Goal: Task Accomplishment & Management: Complete application form

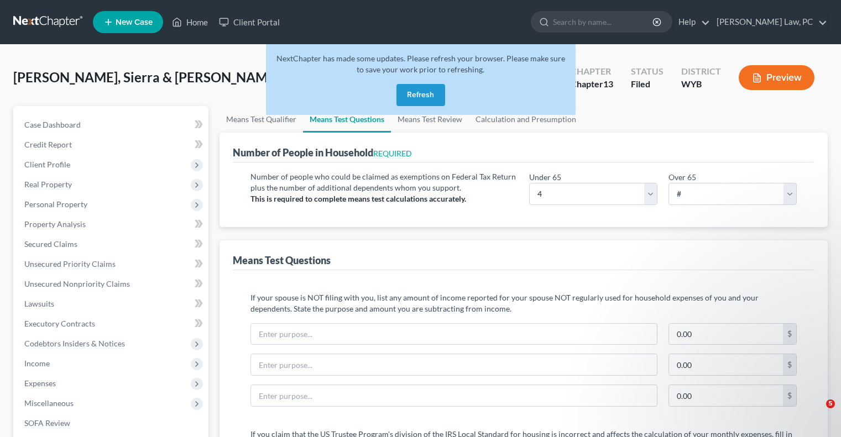
select select "4"
select select "2"
select select "1"
select select "44"
select select "1"
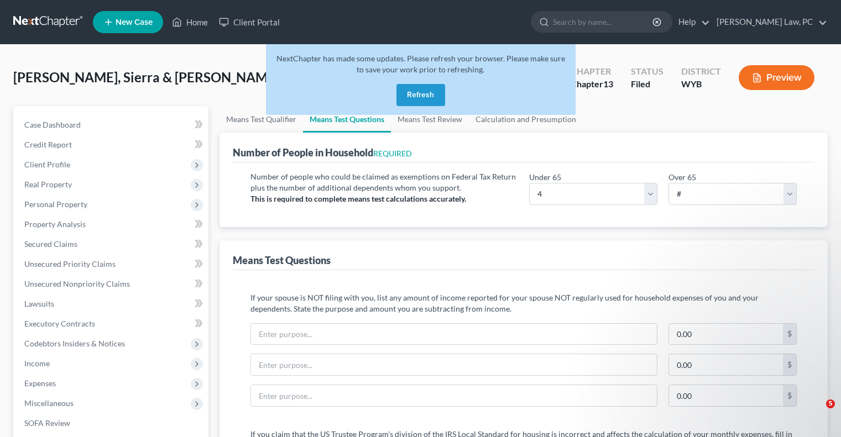
select select "37"
select select "0"
select select "60"
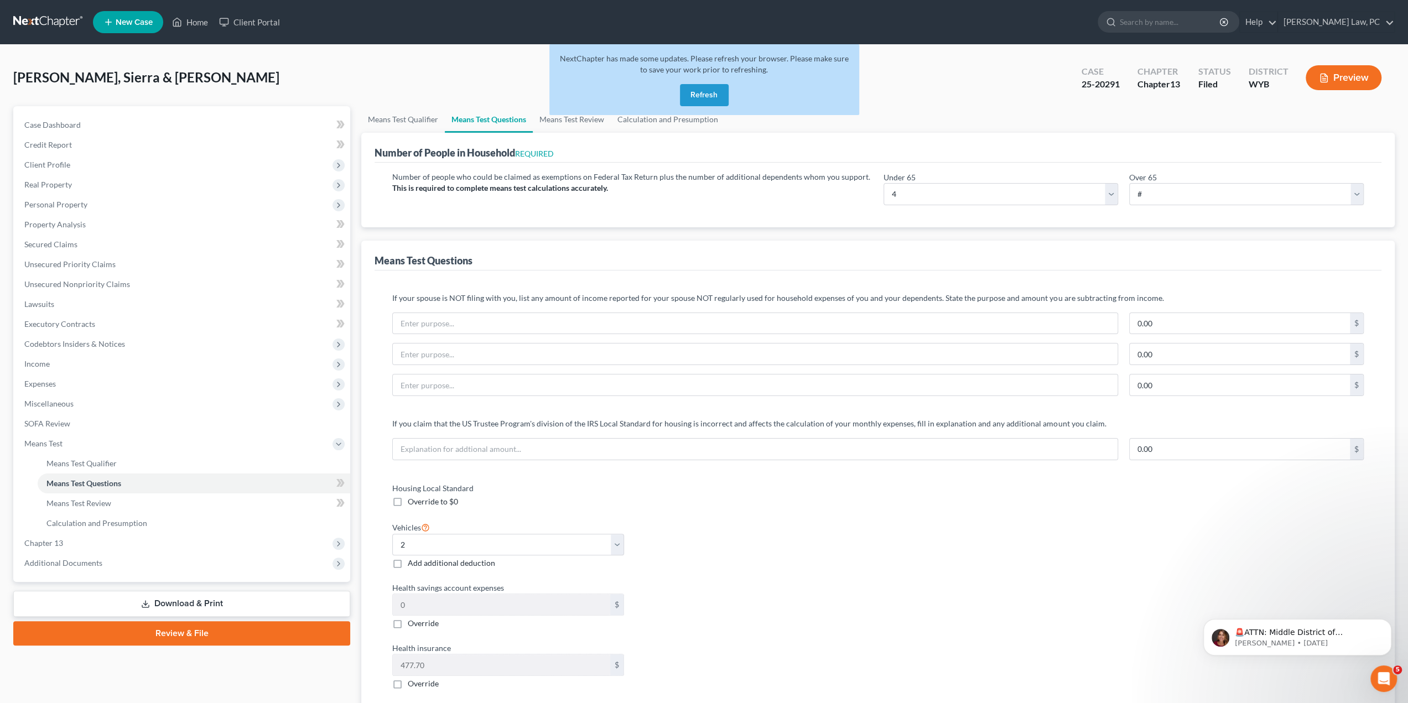
click at [694, 96] on button "Refresh" at bounding box center [704, 95] width 49 height 22
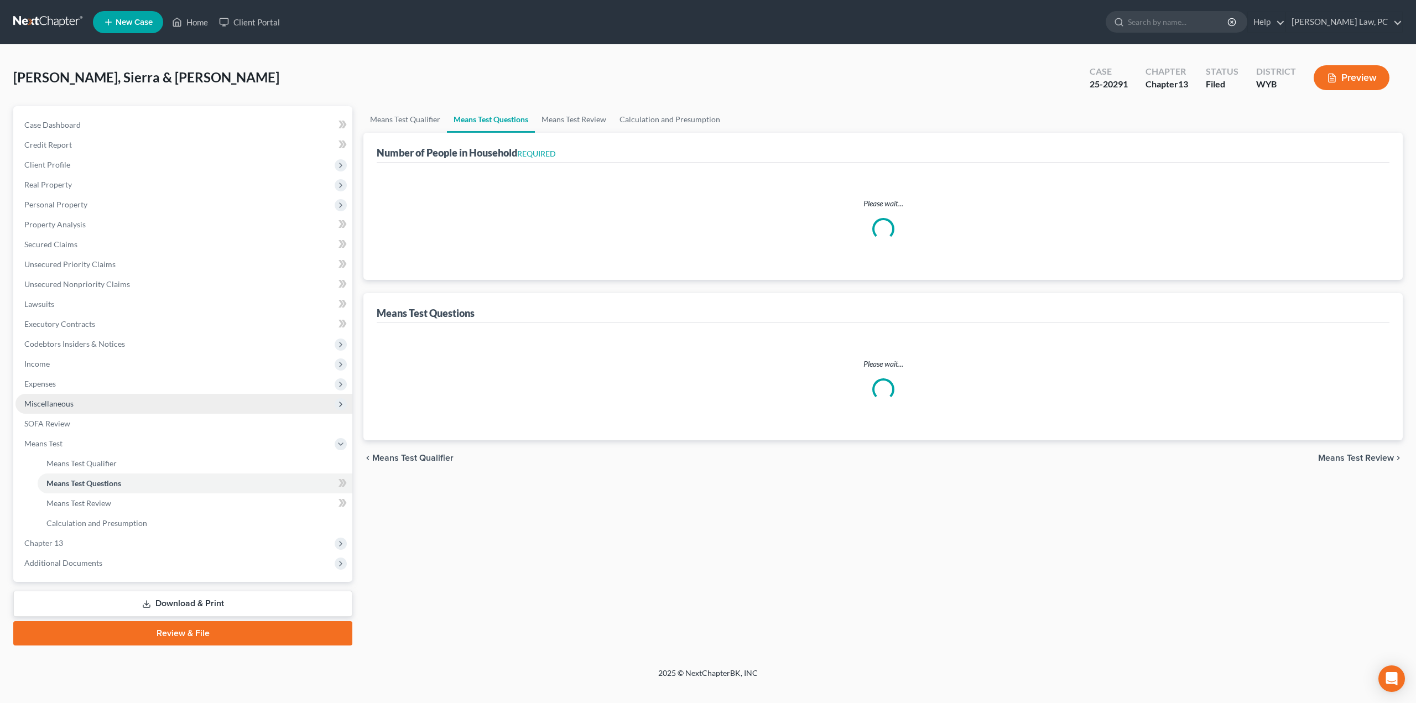
select select "1"
select select "44"
select select "1"
select select "37"
select select "0"
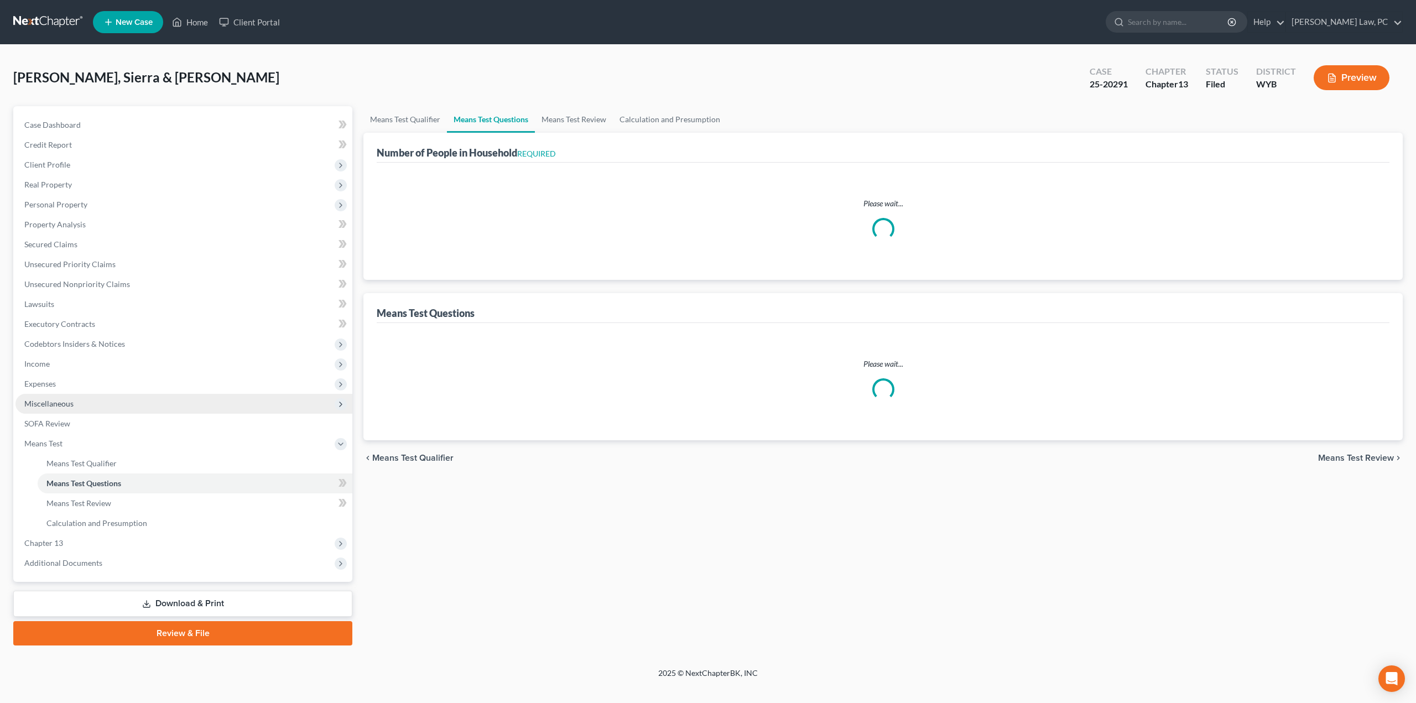
select select "60"
select select "2"
select select "4"
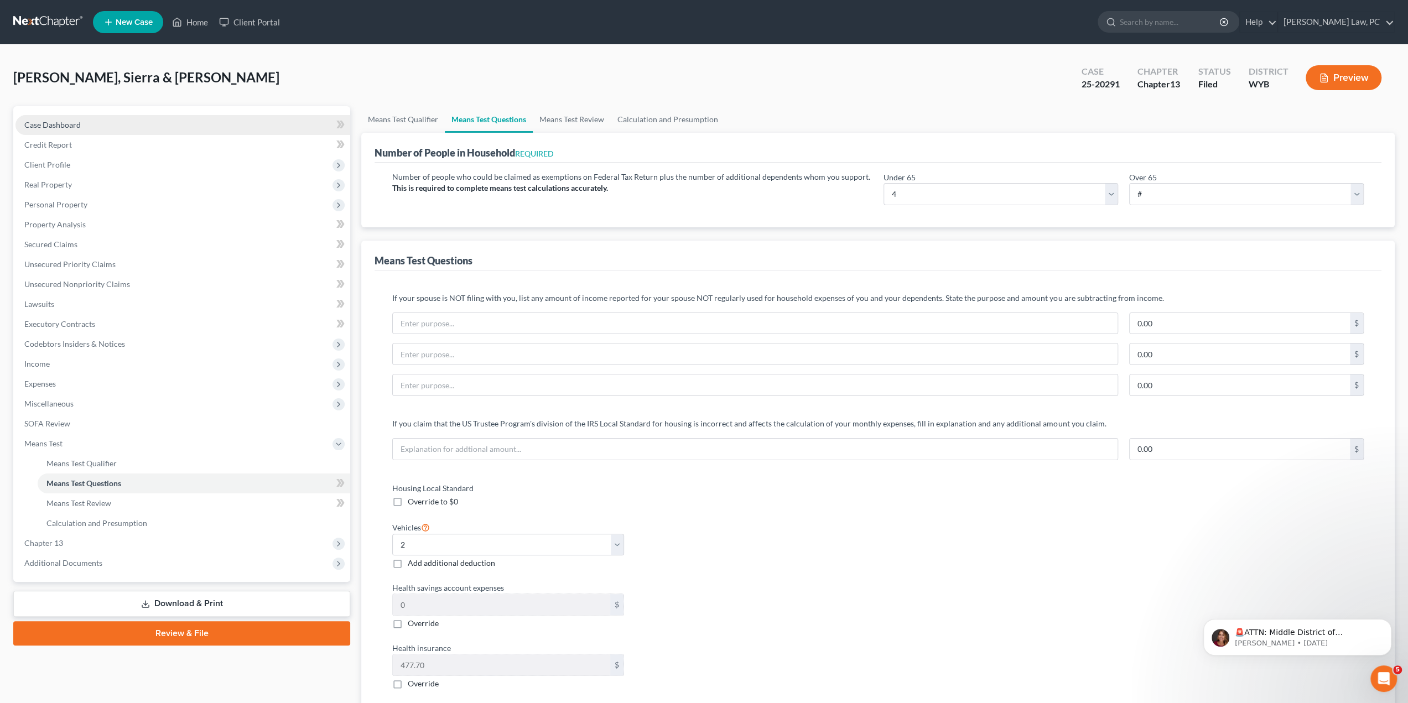
click at [72, 118] on link "Case Dashboard" at bounding box center [182, 125] width 335 height 20
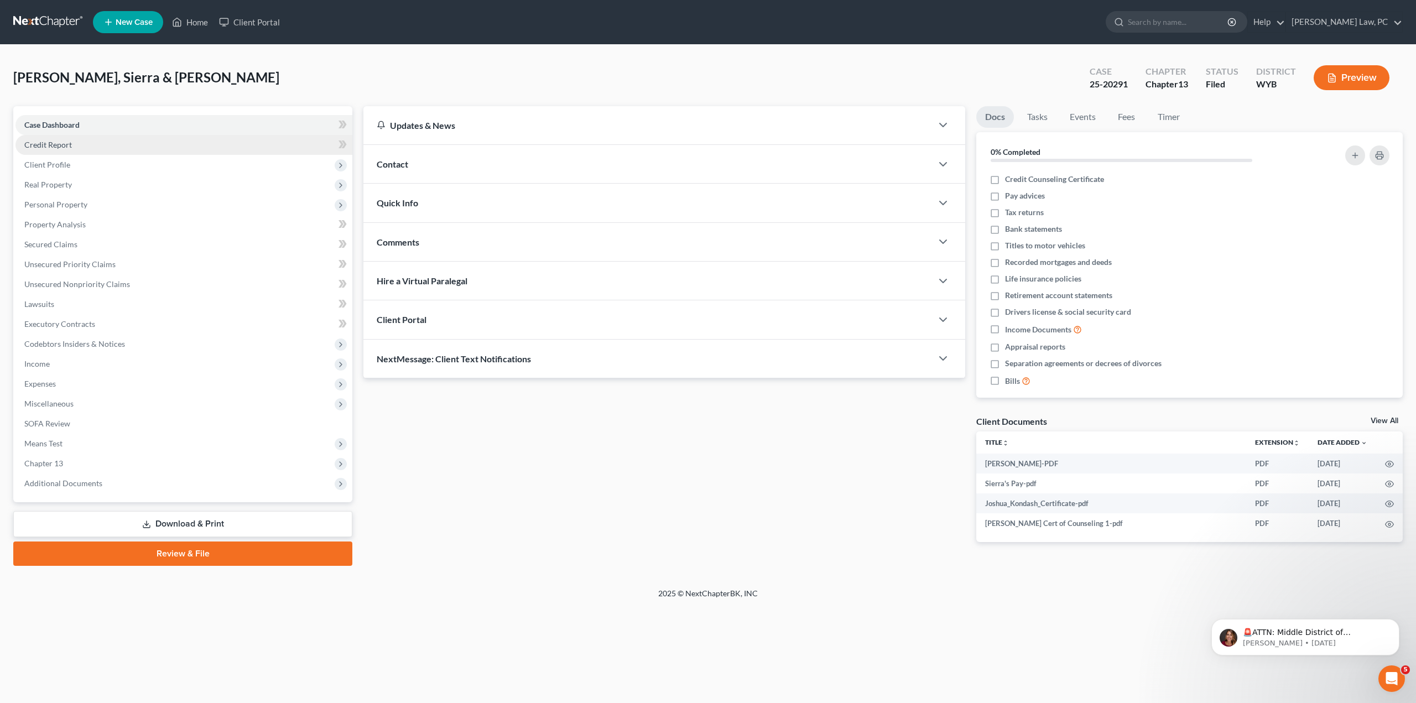
click at [87, 140] on link "Credit Report" at bounding box center [183, 145] width 337 height 20
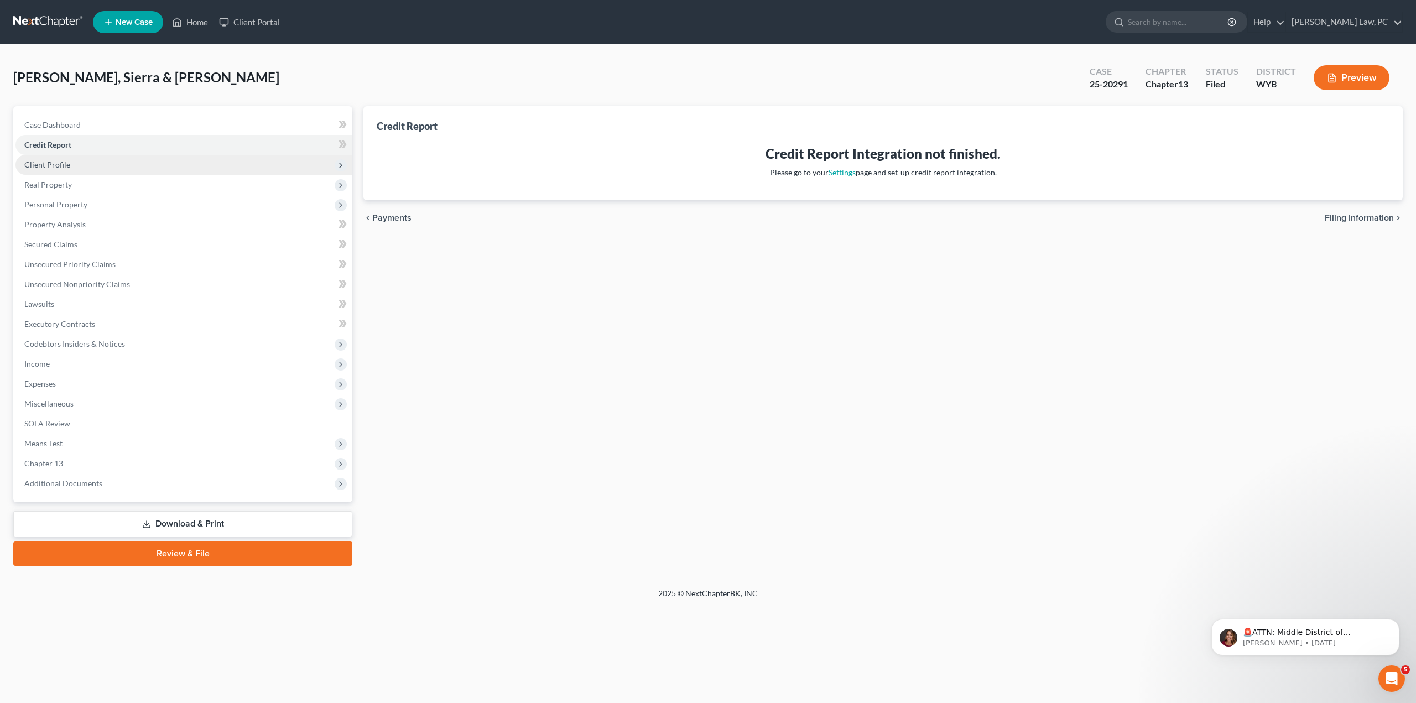
click at [91, 161] on span "Client Profile" at bounding box center [183, 165] width 337 height 20
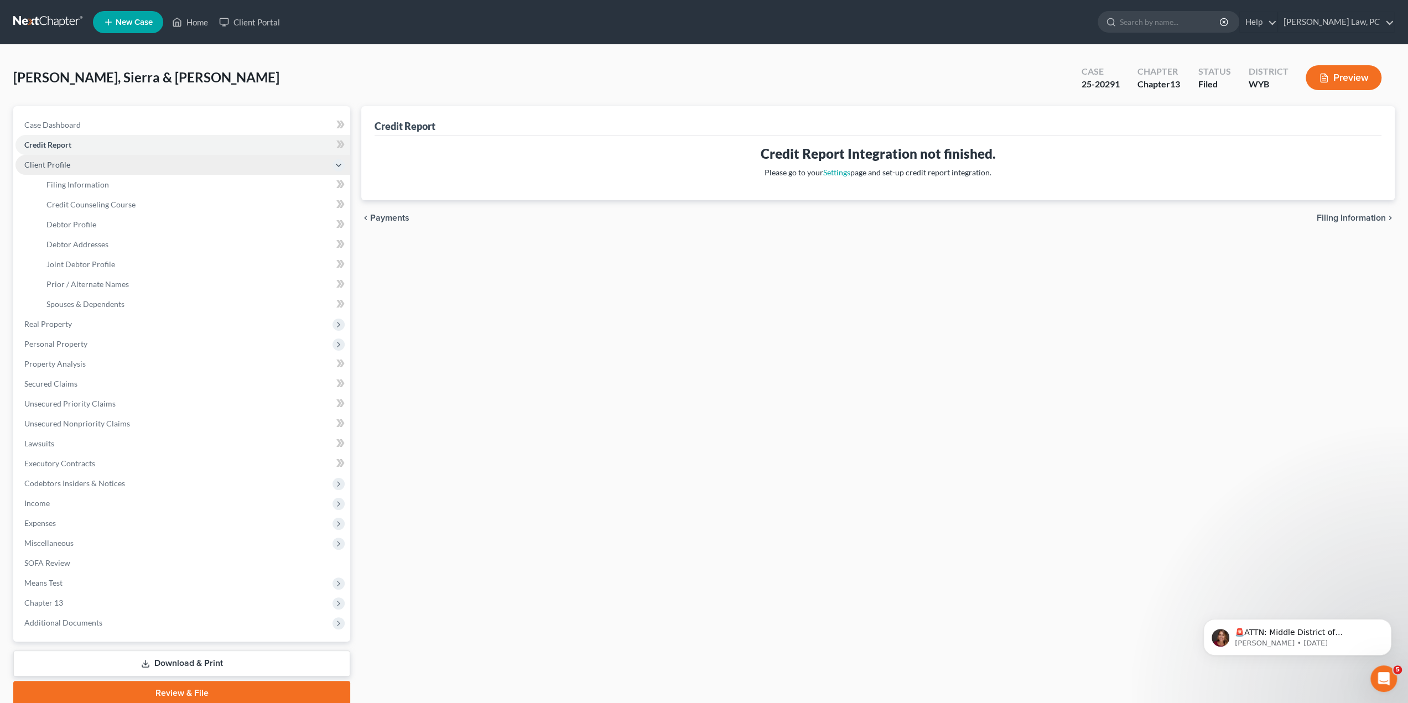
click at [75, 161] on span "Client Profile" at bounding box center [182, 165] width 335 height 20
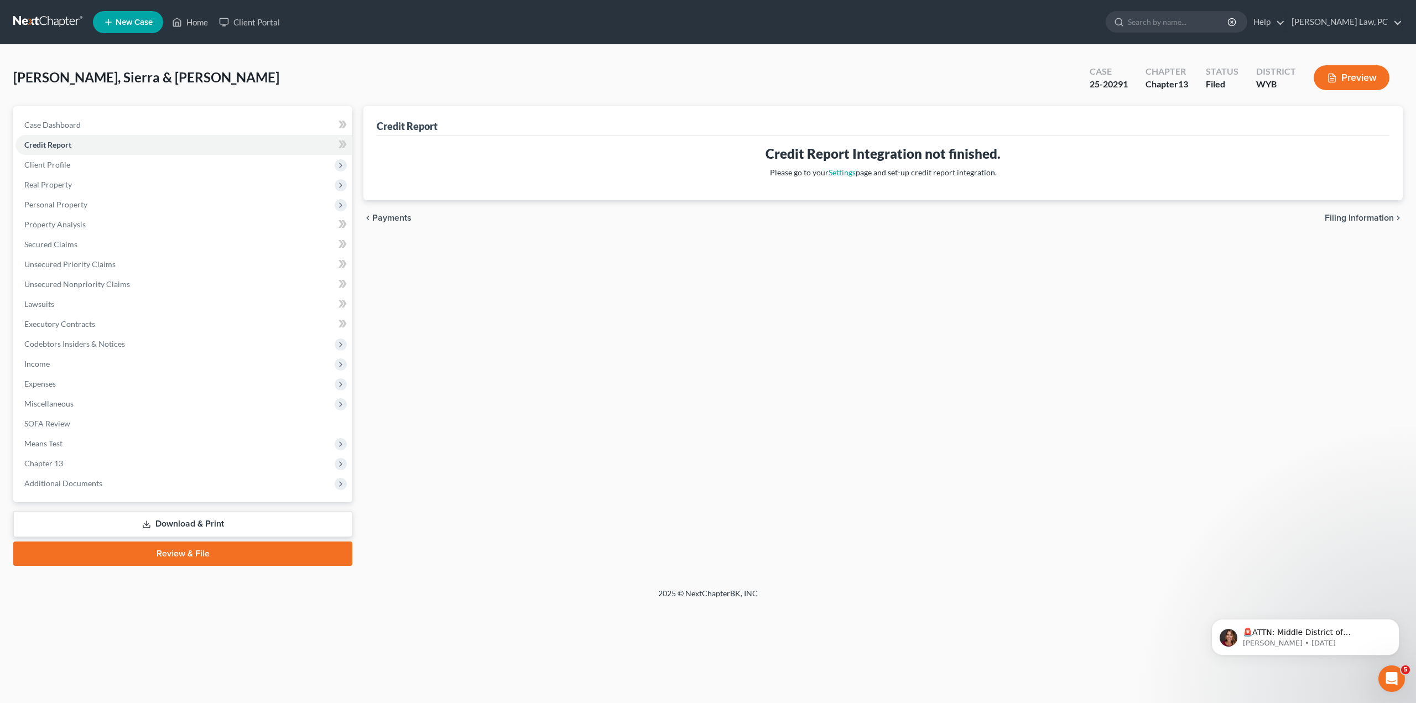
click at [22, 22] on link at bounding box center [48, 22] width 71 height 20
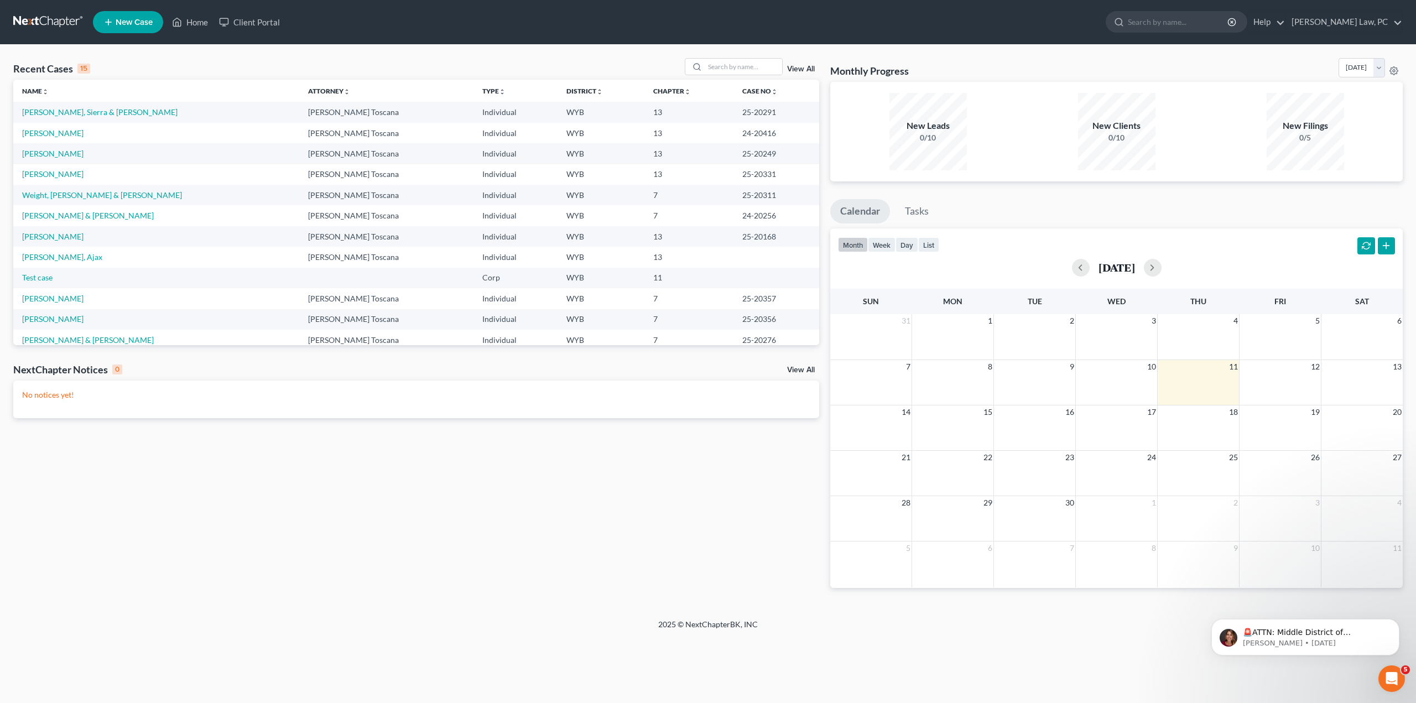
click at [121, 18] on span "New Case" at bounding box center [134, 22] width 37 height 8
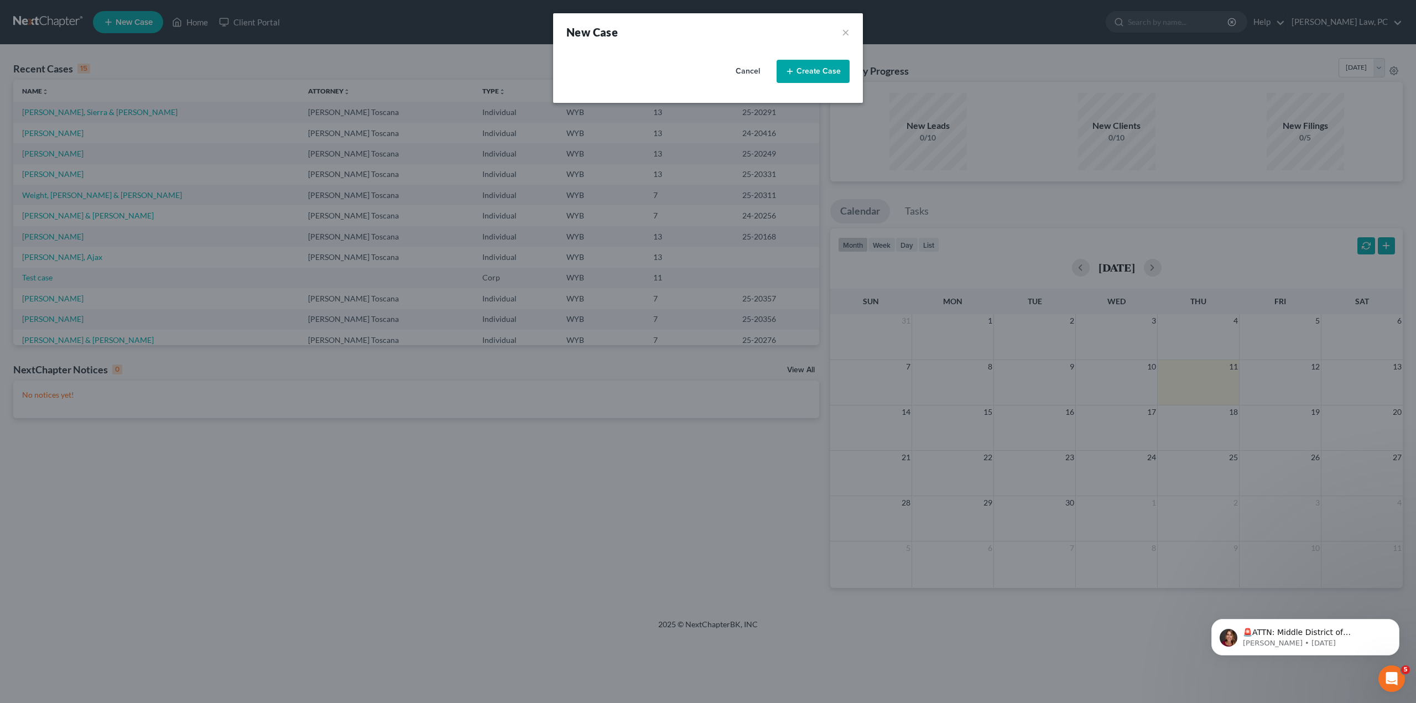
select select "92"
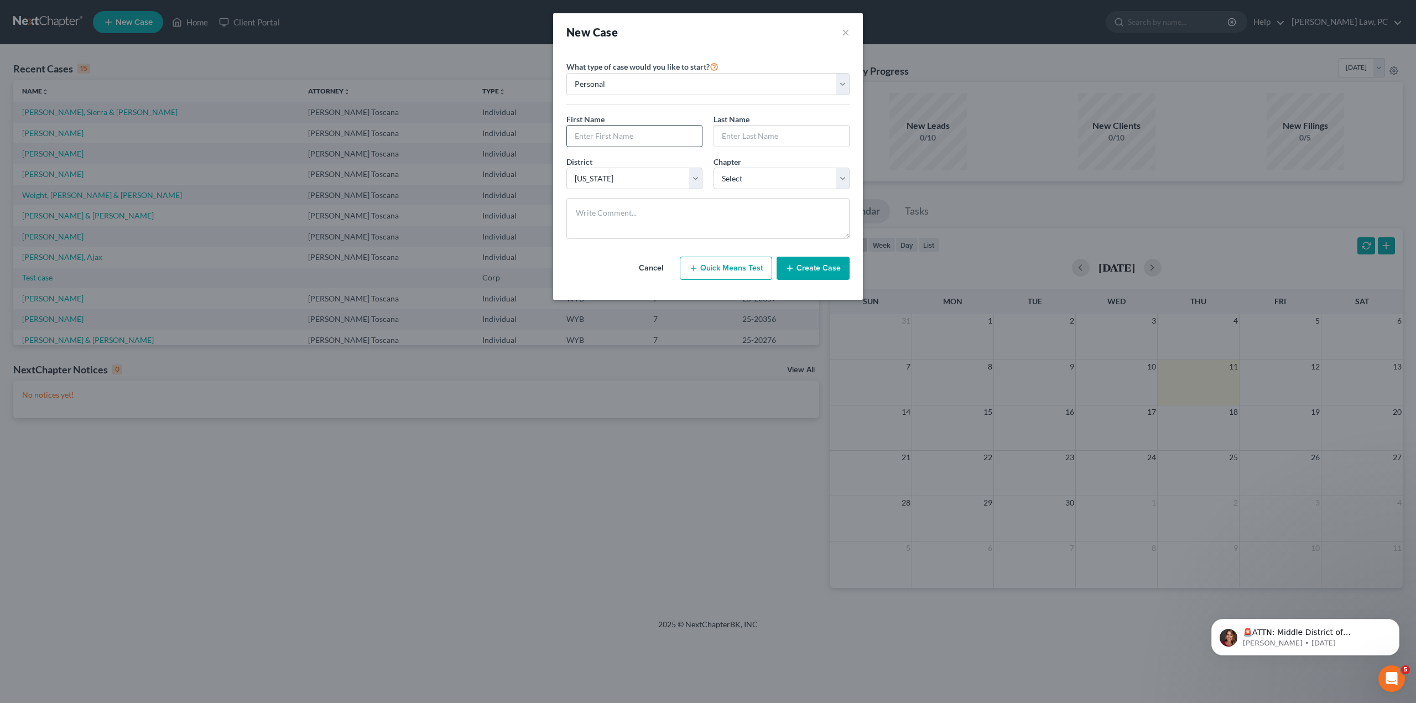
click at [639, 132] on input "text" at bounding box center [634, 136] width 135 height 21
click at [752, 181] on select "Select 7 11 12 13" at bounding box center [781, 179] width 136 height 22
select select "0"
click at [713, 168] on select "Select 7 11 12 13" at bounding box center [781, 179] width 136 height 22
click at [587, 137] on input "text" at bounding box center [634, 136] width 135 height 21
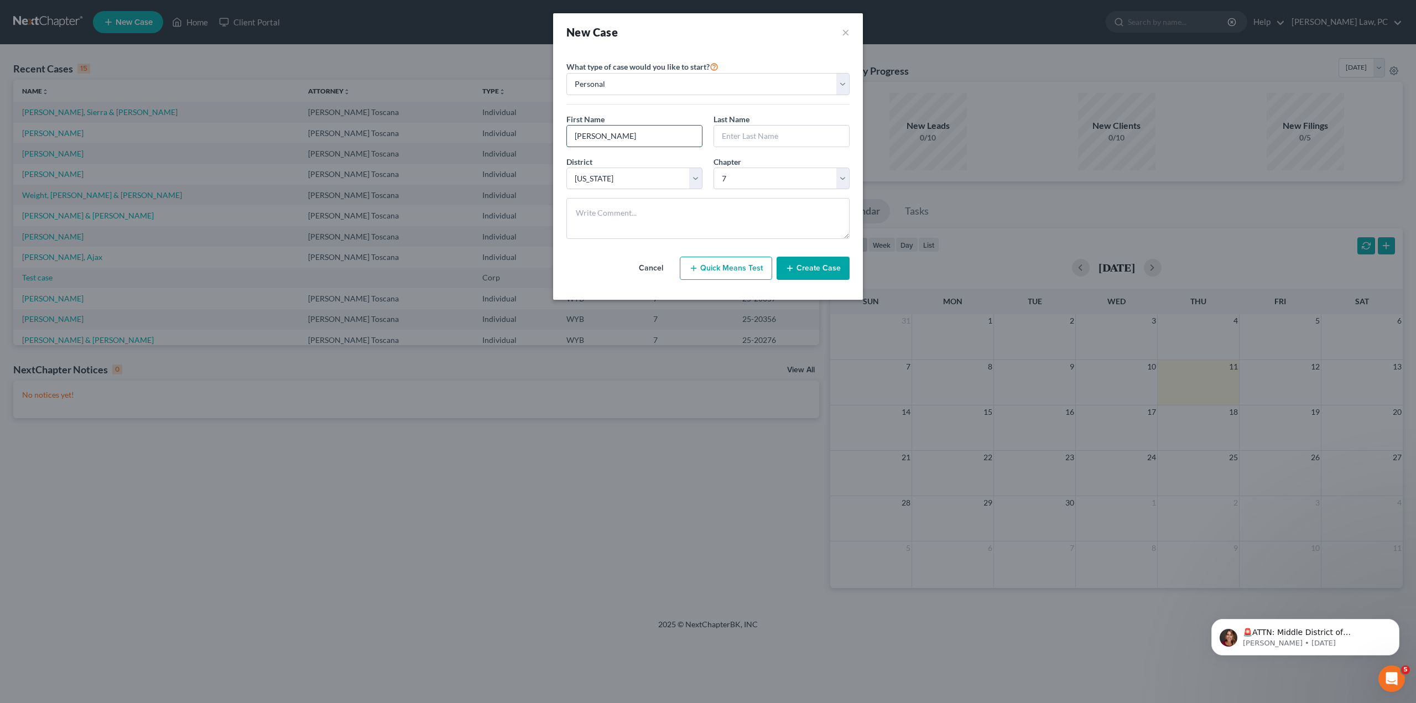
type input "[PERSON_NAME]"
click at [819, 267] on button "Create Case" at bounding box center [812, 268] width 73 height 23
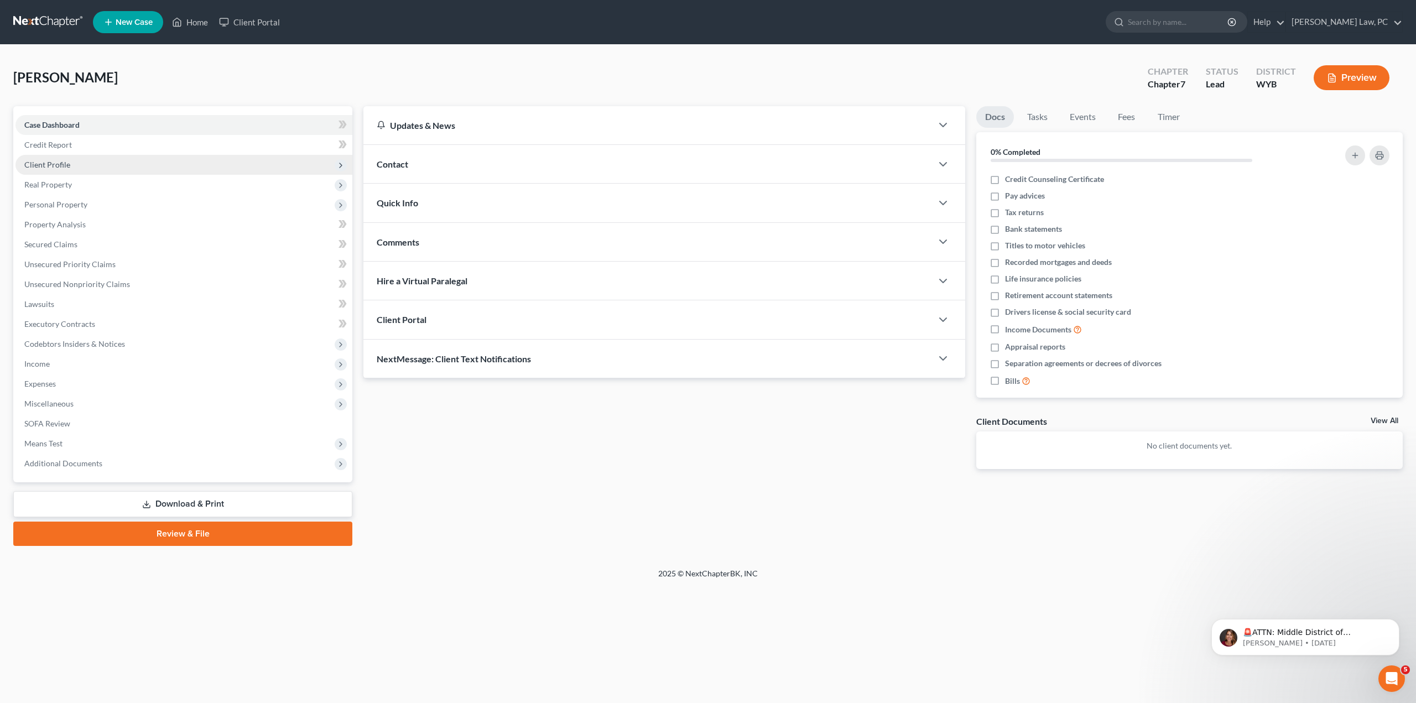
click at [75, 159] on span "Client Profile" at bounding box center [183, 165] width 337 height 20
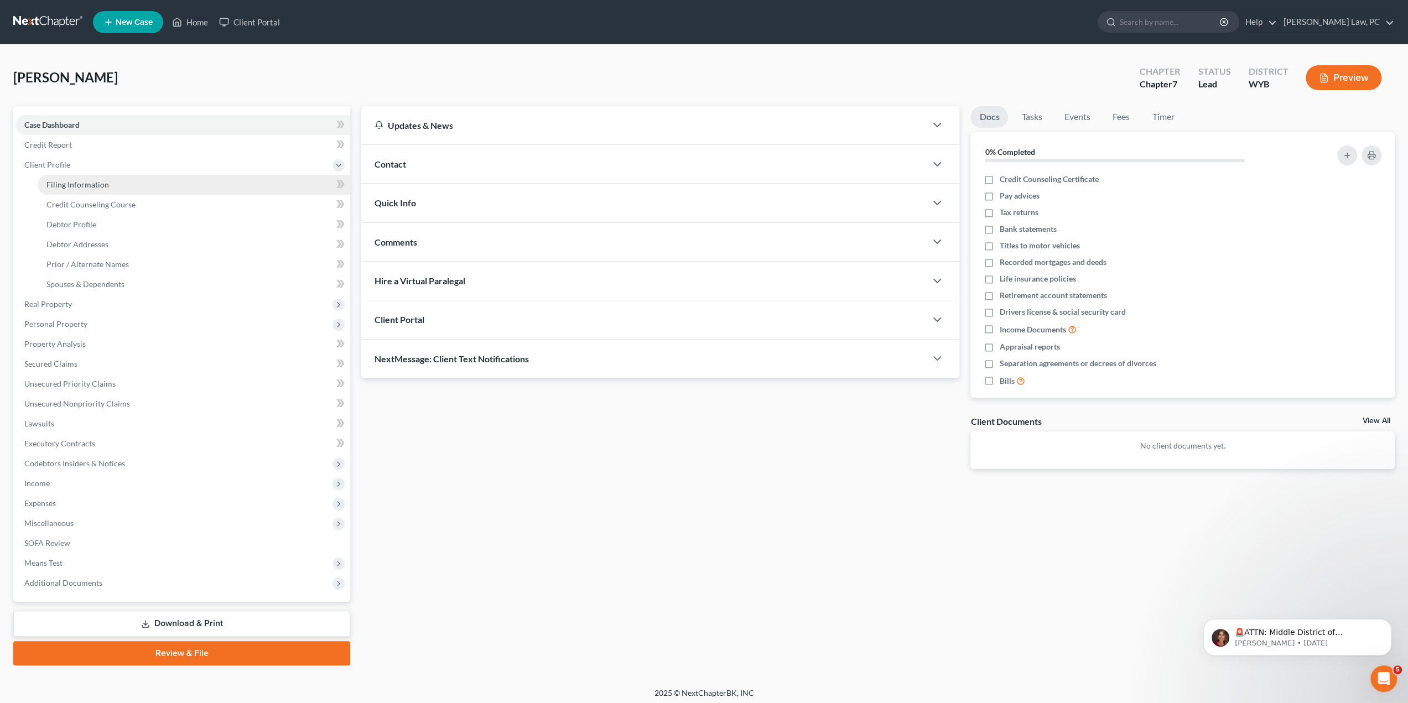
click at [82, 186] on span "Filing Information" at bounding box center [77, 184] width 62 height 9
select select "1"
select select "0"
select select "92"
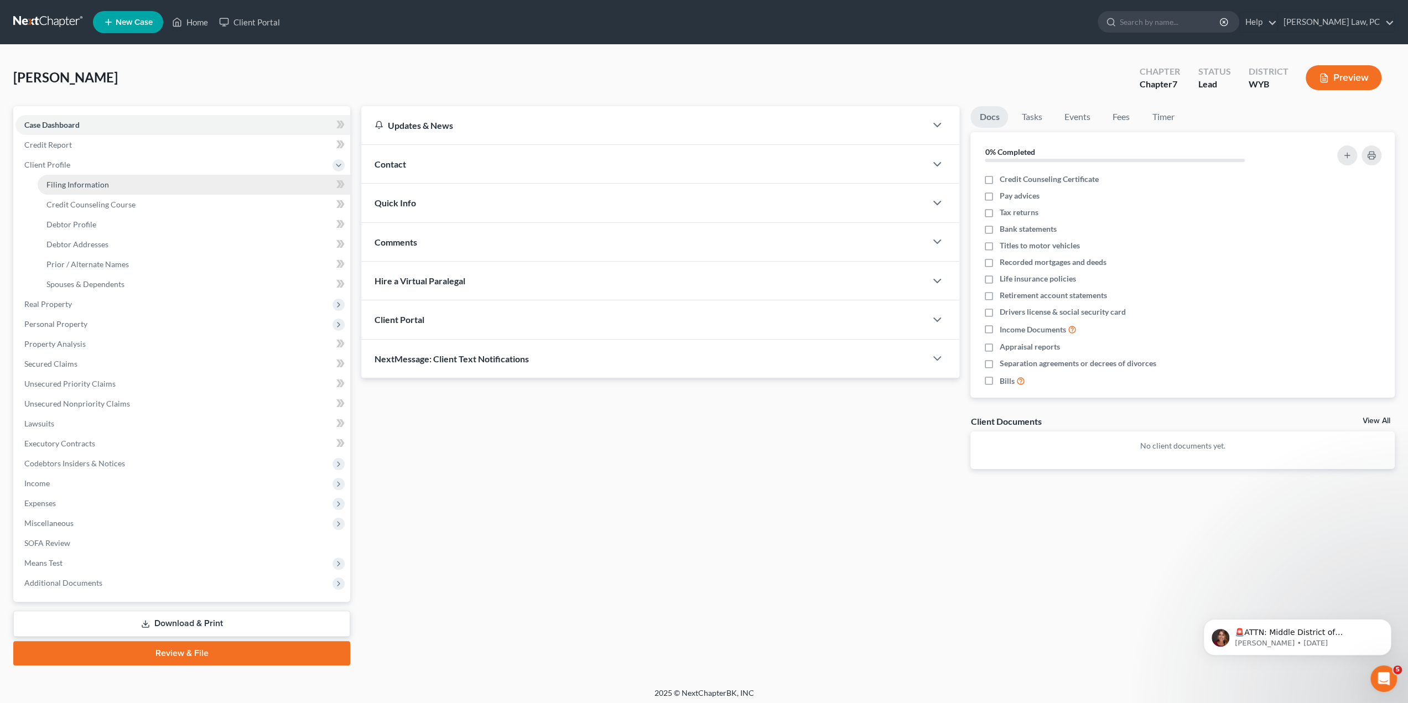
select select "53"
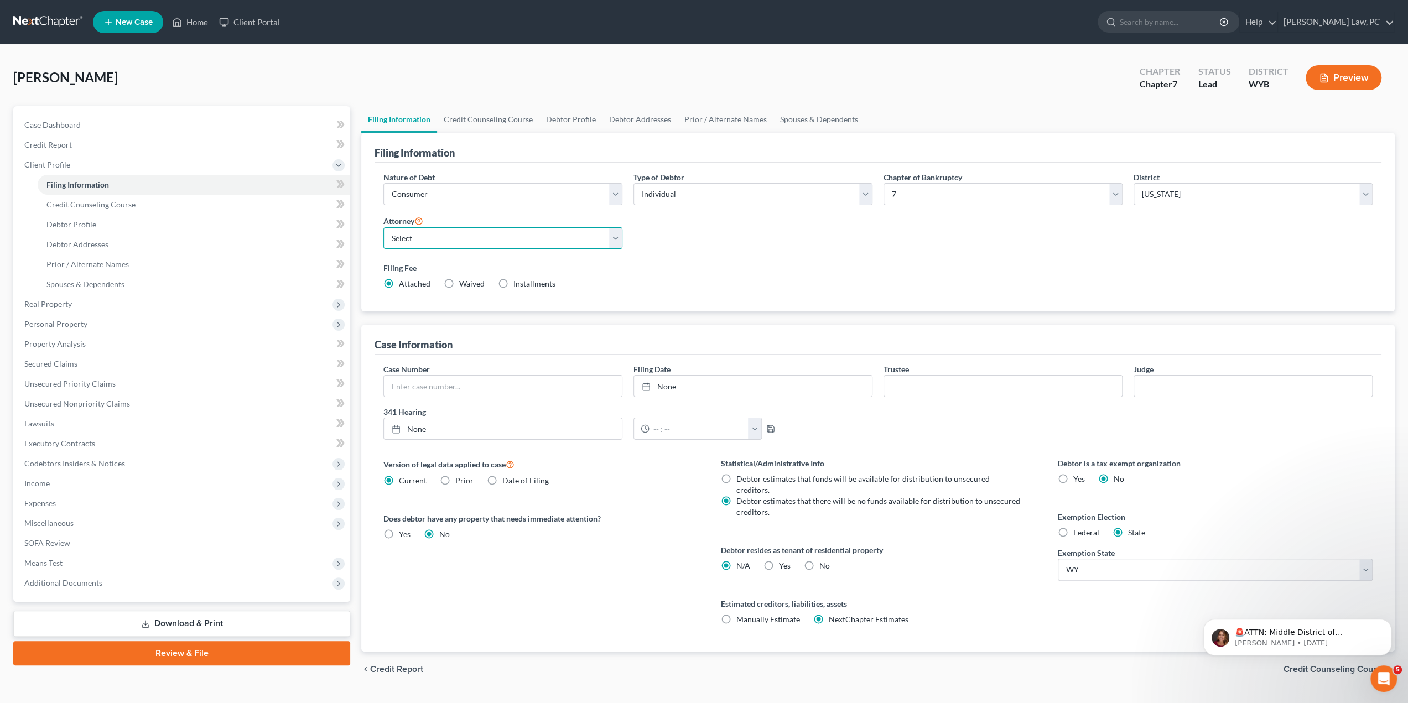
click at [484, 235] on select "Select [PERSON_NAME] - WYB [PERSON_NAME] Toscana - WYB" at bounding box center [502, 238] width 239 height 22
select select "1"
click at [383, 227] on select "Select [PERSON_NAME] - WYB [PERSON_NAME] Toscana - WYB" at bounding box center [502, 238] width 239 height 22
click at [59, 582] on span "Additional Documents" at bounding box center [63, 582] width 78 height 9
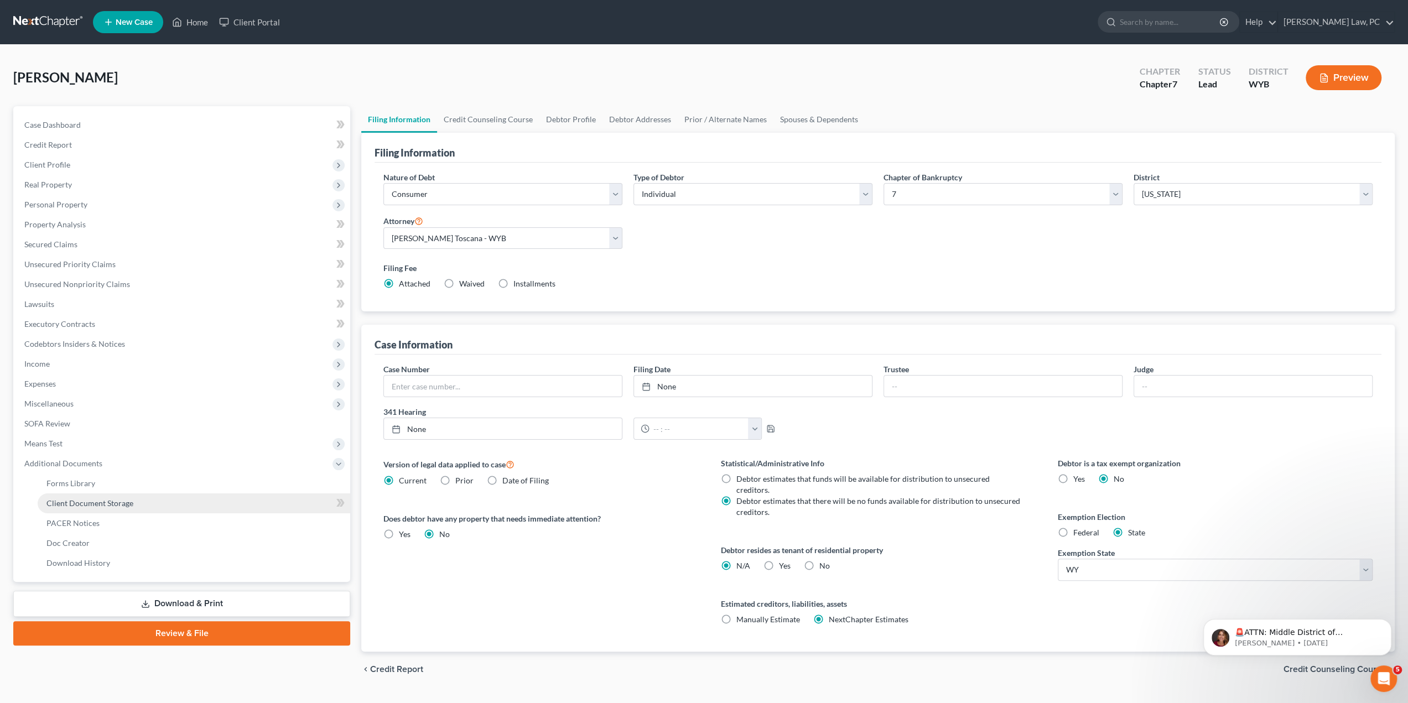
click at [106, 502] on span "Client Document Storage" at bounding box center [89, 502] width 87 height 9
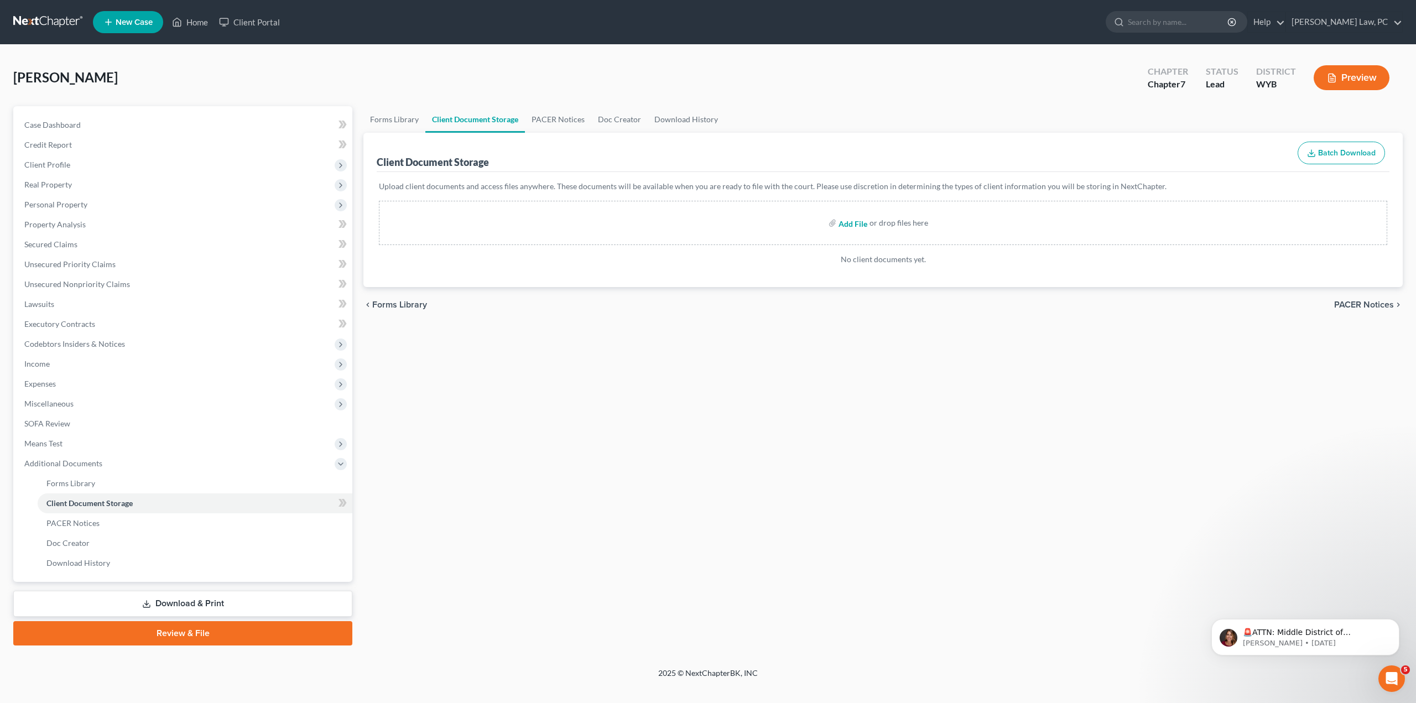
click at [846, 224] on input "file" at bounding box center [851, 223] width 27 height 20
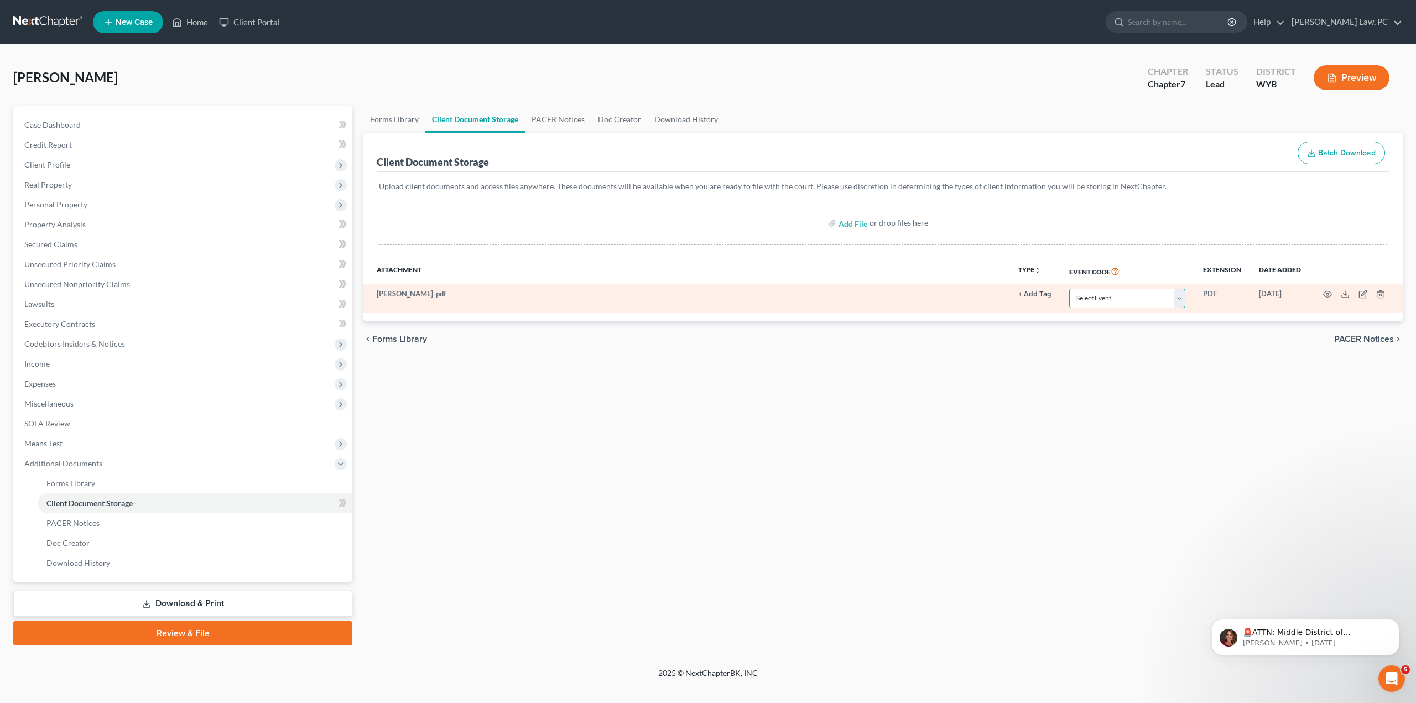
click at [1108, 300] on select "Select Event Certificate of Credit Counseling Chapter 13 Plan Domestic Support …" at bounding box center [1127, 298] width 116 height 19
select select "0"
click at [1069, 289] on select "Select Event Certificate of Credit Counseling Chapter 13 Plan Domestic Support …" at bounding box center [1127, 298] width 116 height 19
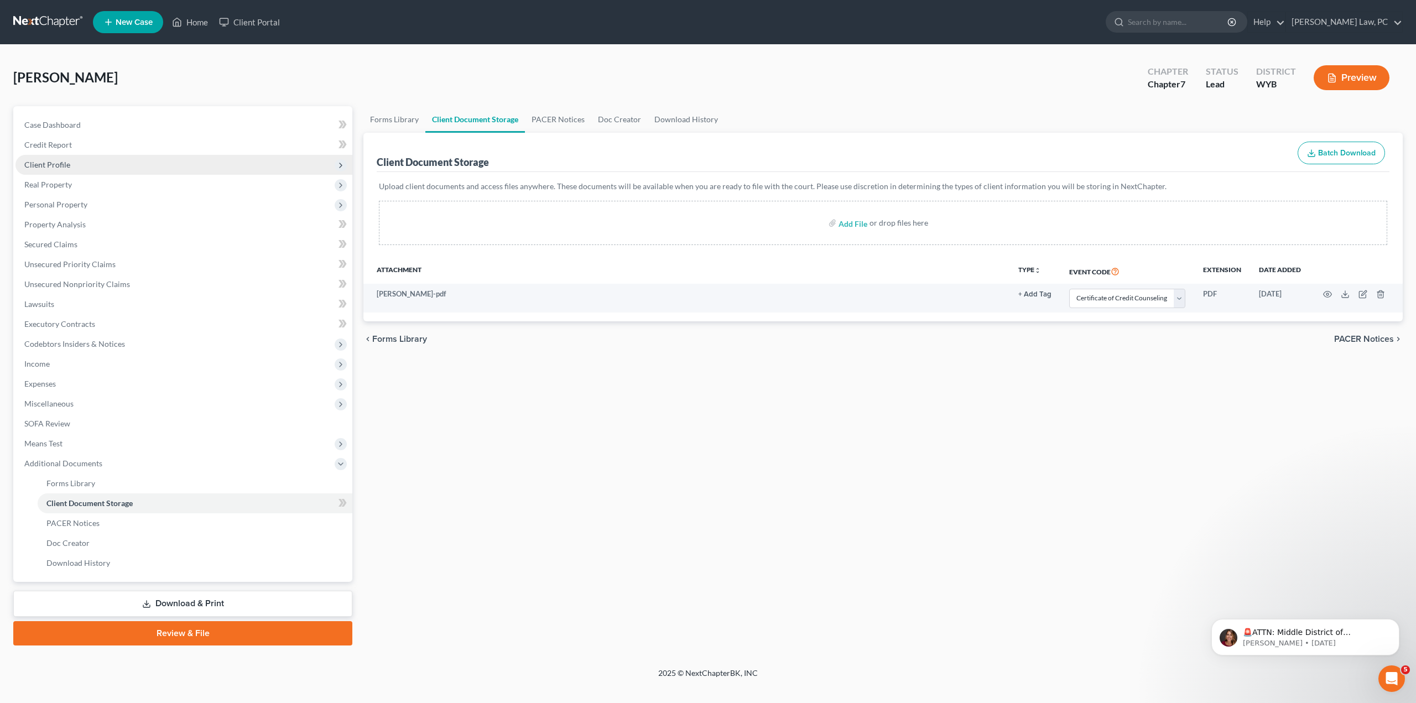
click at [71, 166] on span "Client Profile" at bounding box center [183, 165] width 337 height 20
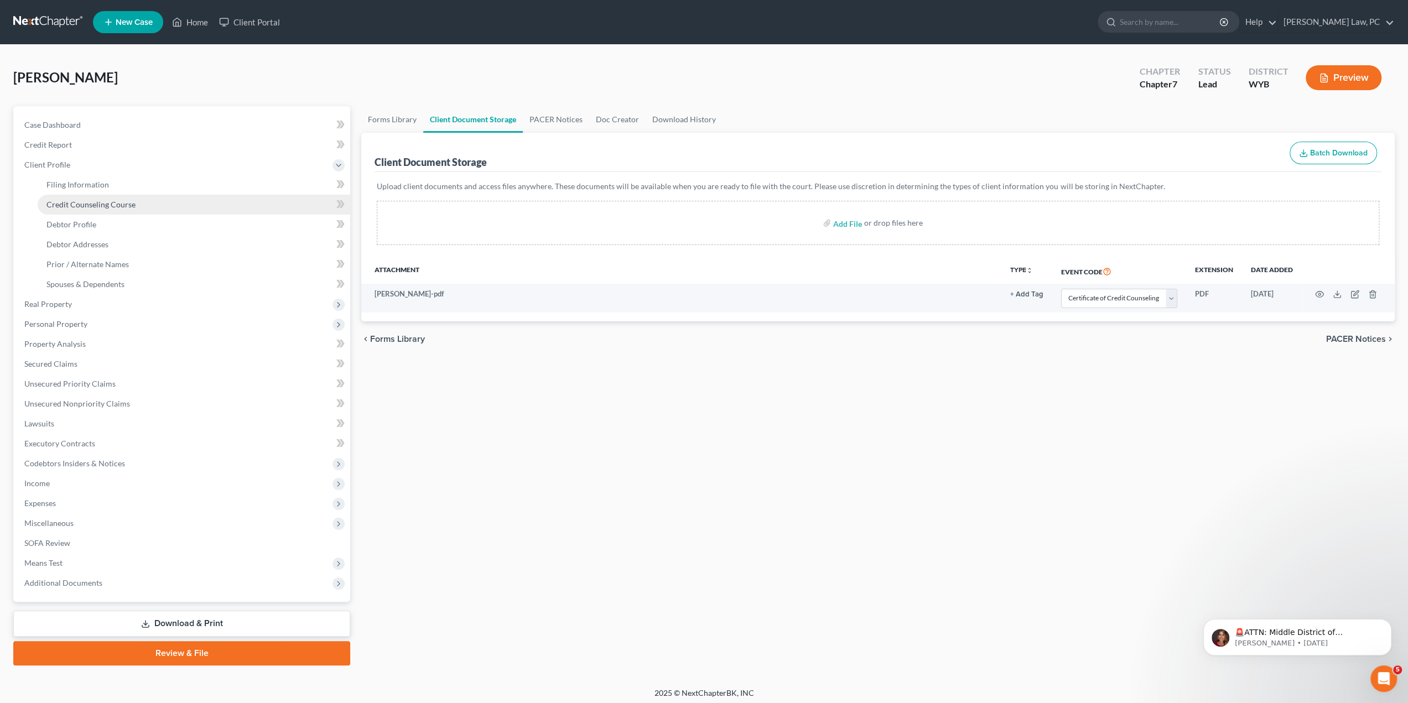
click at [86, 208] on span "Credit Counseling Course" at bounding box center [90, 204] width 89 height 9
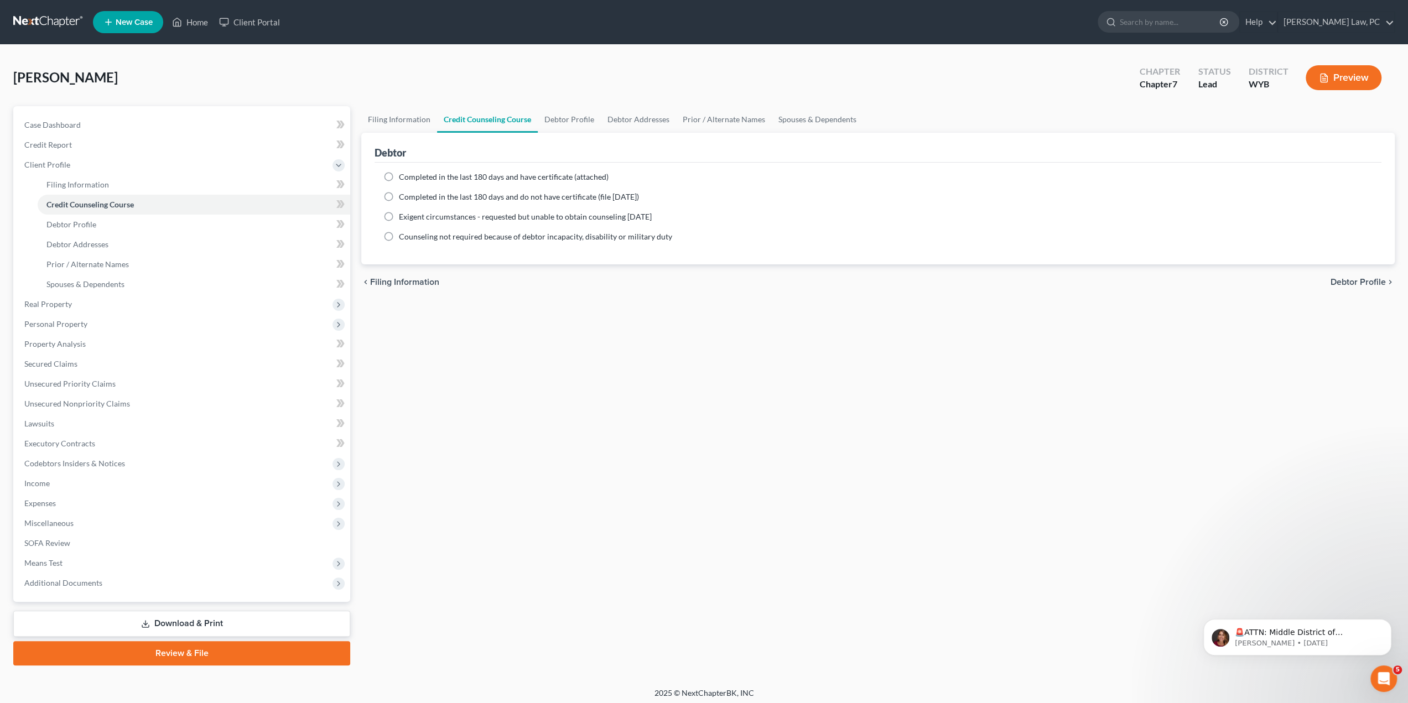
click at [424, 175] on span "Completed in the last 180 days and have certificate (attached)" at bounding box center [504, 176] width 210 height 9
click at [410, 175] on input "Completed in the last 180 days and have certificate (attached)" at bounding box center [406, 174] width 7 height 7
radio input "true"
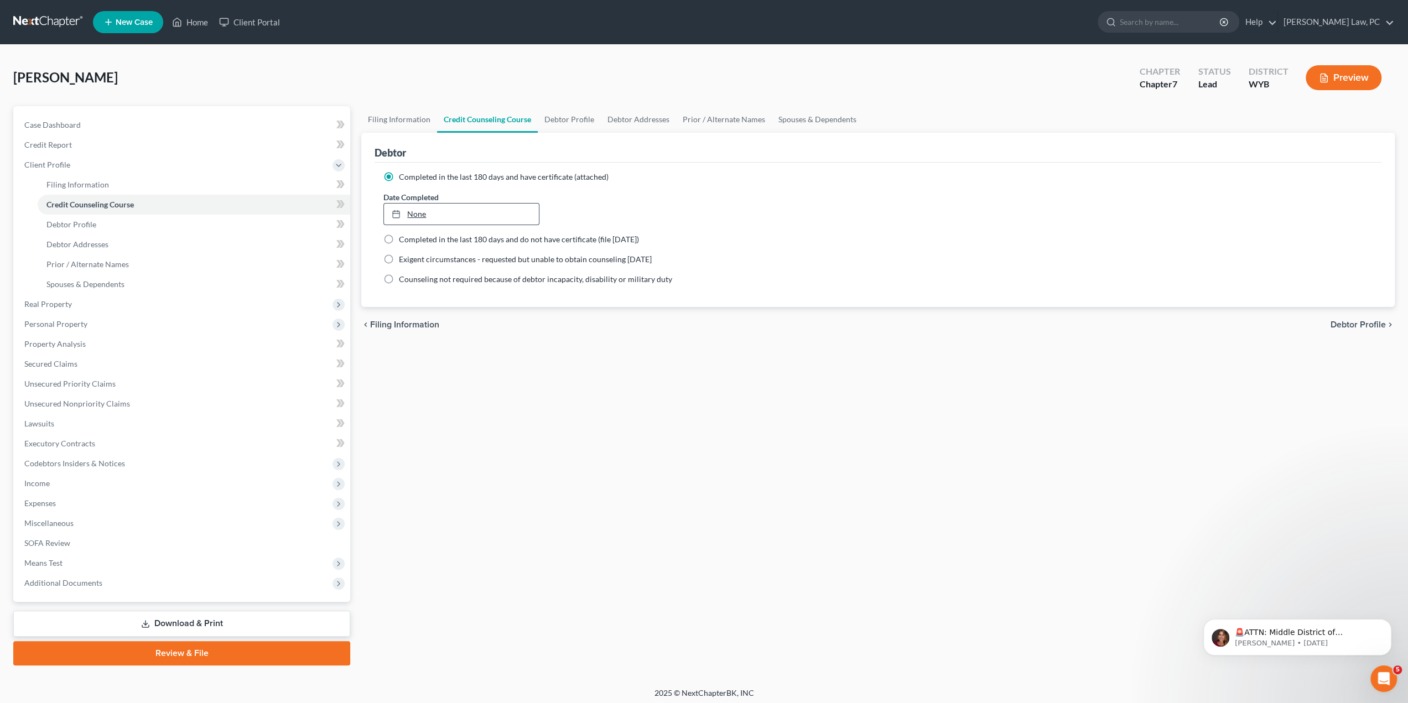
type input "[DATE]"
click at [418, 211] on link "None" at bounding box center [461, 214] width 154 height 21
click at [565, 122] on link "Debtor Profile" at bounding box center [569, 119] width 63 height 27
select select "0"
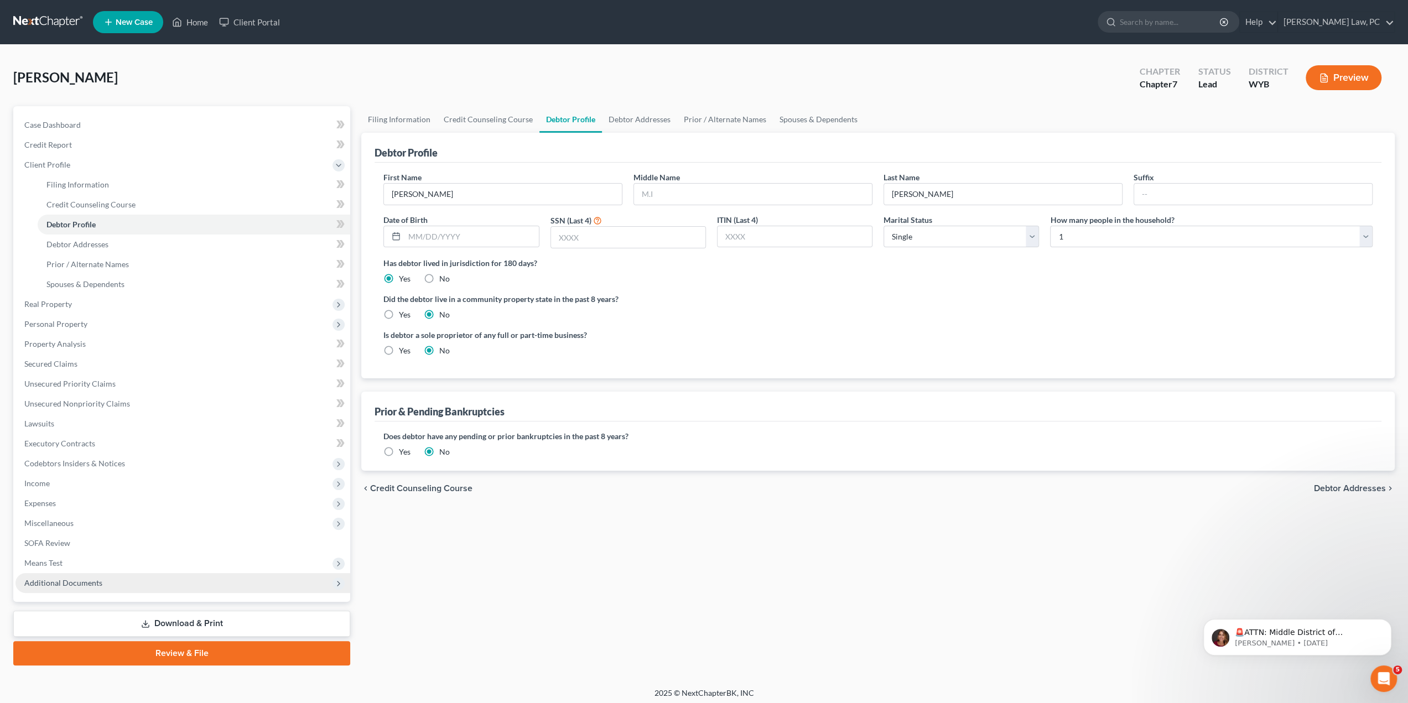
click at [69, 580] on span "Additional Documents" at bounding box center [63, 582] width 78 height 9
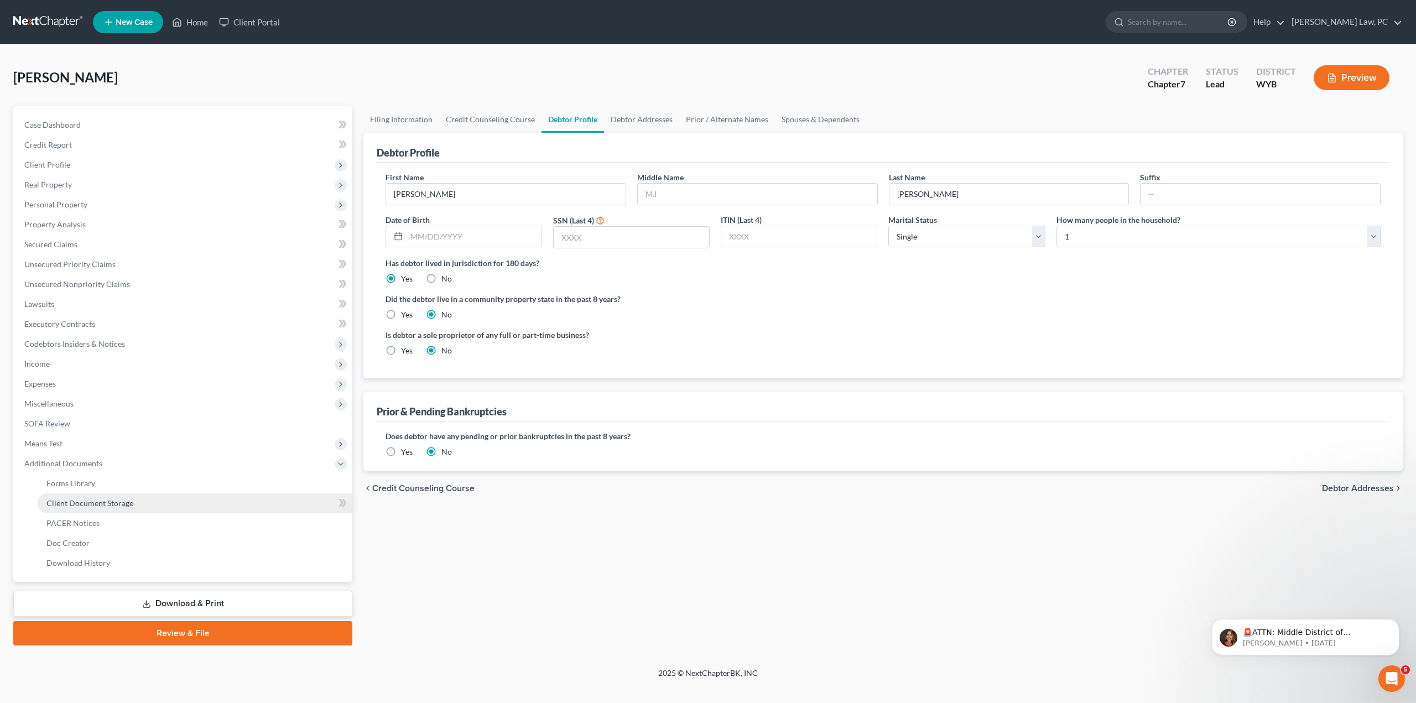
click at [122, 504] on span "Client Document Storage" at bounding box center [89, 502] width 87 height 9
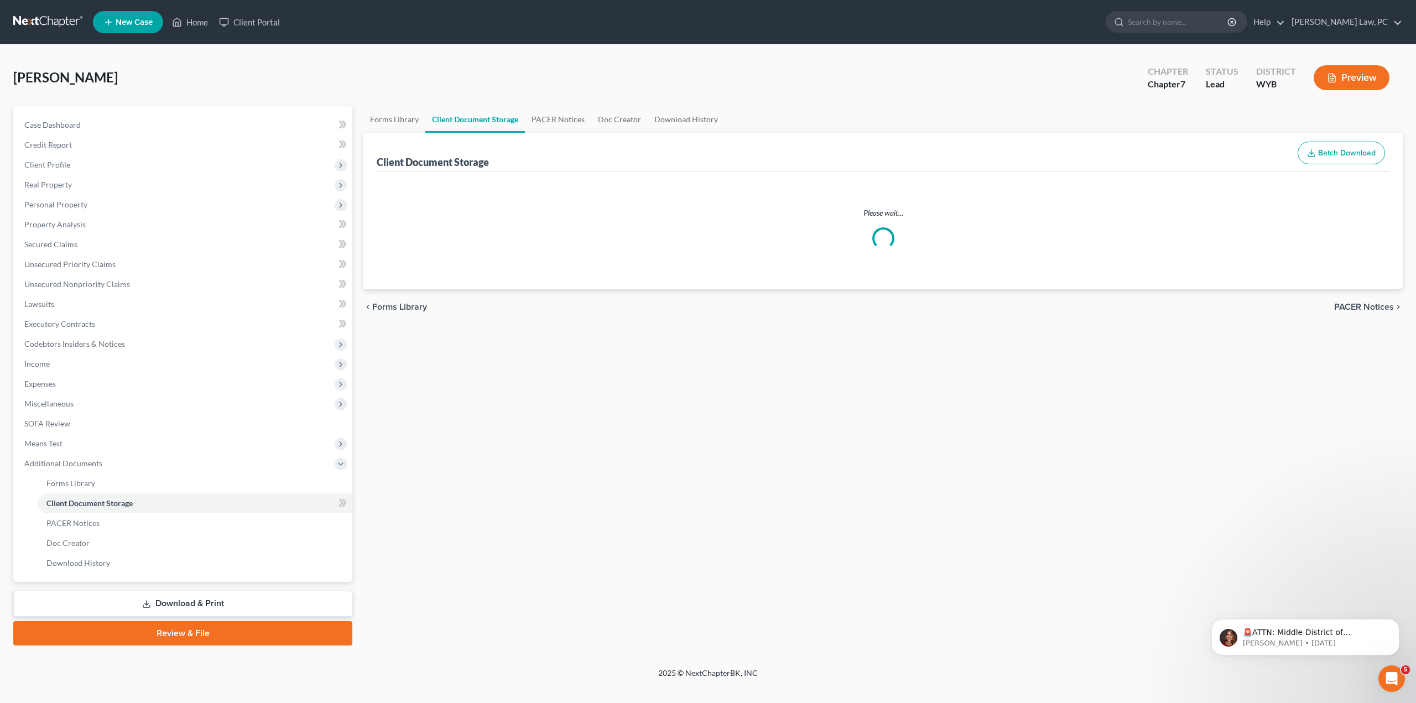
select select "0"
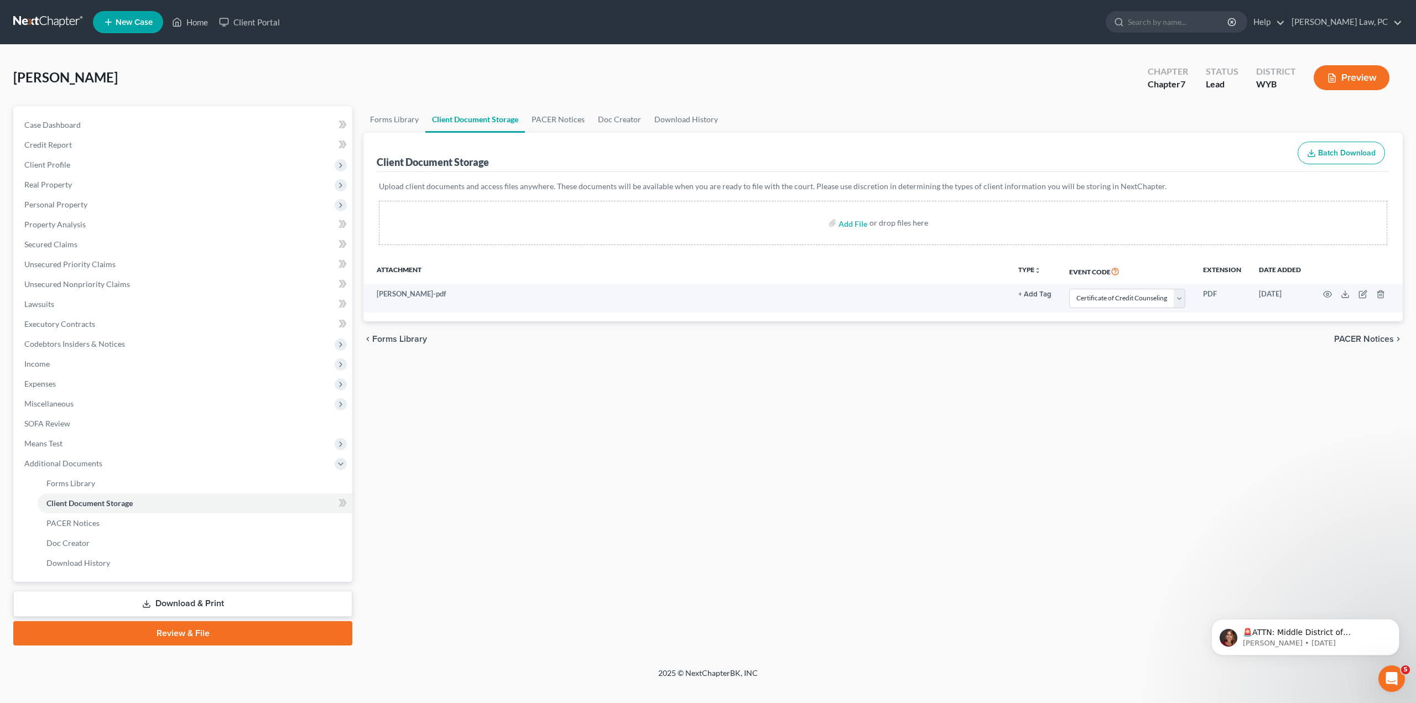
select select "0"
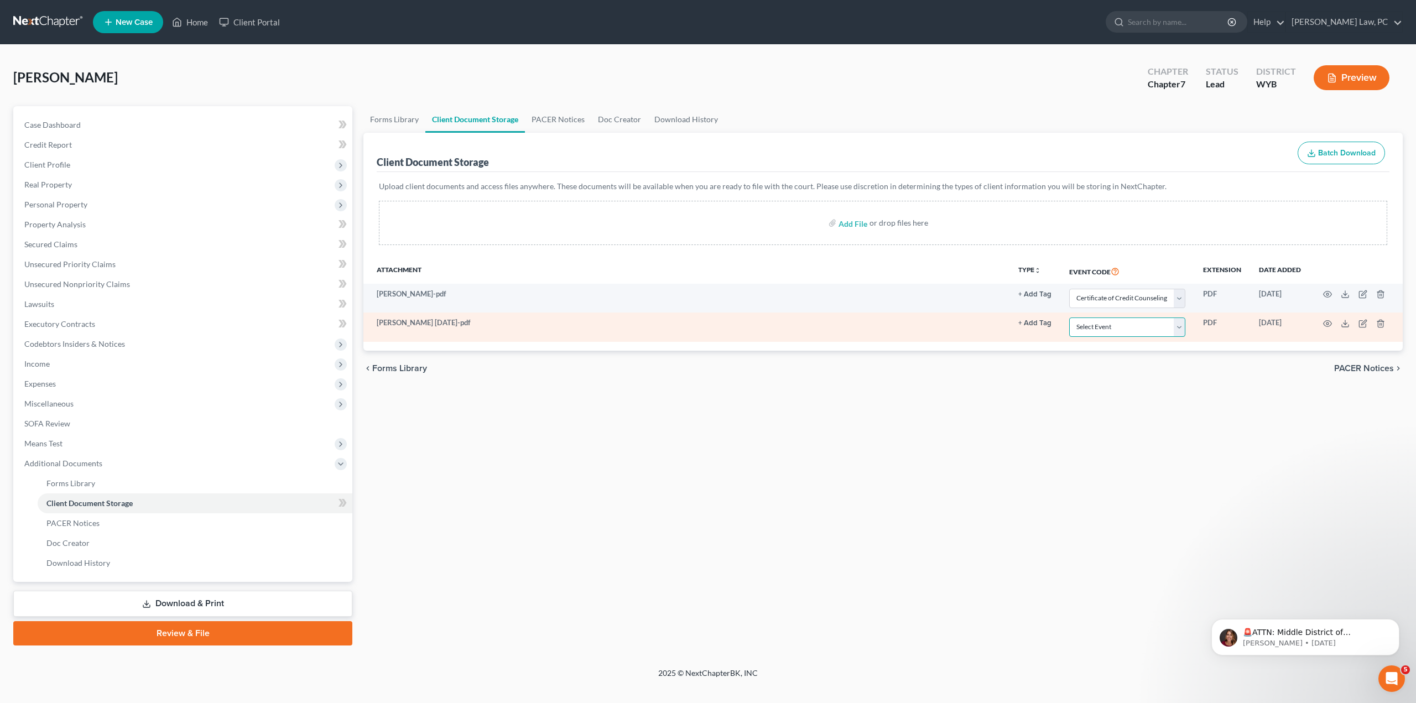
click at [1130, 327] on select "Select Event Certificate of Credit Counseling Chapter 13 Plan Domestic Support …" at bounding box center [1127, 326] width 116 height 19
select select "3"
click at [1069, 317] on select "Select Event Certificate of Credit Counseling Chapter 13 Plan Domestic Support …" at bounding box center [1127, 326] width 116 height 19
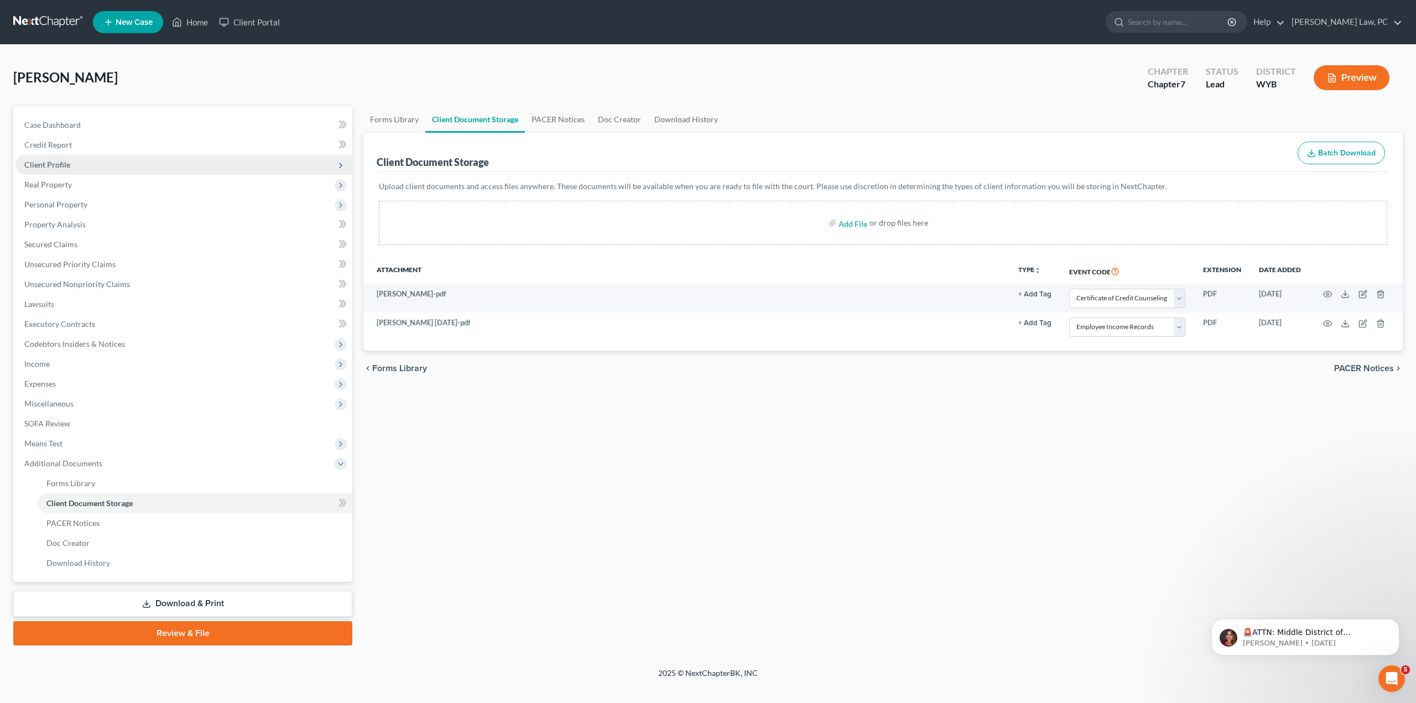
click at [45, 164] on span "Client Profile" at bounding box center [47, 164] width 46 height 9
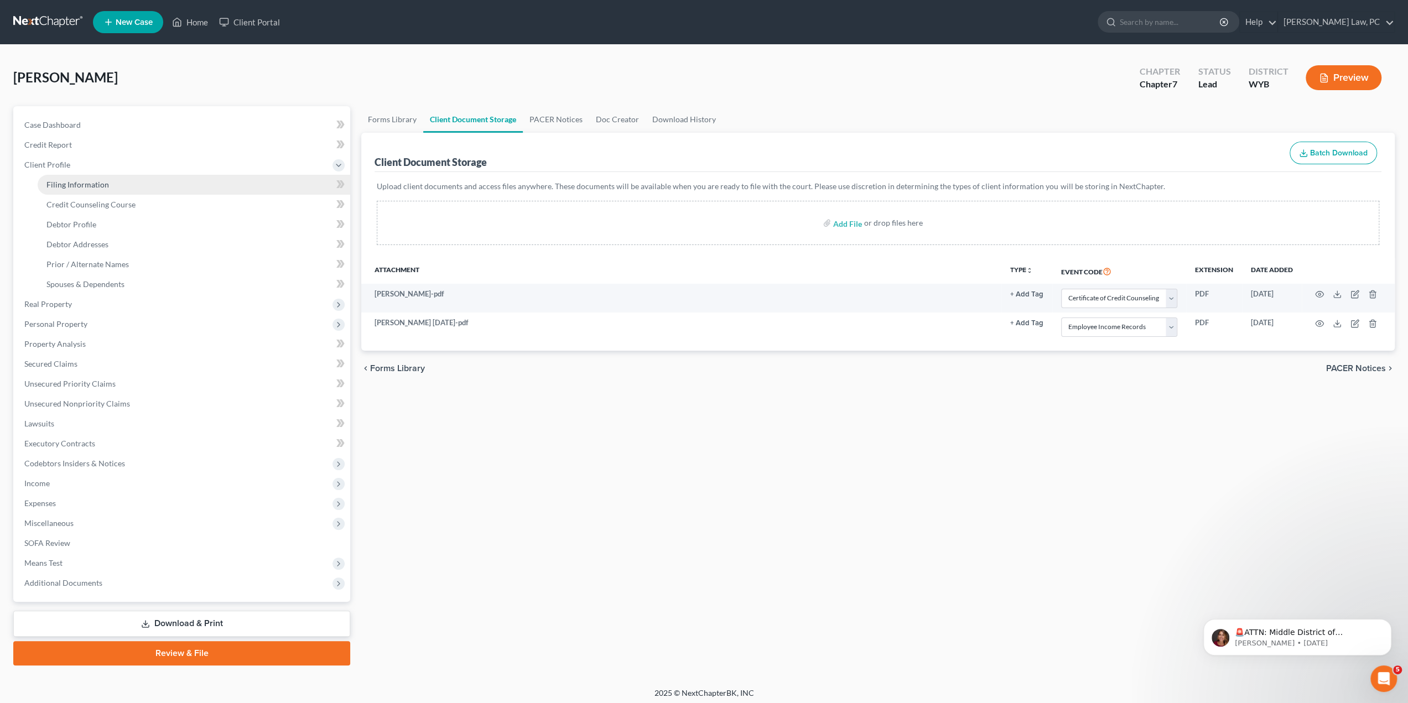
click at [75, 183] on span "Filing Information" at bounding box center [77, 184] width 62 height 9
select select "1"
select select "0"
select select "92"
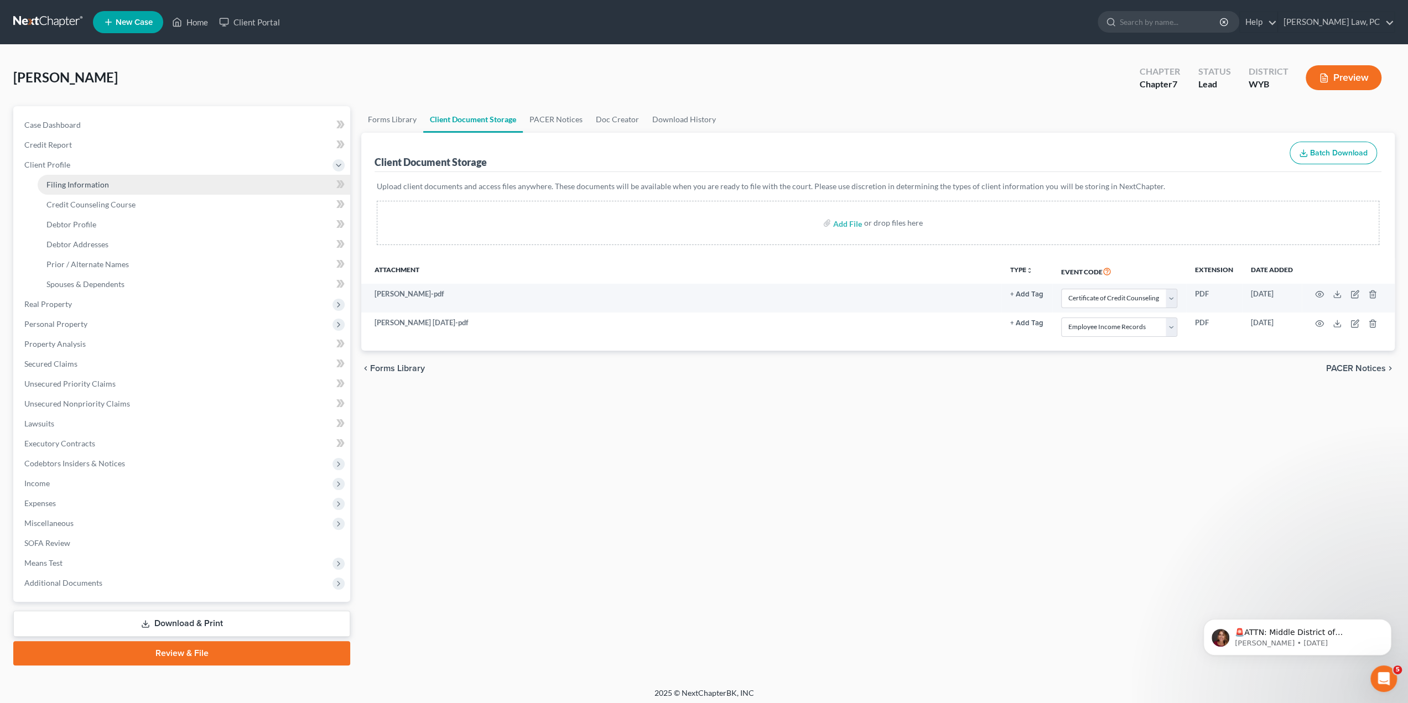
select select "1"
select select "53"
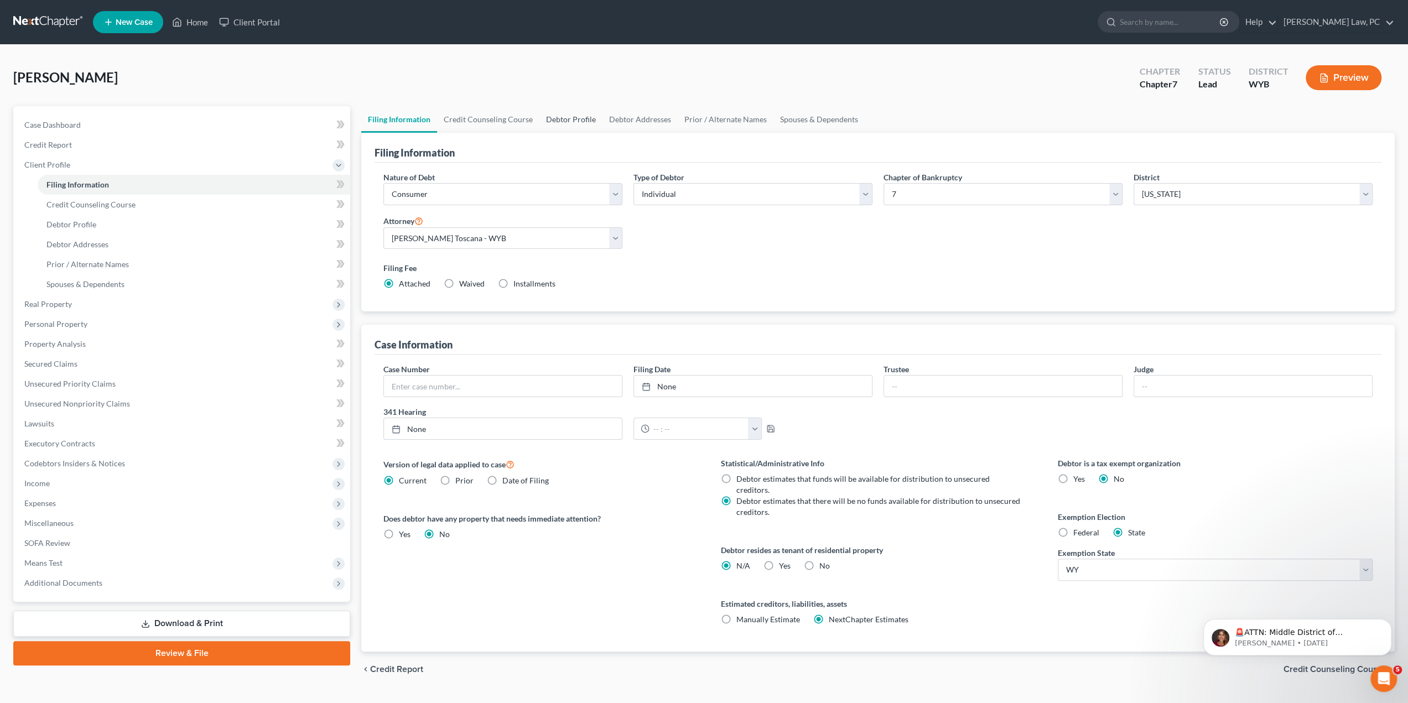
click at [566, 118] on link "Debtor Profile" at bounding box center [570, 119] width 63 height 27
select select "0"
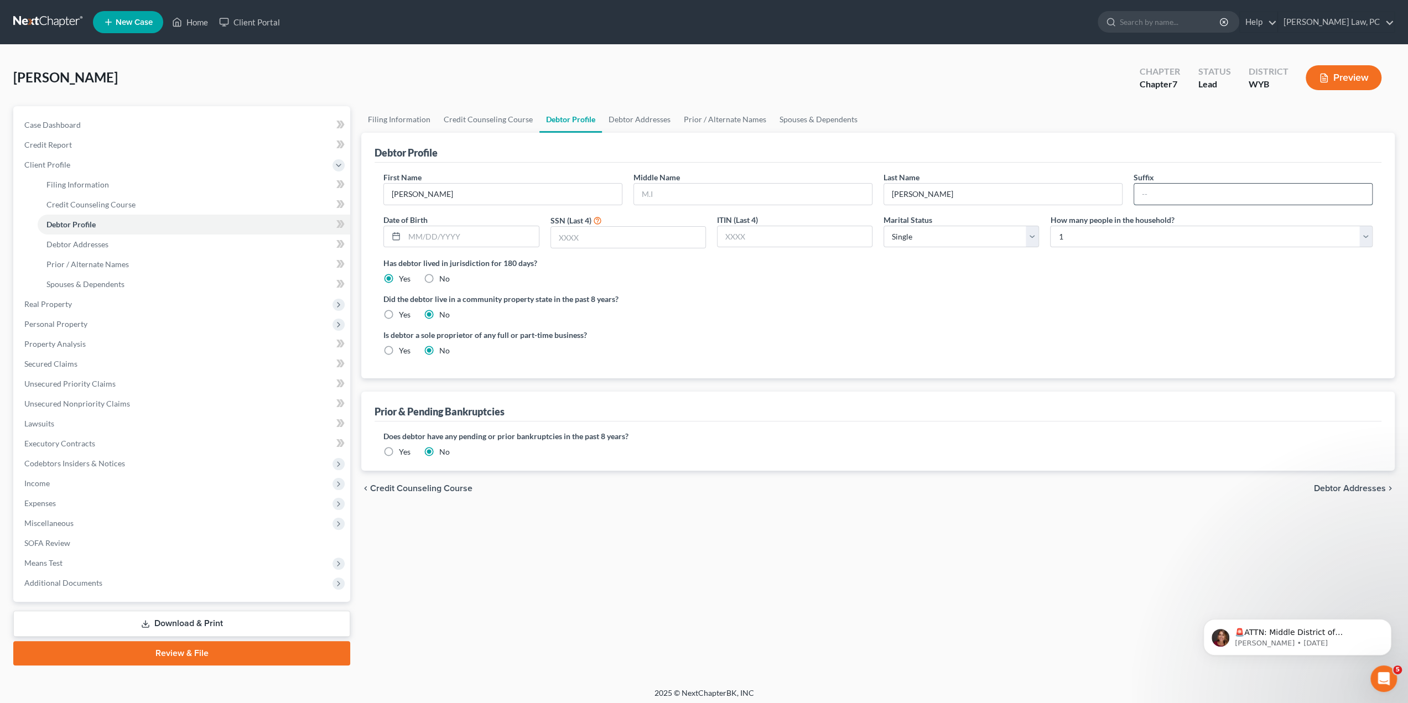
click at [1155, 193] on input "text" at bounding box center [1253, 194] width 238 height 21
type input "Jr."
click at [612, 236] on input "text" at bounding box center [628, 237] width 154 height 21
type input "3694"
click at [168, 481] on span "Income" at bounding box center [182, 483] width 335 height 20
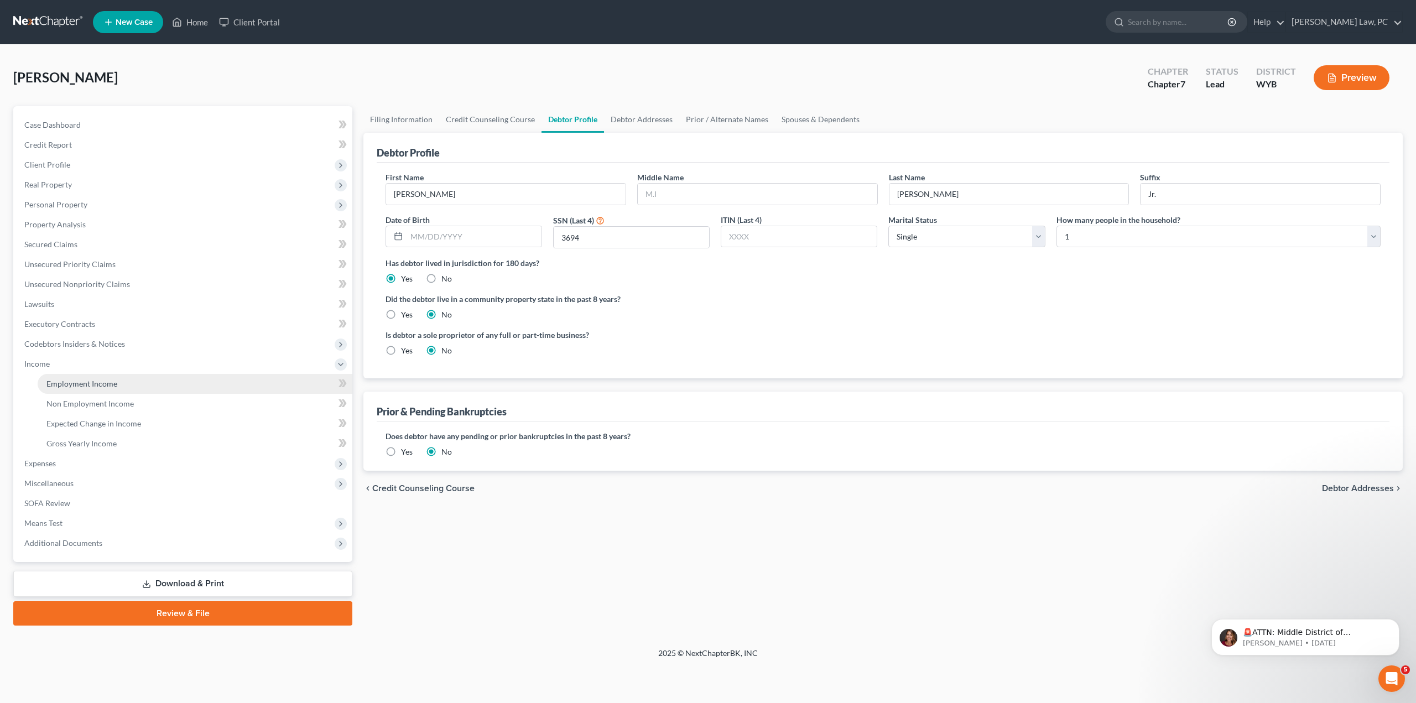
click at [91, 387] on span "Employment Income" at bounding box center [81, 383] width 71 height 9
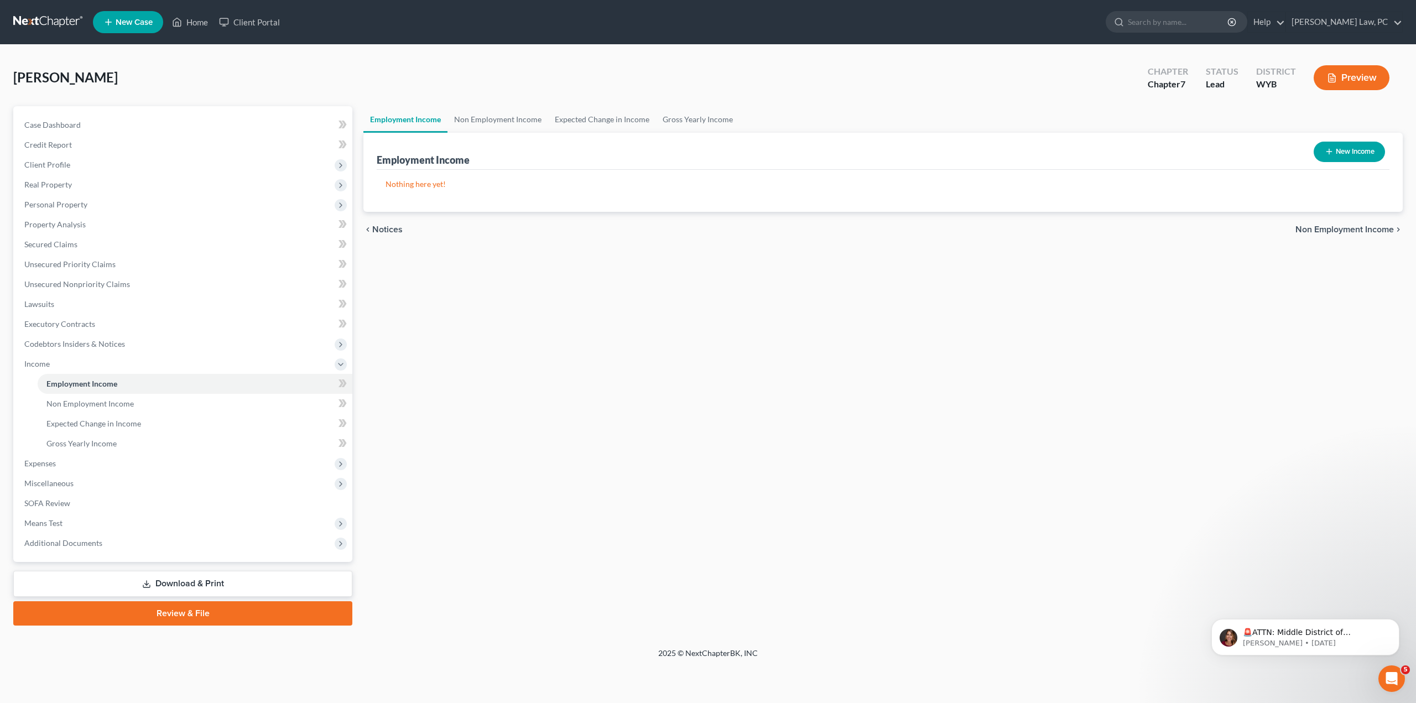
click at [1341, 157] on button "New Income" at bounding box center [1348, 152] width 71 height 20
select select "0"
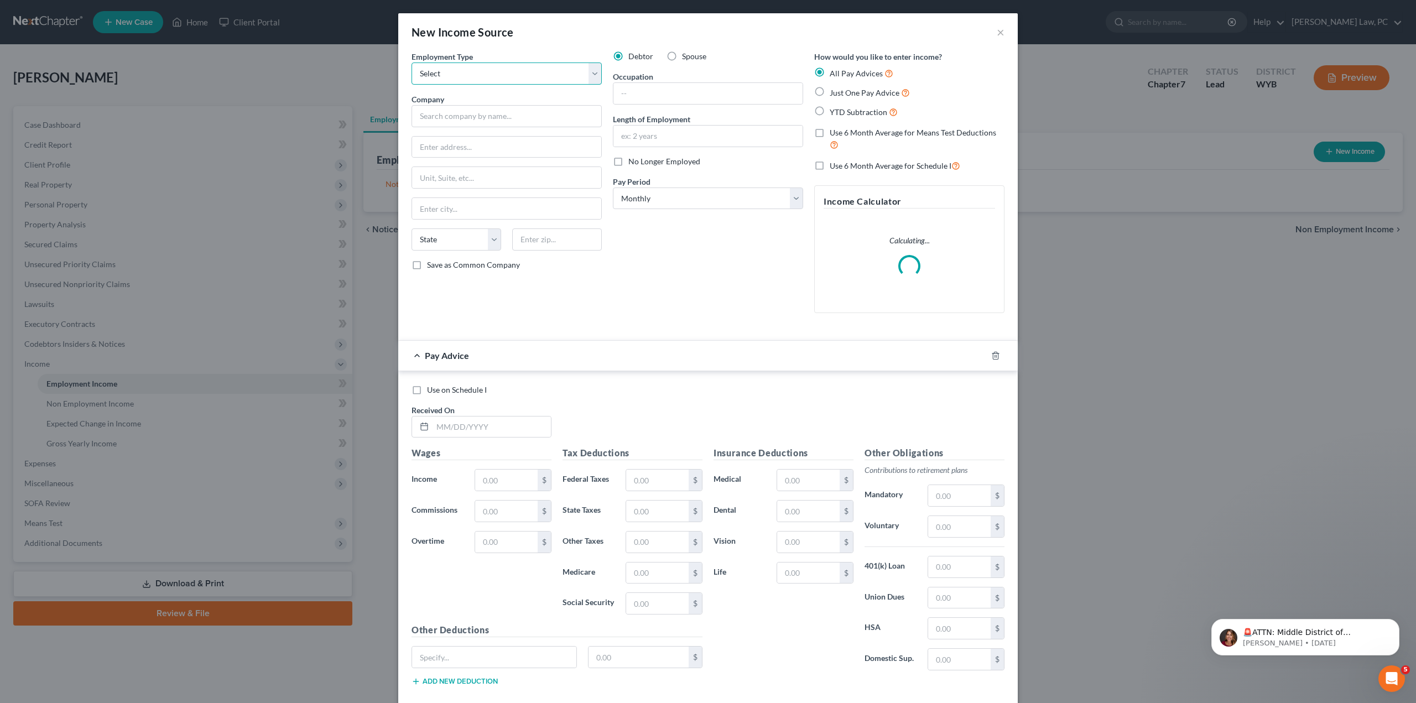
click at [593, 72] on select "Select Full or [DEMOGRAPHIC_DATA] Employment Self Employment" at bounding box center [506, 73] width 190 height 22
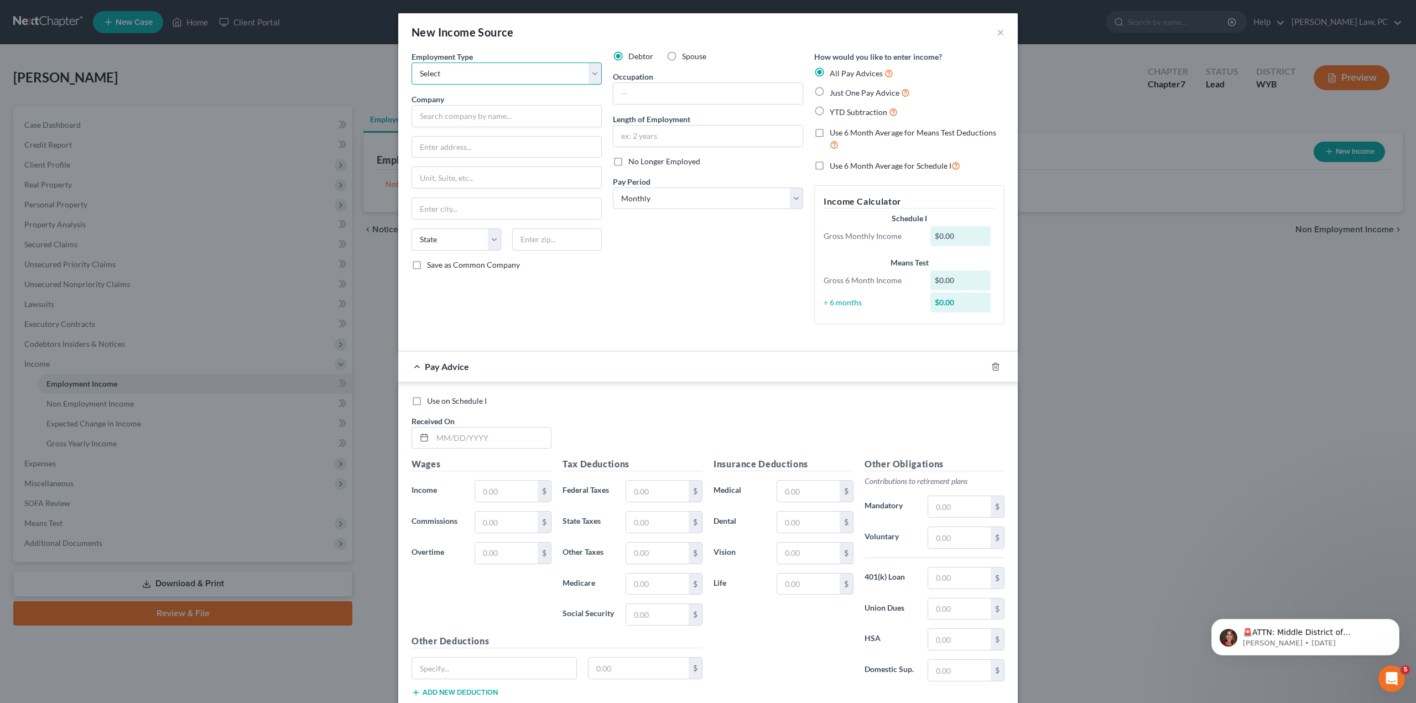
select select "0"
click at [411, 62] on select "Select Full or [DEMOGRAPHIC_DATA] Employment Self Employment" at bounding box center [506, 73] width 190 height 22
click at [830, 109] on label "YTD Subtraction" at bounding box center [864, 112] width 68 height 13
click at [834, 109] on input "YTD Subtraction" at bounding box center [837, 109] width 7 height 7
radio input "true"
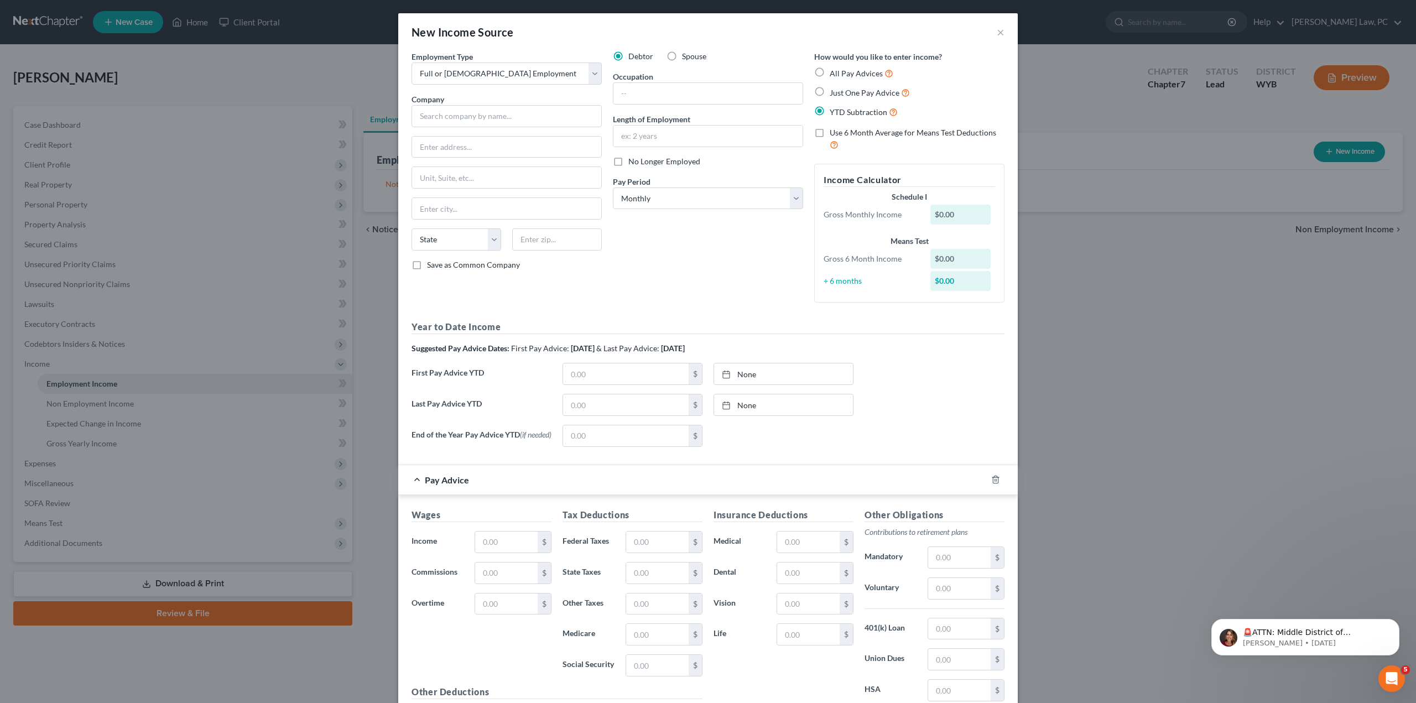
click at [830, 130] on label "Use 6 Month Average for Means Test Deductions" at bounding box center [917, 139] width 175 height 24
click at [834, 130] on input "Use 6 Month Average for Means Test Deductions" at bounding box center [837, 130] width 7 height 7
checkbox input "true"
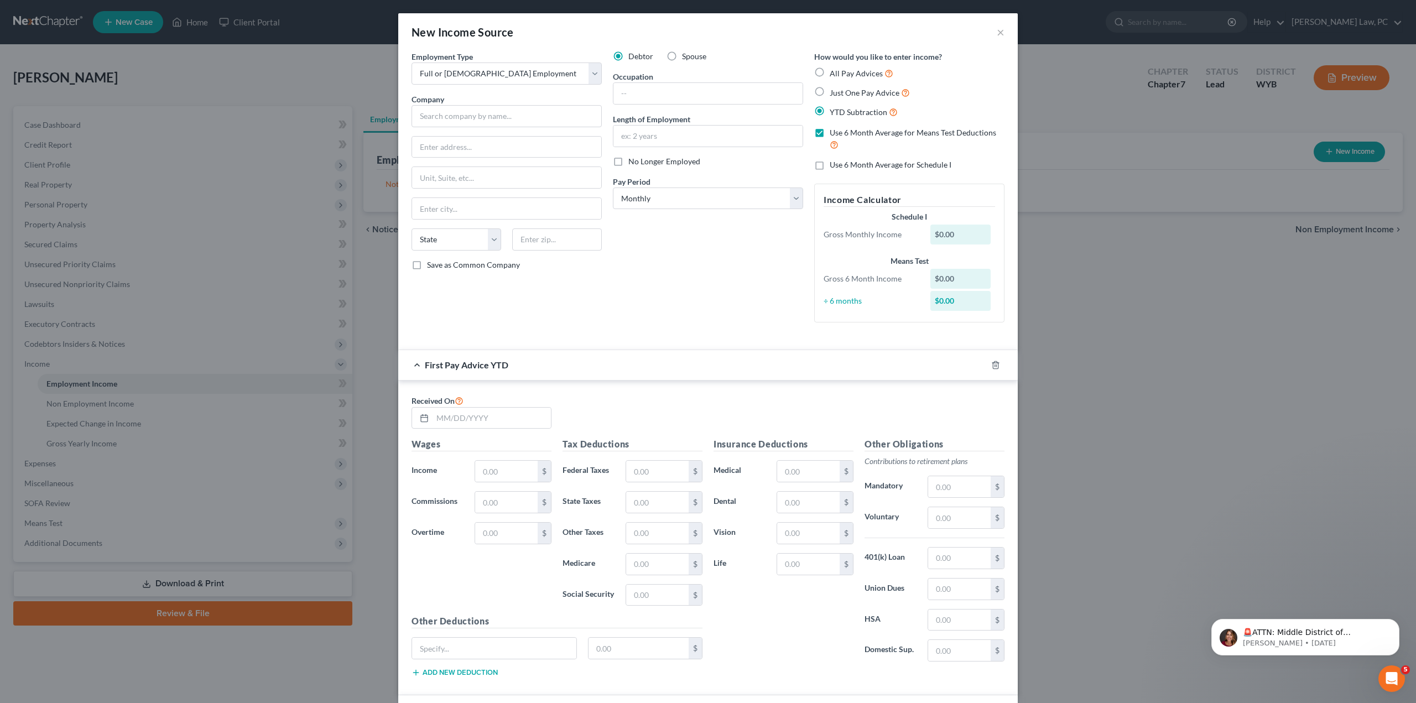
click at [830, 165] on label "Use 6 Month Average for Schedule I" at bounding box center [891, 164] width 122 height 11
click at [834, 165] on input "Use 6 Month Average for Schedule I" at bounding box center [837, 162] width 7 height 7
checkbox input "true"
click at [444, 110] on input "text" at bounding box center [506, 116] width 190 height 22
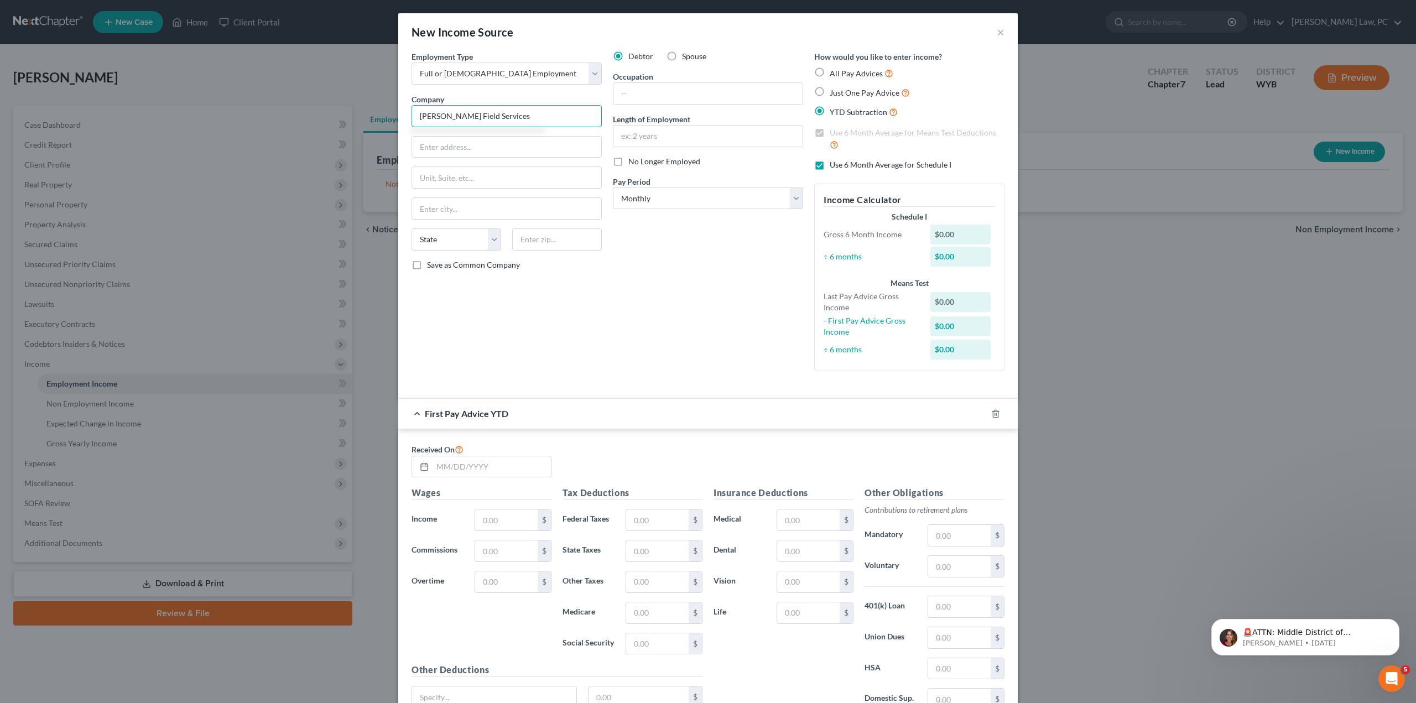
type input "[PERSON_NAME] Field Services"
type input "[STREET_ADDRESS][PERSON_NAME]"
type input "[PERSON_NAME]"
select select "53"
type input "82716"
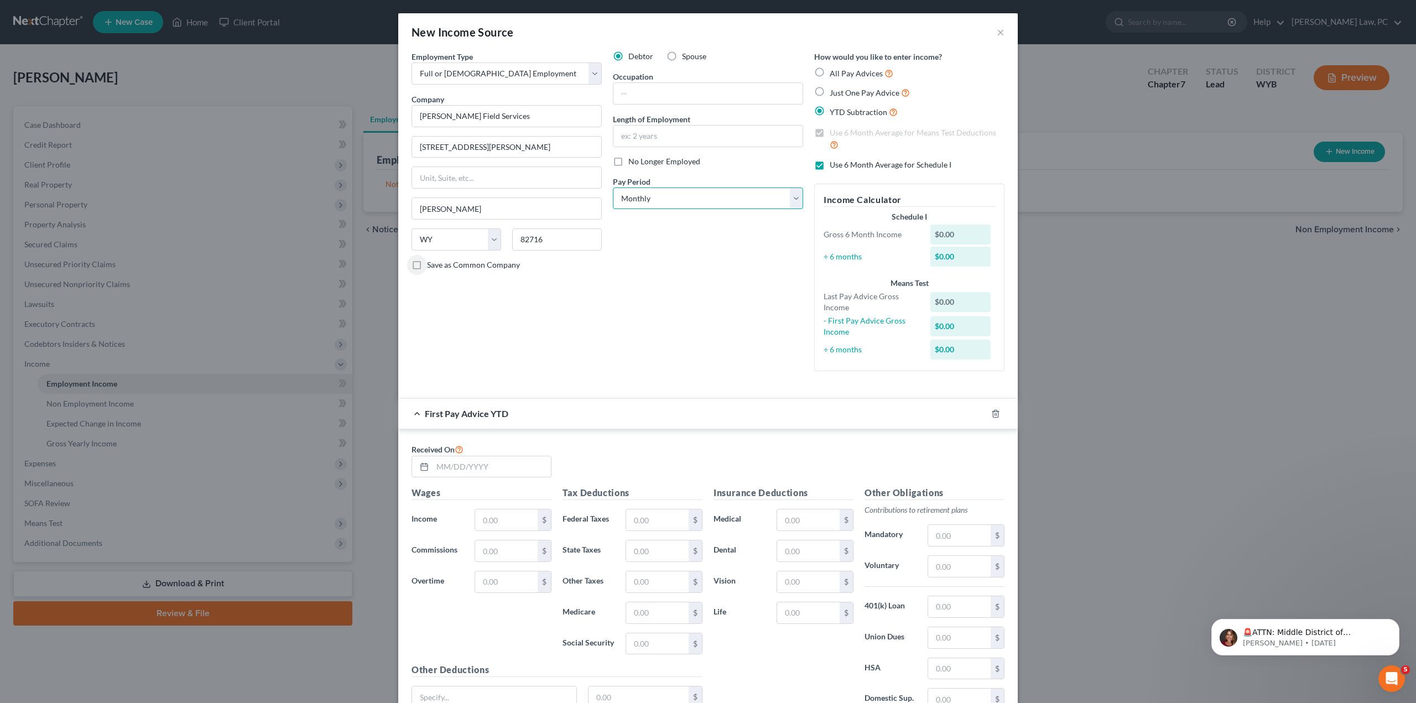
click at [676, 207] on select "Select Monthly Twice Monthly Every Other Week Weekly" at bounding box center [708, 198] width 190 height 22
select select "2"
click at [613, 187] on select "Select Monthly Twice Monthly Every Other Week Weekly" at bounding box center [708, 198] width 190 height 22
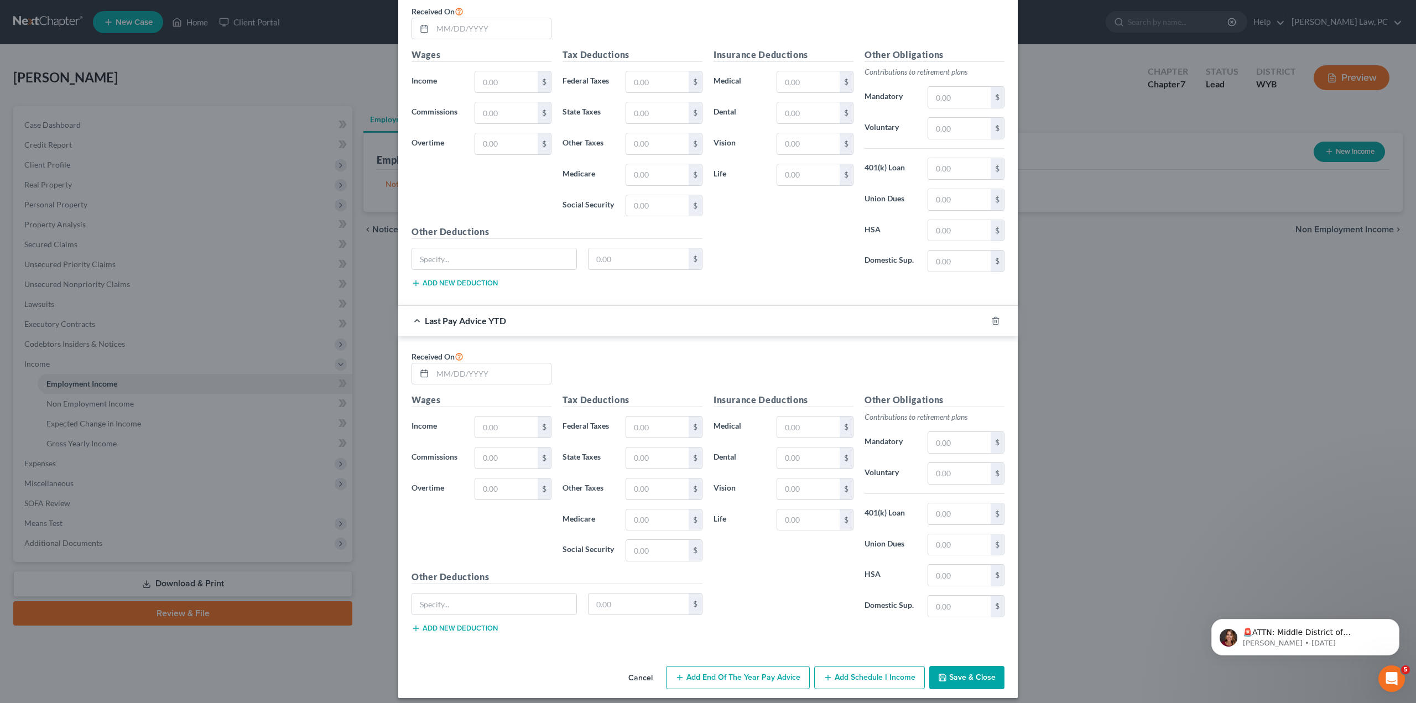
scroll to position [439, 0]
click at [492, 372] on input "text" at bounding box center [491, 373] width 118 height 21
type input "[DATE]"
click at [486, 421] on input "text" at bounding box center [506, 426] width 62 height 21
click at [479, 424] on input "text" at bounding box center [506, 426] width 62 height 21
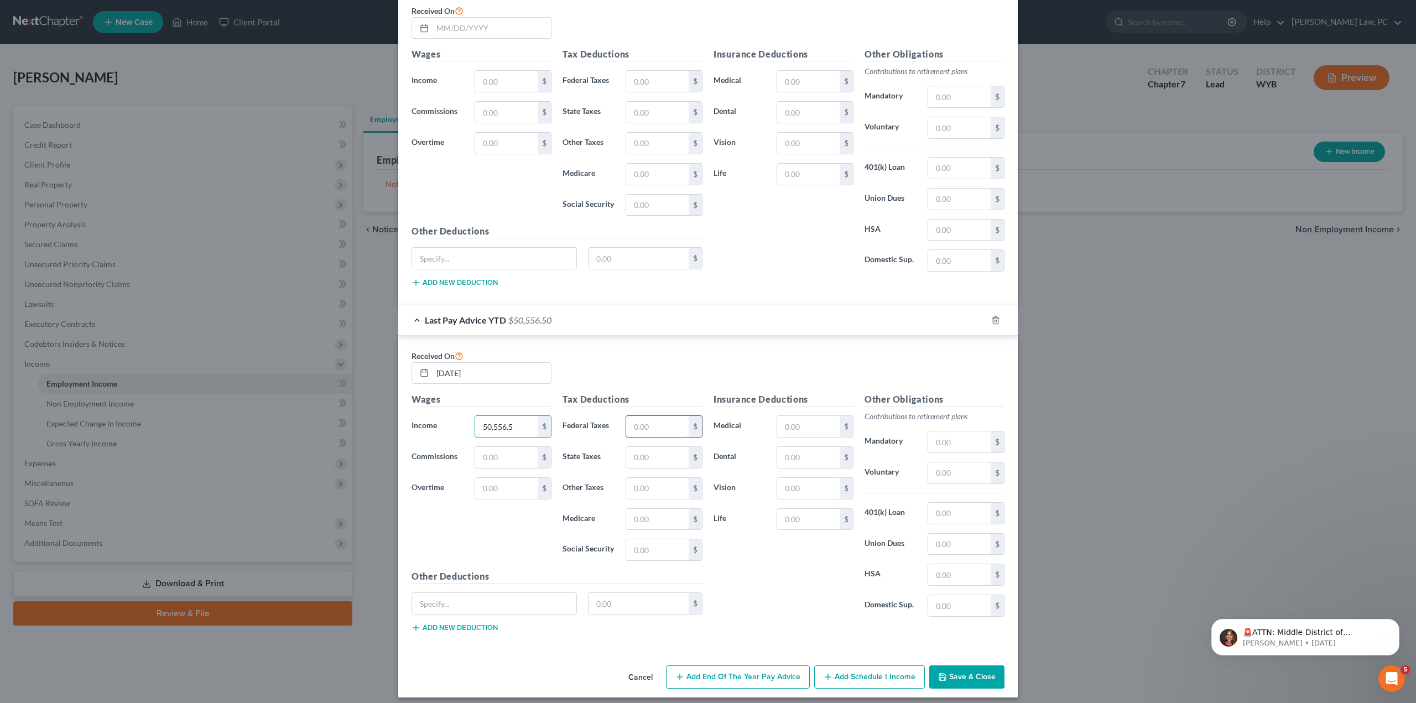
type input "50,556.5"
click at [658, 422] on input "text" at bounding box center [657, 426] width 62 height 21
type input "4,562.42"
click at [648, 514] on input "text" at bounding box center [657, 519] width 62 height 21
type input "703.66"
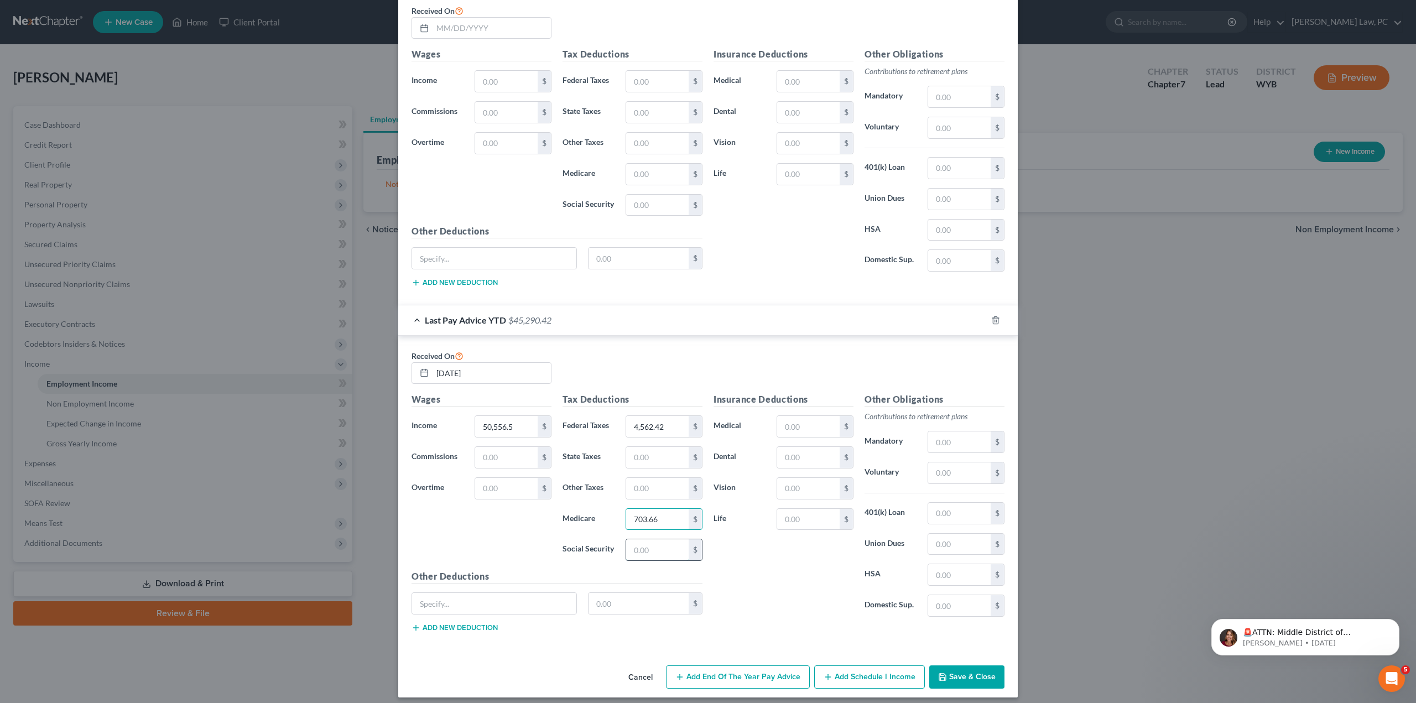
click at [646, 544] on input "text" at bounding box center [657, 549] width 62 height 21
type input "3,008.74"
click at [792, 422] on input "text" at bounding box center [808, 426] width 62 height 21
type input "1,368.51"
click at [791, 452] on input "text" at bounding box center [808, 457] width 62 height 21
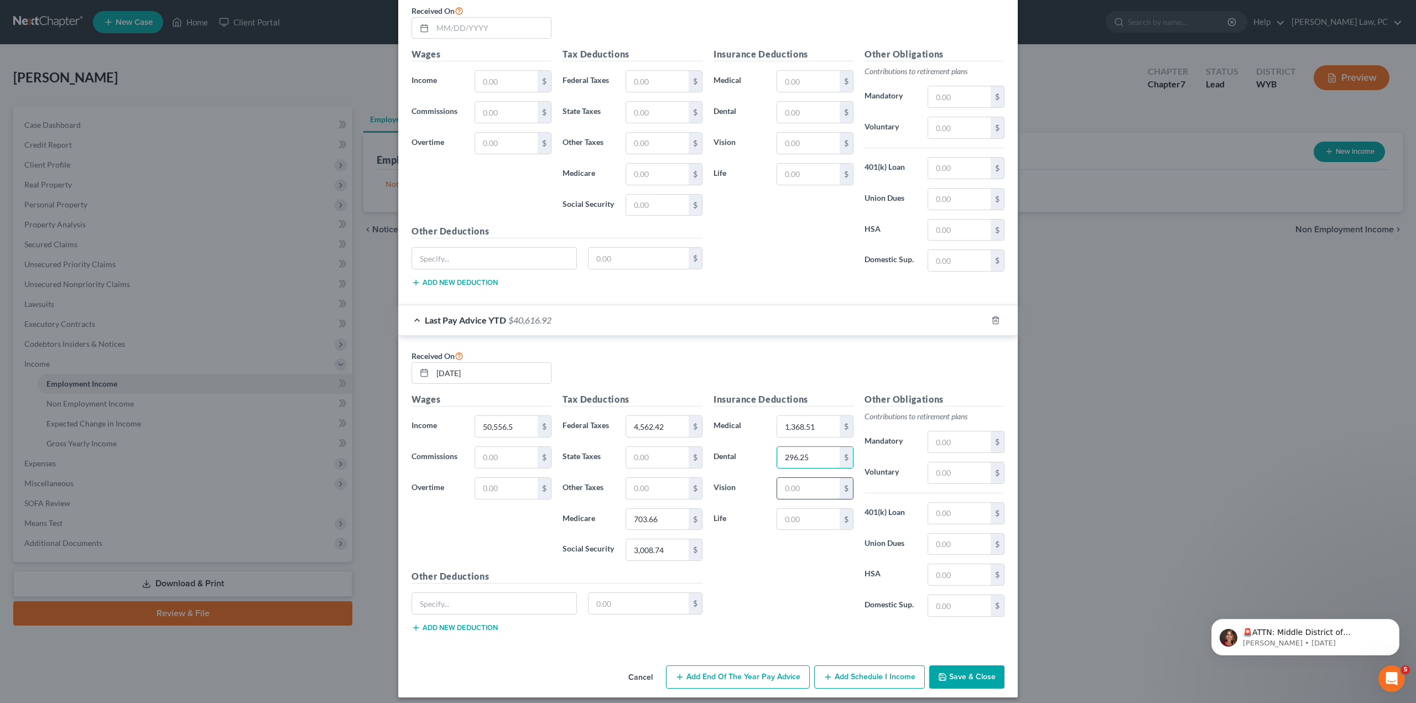
type input "296.25"
click at [791, 487] on input "text" at bounding box center [808, 488] width 62 height 21
type input "63.7"
click at [946, 470] on input "text" at bounding box center [959, 472] width 62 height 21
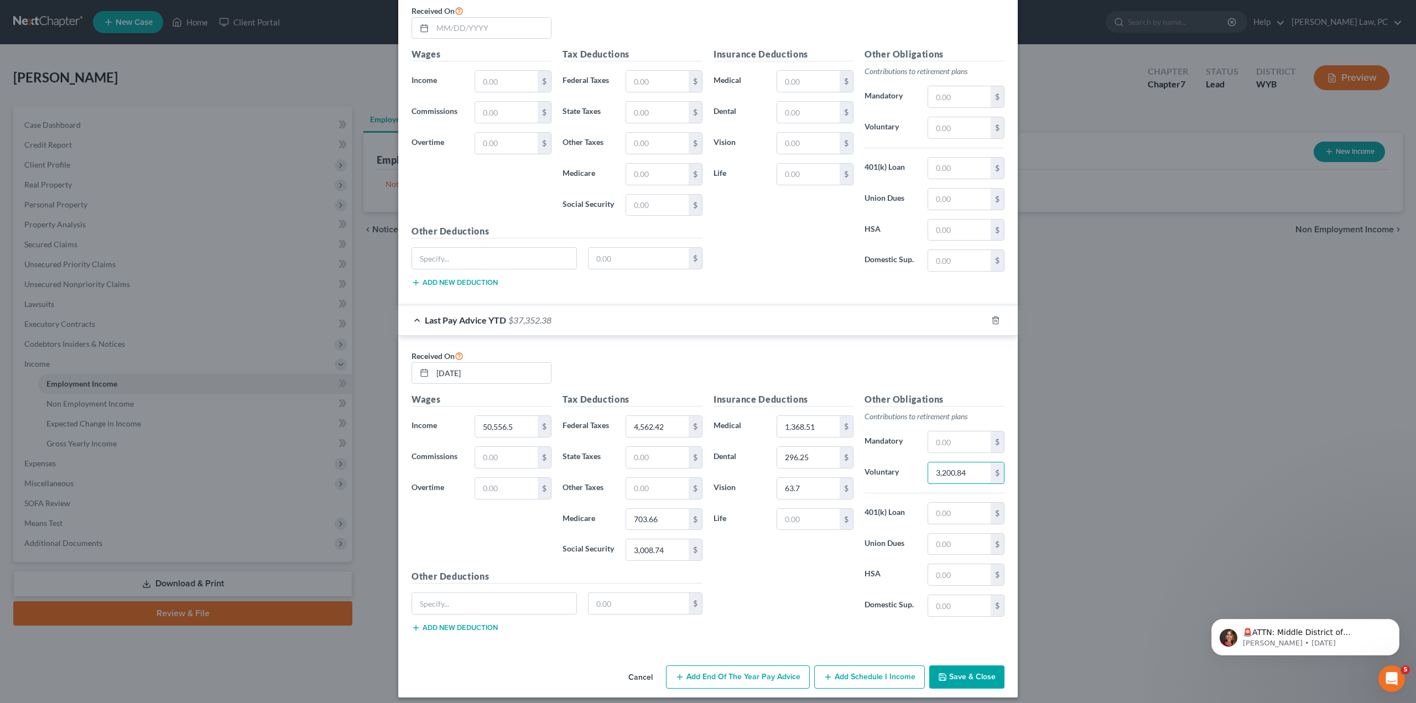
type input "3,200.84"
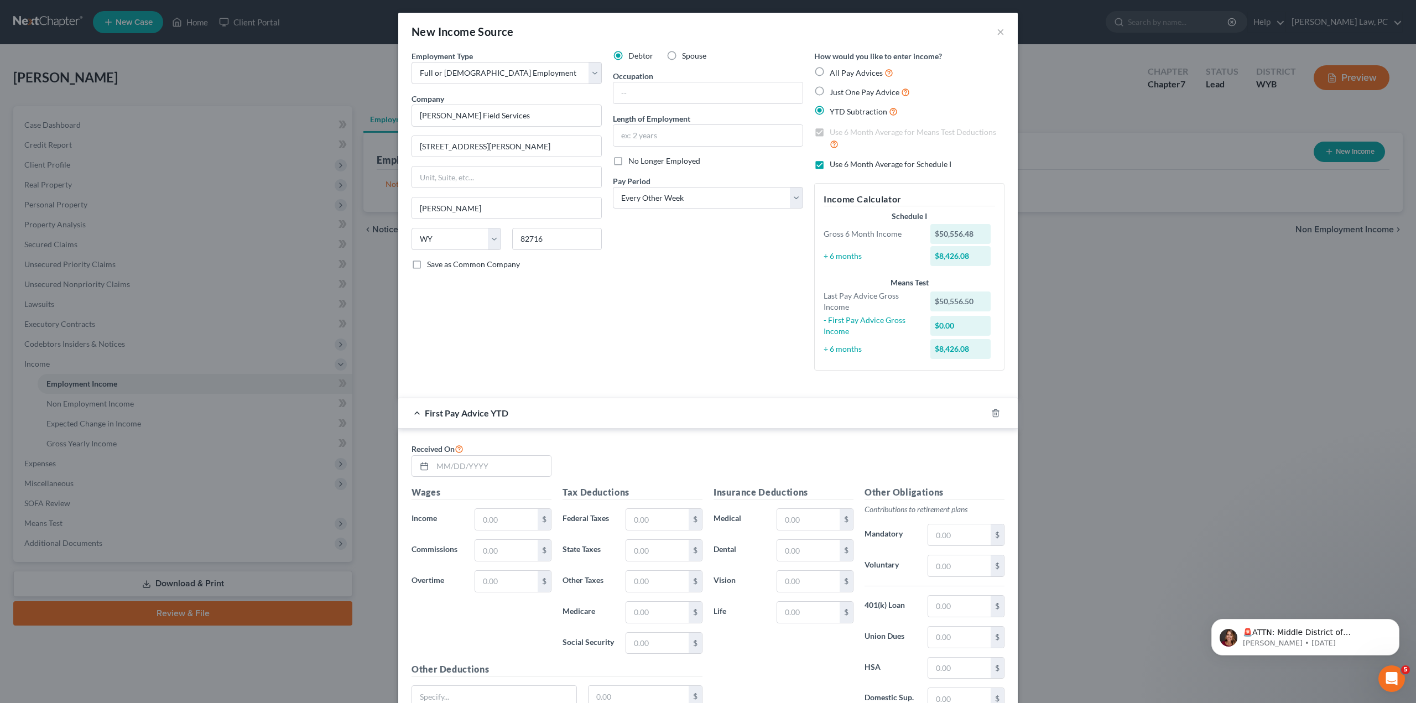
scroll to position [0, 0]
click at [483, 461] on input "text" at bounding box center [491, 466] width 118 height 21
click at [501, 515] on input "text" at bounding box center [506, 519] width 62 height 21
click at [505, 520] on input "text" at bounding box center [506, 519] width 62 height 21
click at [436, 466] on input "[DATE]" at bounding box center [491, 466] width 118 height 21
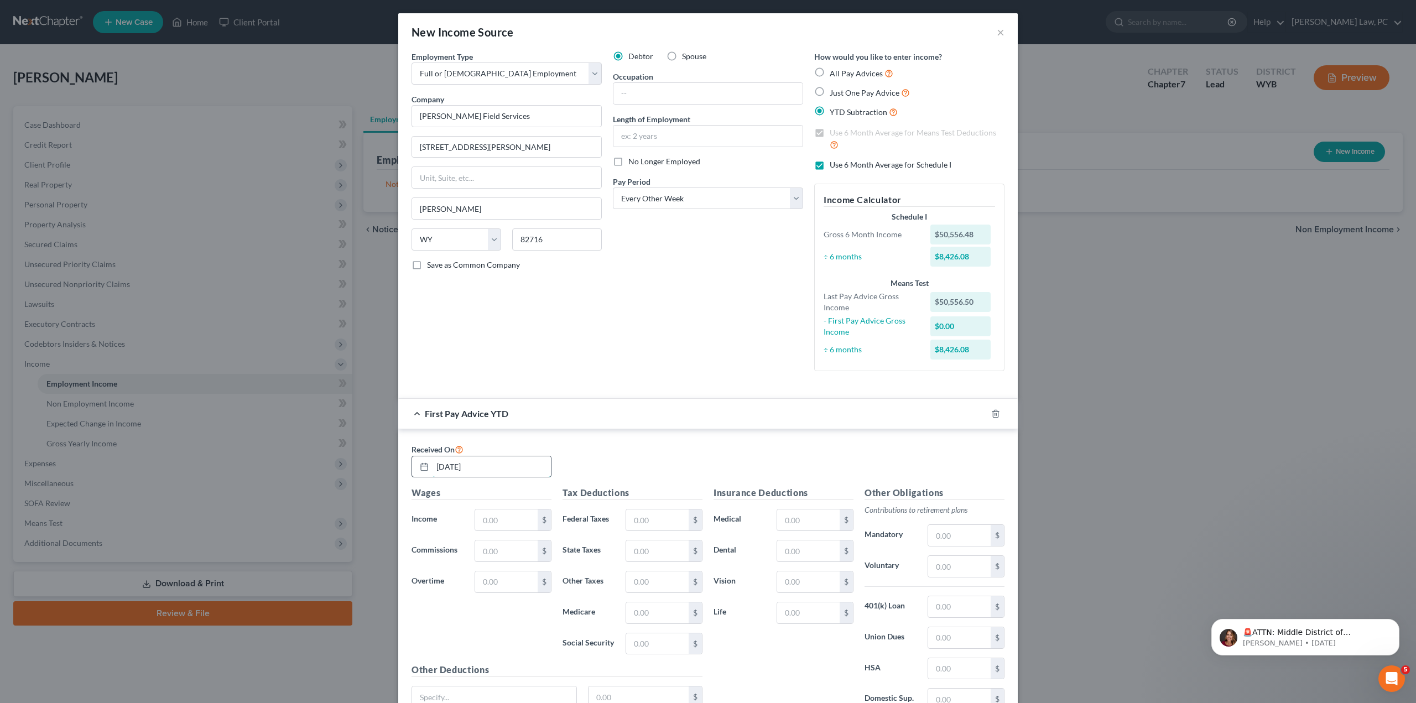
click at [448, 468] on input "[DATE]" at bounding box center [491, 466] width 118 height 21
type input "[DATE]"
click at [477, 519] on input "text" at bounding box center [506, 519] width 62 height 21
click at [510, 521] on input "text" at bounding box center [506, 519] width 62 height 21
type input "4,953.5"
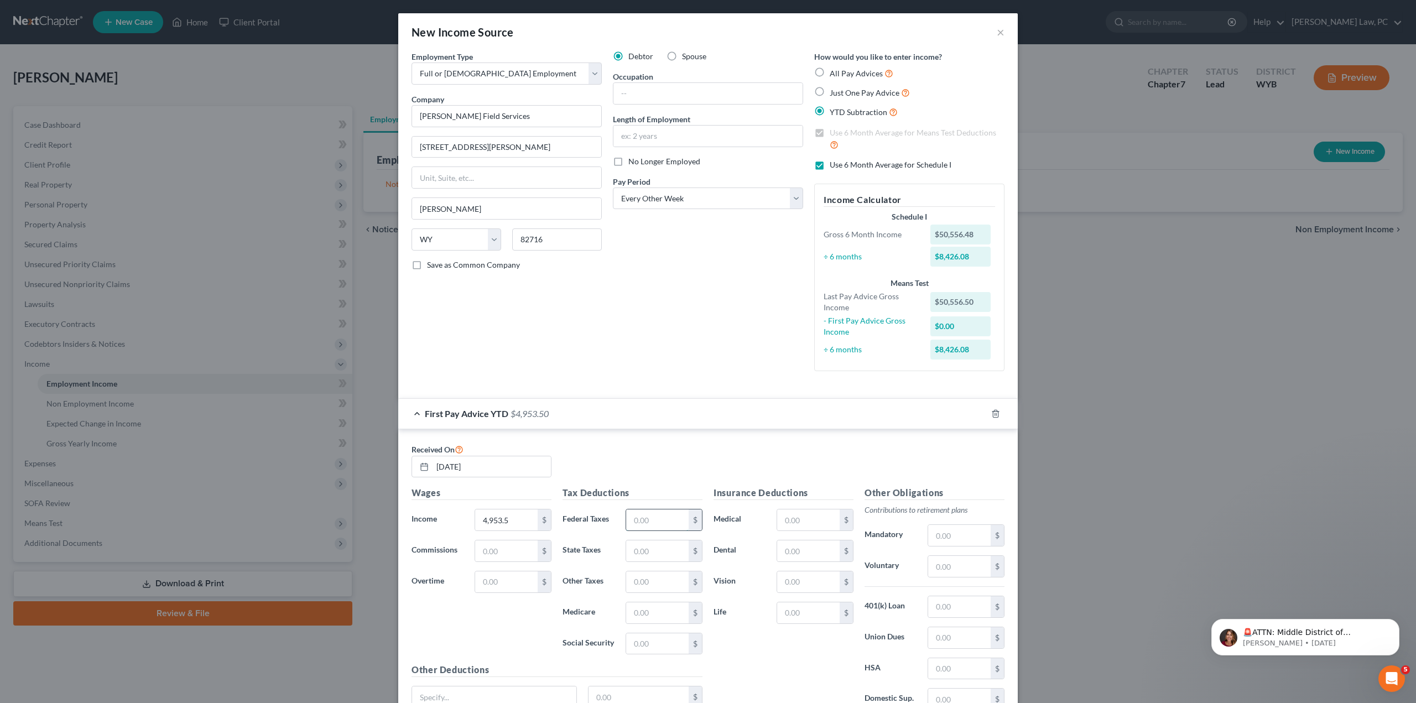
click at [648, 518] on input "text" at bounding box center [657, 519] width 62 height 21
click at [639, 520] on input "text" at bounding box center [657, 519] width 62 height 21
type input "432.87"
click at [648, 614] on input "text" at bounding box center [657, 612] width 62 height 21
click at [643, 608] on input "text" at bounding box center [657, 612] width 62 height 21
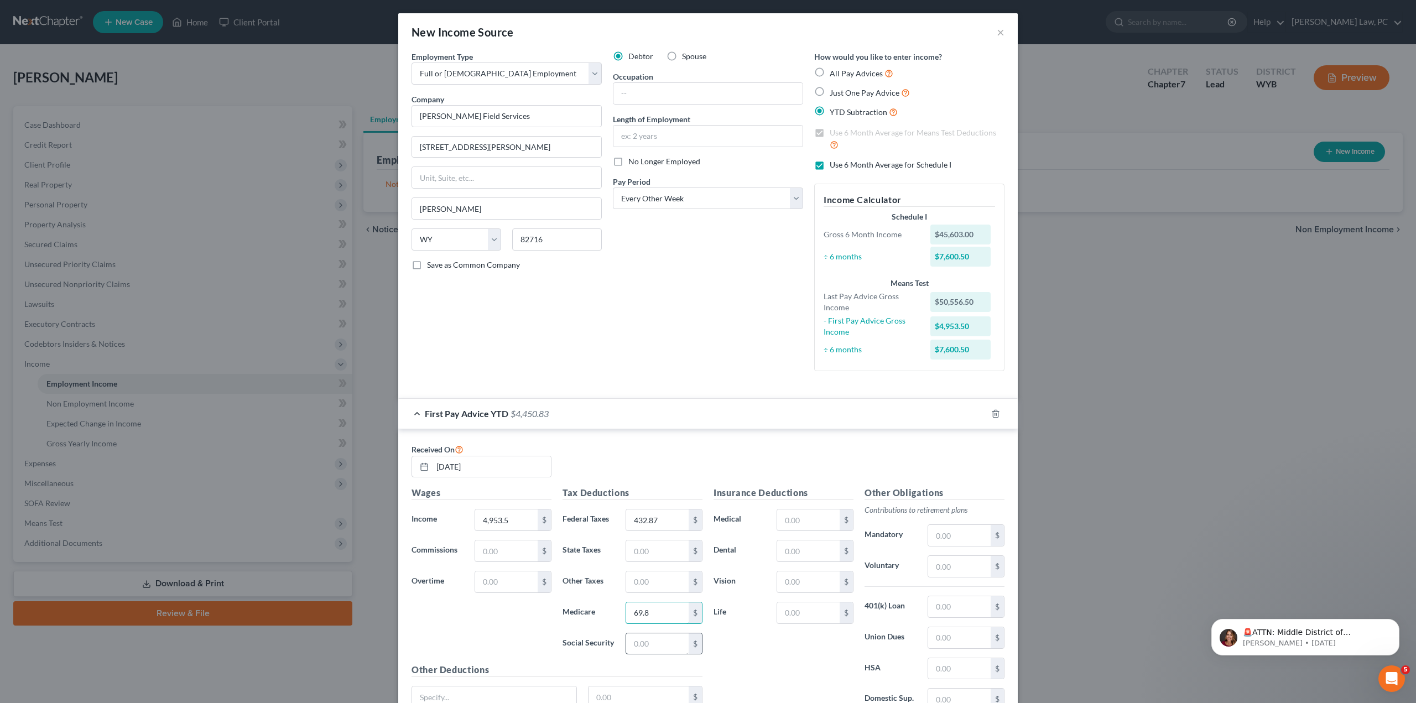
type input "69.8"
click at [634, 643] on input "text" at bounding box center [657, 643] width 62 height 21
type input "298.47"
click at [757, 648] on div "Insurance Deductions Medical $ Dental $ Vision $ Life $" at bounding box center [783, 602] width 151 height 233
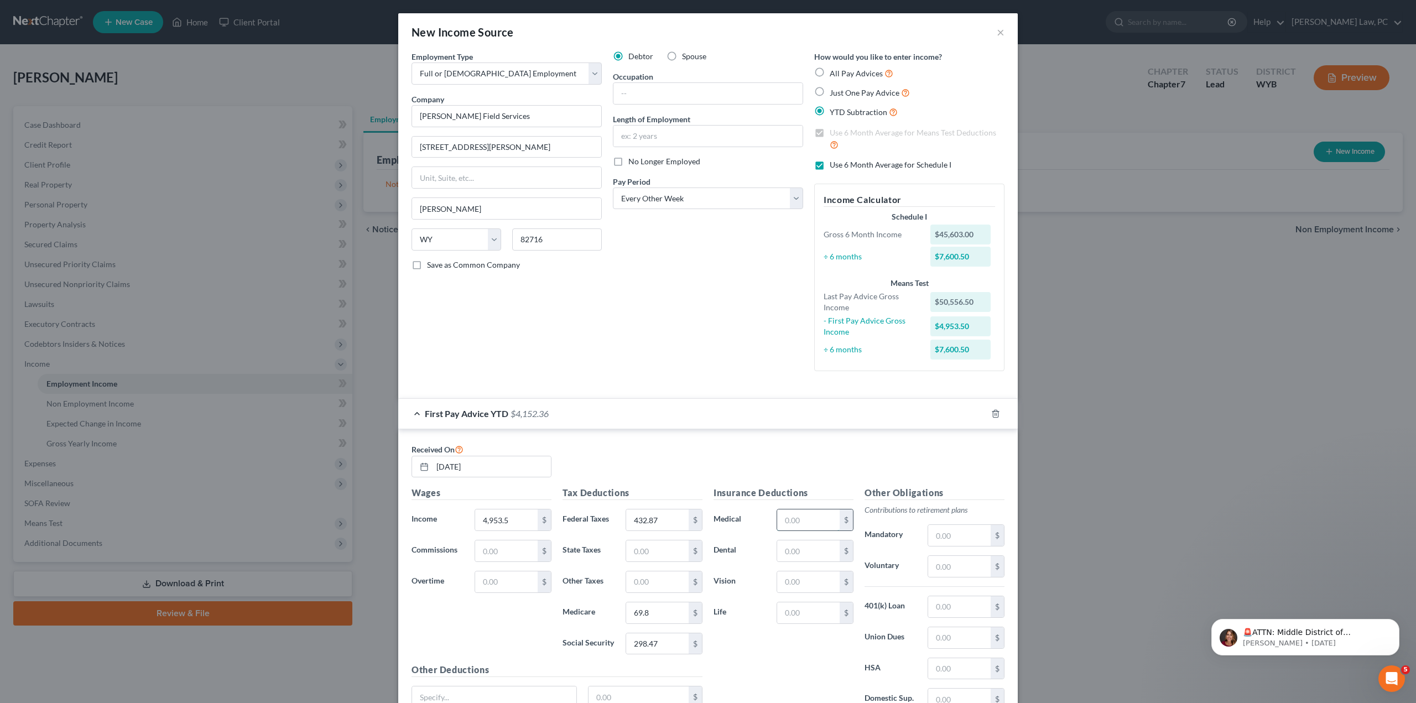
click at [798, 524] on input "text" at bounding box center [808, 519] width 62 height 21
type input "0"
click at [777, 557] on input "text" at bounding box center [808, 550] width 62 height 21
type input "0"
click at [778, 583] on input "text" at bounding box center [808, 581] width 62 height 21
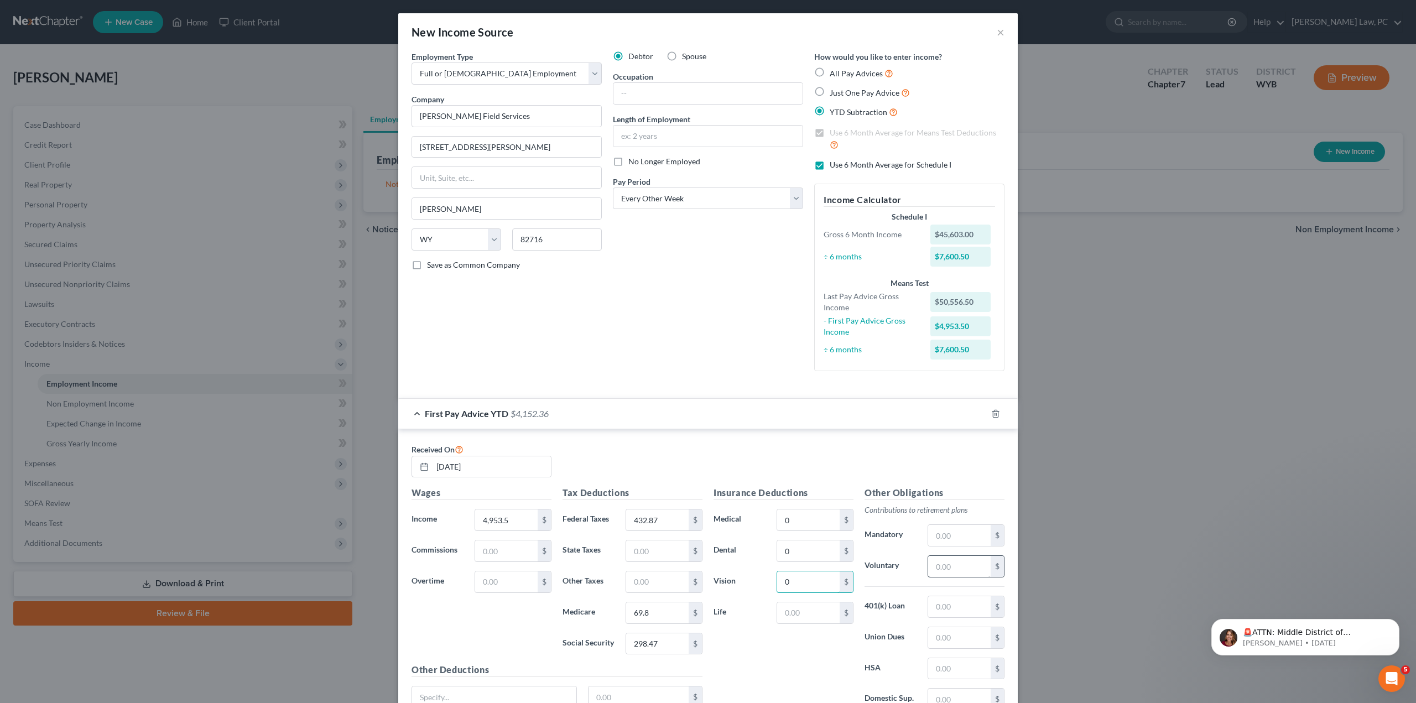
type input "0"
click at [940, 563] on input "text" at bounding box center [959, 566] width 62 height 21
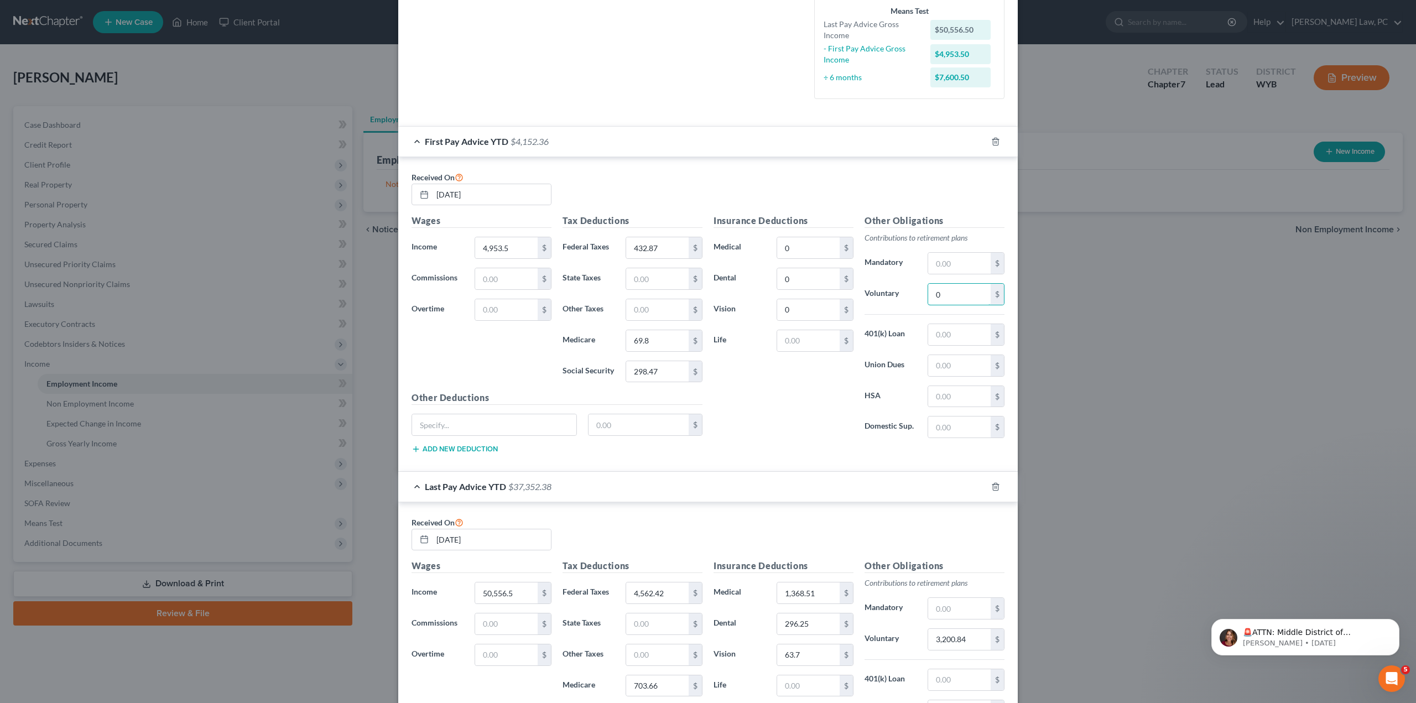
scroll to position [439, 0]
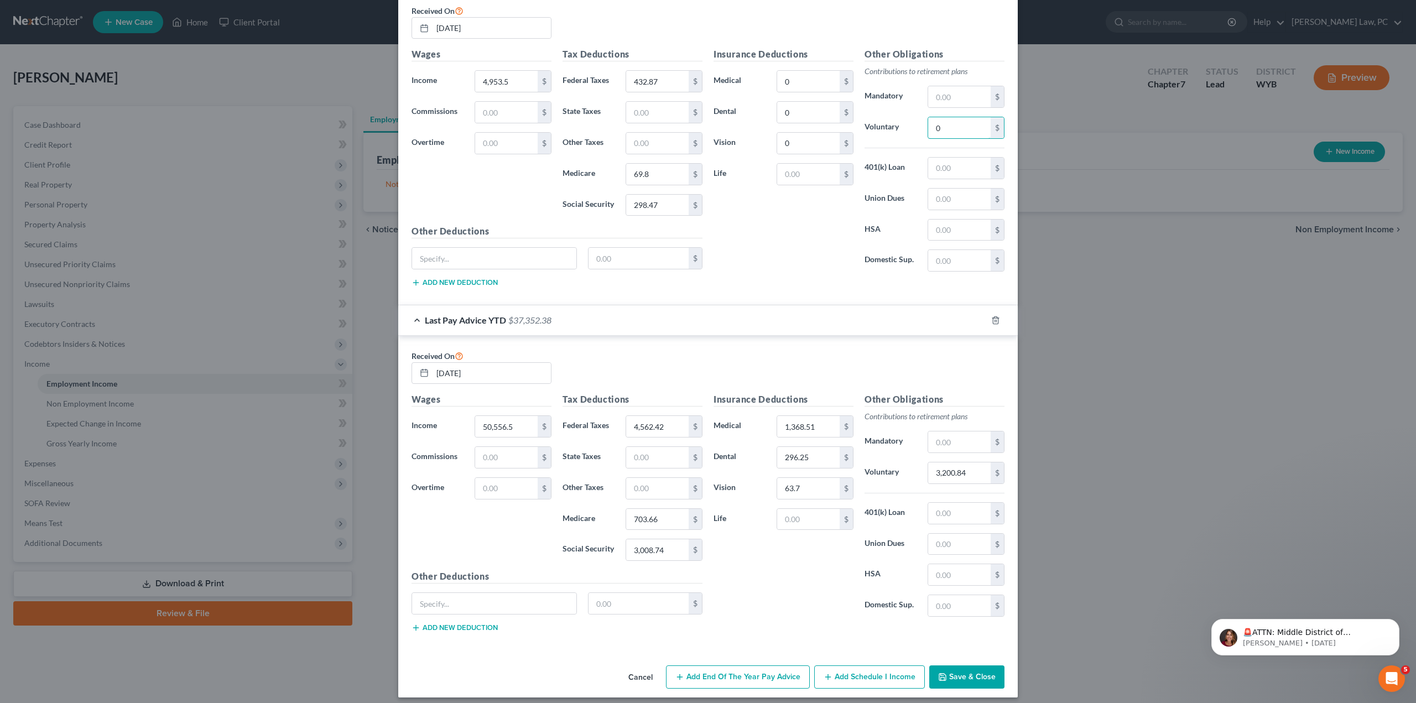
type input "0"
click at [965, 672] on button "Save & Close" at bounding box center [966, 676] width 75 height 23
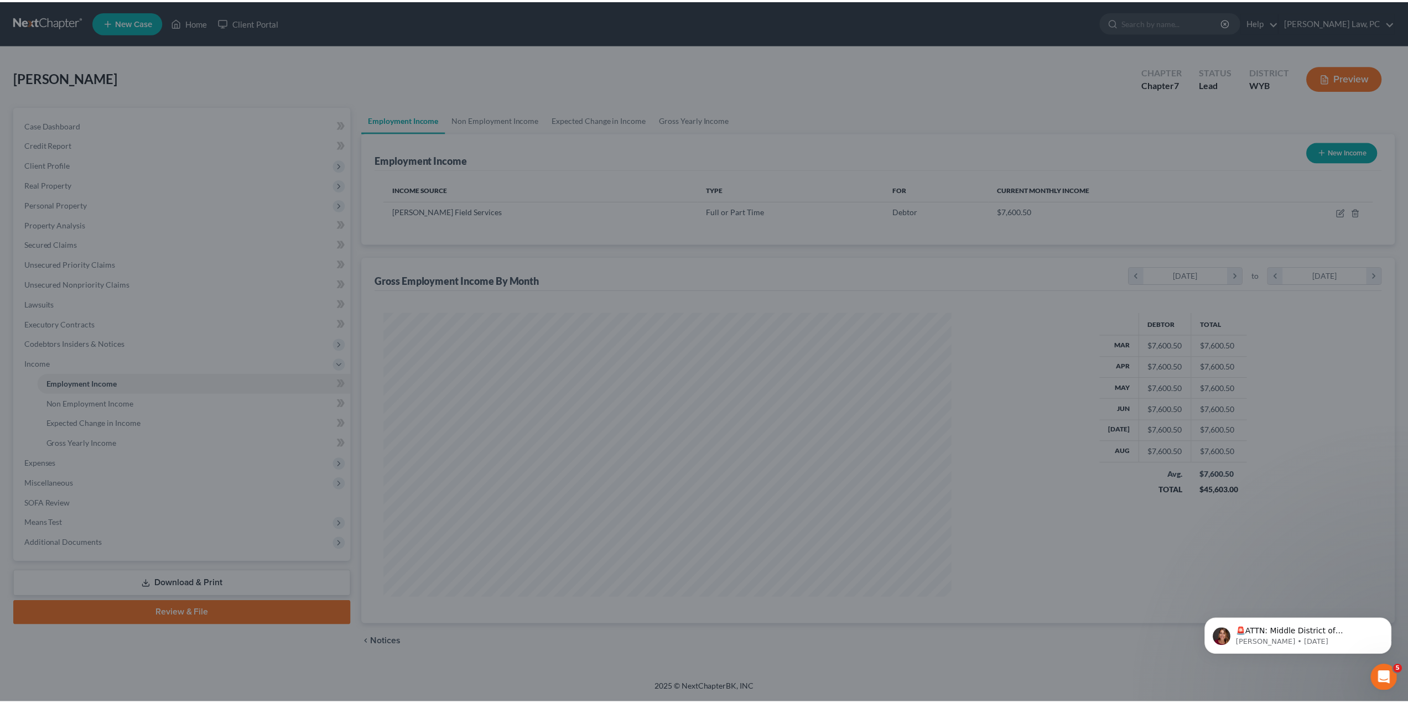
scroll to position [285, 593]
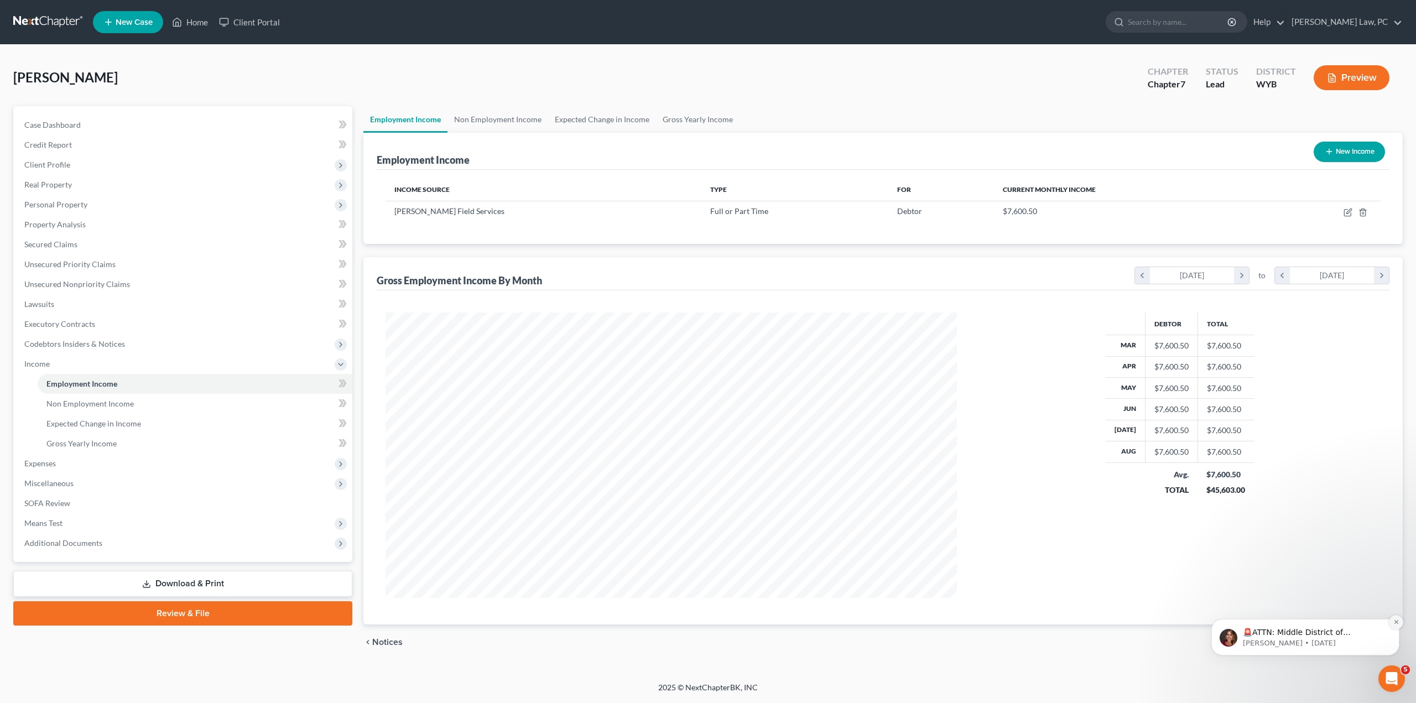
click at [1395, 621] on icon "Dismiss notification" at bounding box center [1396, 622] width 6 height 6
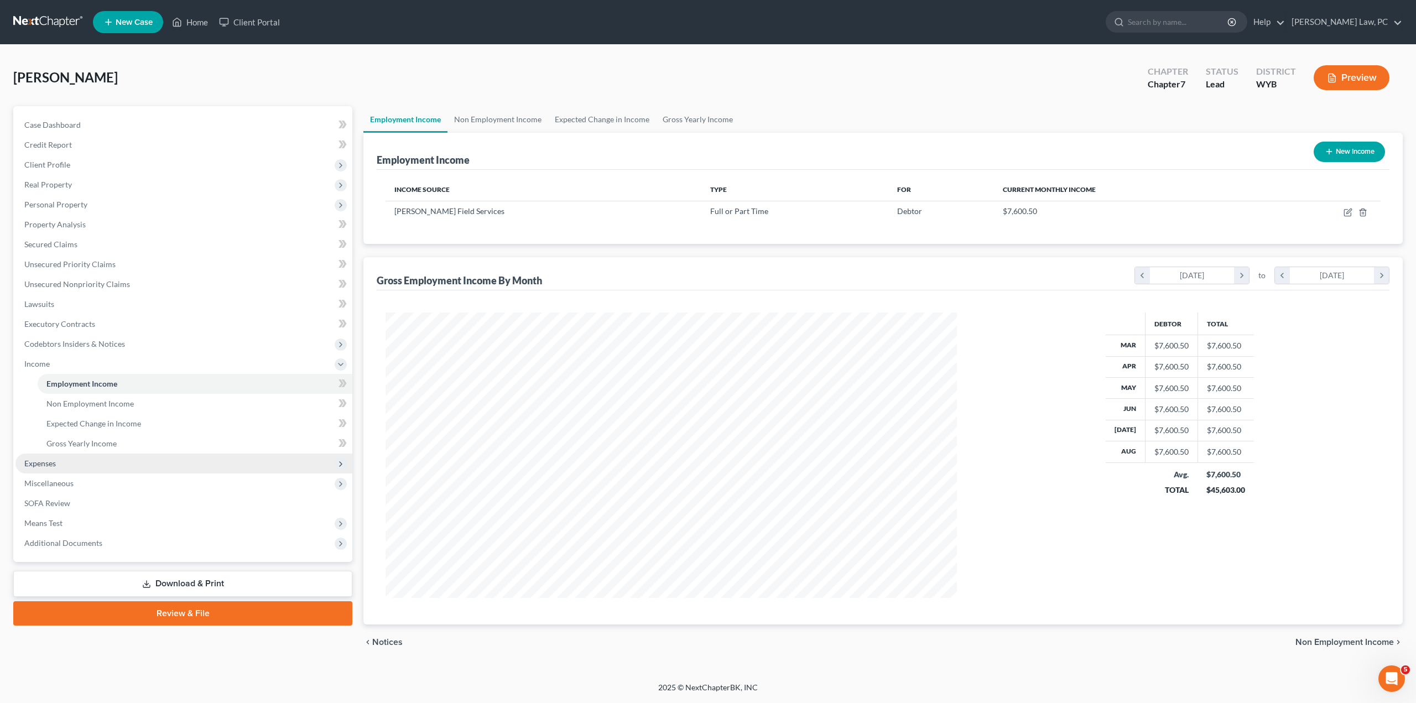
click at [63, 462] on span "Expenses" at bounding box center [183, 463] width 337 height 20
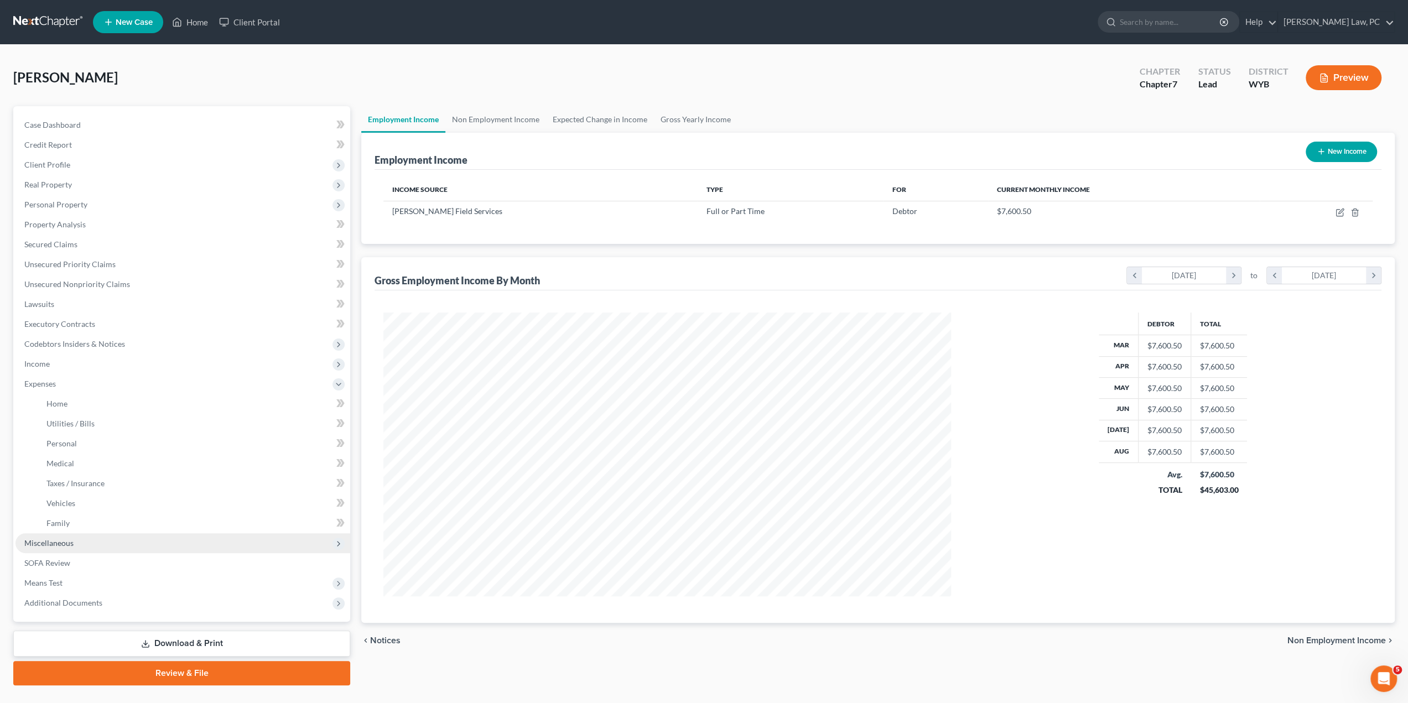
click at [61, 543] on span "Miscellaneous" at bounding box center [48, 542] width 49 height 9
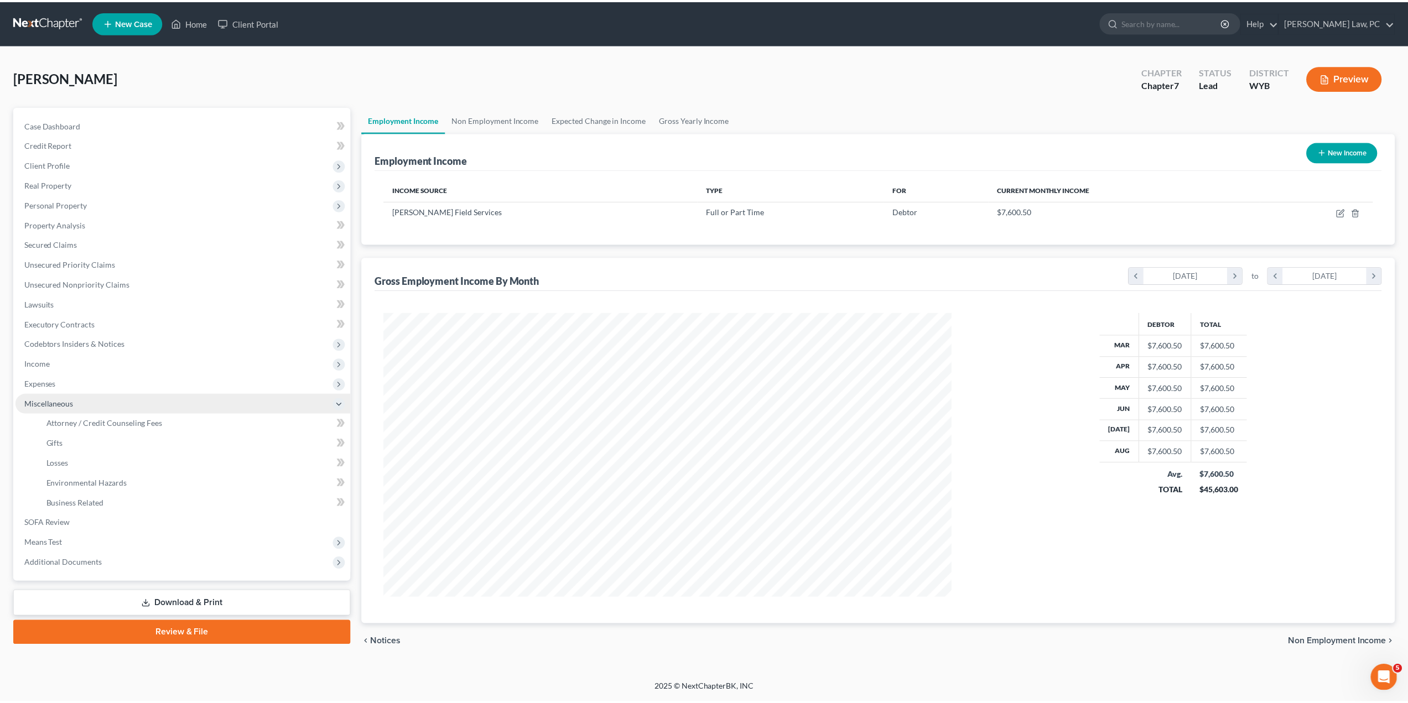
scroll to position [285, 593]
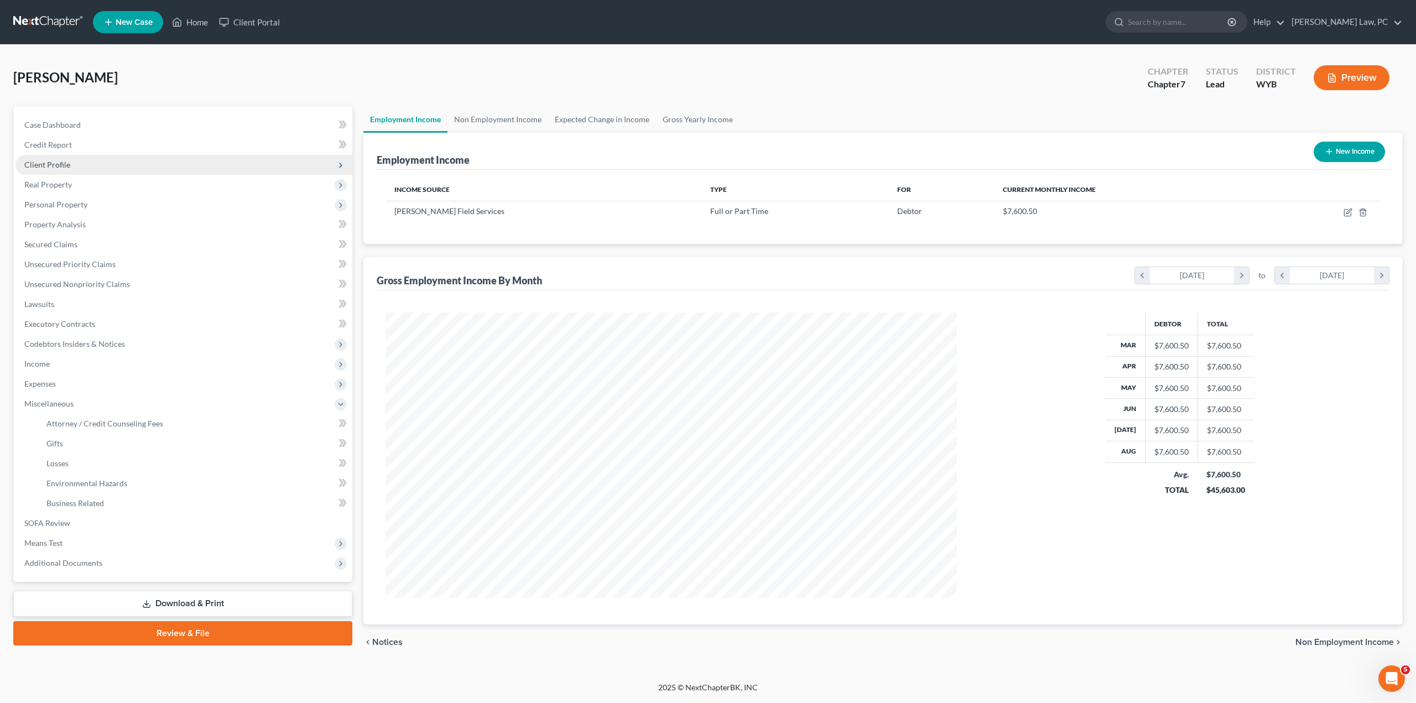
click at [45, 163] on span "Client Profile" at bounding box center [47, 164] width 46 height 9
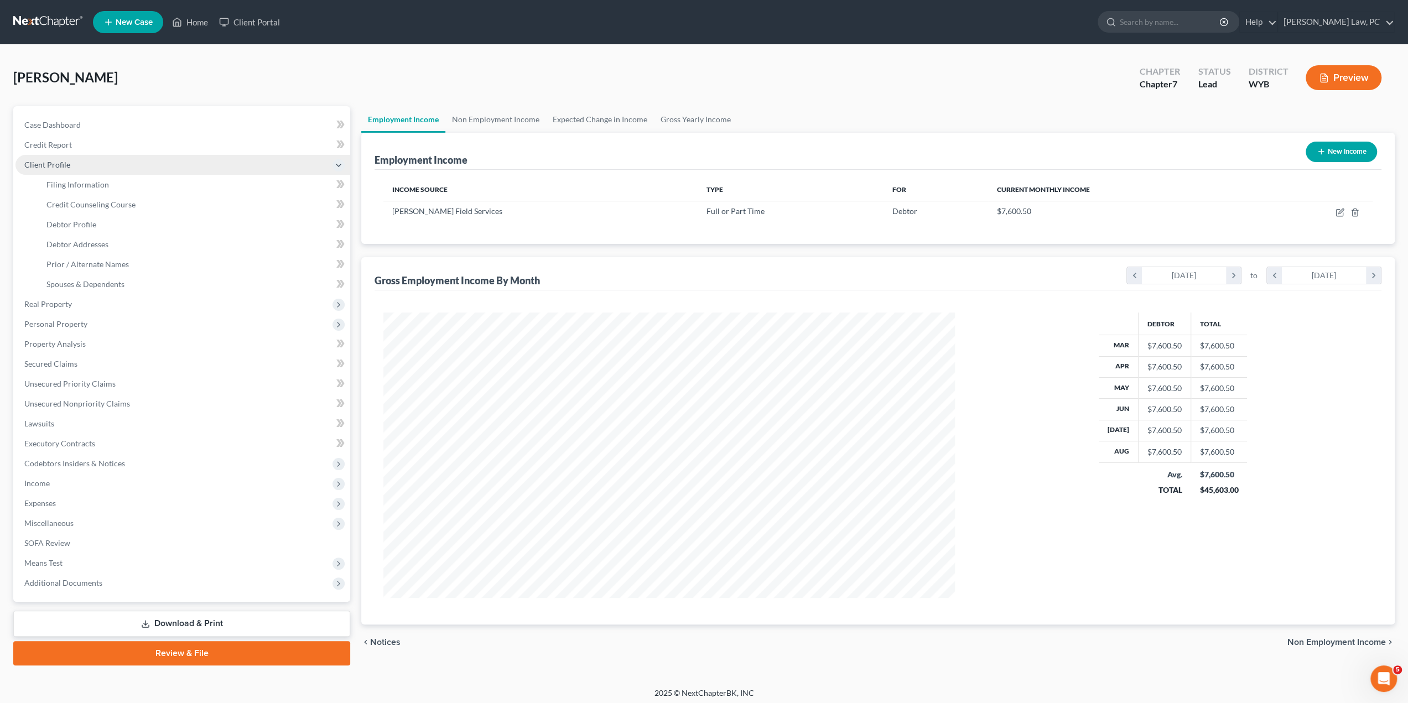
scroll to position [552764, 552459]
click at [67, 185] on span "Filing Information" at bounding box center [77, 184] width 62 height 9
select select "1"
select select "0"
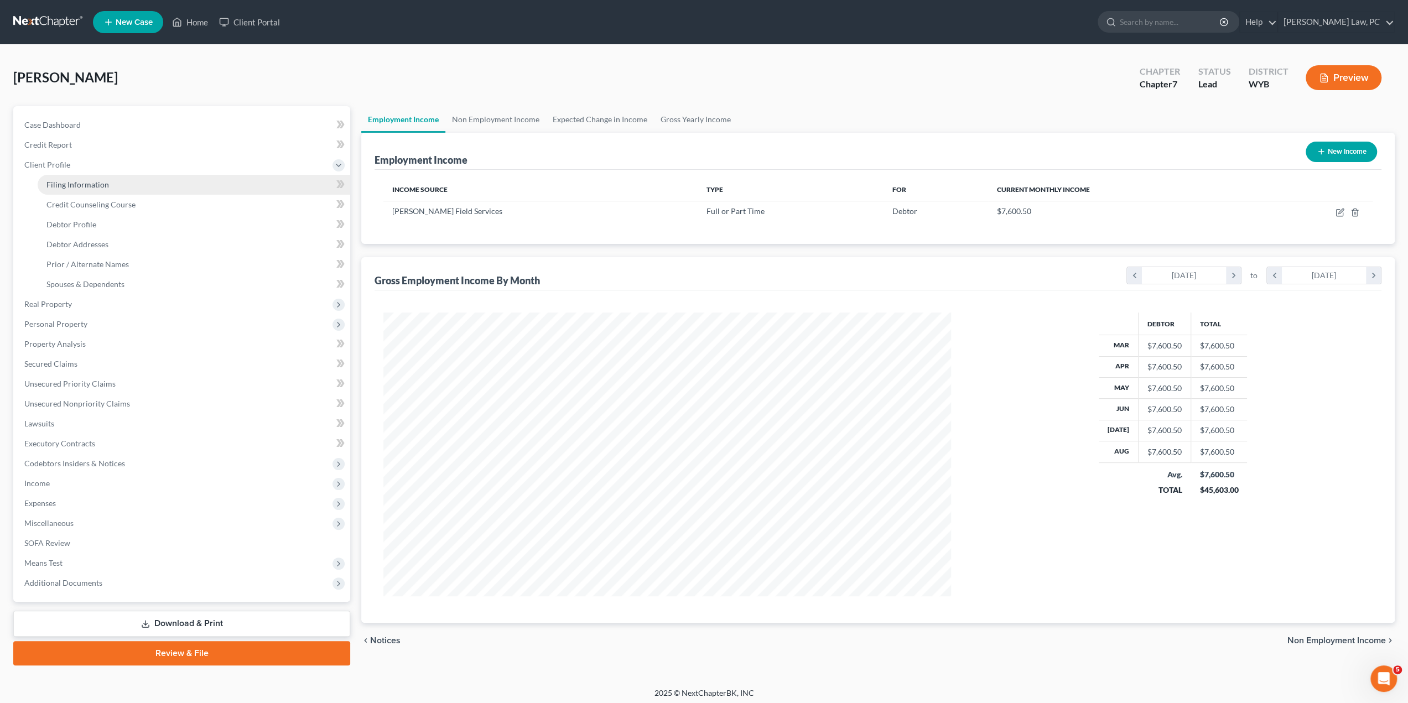
select select "92"
select select "1"
select select "53"
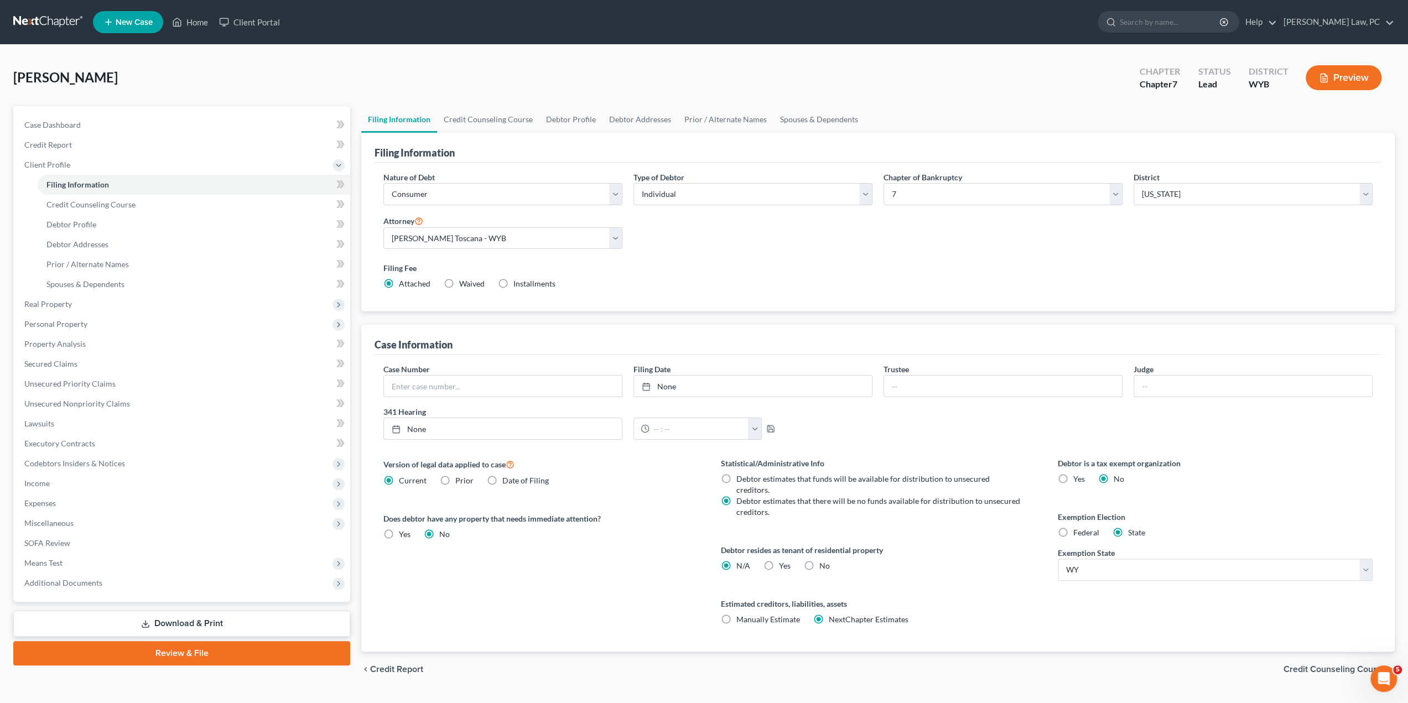
click at [885, 277] on div "Filing Fee Attached Waived Waived Installments Installments" at bounding box center [877, 275] width 989 height 27
click at [650, 551] on div "Version of legal data applied to case Current Prior Date of Filing Legal data v…" at bounding box center [540, 554] width 337 height 194
click at [475, 118] on link "Credit Counseling Course" at bounding box center [488, 119] width 102 height 27
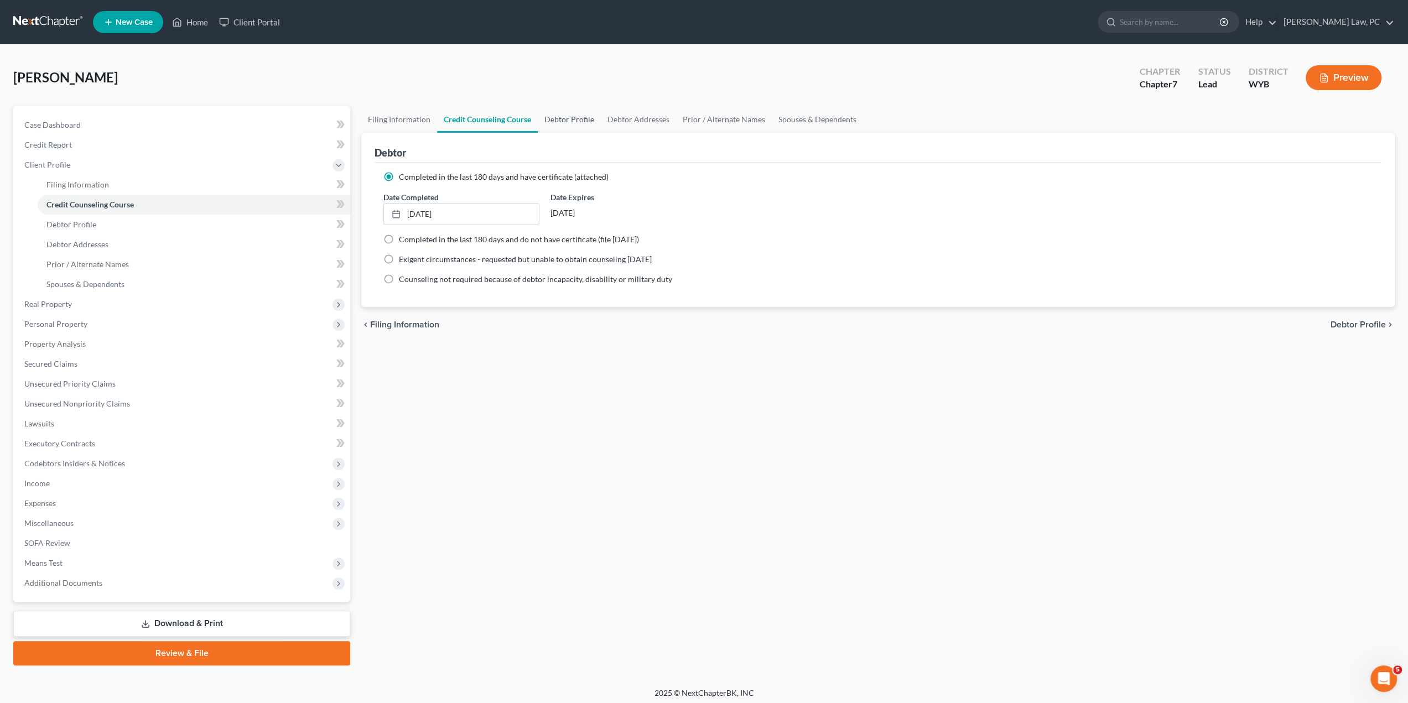
click at [562, 122] on link "Debtor Profile" at bounding box center [569, 119] width 63 height 27
select select "0"
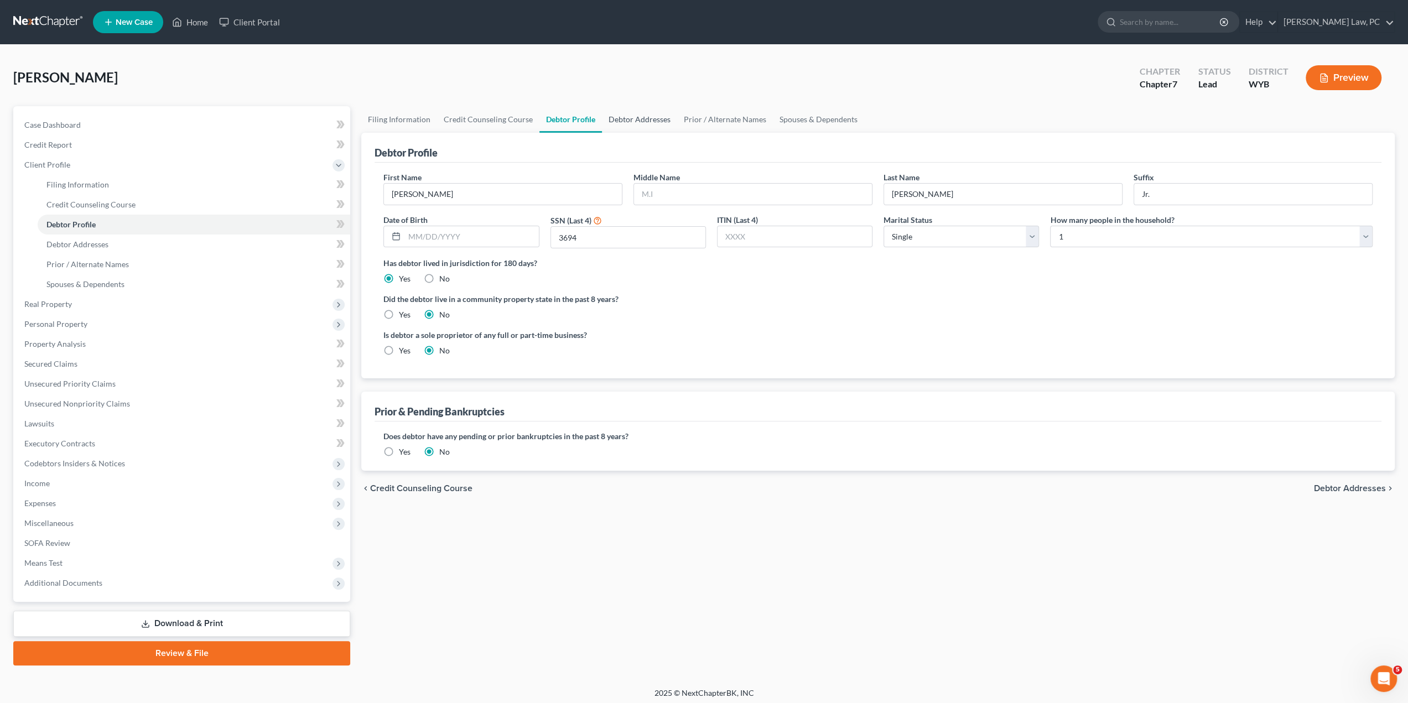
click at [646, 118] on link "Debtor Addresses" at bounding box center [639, 119] width 75 height 27
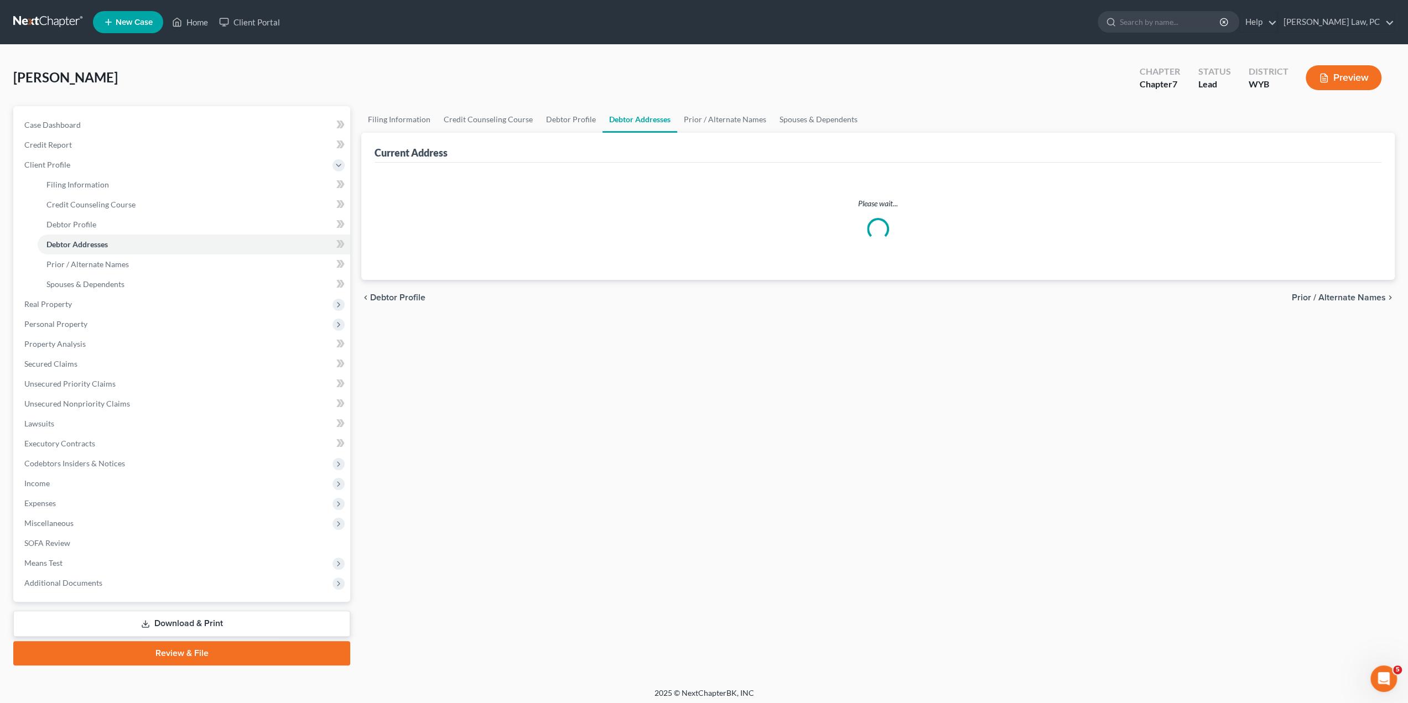
select select "0"
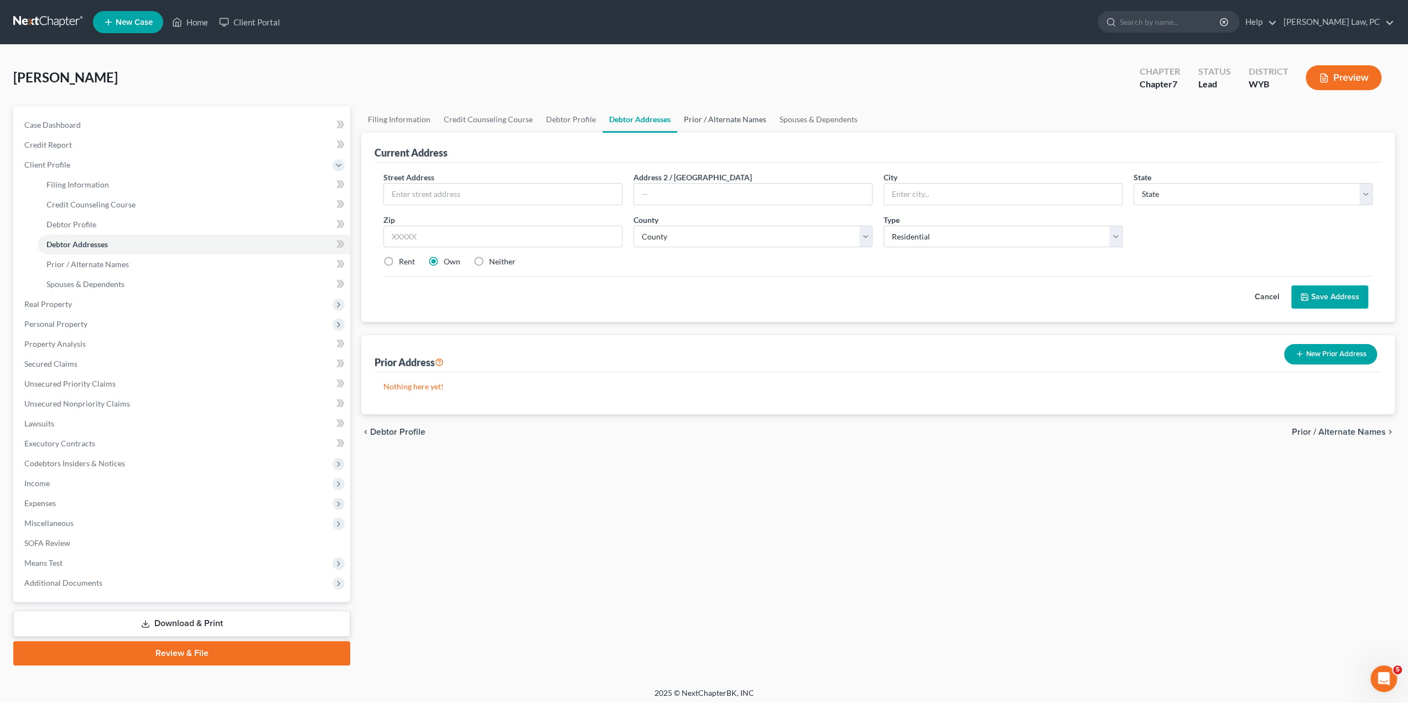
click at [706, 118] on link "Prior / Alternate Names" at bounding box center [725, 119] width 96 height 27
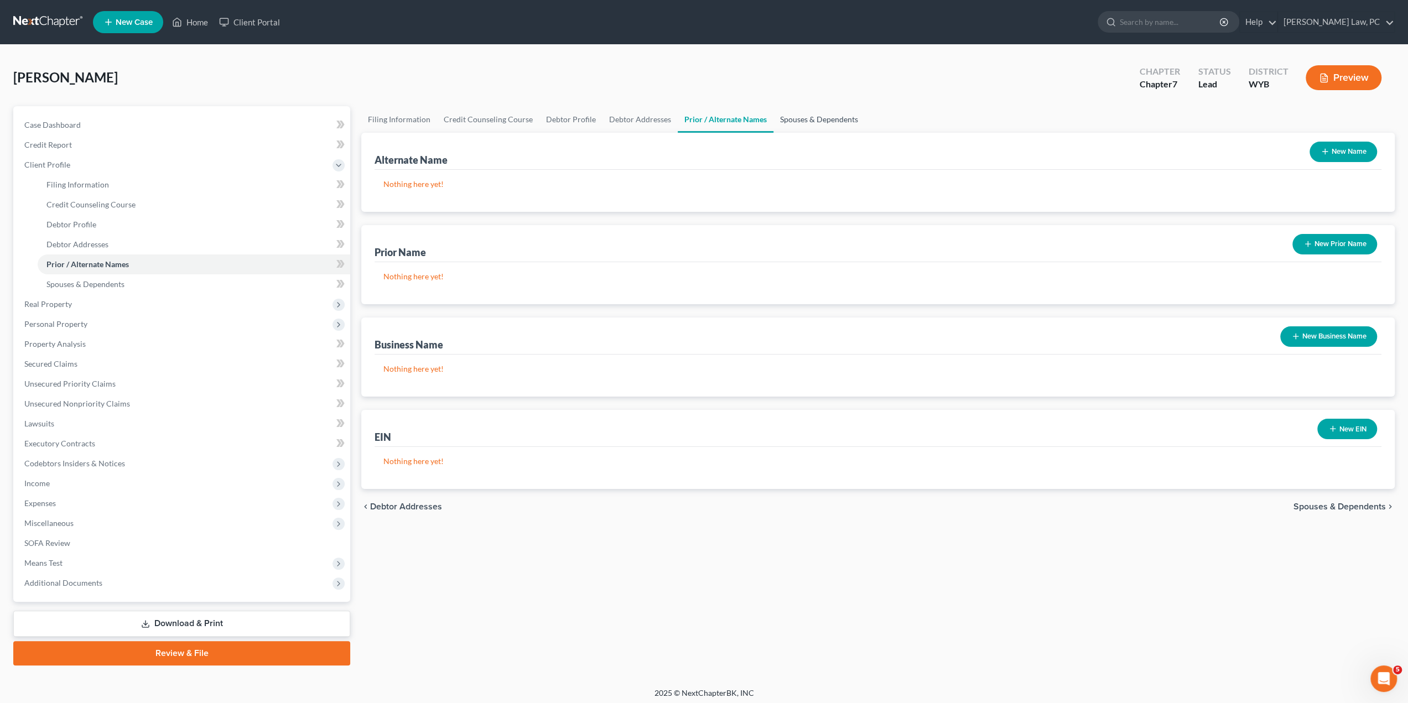
click at [810, 114] on link "Spouses & Dependents" at bounding box center [818, 119] width 91 height 27
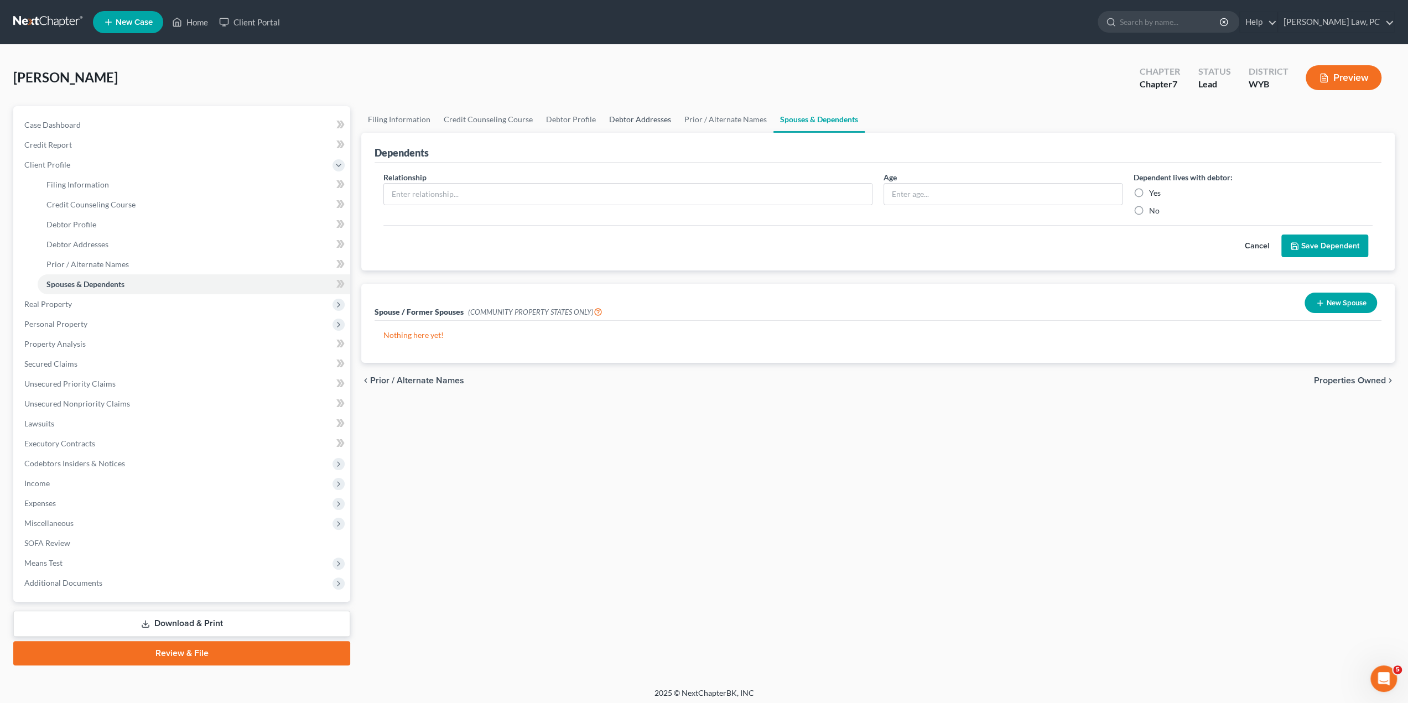
click at [638, 121] on link "Debtor Addresses" at bounding box center [639, 119] width 75 height 27
select select "0"
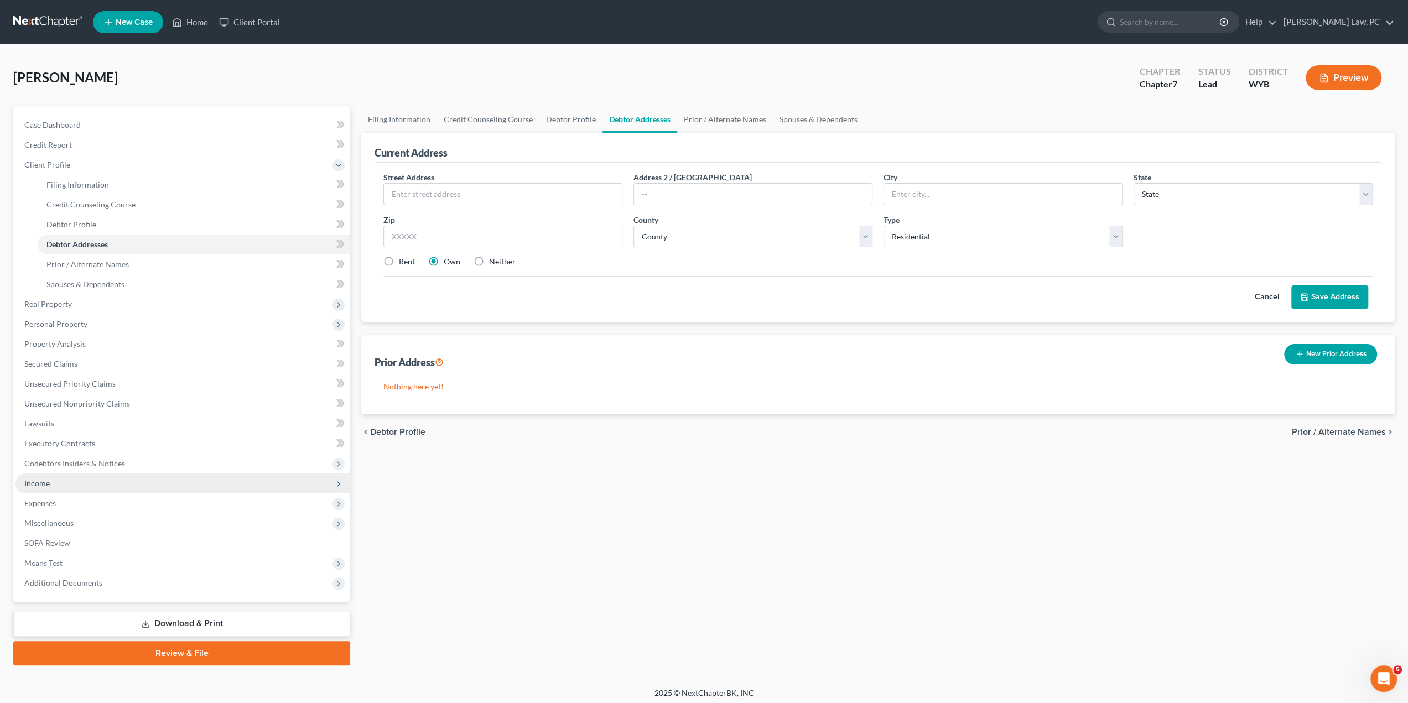
click at [44, 482] on span "Income" at bounding box center [36, 482] width 25 height 9
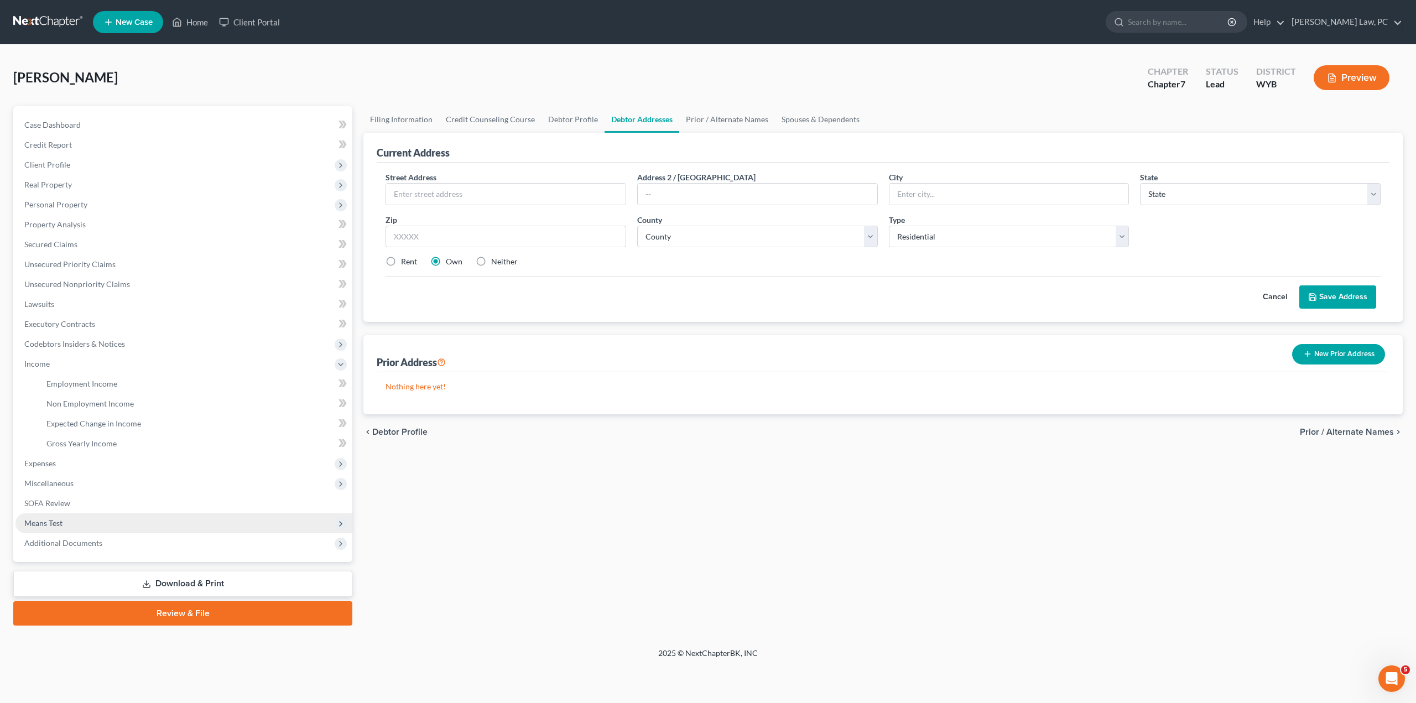
click at [66, 523] on span "Means Test" at bounding box center [183, 523] width 337 height 20
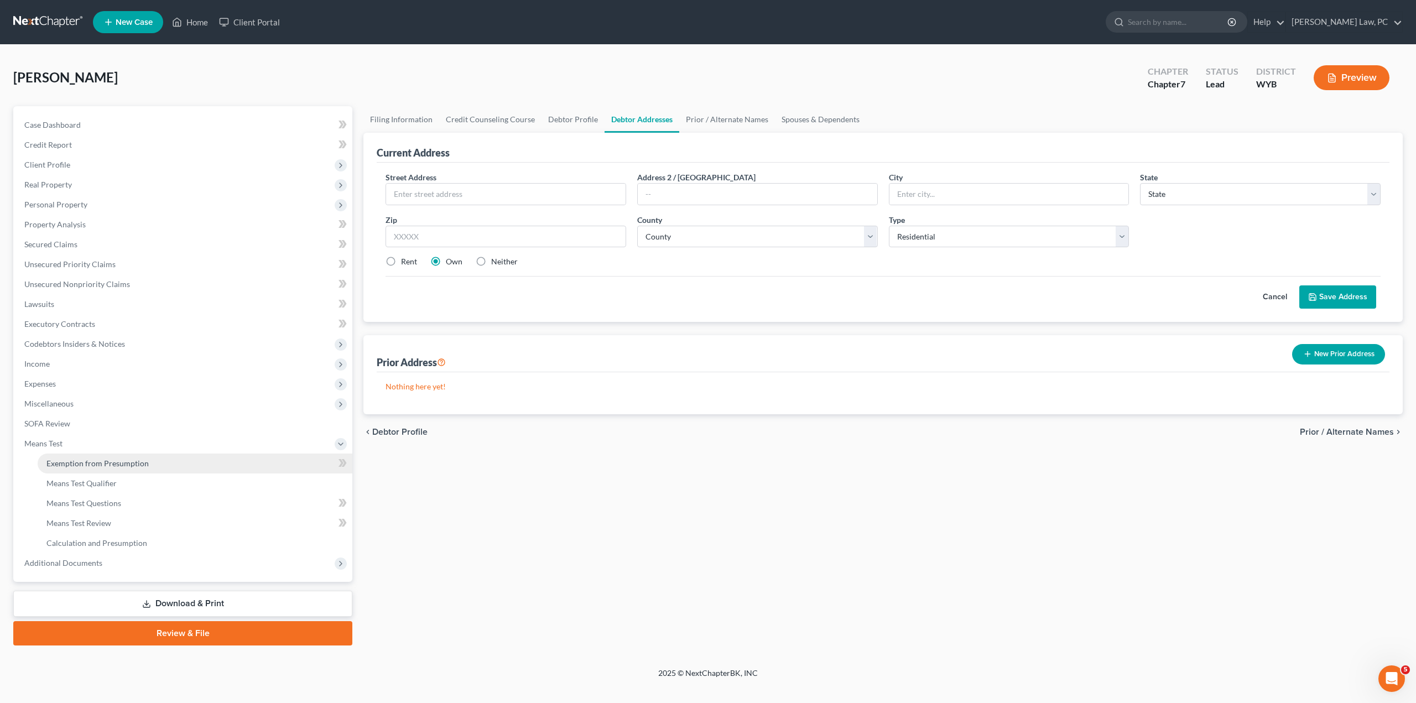
click at [107, 460] on span "Exemption from Presumption" at bounding box center [97, 462] width 102 height 9
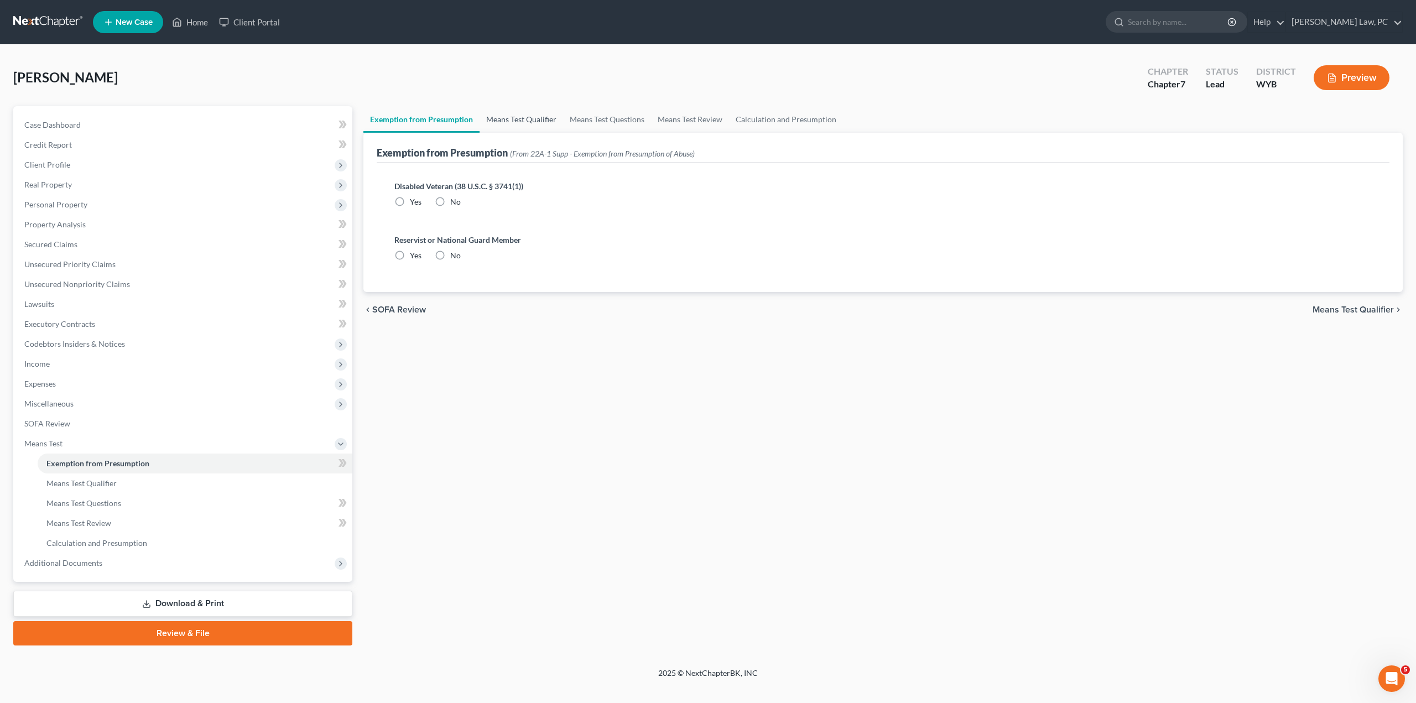
click at [504, 111] on link "Means Test Qualifier" at bounding box center [521, 119] width 84 height 27
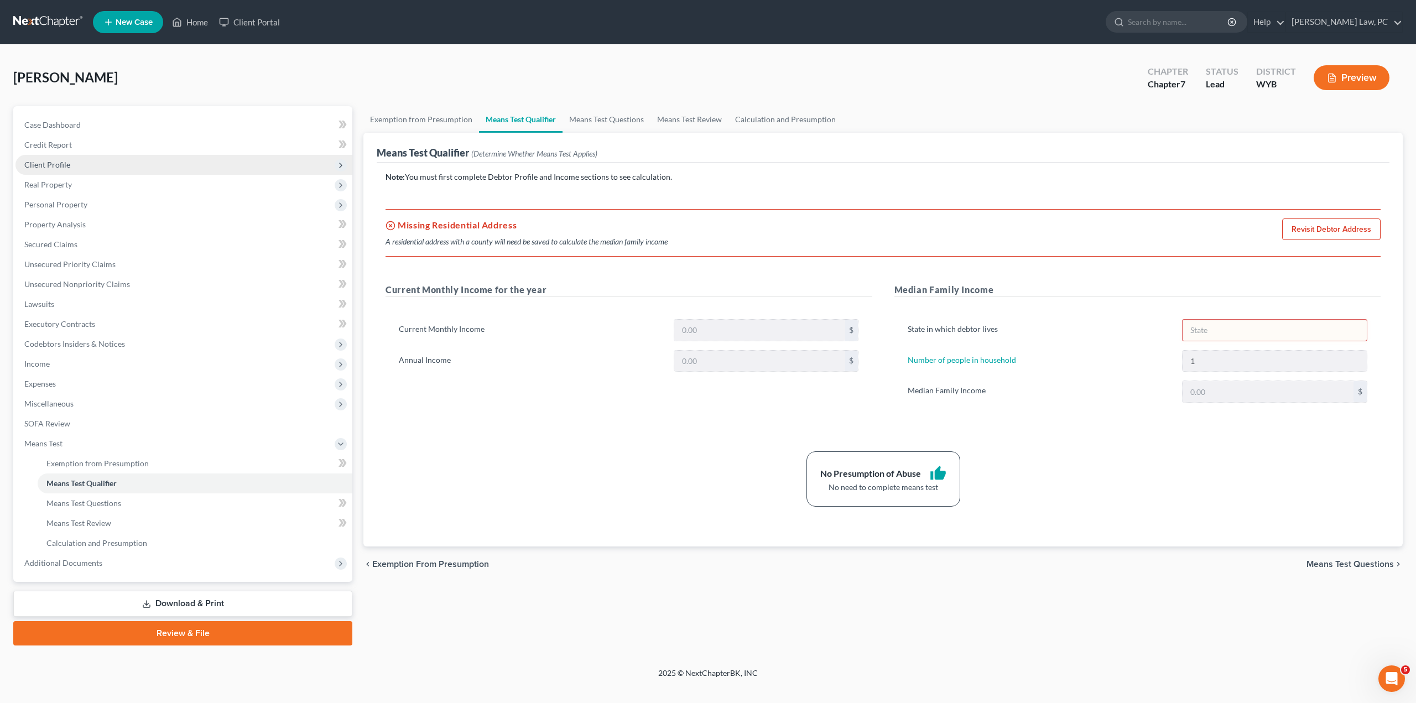
click at [53, 165] on span "Client Profile" at bounding box center [47, 164] width 46 height 9
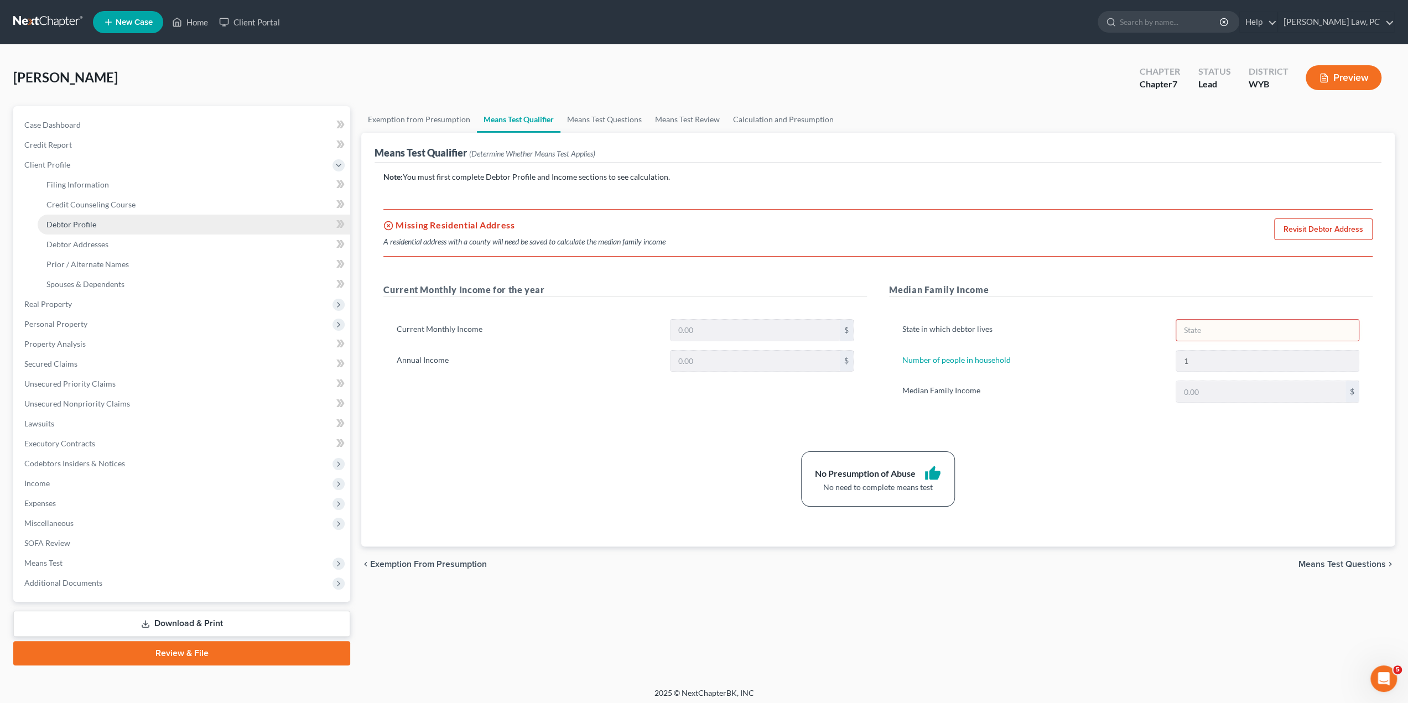
click at [83, 222] on span "Debtor Profile" at bounding box center [71, 224] width 50 height 9
select select "0"
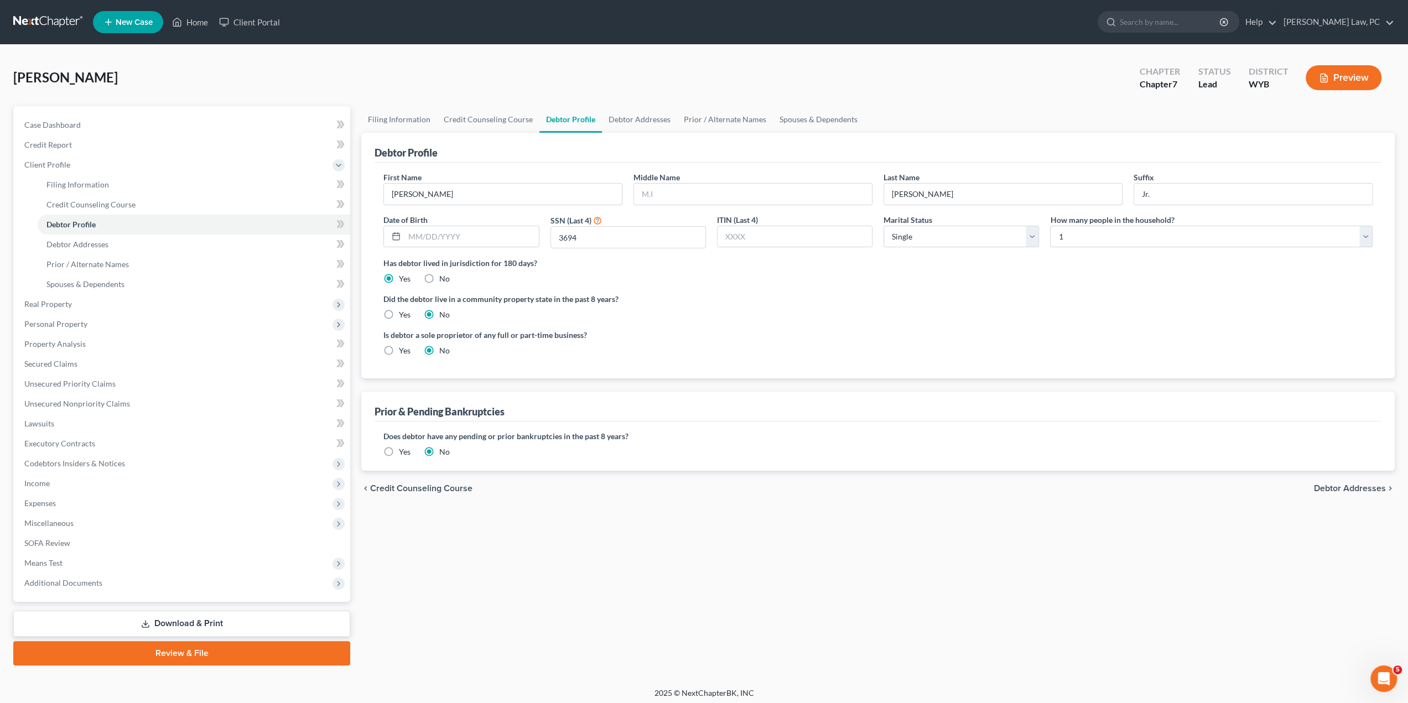
click at [681, 295] on label "Did the debtor live in a community property state in the past 8 years?" at bounding box center [877, 299] width 989 height 12
click at [379, 119] on link "Filing Information" at bounding box center [399, 119] width 76 height 27
select select "1"
select select "0"
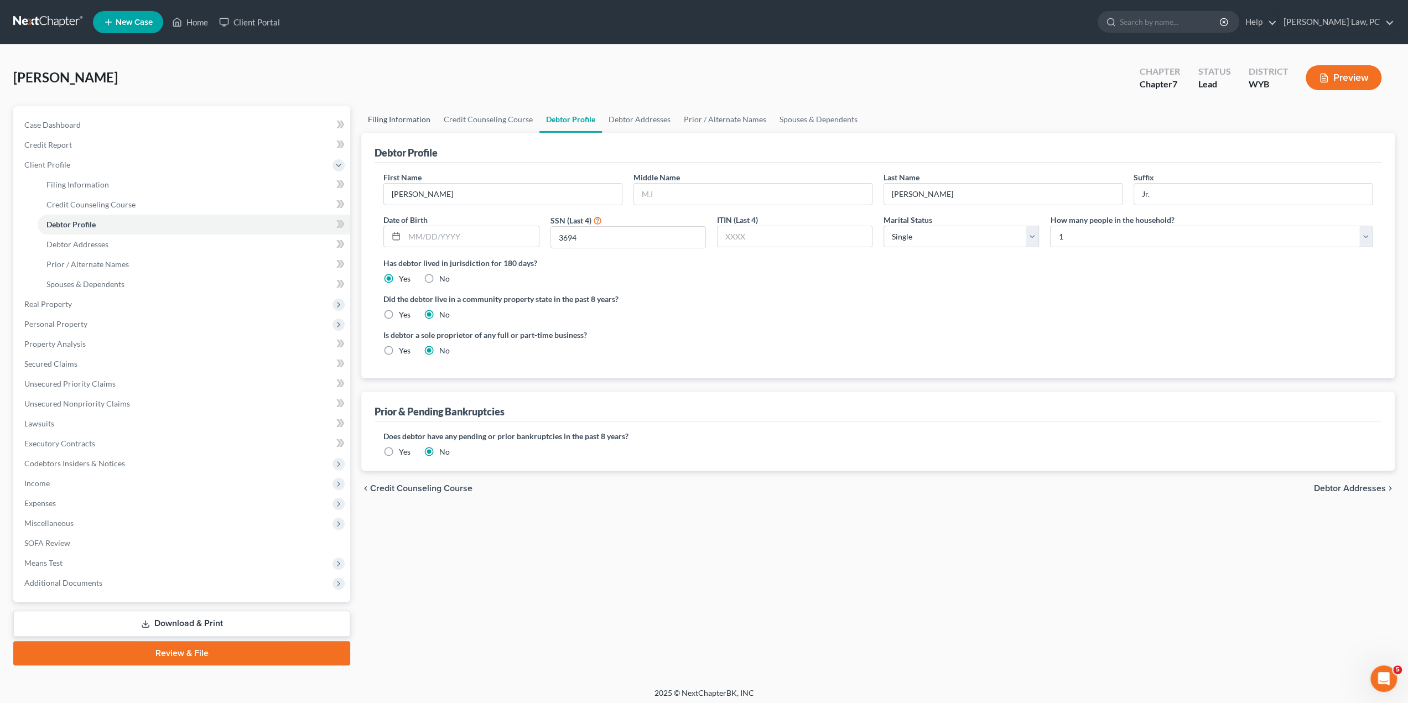
select select "92"
select select "1"
select select "53"
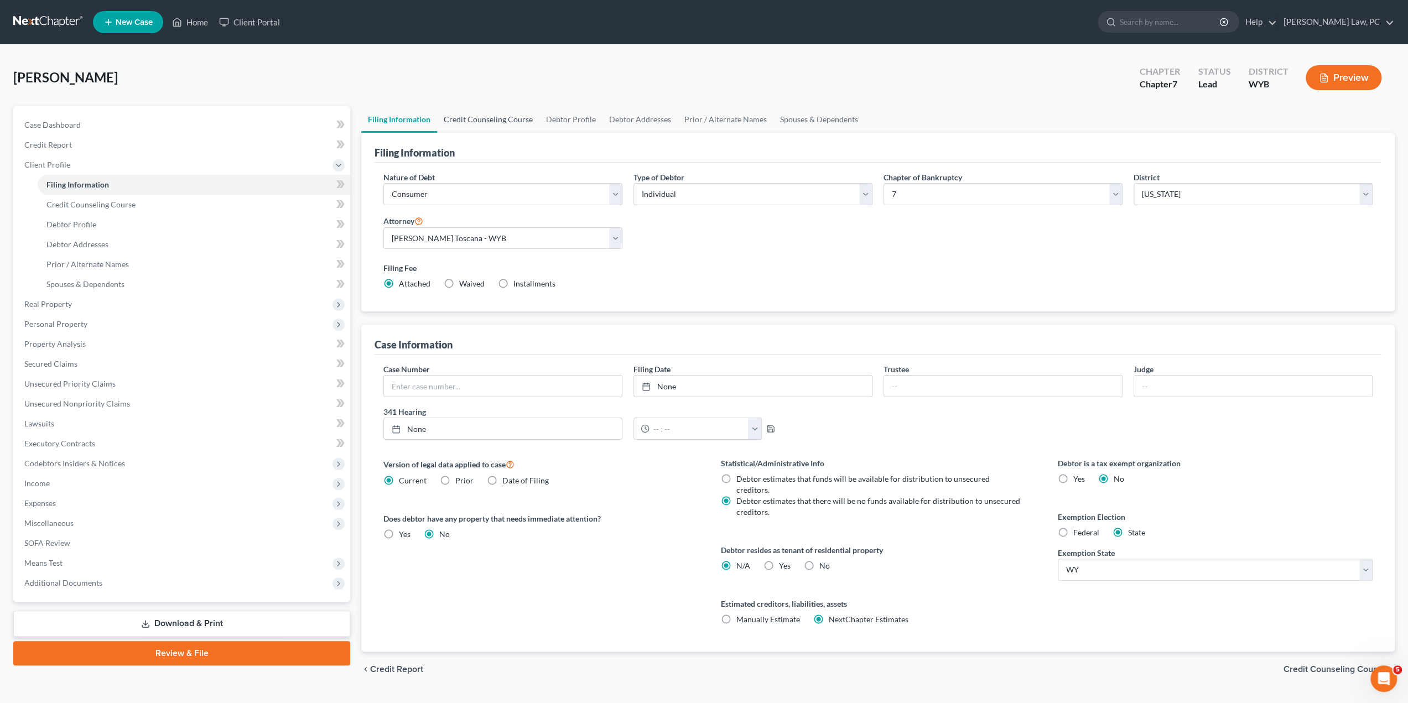
click at [499, 118] on link "Credit Counseling Course" at bounding box center [488, 119] width 102 height 27
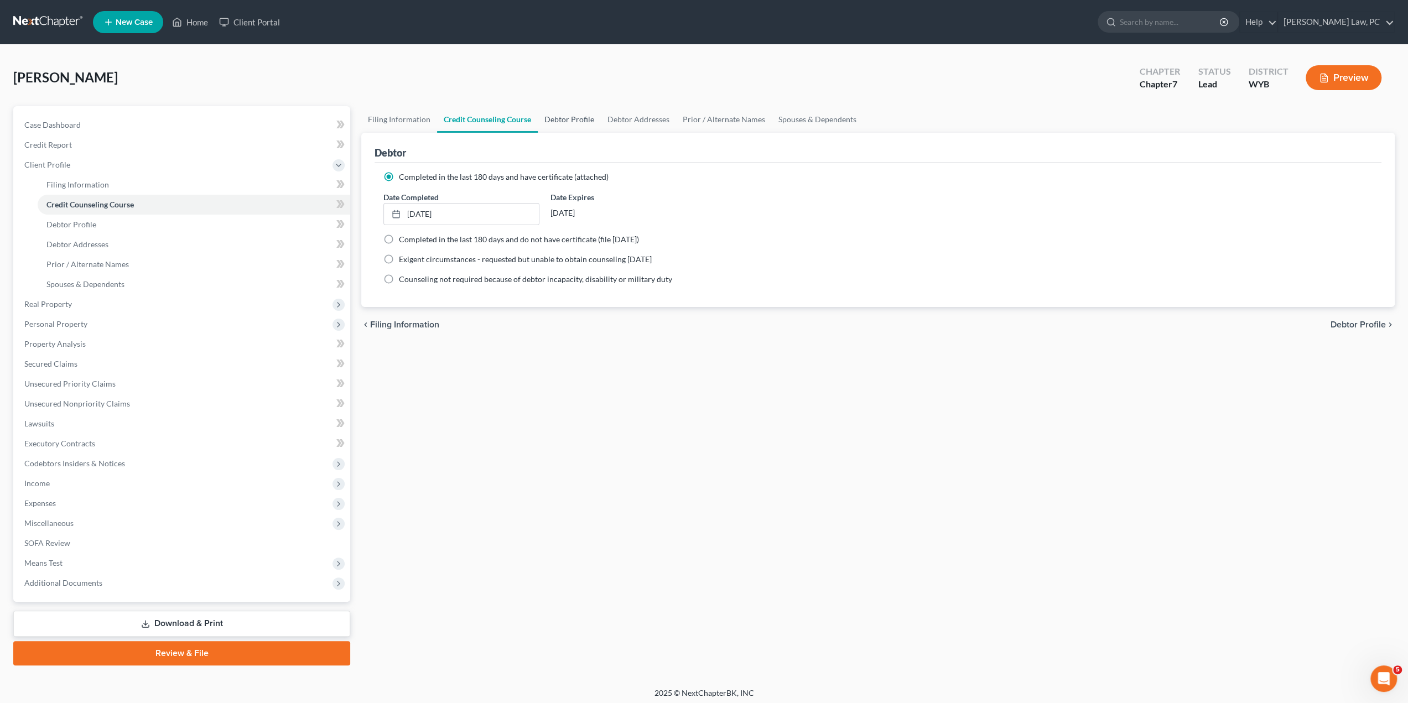
click at [576, 116] on link "Debtor Profile" at bounding box center [569, 119] width 63 height 27
select select "0"
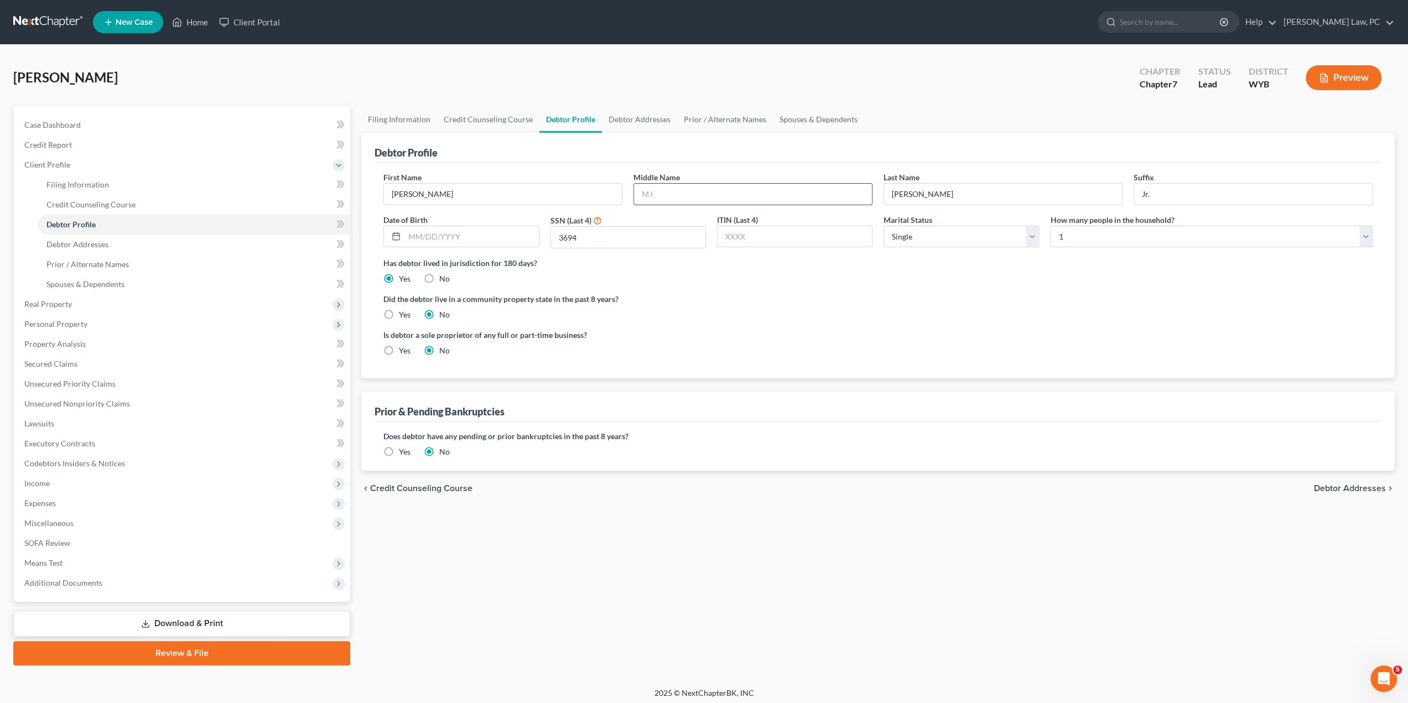
click at [659, 185] on input "text" at bounding box center [753, 194] width 238 height 21
click at [658, 194] on input "text" at bounding box center [753, 194] width 238 height 21
click at [958, 314] on div "Did the debtor live in a community property state in the past 8 years? Yes No" at bounding box center [877, 306] width 989 height 27
click at [932, 238] on select "Select Single Married Separated Divorced Widowed" at bounding box center [960, 237] width 155 height 22
select select "1"
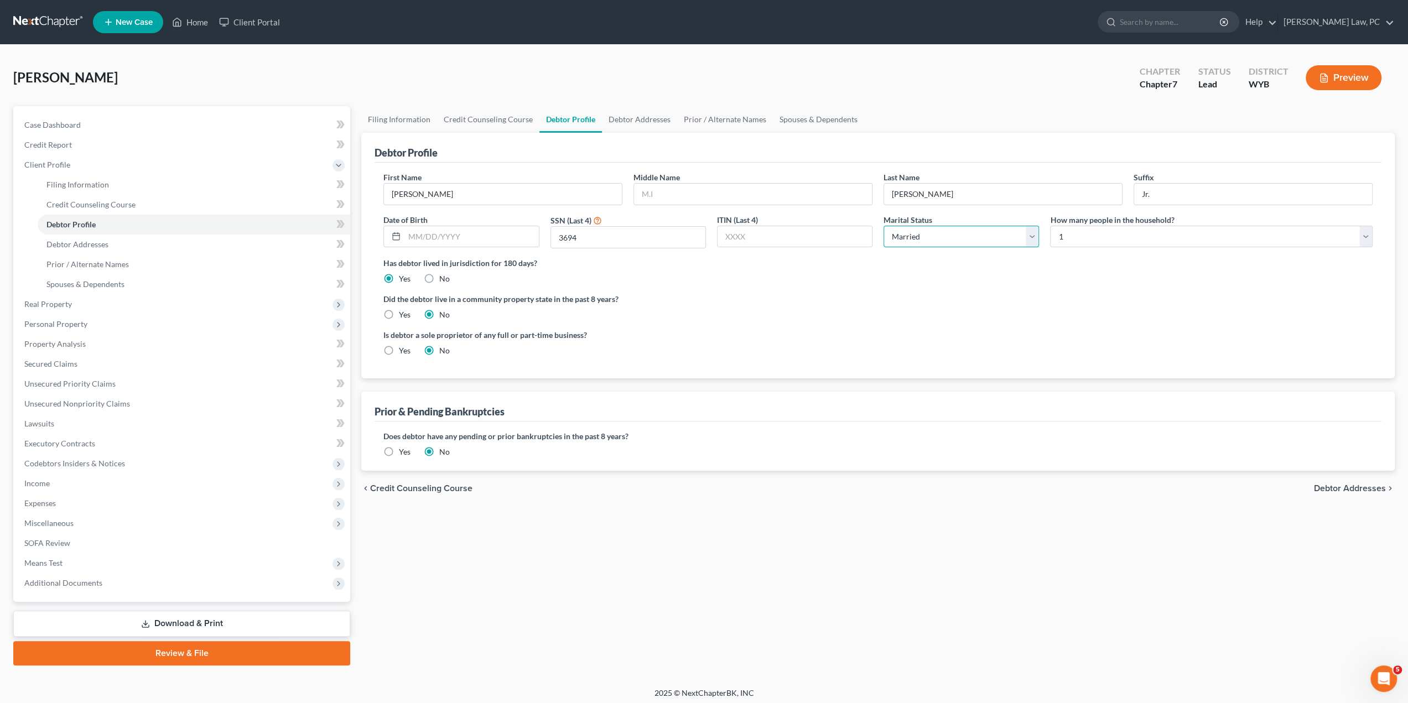
click at [883, 226] on select "Select Single Married Separated Divorced Widowed" at bounding box center [960, 237] width 155 height 22
click at [1117, 236] on select "Select 1 2 3 4 5 6 7 8 9 10 11 12 13 14 15 16 17 18 19 20" at bounding box center [1211, 237] width 322 height 22
select select "3"
click at [1050, 226] on select "Select 1 2 3 4 5 6 7 8 9 10 11 12 13 14 15 16 17 18 19 20" at bounding box center [1211, 237] width 322 height 22
click at [638, 118] on link "Debtor Addresses" at bounding box center [639, 119] width 75 height 27
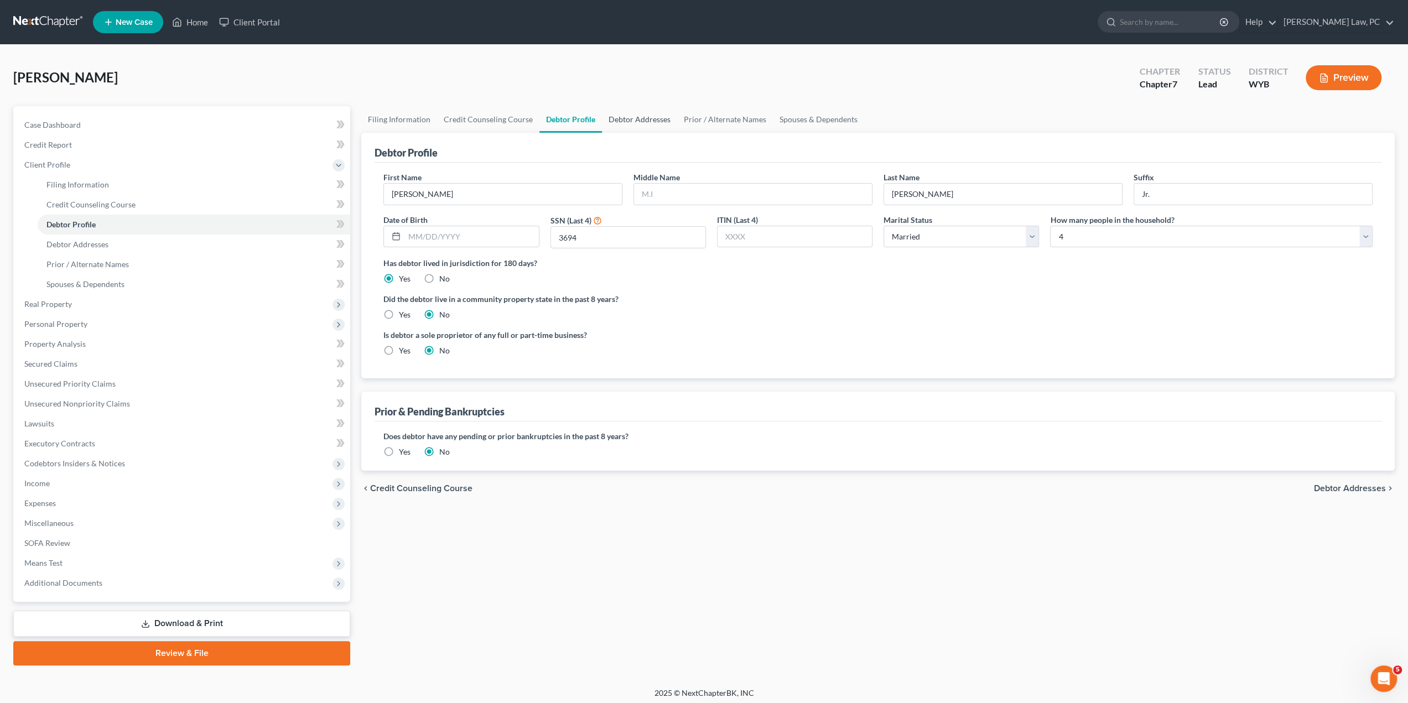
select select "0"
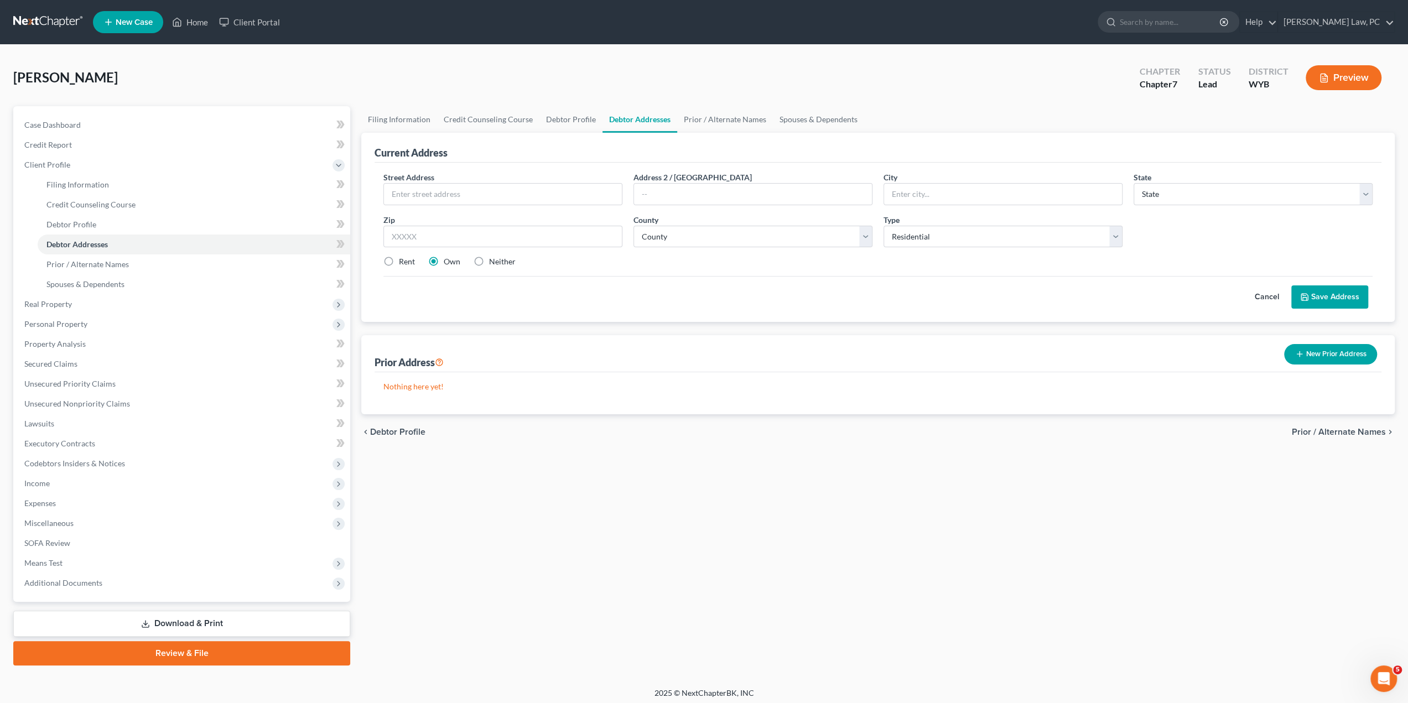
click at [648, 302] on div "Cancel Save Address" at bounding box center [877, 292] width 989 height 33
click at [462, 189] on input "text" at bounding box center [503, 194] width 238 height 21
type input "[STREET_ADDRESS]"
type input "[PERSON_NAME]"
select select "53"
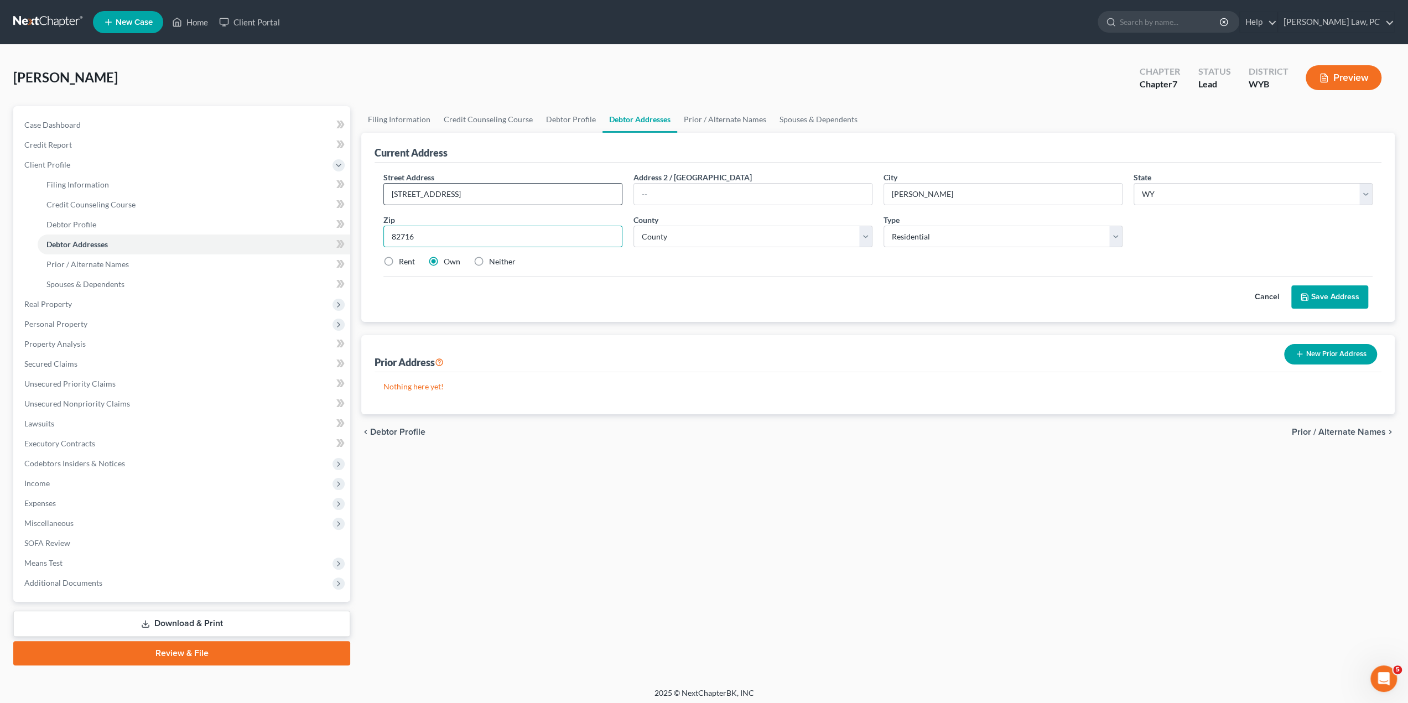
type input "82716"
click at [670, 235] on select "County [GEOGRAPHIC_DATA] [GEOGRAPHIC_DATA] [GEOGRAPHIC_DATA] [GEOGRAPHIC_DATA] …" at bounding box center [752, 237] width 239 height 22
select select "2"
click at [633, 226] on select "County [GEOGRAPHIC_DATA] [GEOGRAPHIC_DATA] [GEOGRAPHIC_DATA] [GEOGRAPHIC_DATA] …" at bounding box center [752, 237] width 239 height 22
click at [489, 259] on label "Neither" at bounding box center [502, 261] width 27 height 11
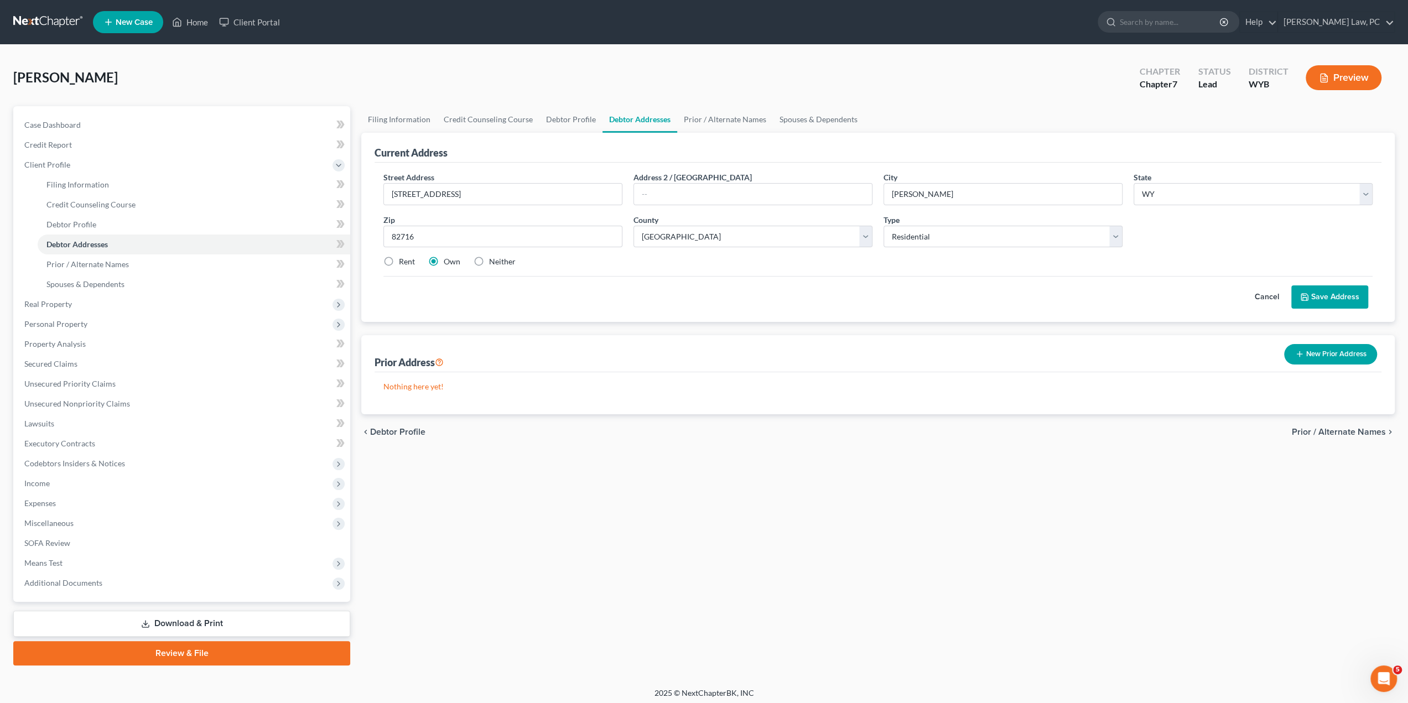
click at [493, 259] on input "Neither" at bounding box center [496, 259] width 7 height 7
radio input "true"
click at [1317, 295] on button "Save Address" at bounding box center [1329, 296] width 77 height 23
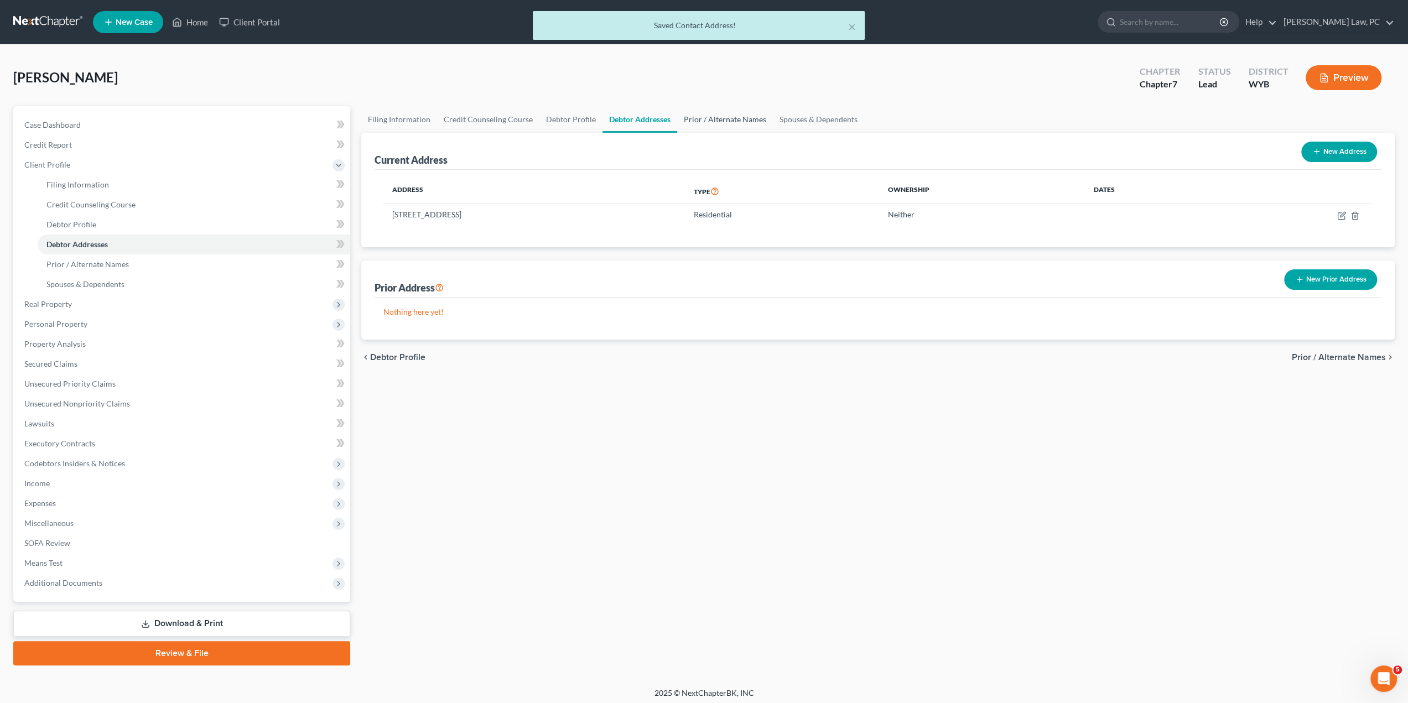
click at [733, 118] on link "Prior / Alternate Names" at bounding box center [725, 119] width 96 height 27
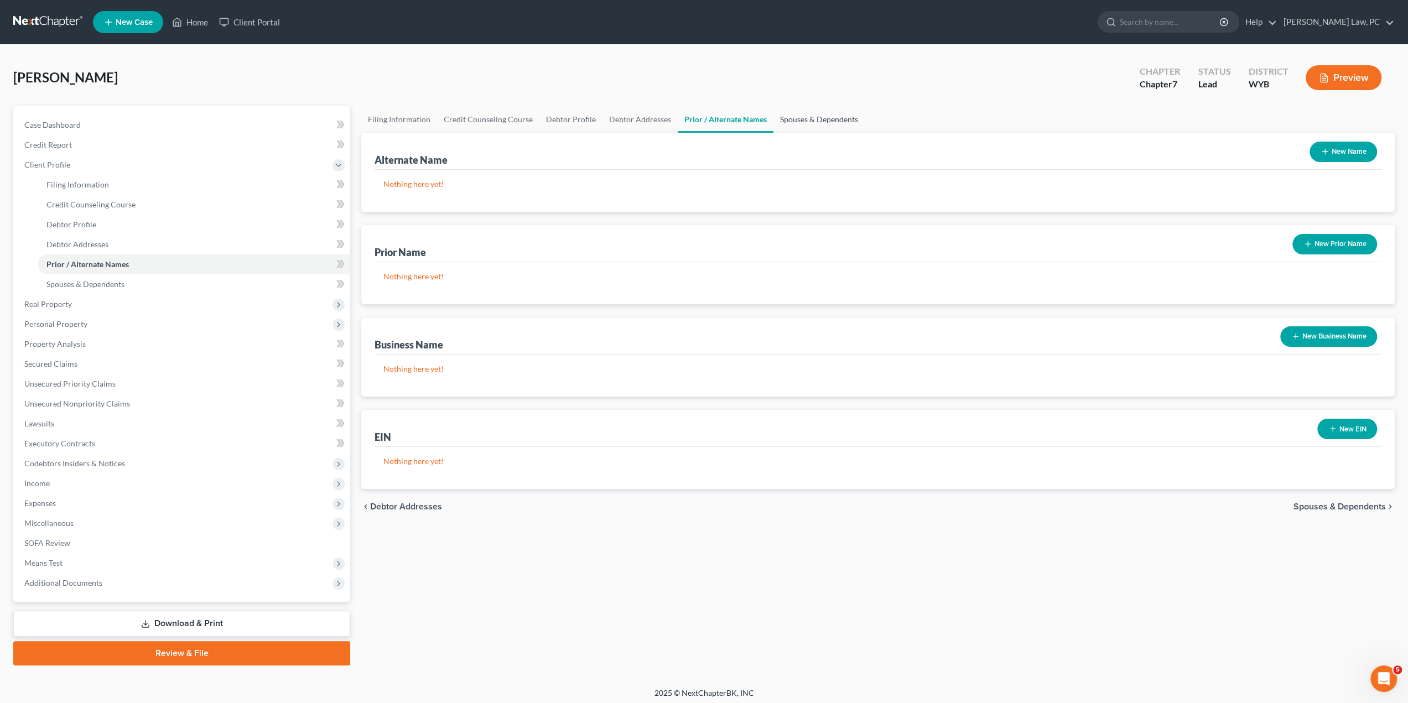
click at [807, 123] on link "Spouses & Dependents" at bounding box center [818, 119] width 91 height 27
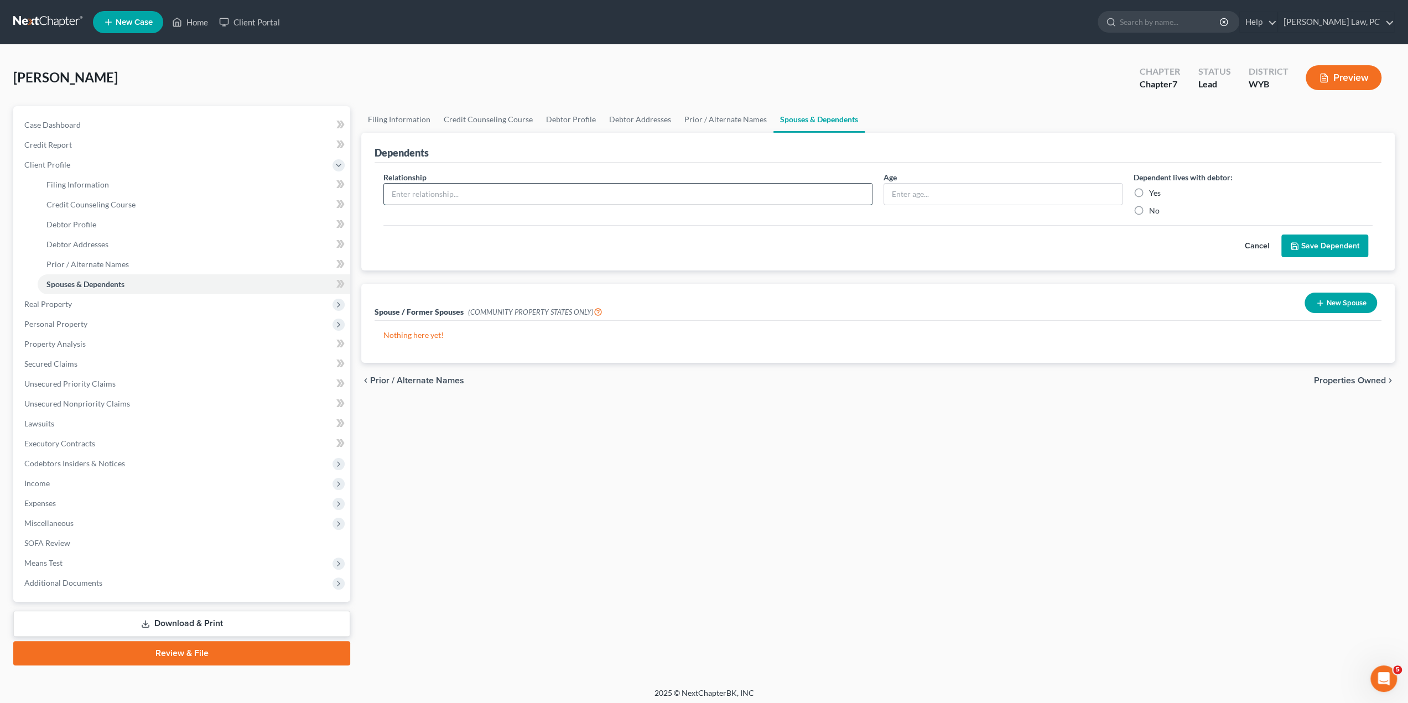
click at [475, 200] on input "text" at bounding box center [628, 194] width 488 height 21
click at [868, 249] on div "Cancel Save Dependent" at bounding box center [877, 241] width 989 height 33
click at [608, 196] on input "text" at bounding box center [628, 194] width 488 height 21
click at [529, 188] on input "text" at bounding box center [628, 194] width 488 height 21
click at [529, 192] on input "text" at bounding box center [628, 194] width 488 height 21
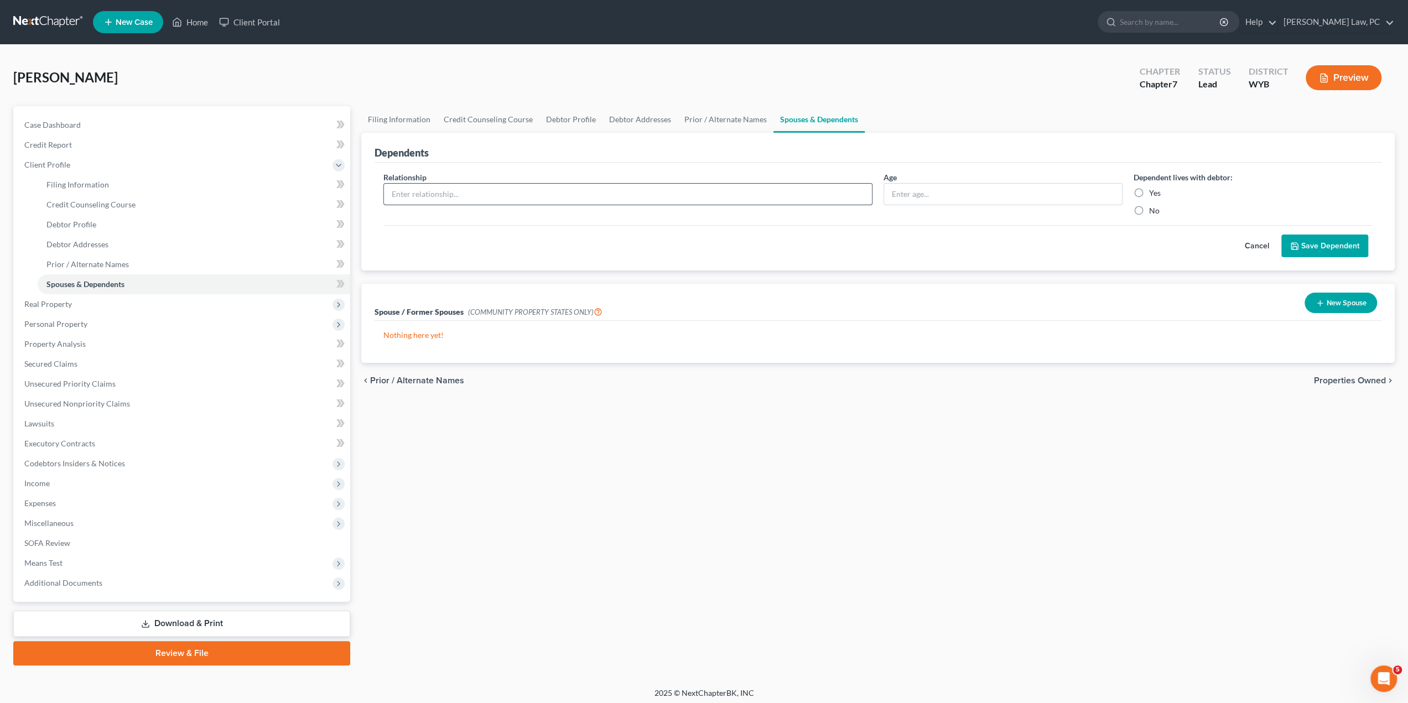
click at [529, 192] on input "text" at bounding box center [628, 194] width 488 height 21
type input "S"
type input "Daughter"
type input "2"
click at [1149, 191] on label "Yes" at bounding box center [1155, 192] width 12 height 11
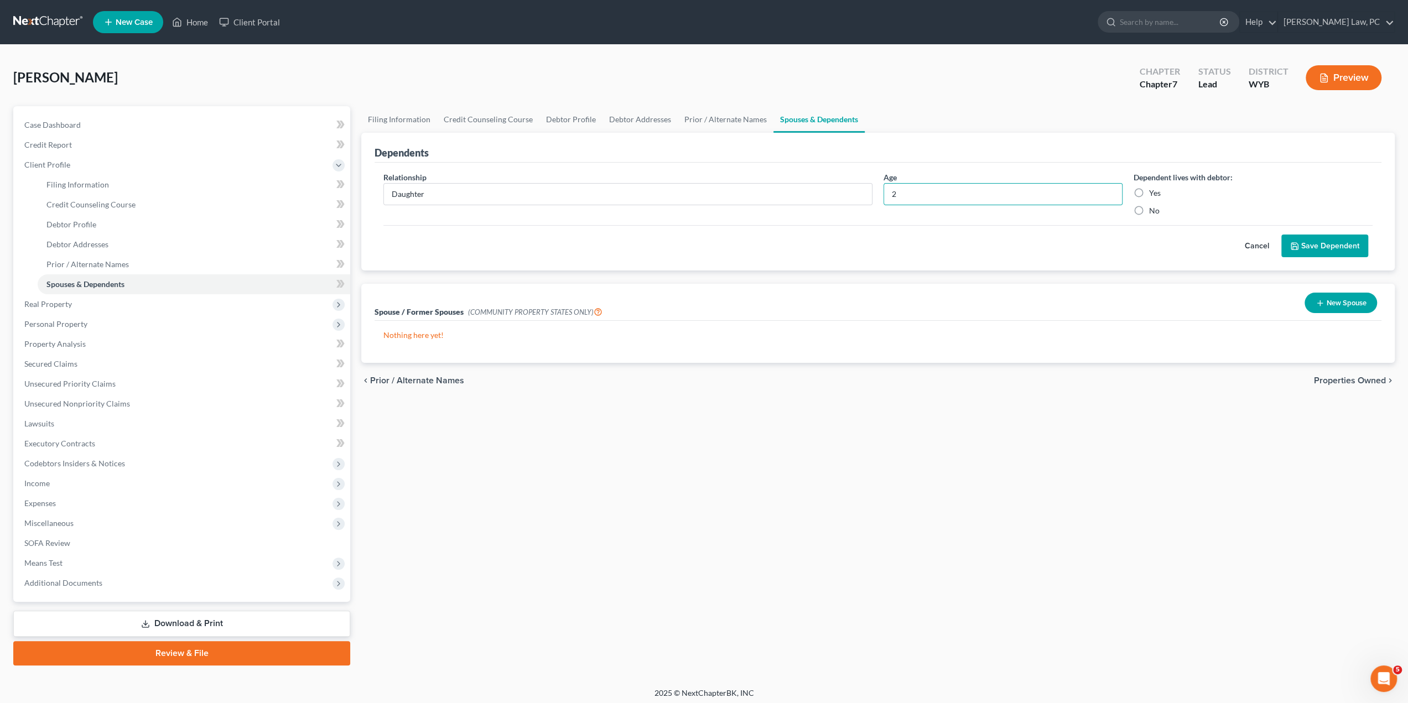
click at [1153, 191] on input "Yes" at bounding box center [1156, 190] width 7 height 7
radio input "true"
click at [1305, 246] on button "Save Dependent" at bounding box center [1324, 245] width 87 height 23
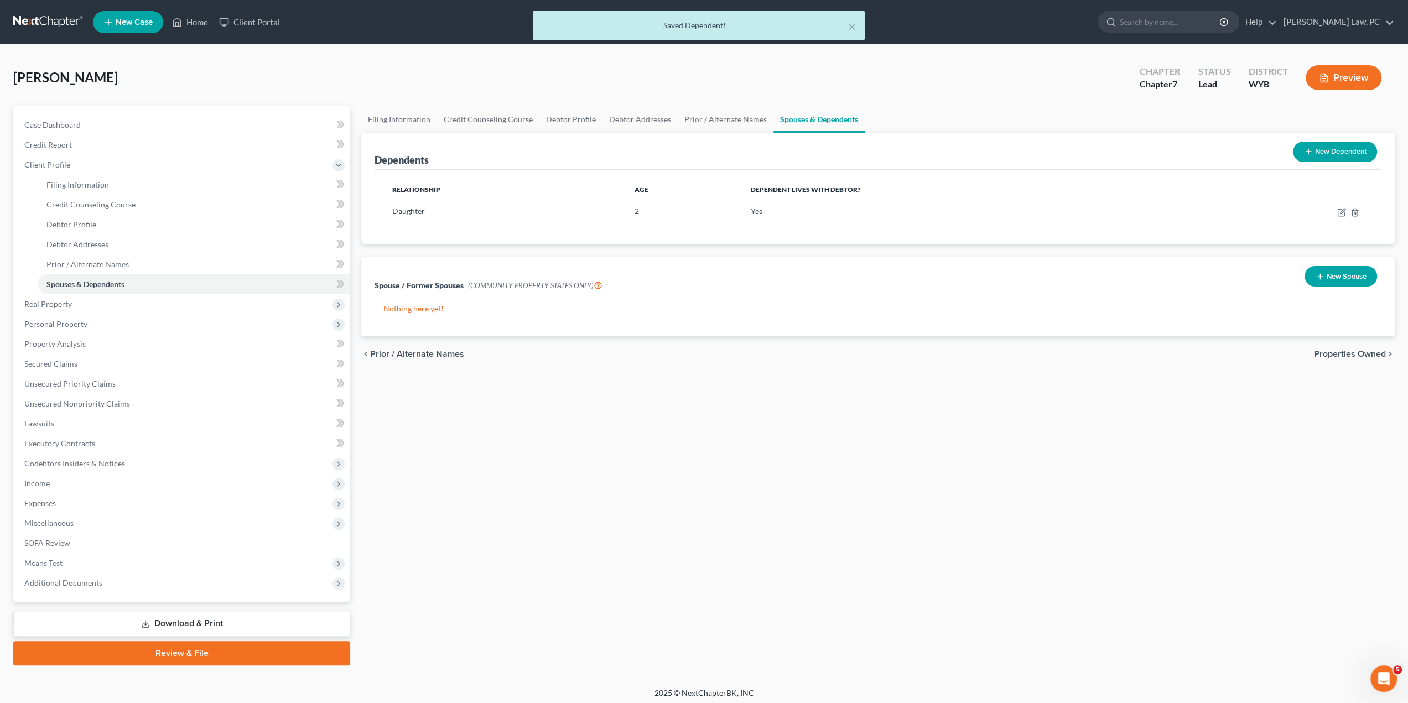
click at [1326, 159] on button "New Dependent" at bounding box center [1334, 152] width 84 height 20
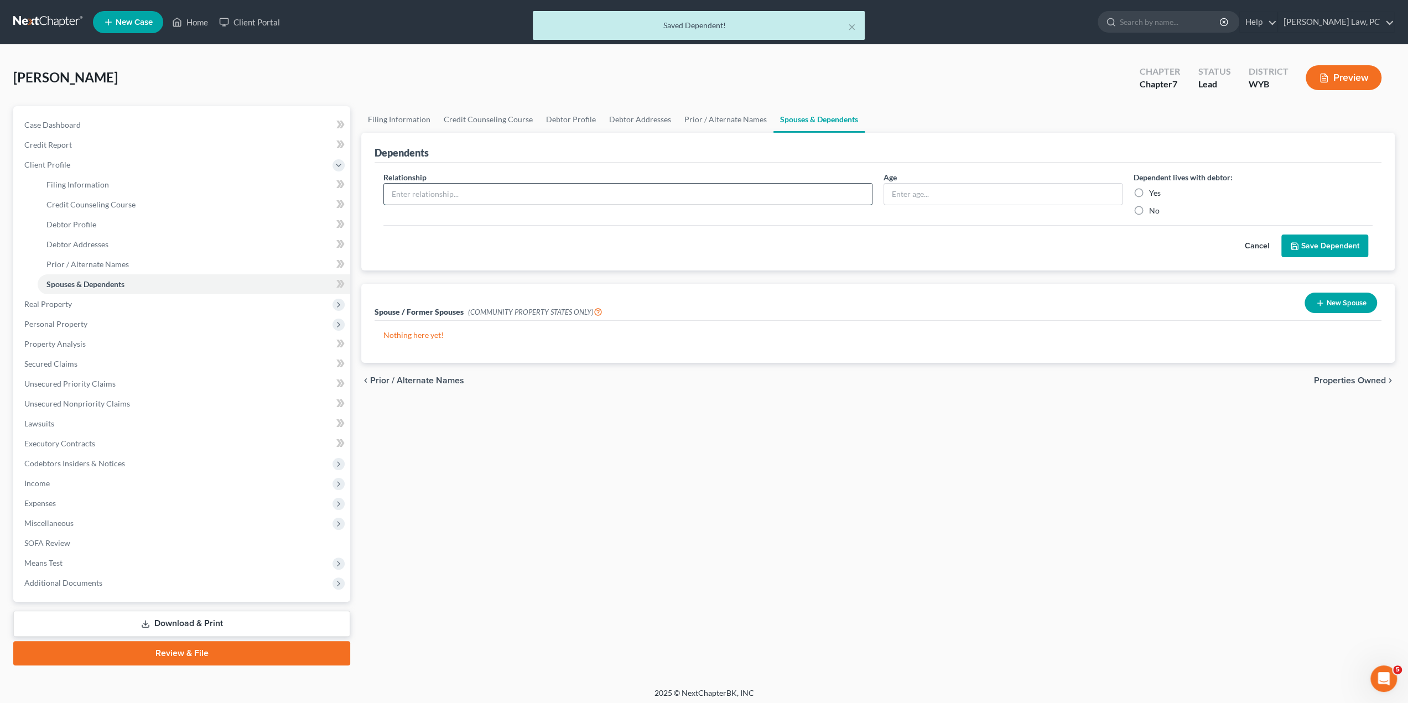
click at [429, 200] on input "text" at bounding box center [628, 194] width 488 height 21
type input "S"
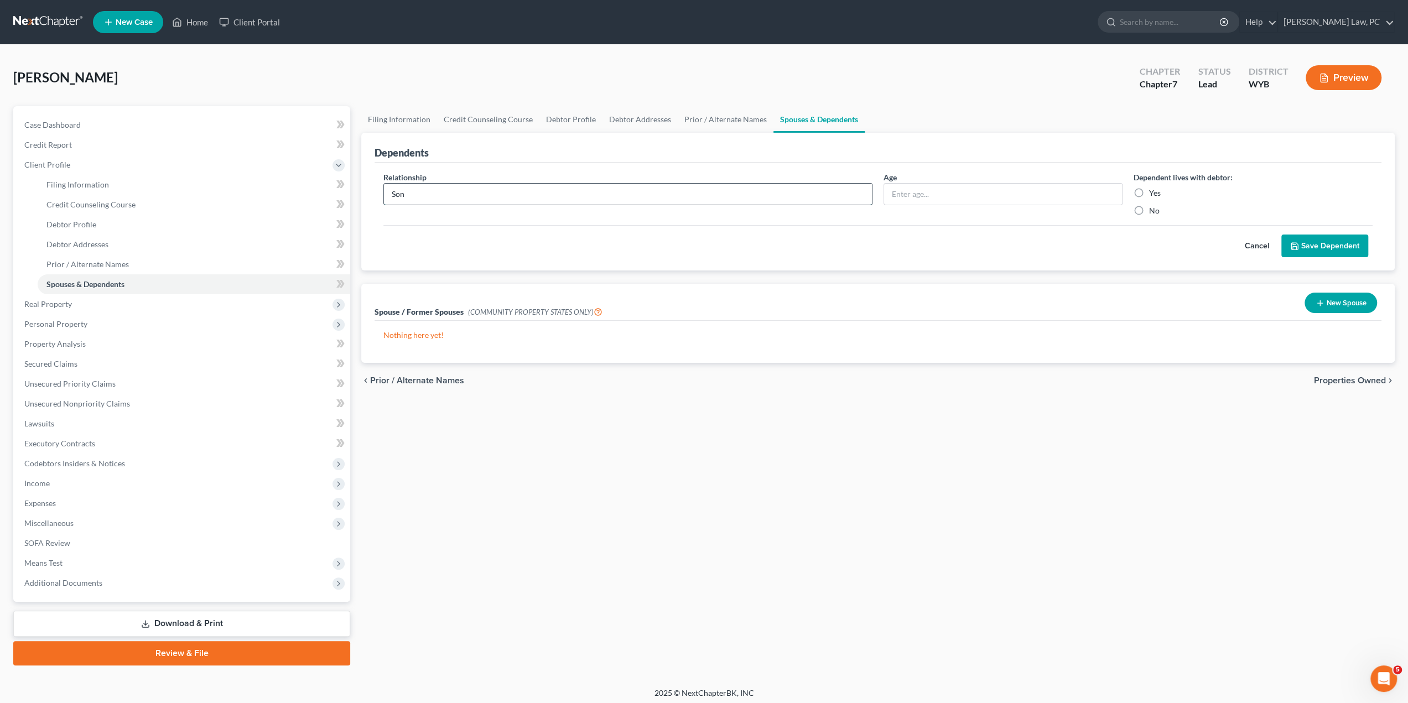
type input "Son"
type input "0"
click at [1149, 191] on label "Yes" at bounding box center [1155, 192] width 12 height 11
click at [1153, 191] on input "Yes" at bounding box center [1156, 190] width 7 height 7
radio input "true"
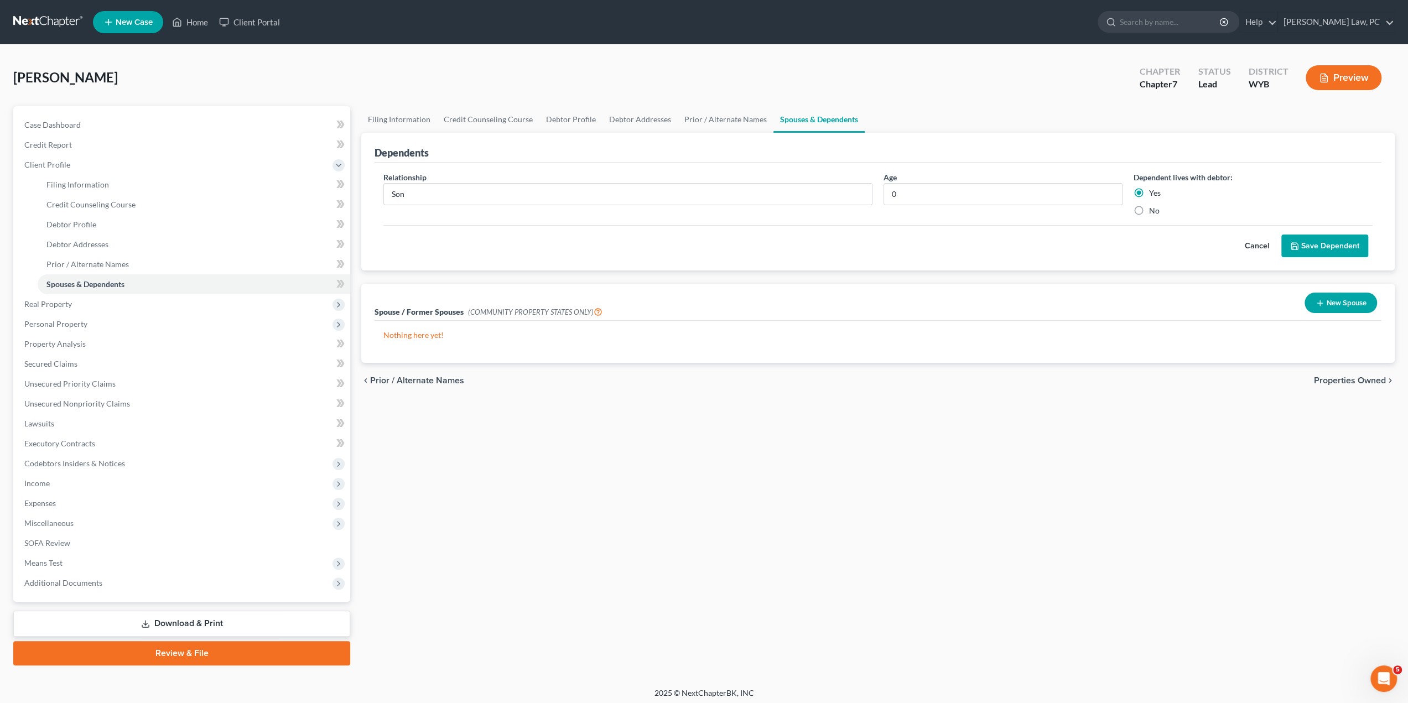
click at [1317, 246] on button "Save Dependent" at bounding box center [1324, 245] width 87 height 23
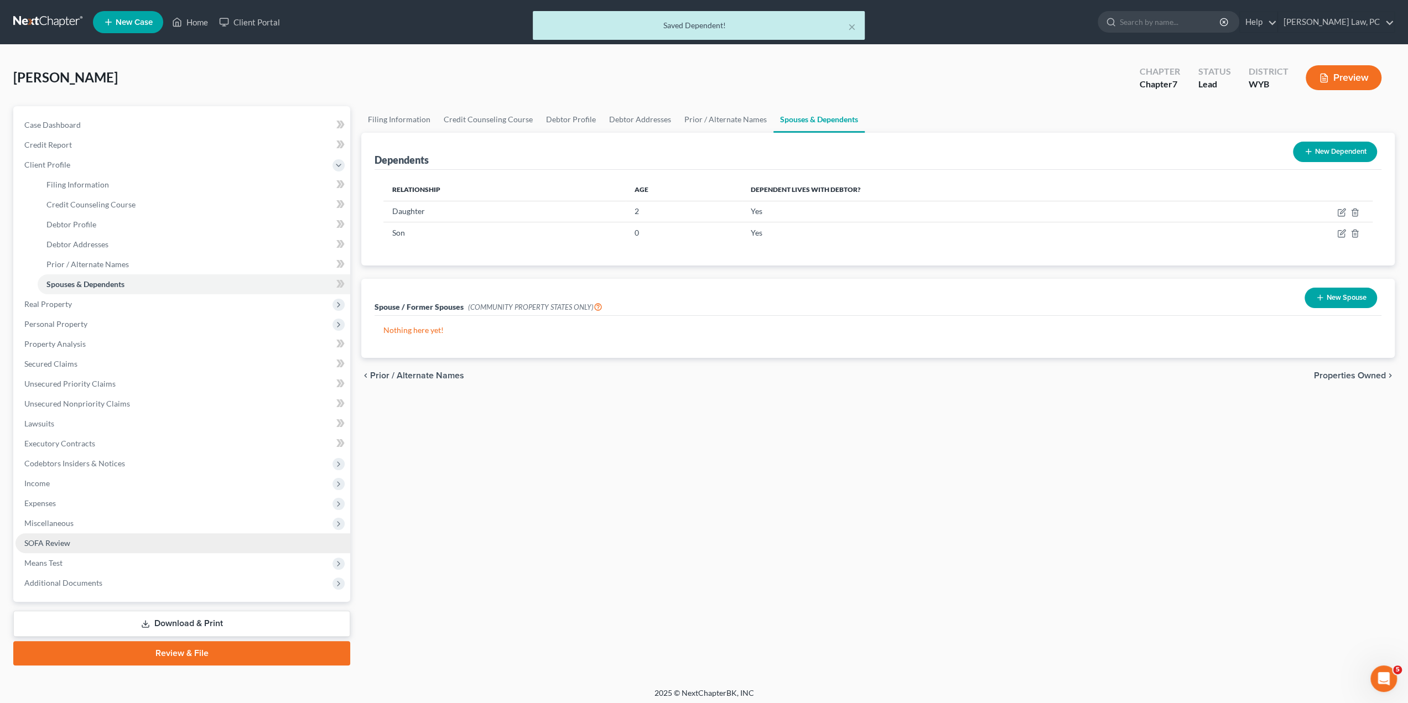
click at [54, 544] on span "SOFA Review" at bounding box center [47, 542] width 46 height 9
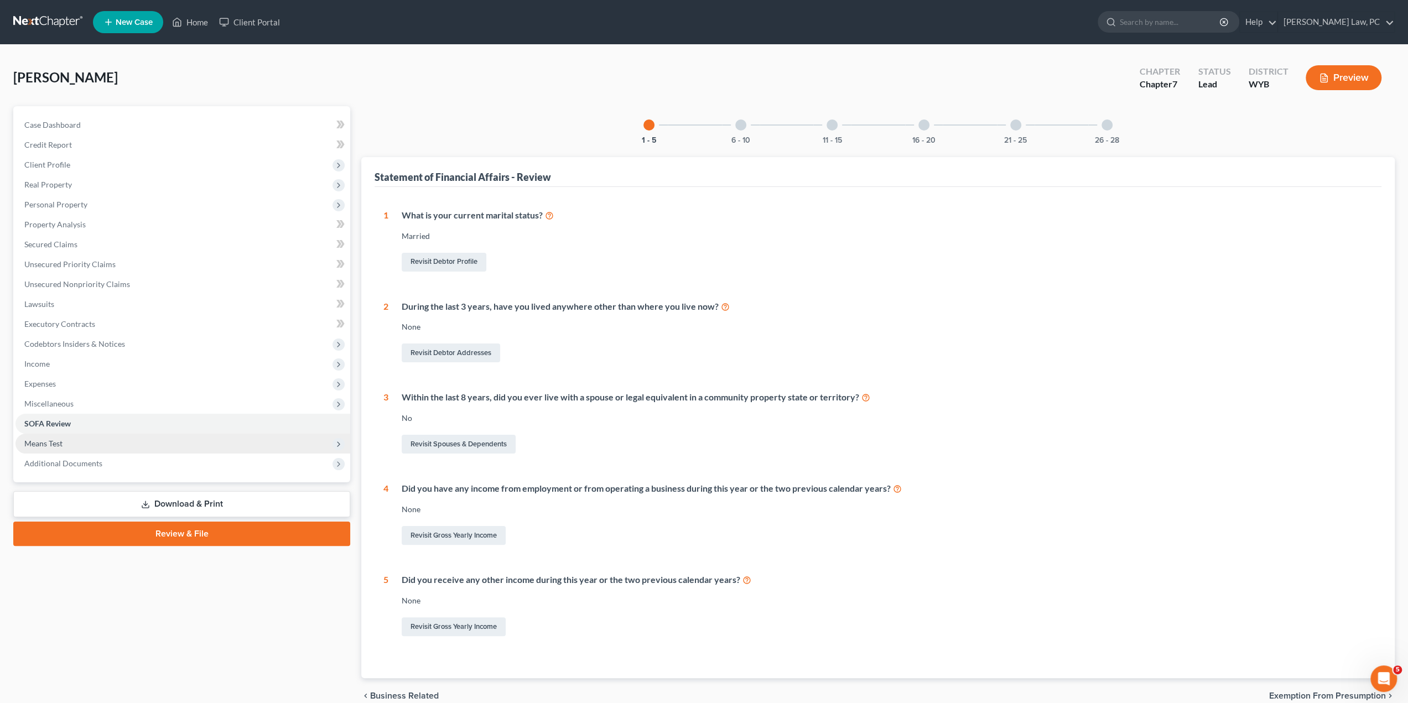
click at [51, 450] on span "Means Test" at bounding box center [182, 444] width 335 height 20
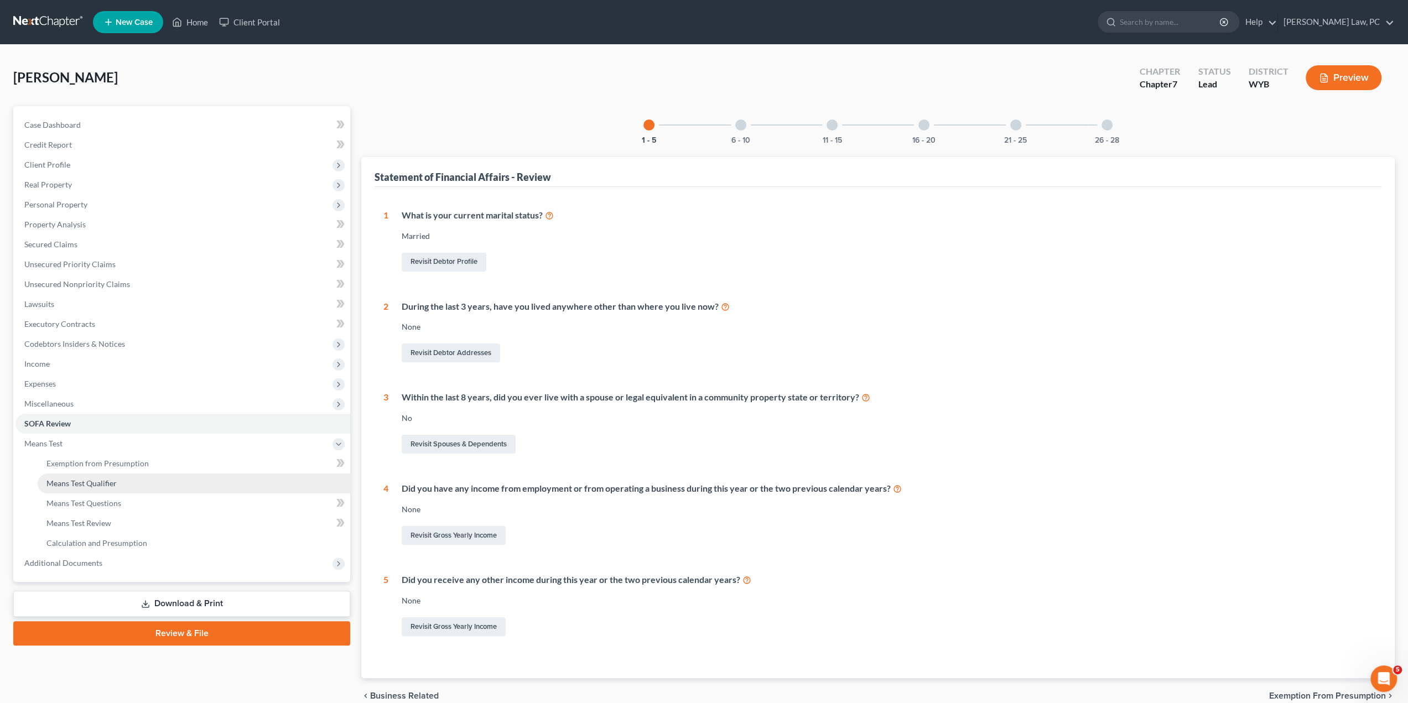
click at [70, 481] on span "Means Test Qualifier" at bounding box center [81, 482] width 70 height 9
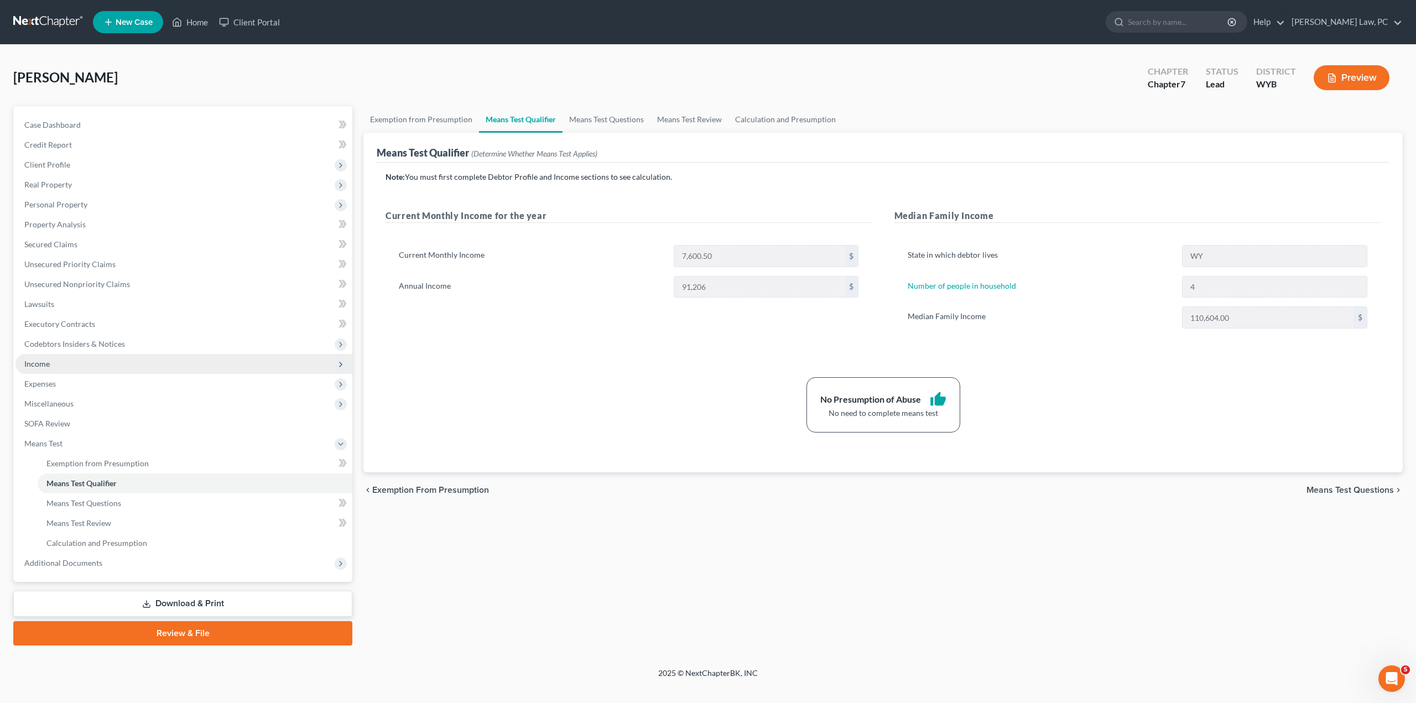
click at [41, 357] on span "Income" at bounding box center [183, 364] width 337 height 20
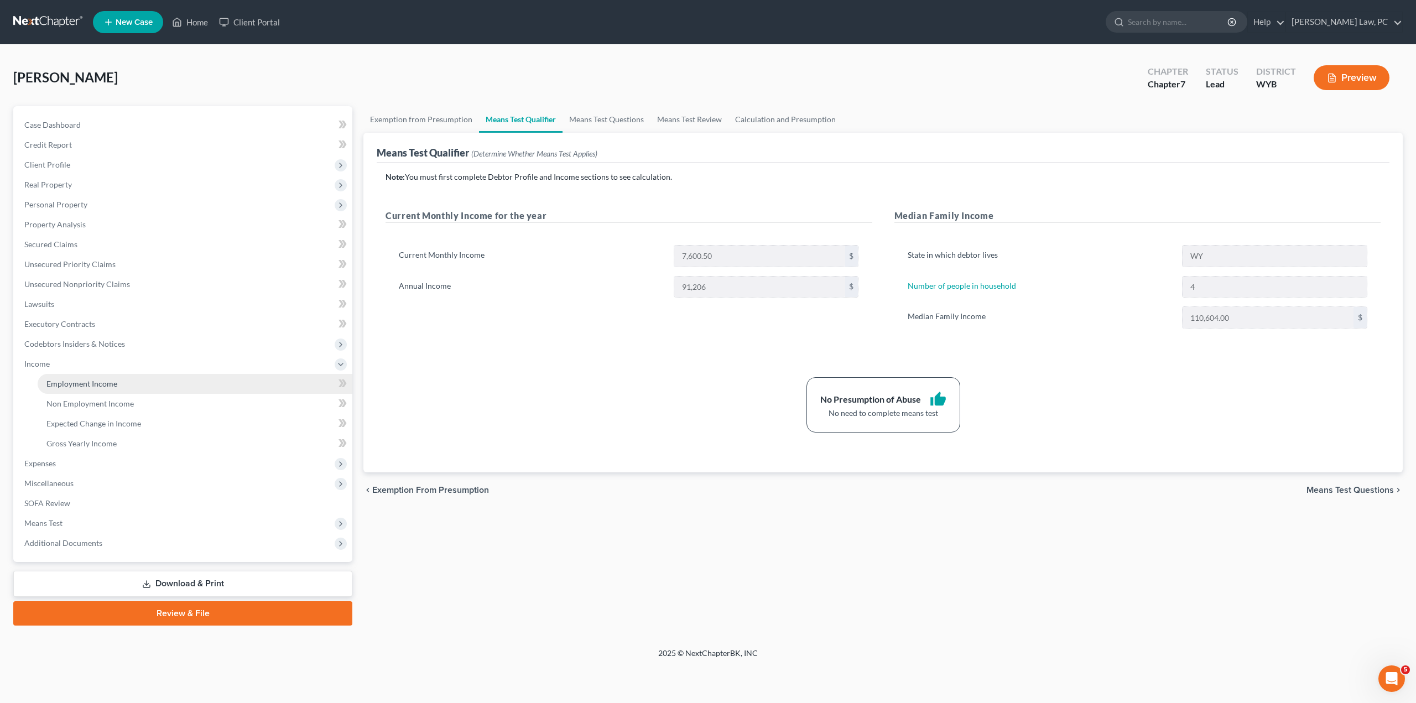
click at [101, 384] on span "Employment Income" at bounding box center [81, 383] width 71 height 9
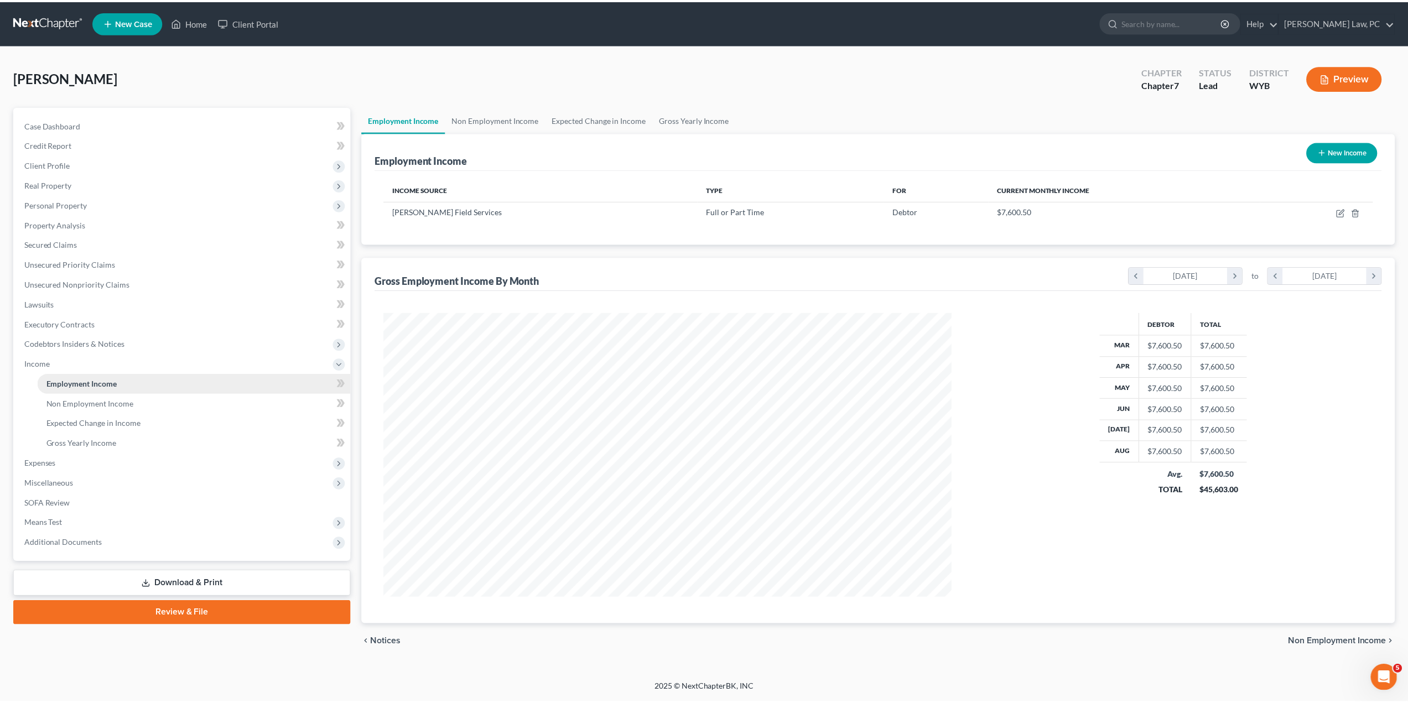
scroll to position [285, 593]
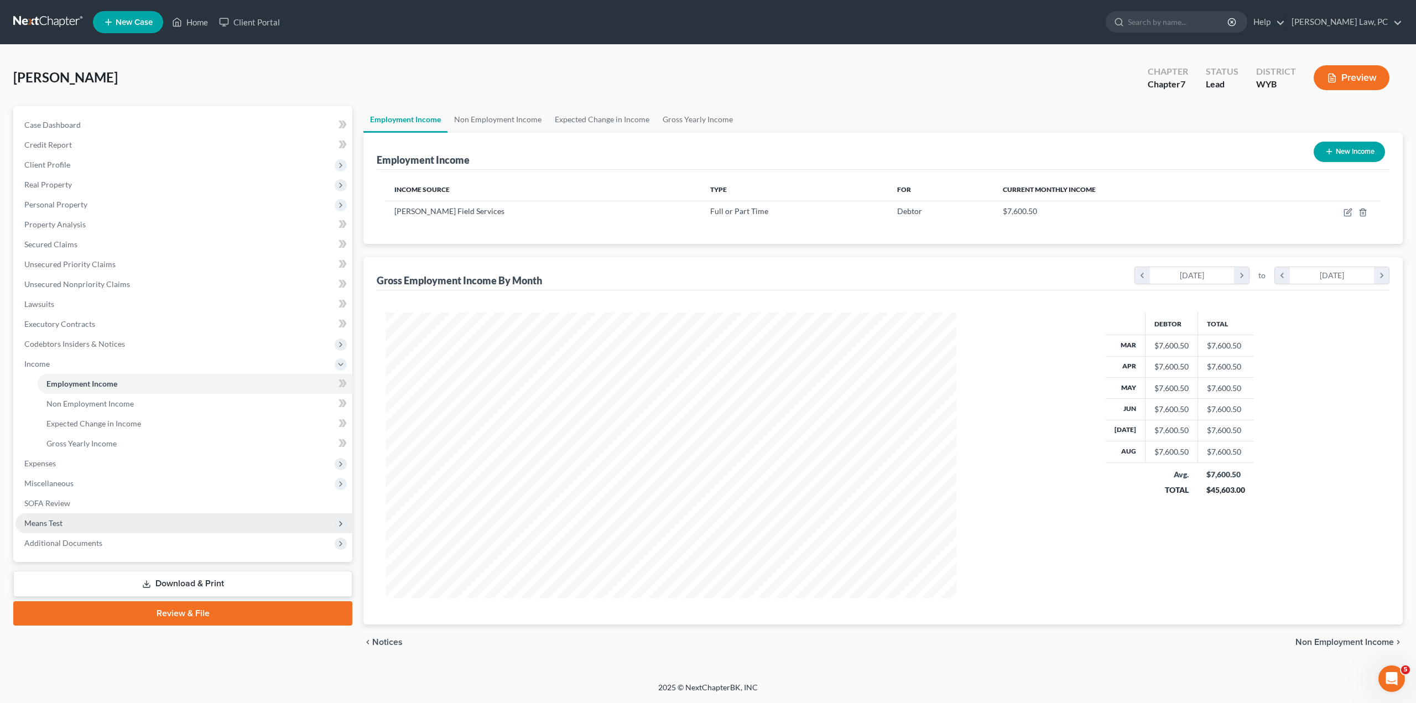
click at [56, 523] on span "Means Test" at bounding box center [43, 522] width 38 height 9
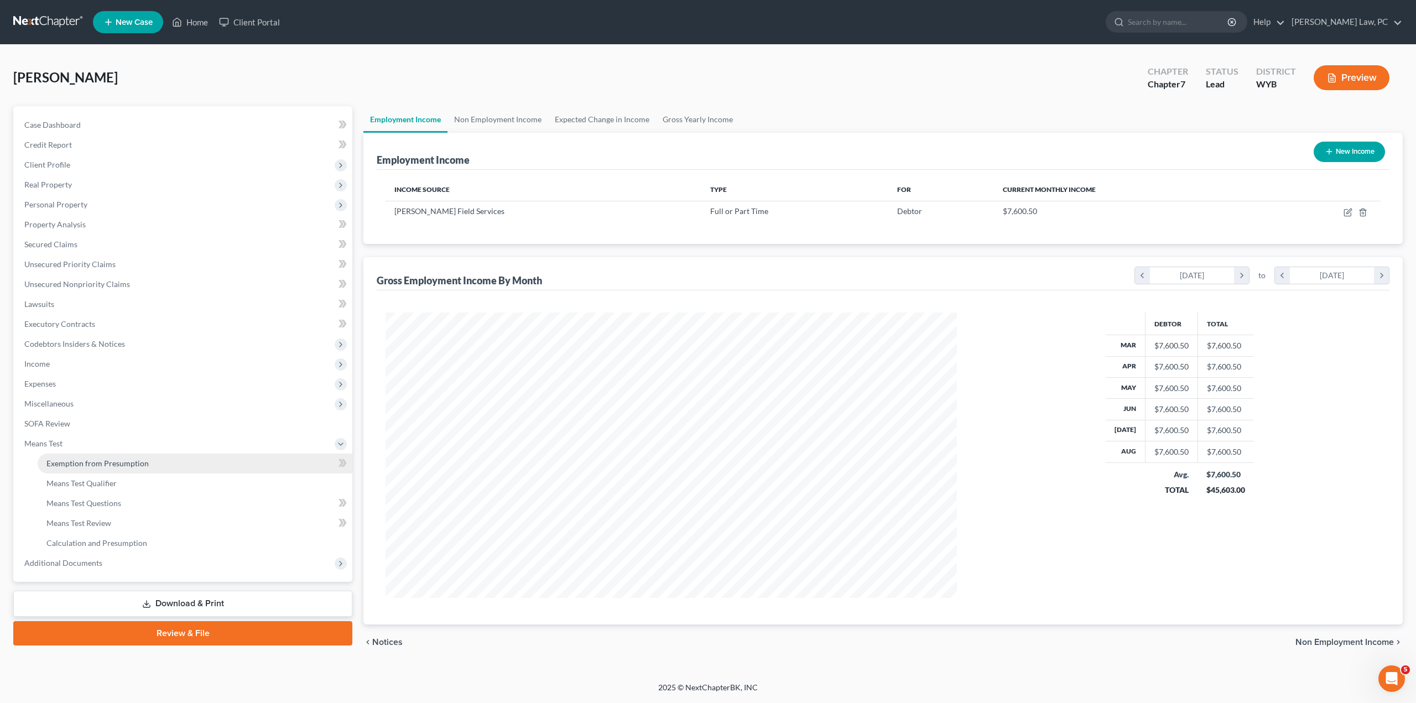
click at [121, 466] on span "Exemption from Presumption" at bounding box center [97, 462] width 102 height 9
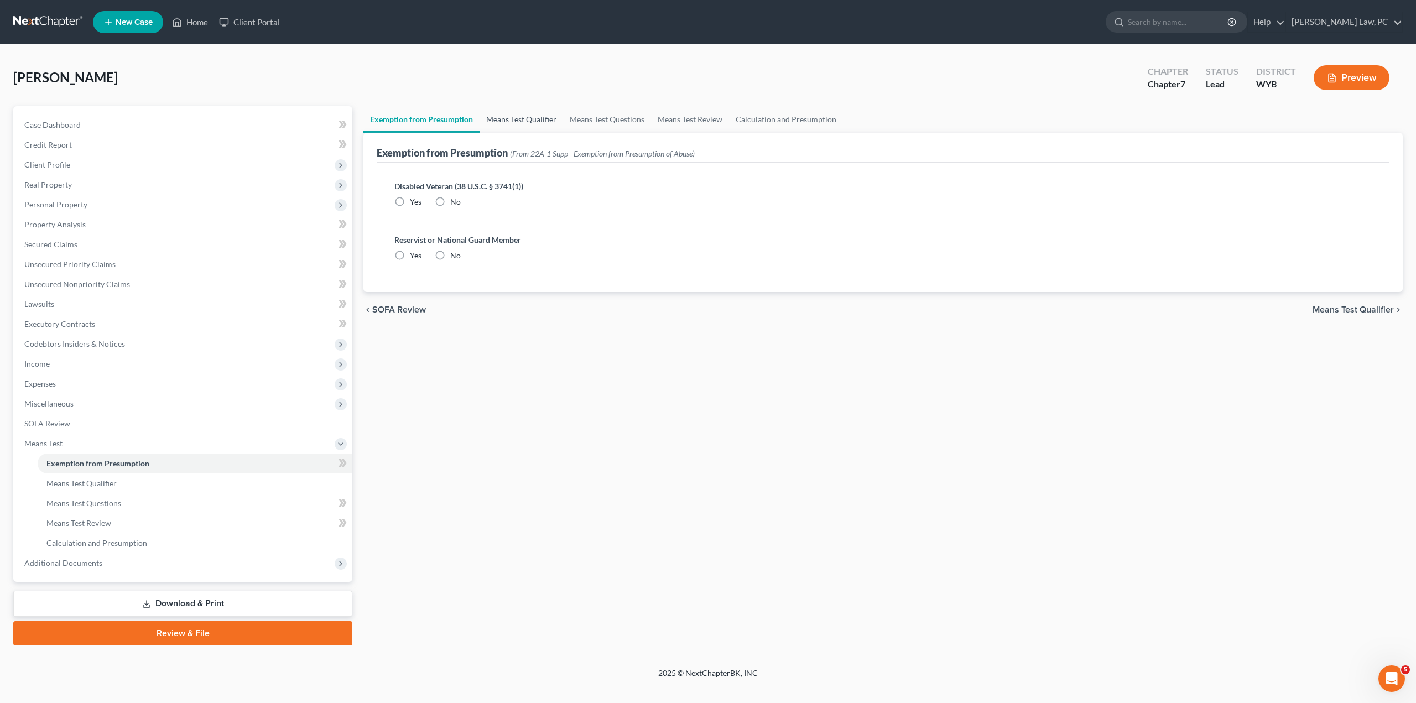
click at [532, 121] on link "Means Test Qualifier" at bounding box center [521, 119] width 84 height 27
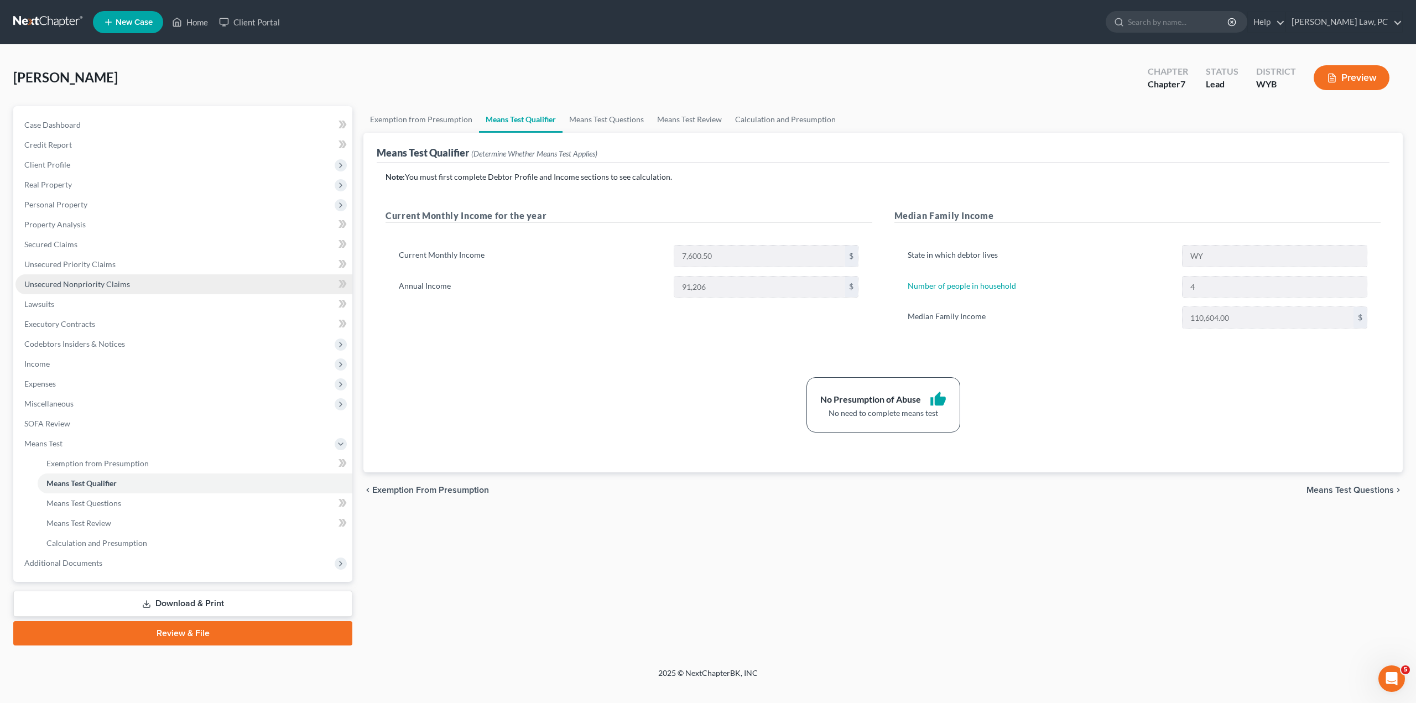
click at [134, 285] on link "Unsecured Nonpriority Claims" at bounding box center [183, 284] width 337 height 20
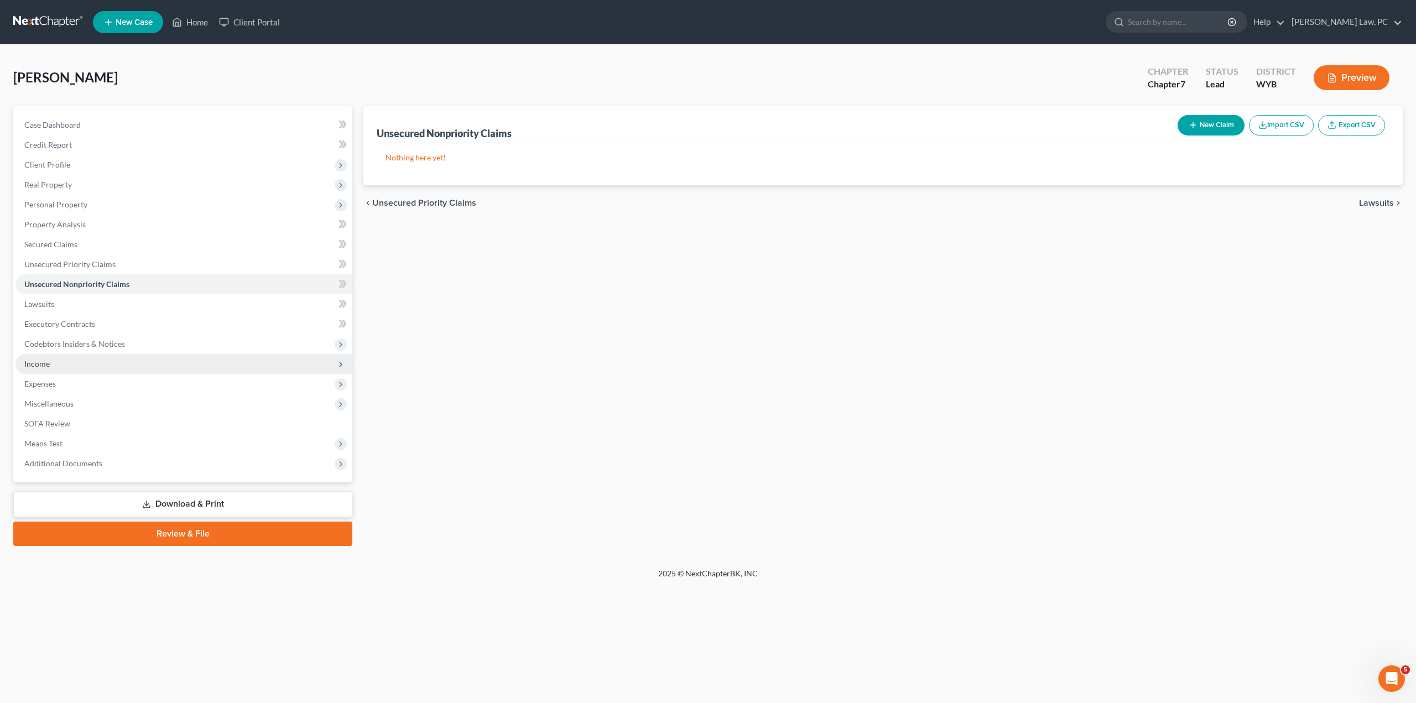
click at [54, 364] on span "Income" at bounding box center [183, 364] width 337 height 20
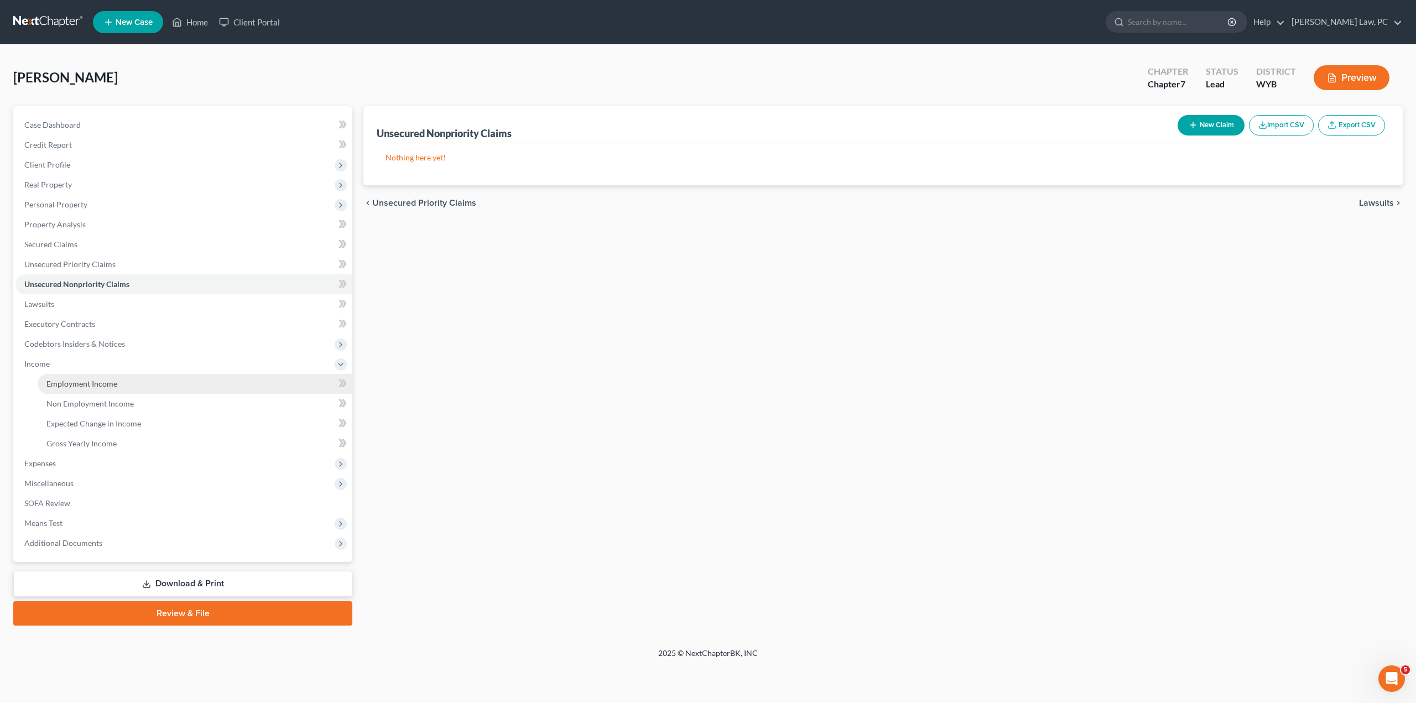
click at [98, 380] on span "Employment Income" at bounding box center [81, 383] width 71 height 9
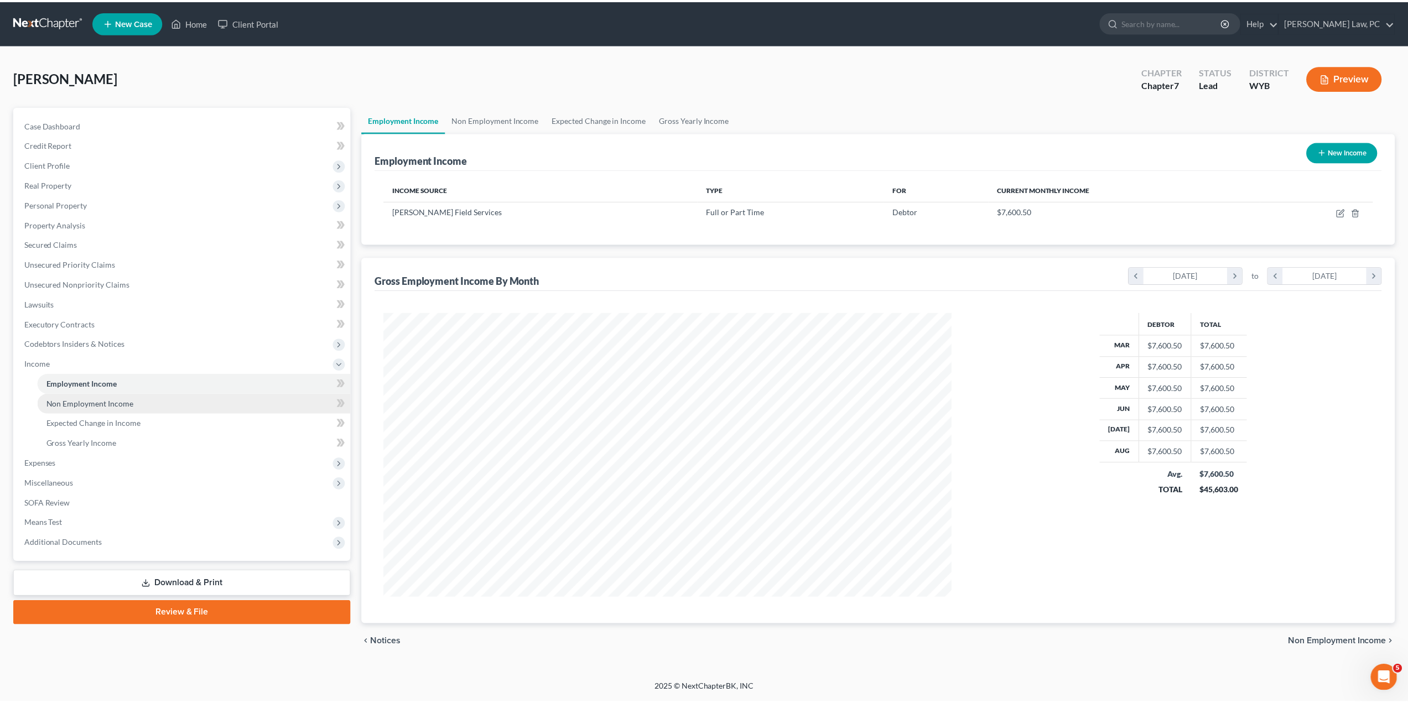
scroll to position [285, 593]
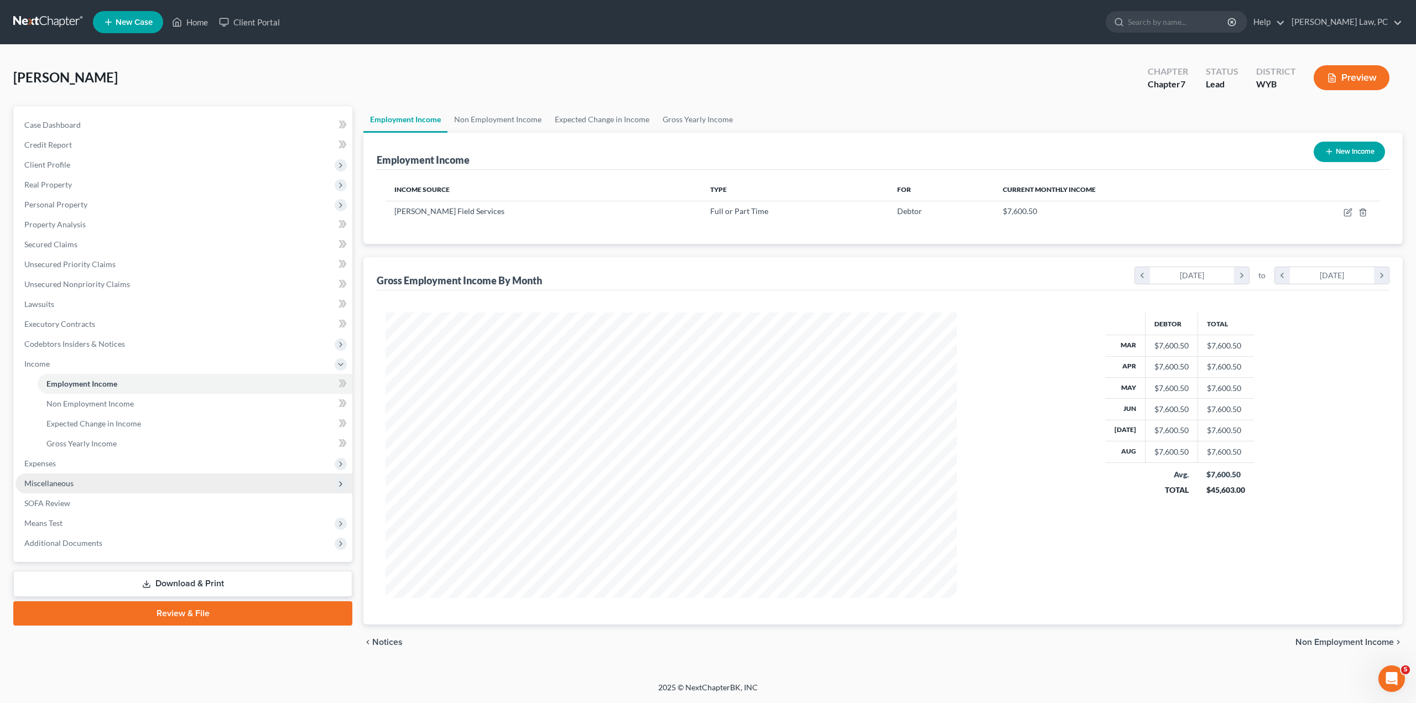
click at [64, 482] on span "Miscellaneous" at bounding box center [48, 482] width 49 height 9
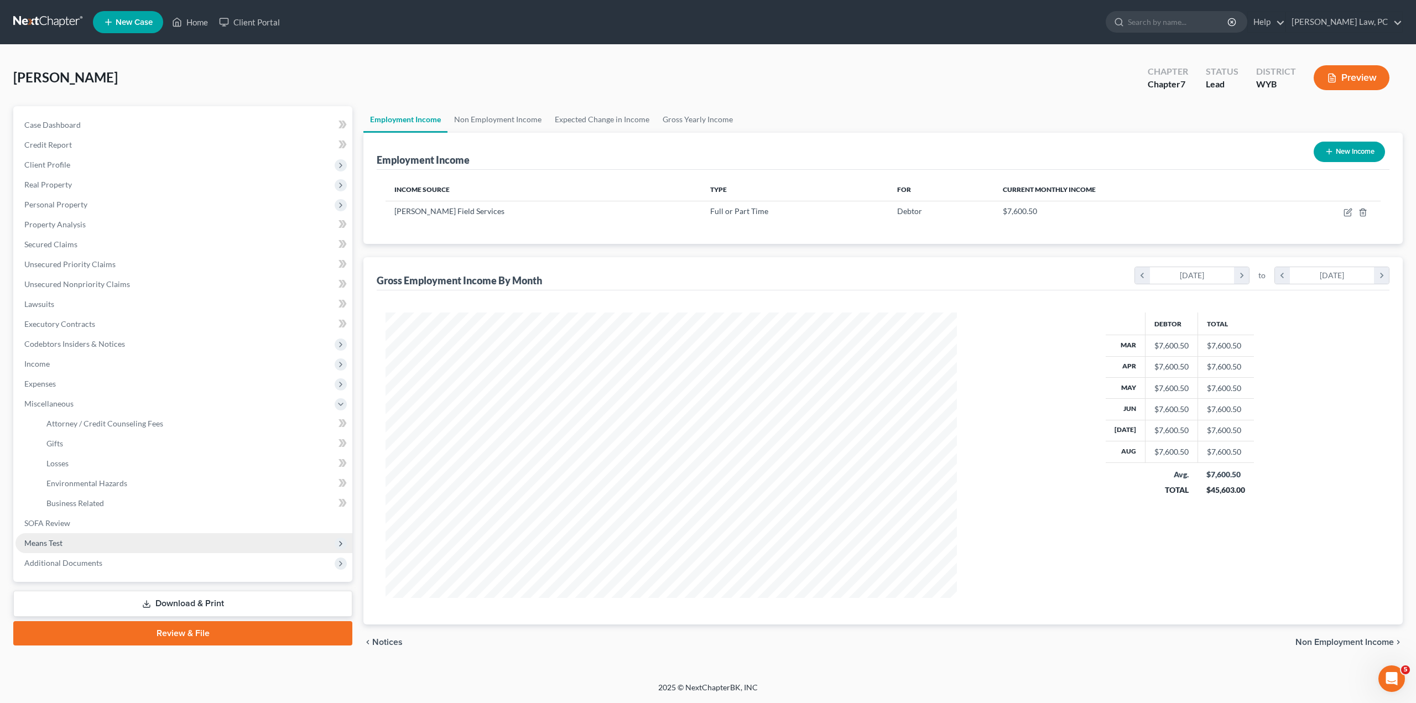
click at [54, 542] on span "Means Test" at bounding box center [43, 542] width 38 height 9
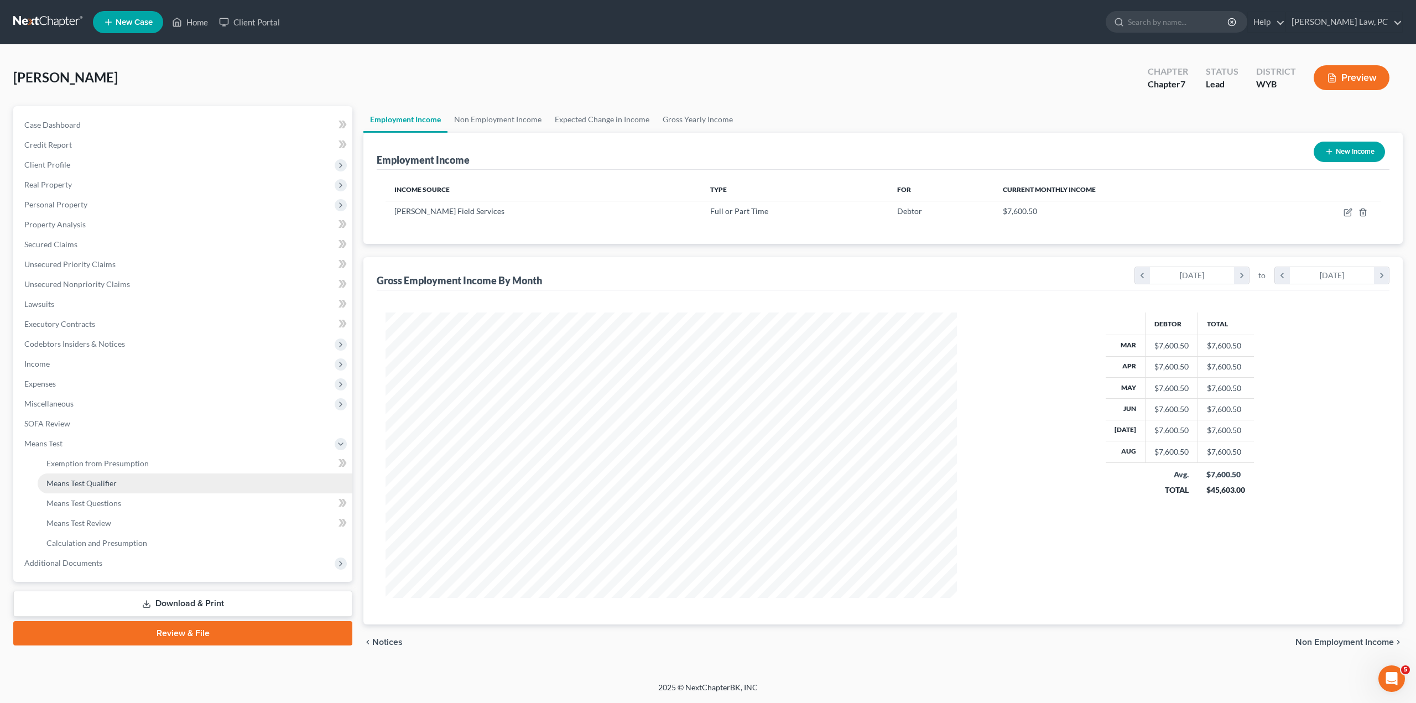
click at [97, 481] on span "Means Test Qualifier" at bounding box center [81, 482] width 70 height 9
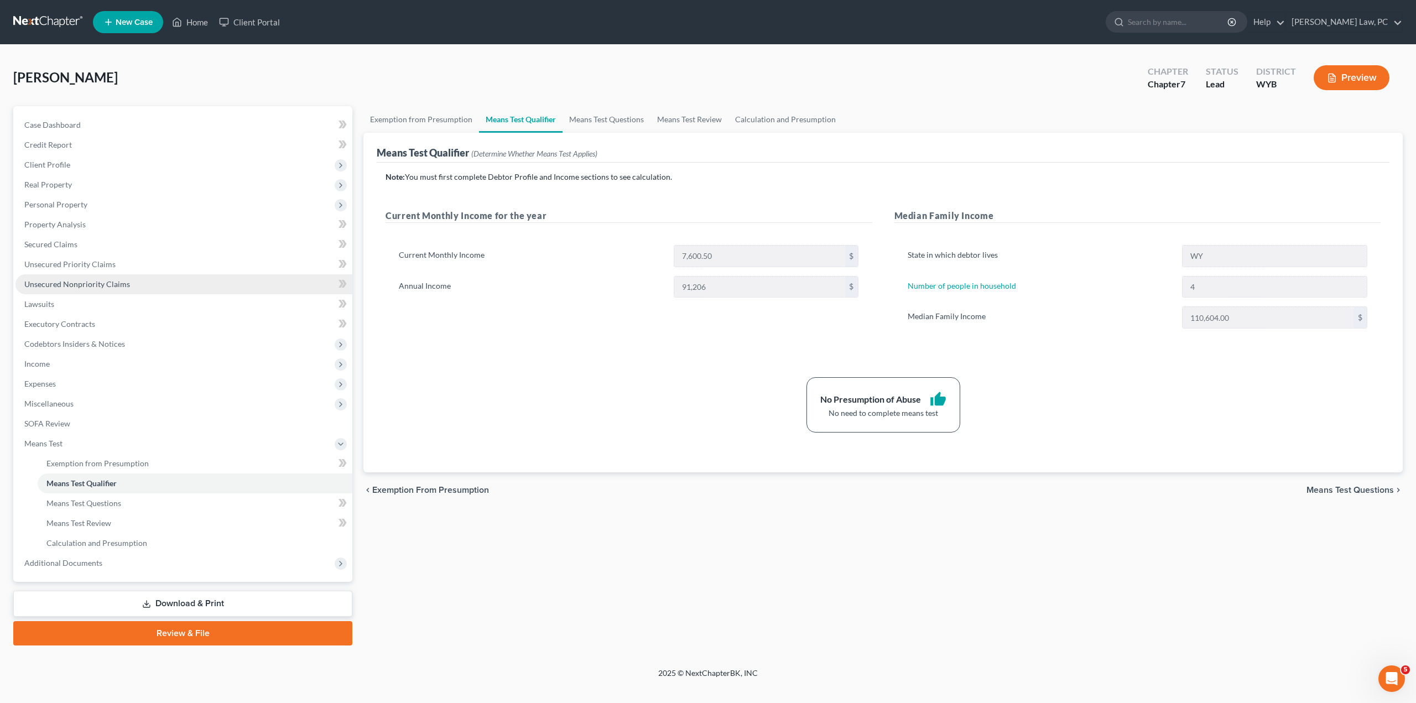
click at [100, 278] on link "Unsecured Nonpriority Claims" at bounding box center [183, 284] width 337 height 20
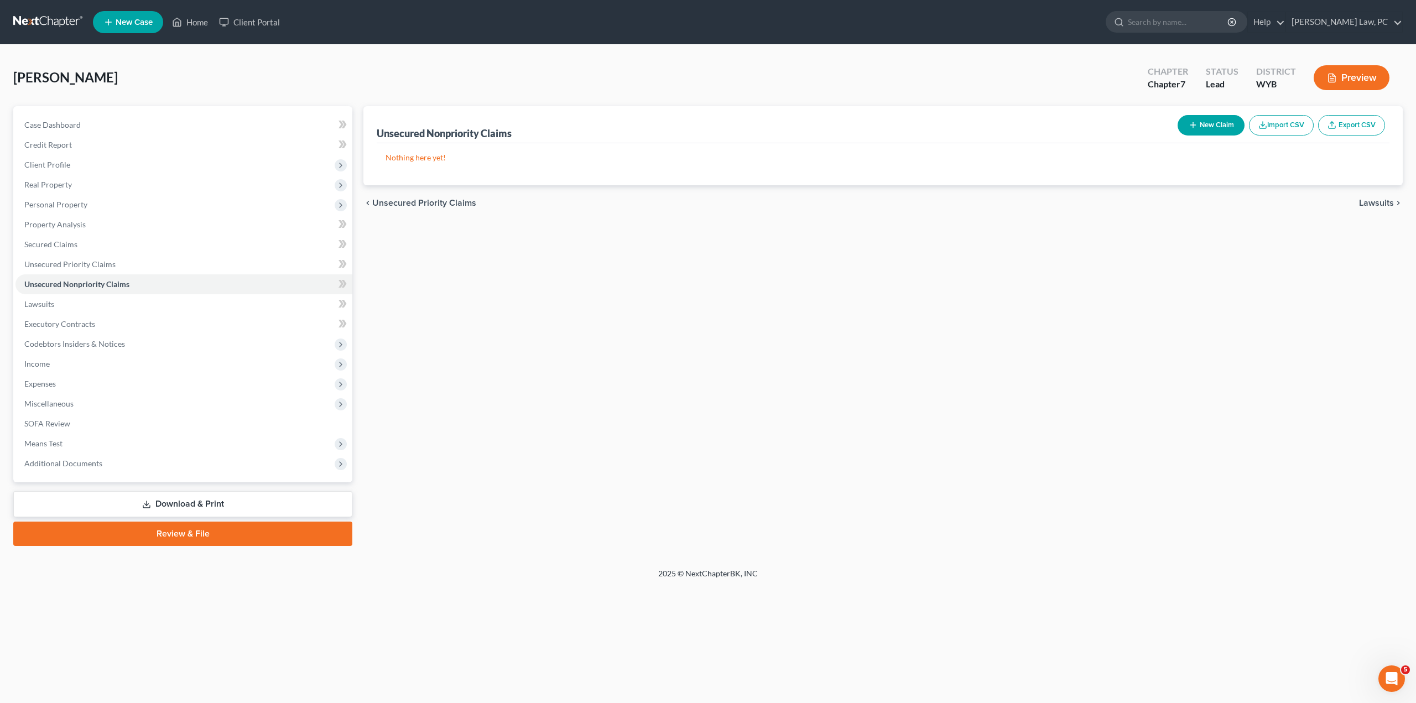
click at [750, 281] on div "Unsecured Nonpriority Claims New Claim Import CSV Export CSV Nothing here yet! …" at bounding box center [883, 326] width 1050 height 440
click at [51, 367] on span "Income" at bounding box center [183, 364] width 337 height 20
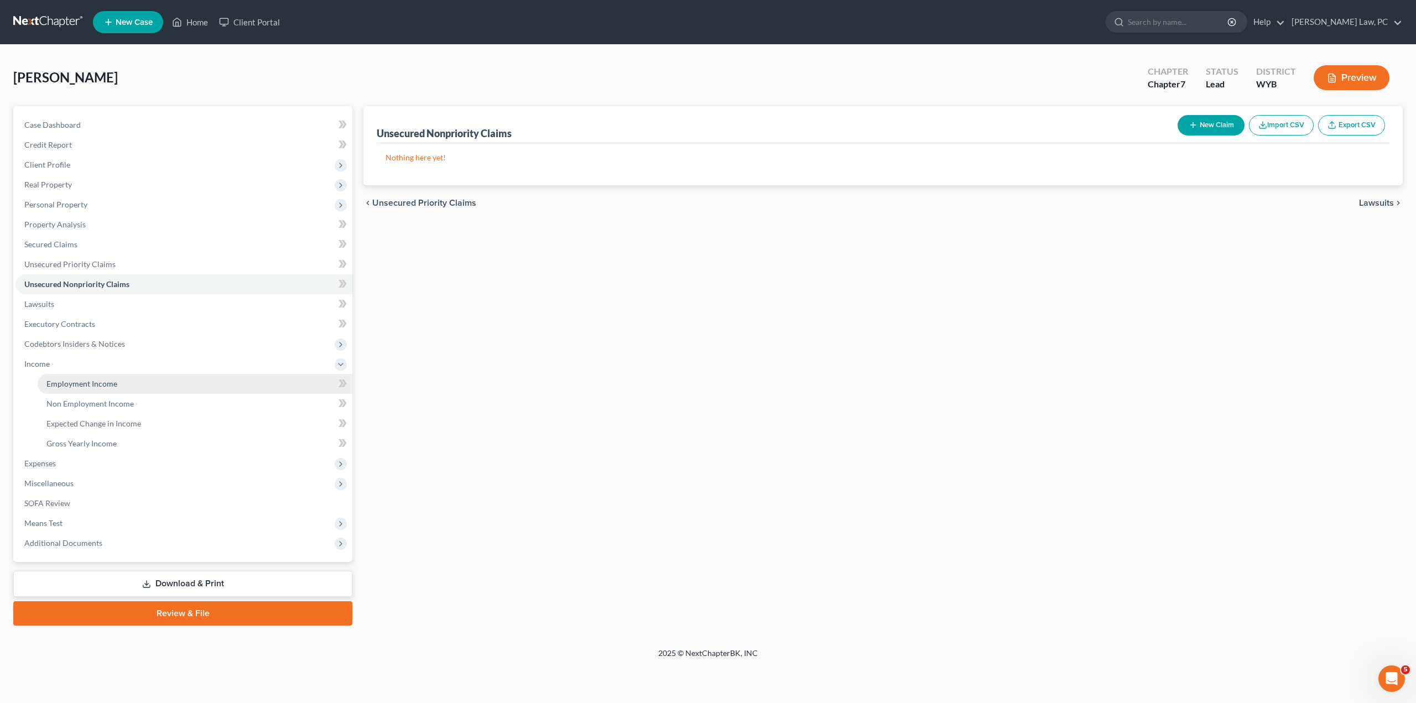
click at [140, 384] on link "Employment Income" at bounding box center [195, 384] width 315 height 20
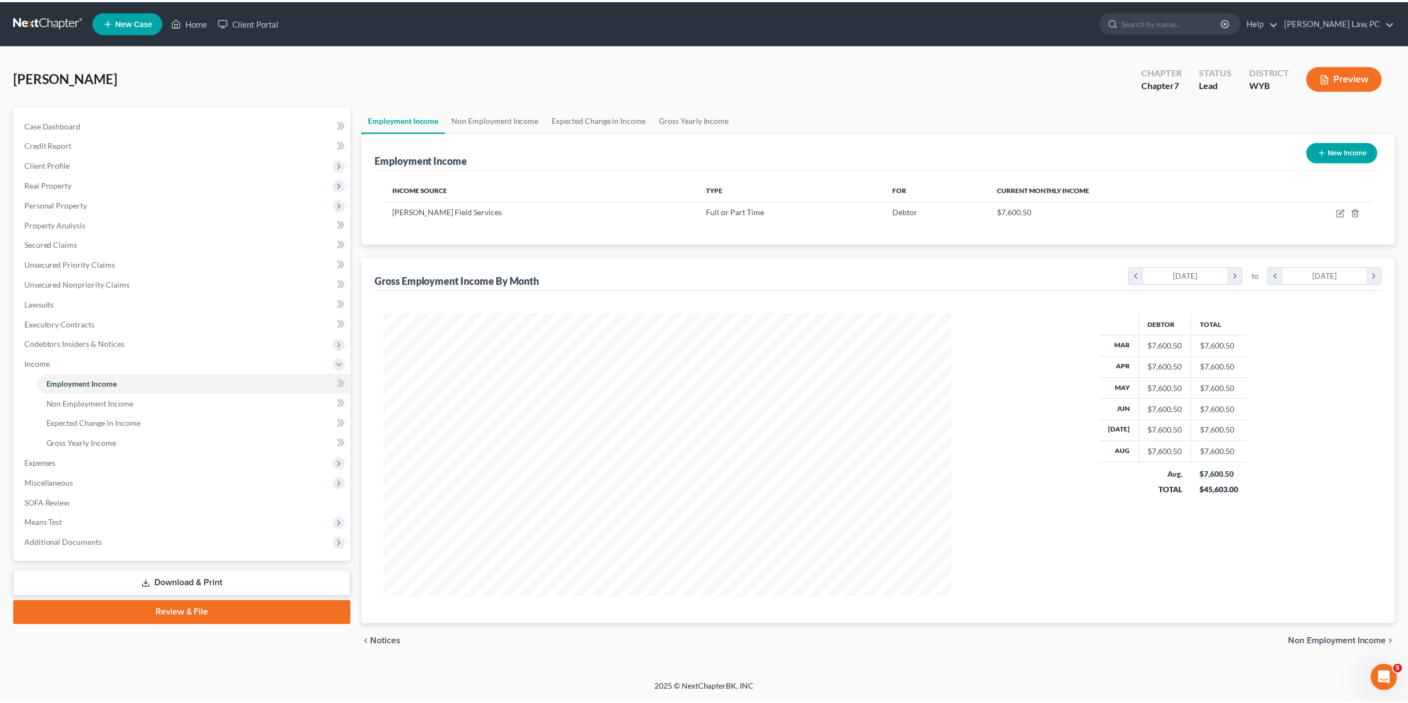
scroll to position [285, 593]
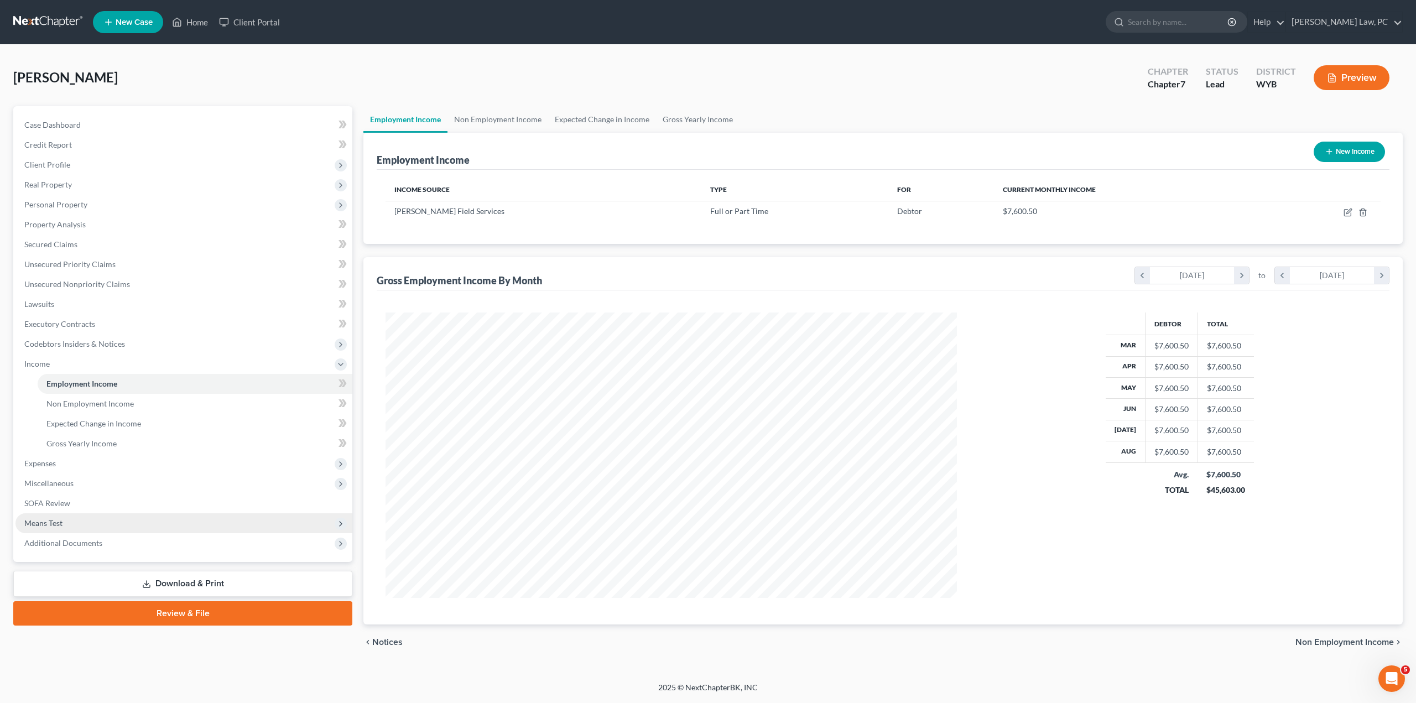
click at [79, 522] on span "Means Test" at bounding box center [183, 523] width 337 height 20
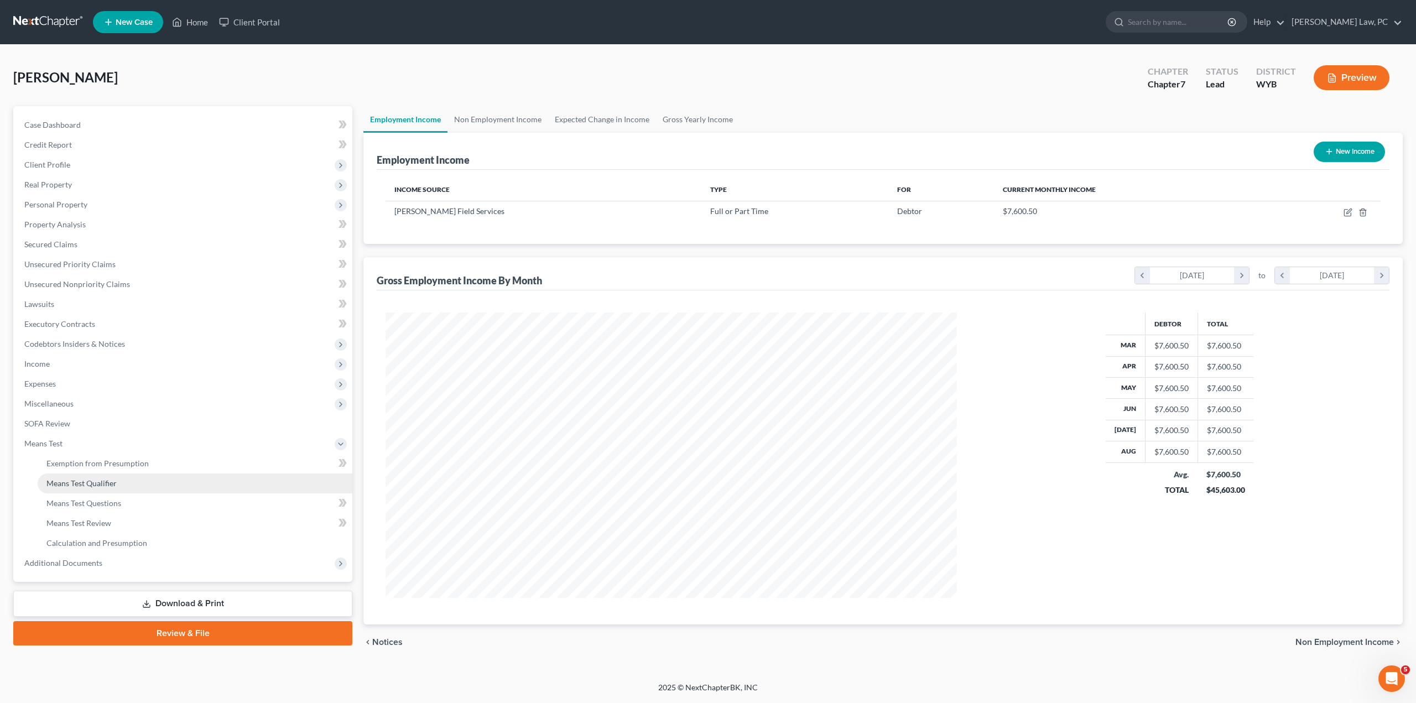
click at [111, 481] on span "Means Test Qualifier" at bounding box center [81, 482] width 70 height 9
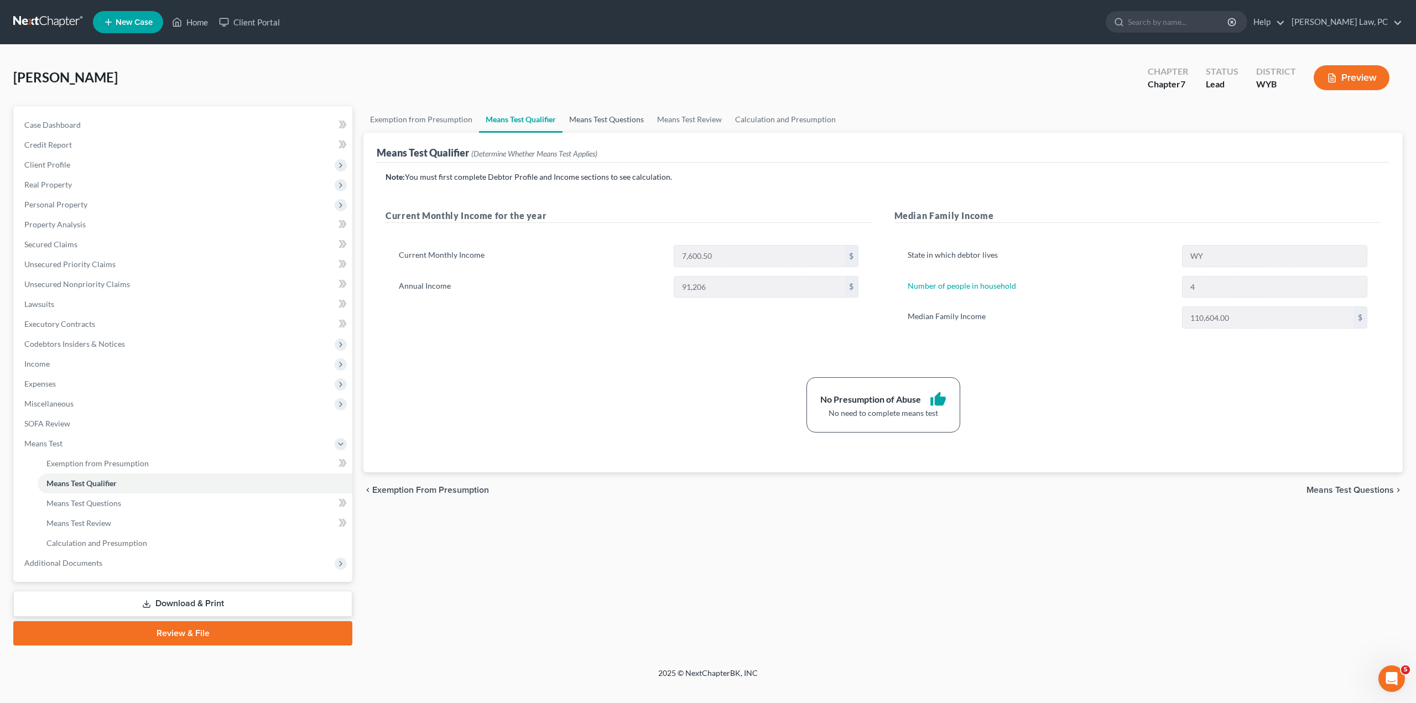
click at [605, 123] on link "Means Test Questions" at bounding box center [606, 119] width 88 height 27
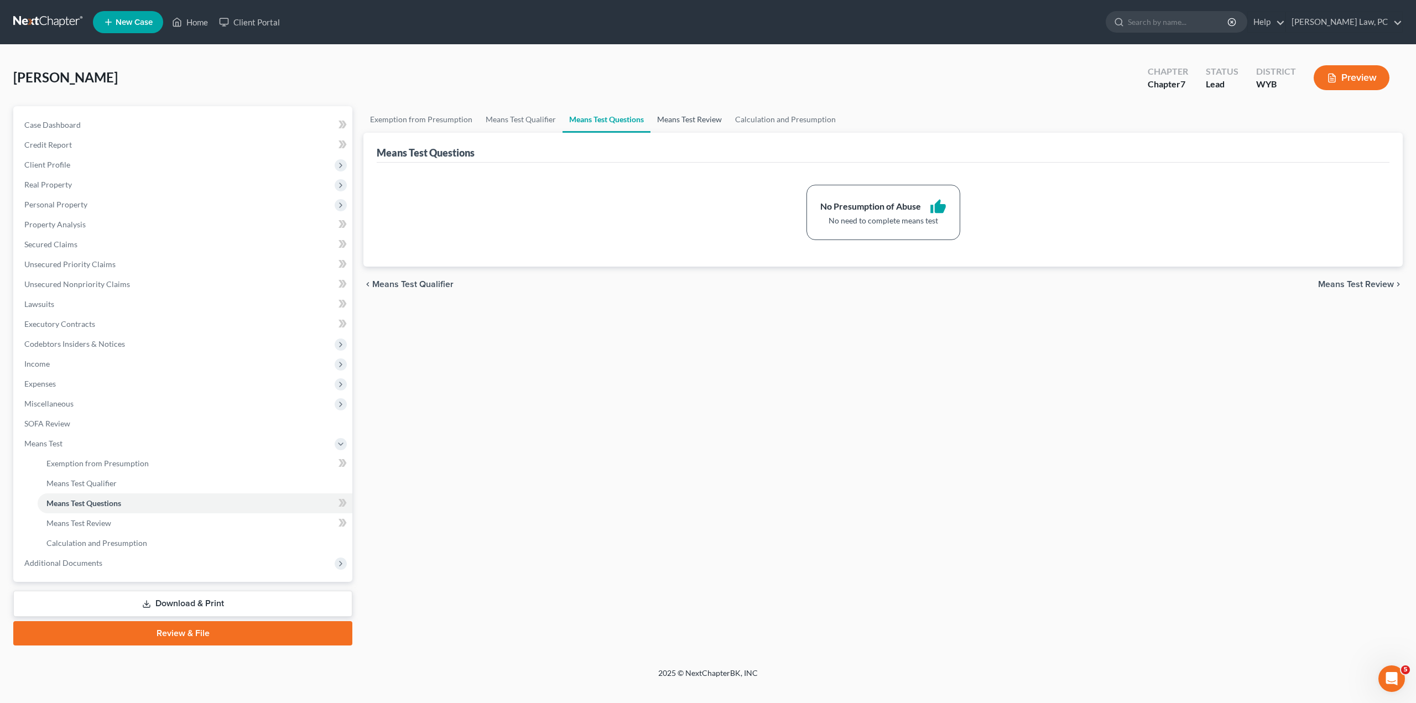
click at [689, 113] on link "Means Test Review" at bounding box center [689, 119] width 78 height 27
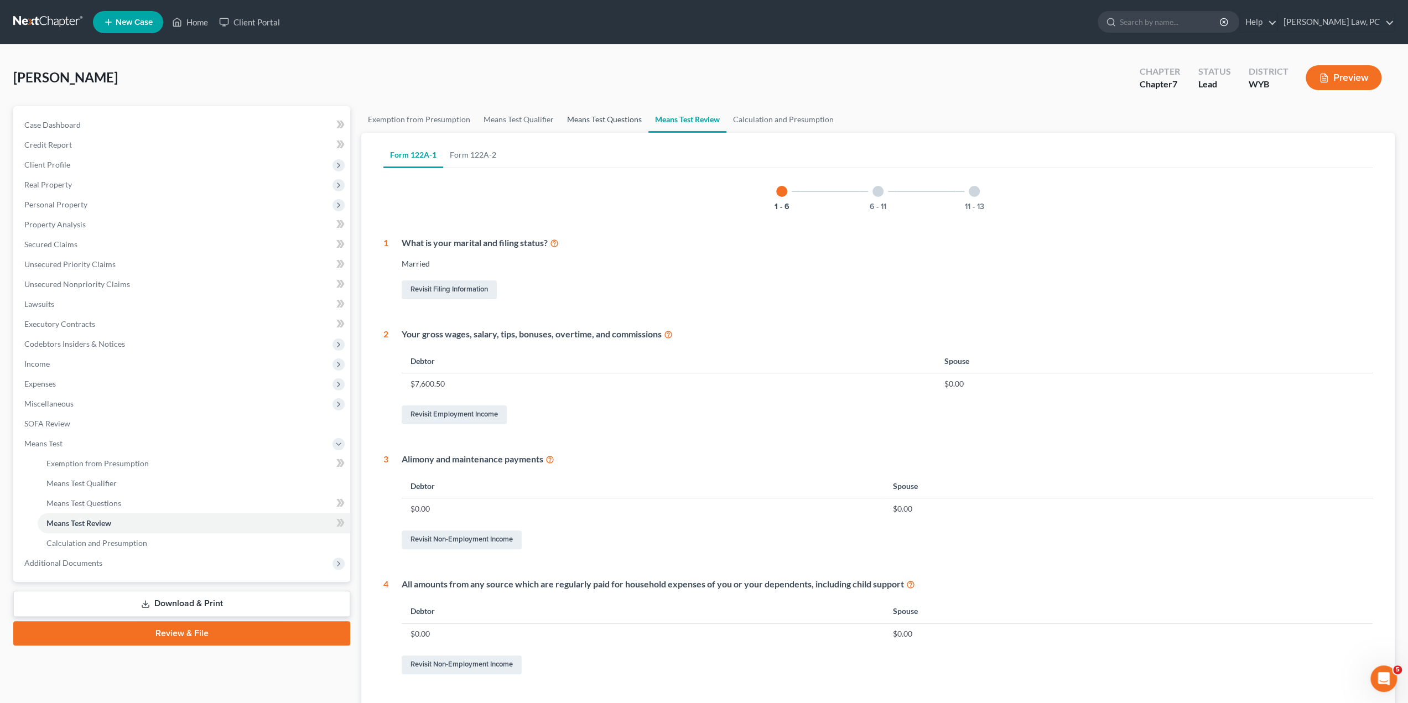
click at [585, 118] on link "Means Test Questions" at bounding box center [604, 119] width 88 height 27
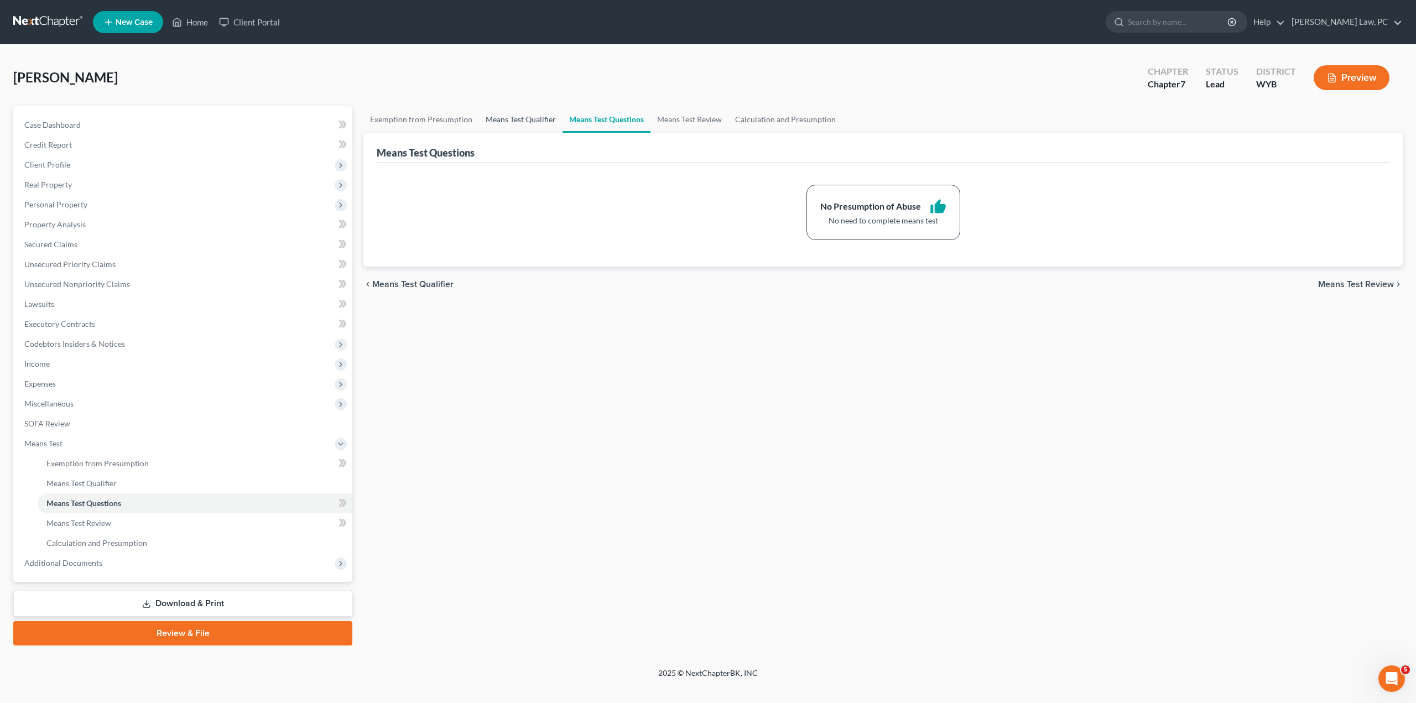
click at [527, 118] on link "Means Test Qualifier" at bounding box center [521, 119] width 84 height 27
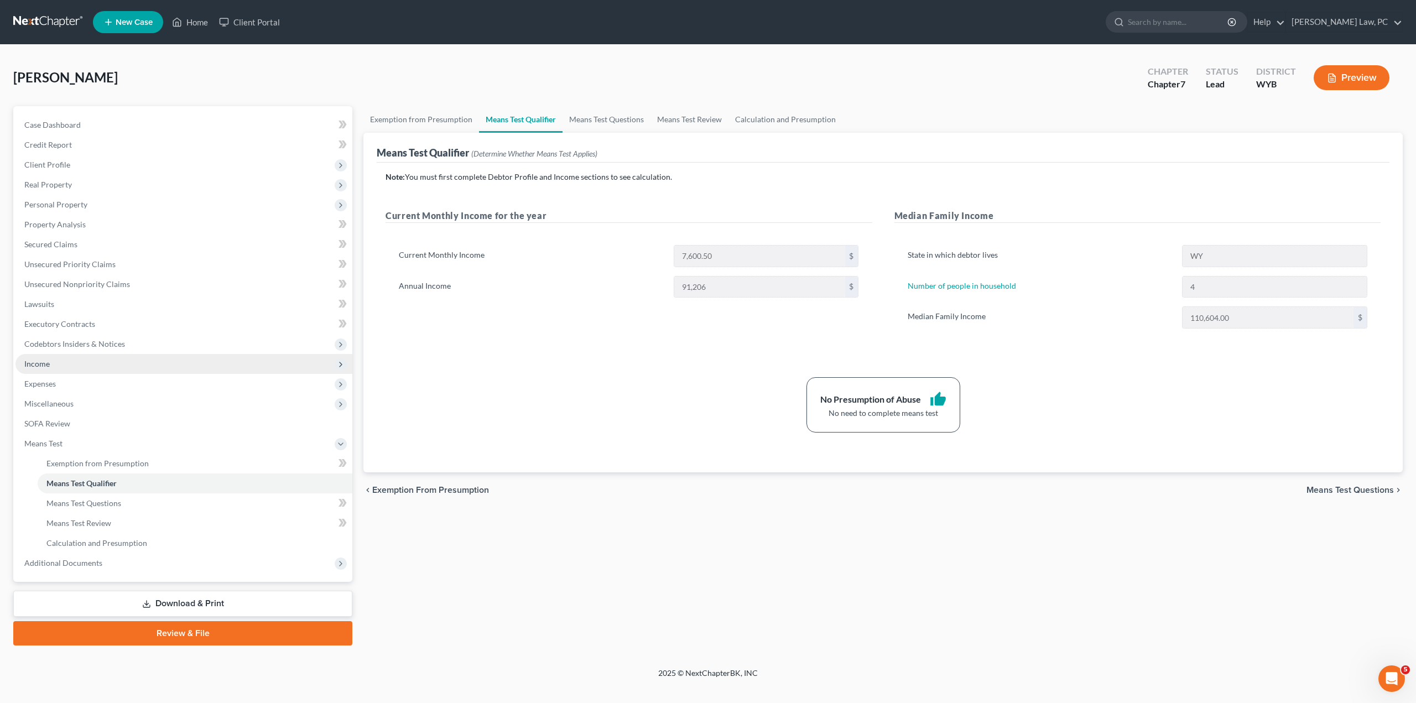
click at [55, 366] on span "Income" at bounding box center [183, 364] width 337 height 20
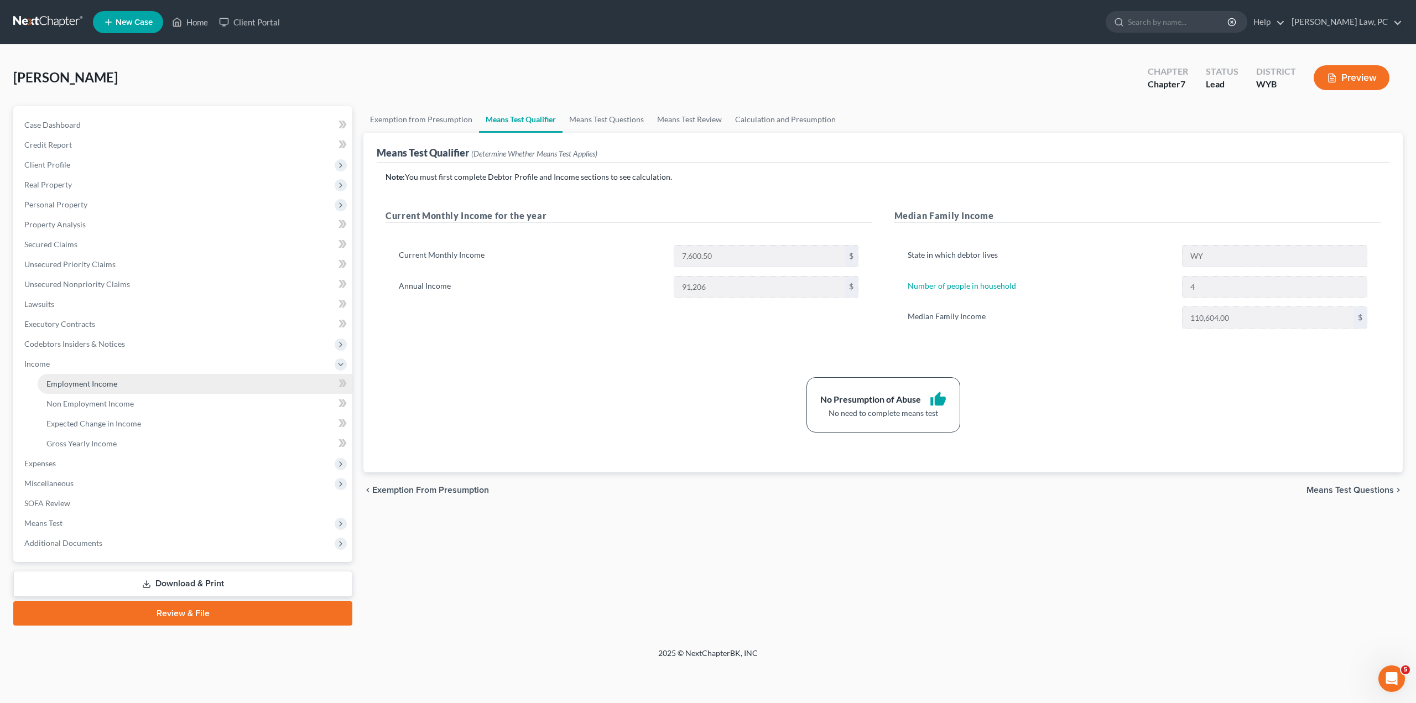
click at [80, 382] on span "Employment Income" at bounding box center [81, 383] width 71 height 9
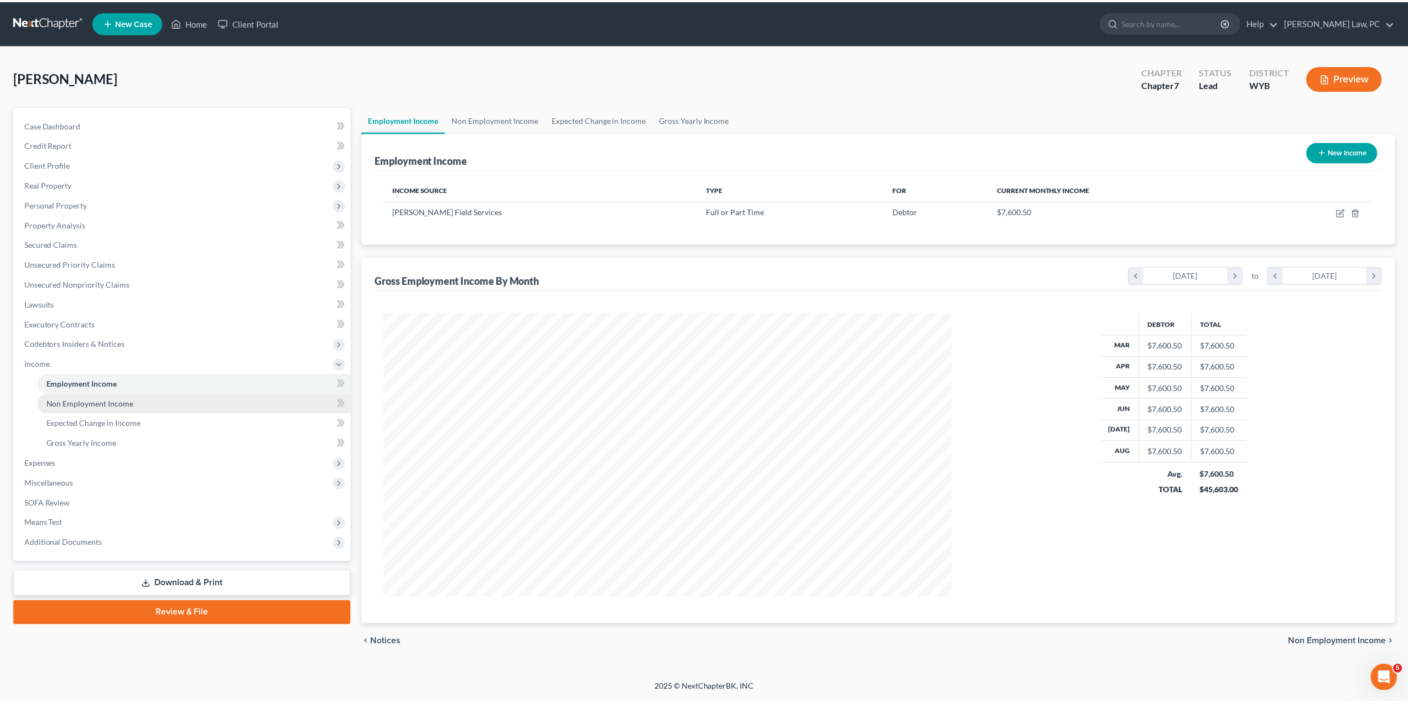
scroll to position [285, 593]
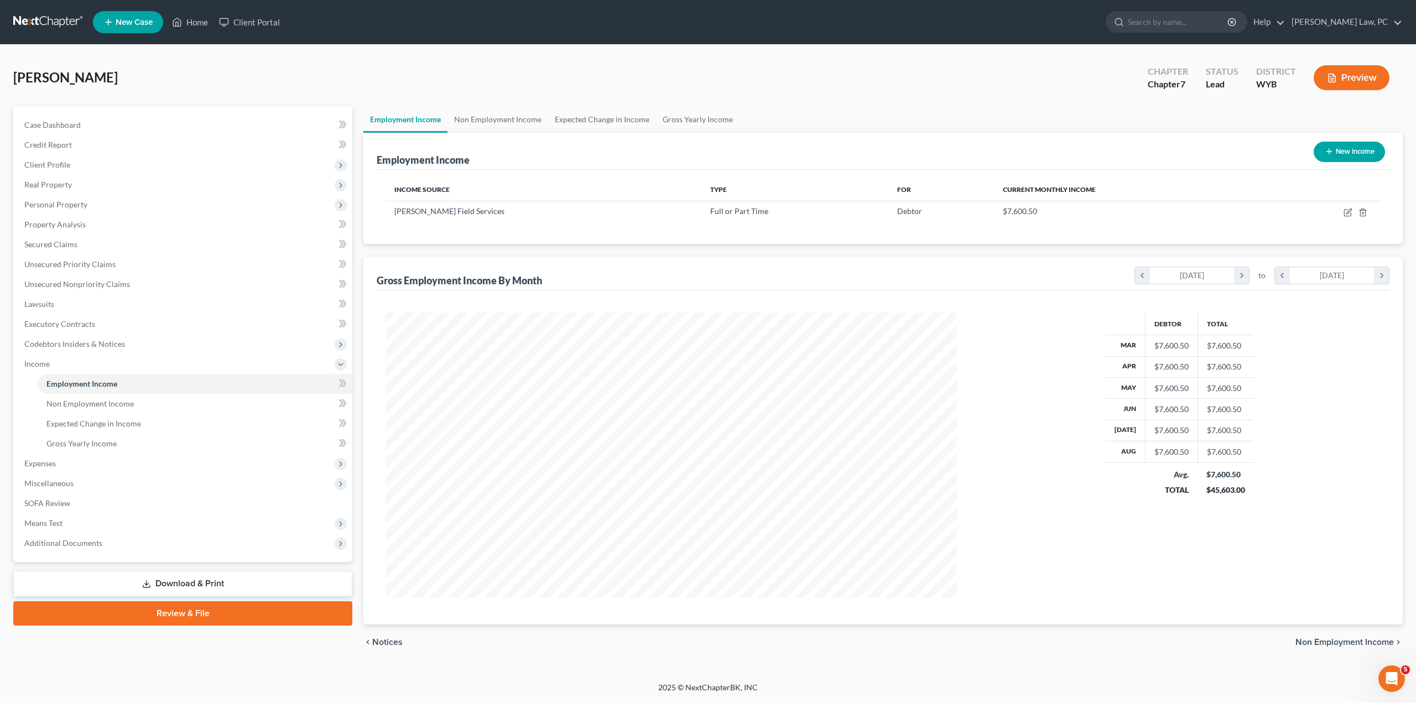
click at [1339, 153] on button "New Income" at bounding box center [1348, 152] width 71 height 20
select select "0"
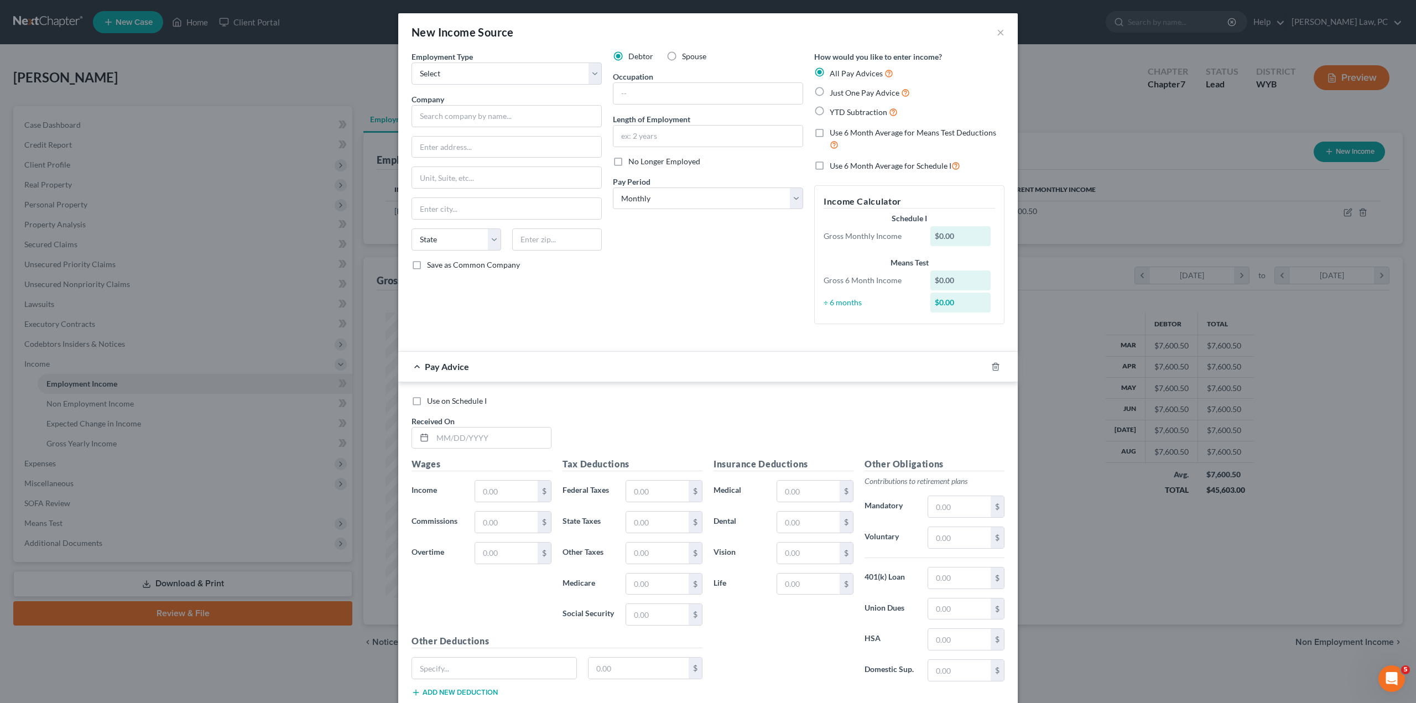
click at [682, 52] on label "Spouse" at bounding box center [694, 56] width 24 height 11
click at [686, 52] on input "Spouse" at bounding box center [689, 54] width 7 height 7
radio input "true"
click at [438, 75] on select "Select Full or [DEMOGRAPHIC_DATA] Employment Self Employment" at bounding box center [506, 73] width 190 height 22
select select "0"
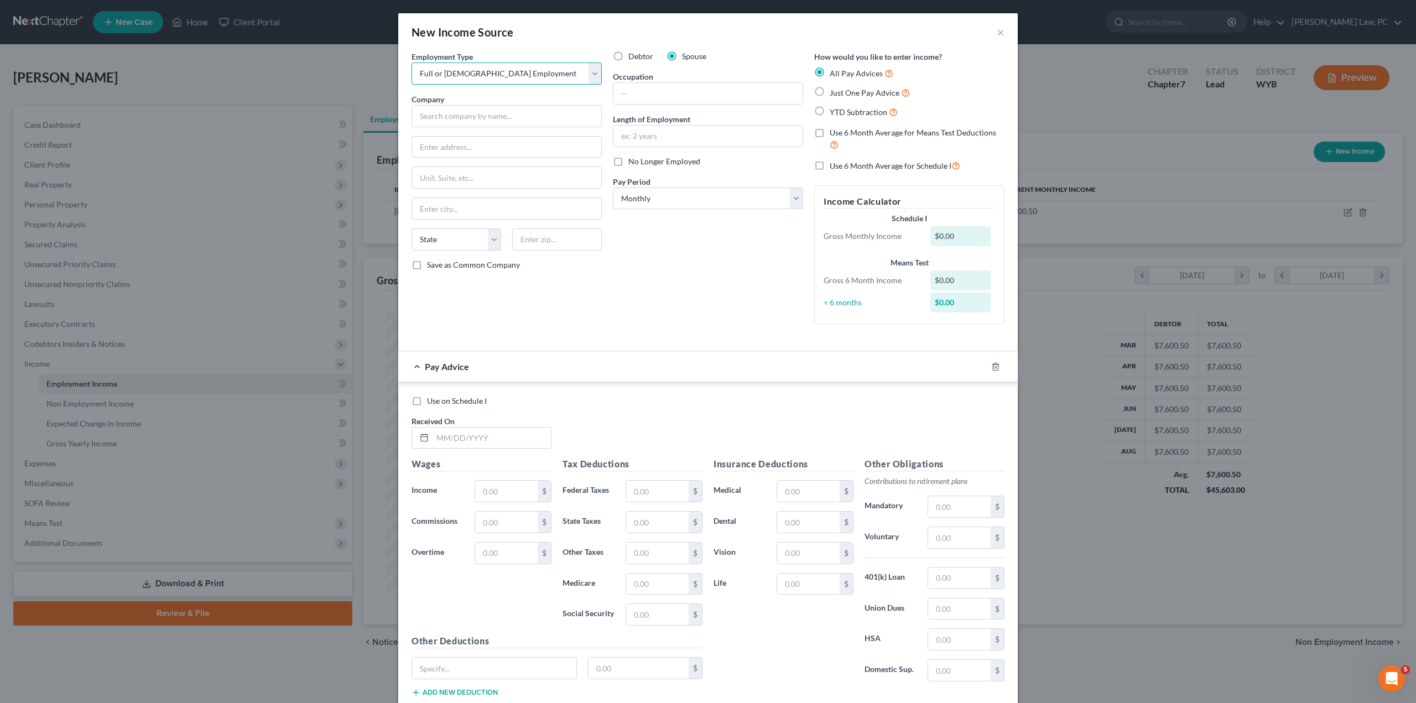
click at [411, 62] on select "Select Full or [DEMOGRAPHIC_DATA] Employment Self Employment" at bounding box center [506, 73] width 190 height 22
click at [830, 92] on label "Just One Pay Advice" at bounding box center [870, 92] width 80 height 13
click at [834, 92] on input "Just One Pay Advice" at bounding box center [837, 89] width 7 height 7
radio input "true"
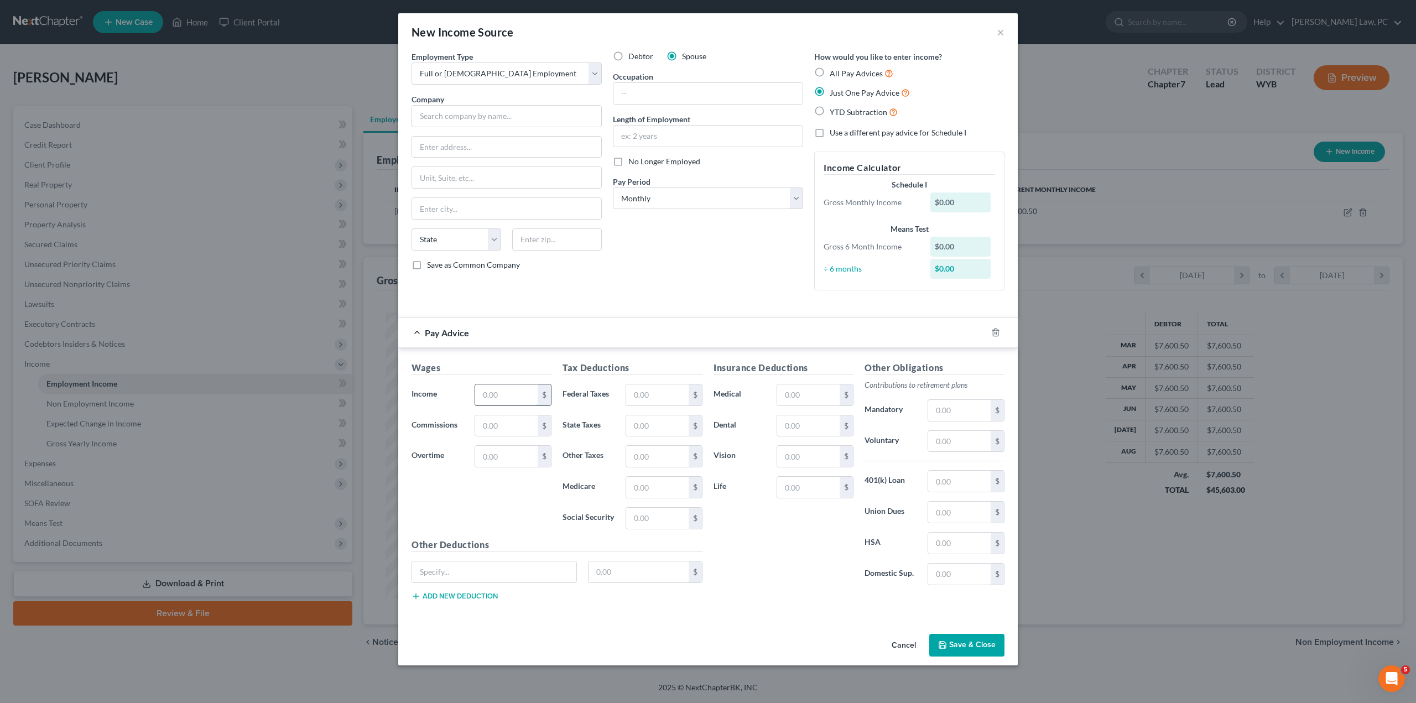
click at [500, 391] on input "text" at bounding box center [506, 394] width 62 height 21
type input "2,500"
click at [658, 392] on input "text" at bounding box center [657, 394] width 62 height 21
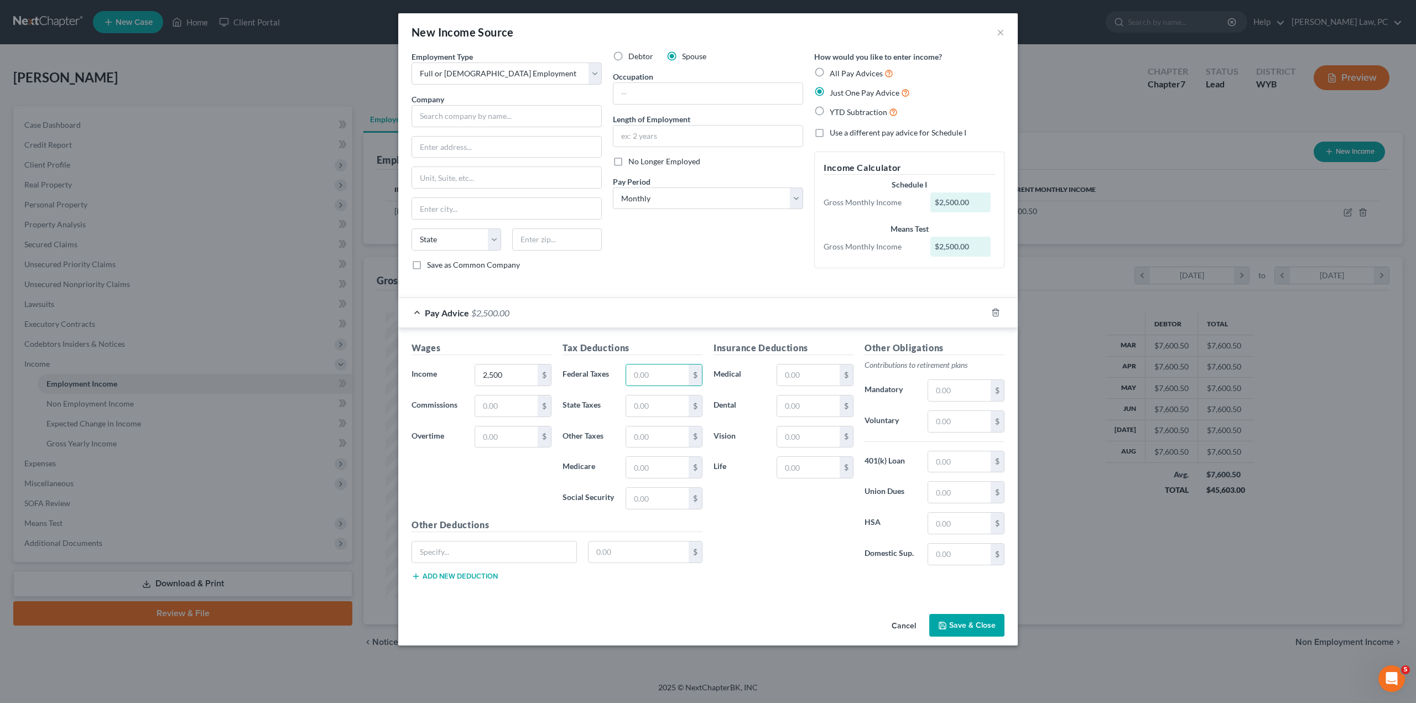
click at [764, 554] on div "Insurance Deductions Medical $ Dental $ Vision $ Life $" at bounding box center [783, 457] width 151 height 233
click at [733, 502] on div "Insurance Deductions Medical $ Dental $ Vision $ Life $" at bounding box center [783, 457] width 151 height 233
click at [742, 488] on div "Insurance Deductions Medical $ Dental $ Vision $ Life $" at bounding box center [783, 457] width 151 height 233
click at [736, 506] on div "Insurance Deductions Medical $ Dental $ Vision $ Life $" at bounding box center [783, 457] width 151 height 233
click at [744, 528] on div "Insurance Deductions Medical $ Dental $ Vision $ Life $" at bounding box center [783, 457] width 151 height 233
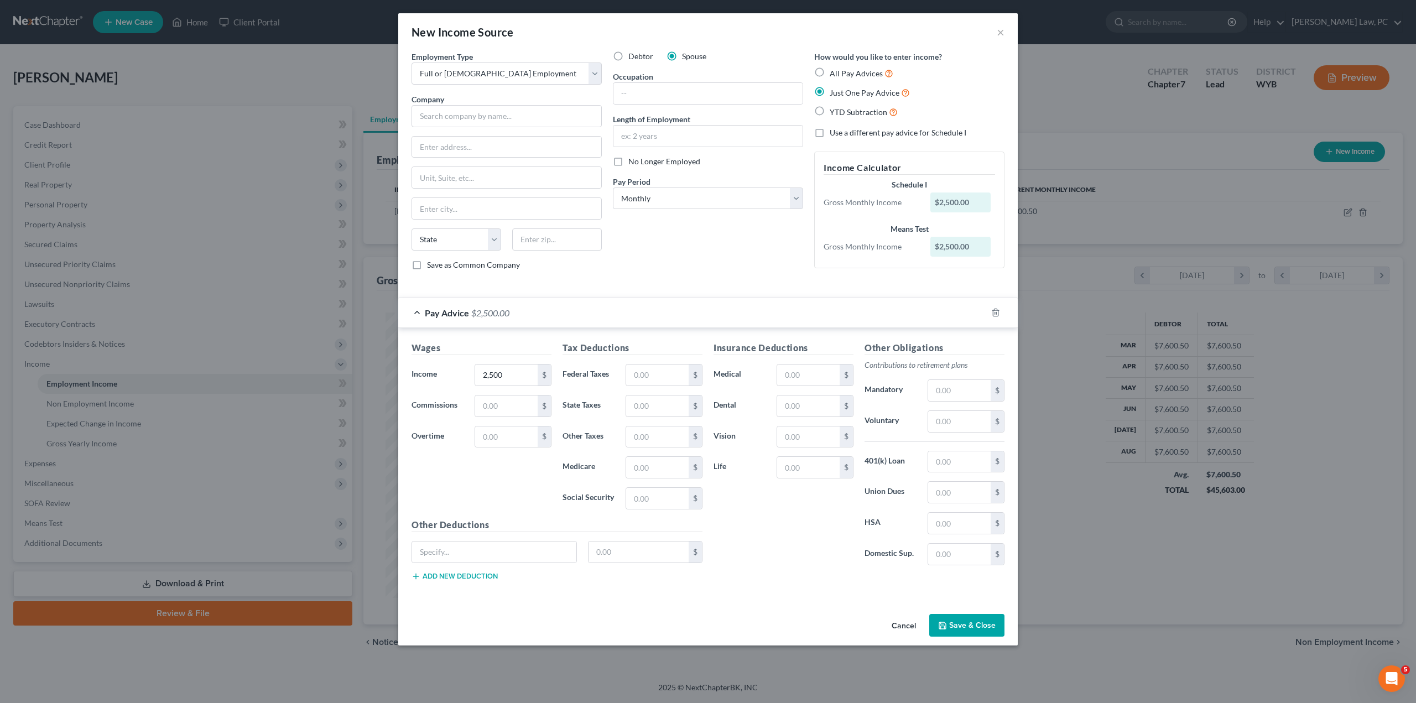
click at [747, 538] on div "Insurance Deductions Medical $ Dental $ Vision $ Life $" at bounding box center [783, 457] width 151 height 233
click at [640, 464] on input "text" at bounding box center [657, 467] width 62 height 21
click at [972, 625] on button "Save & Close" at bounding box center [966, 625] width 75 height 23
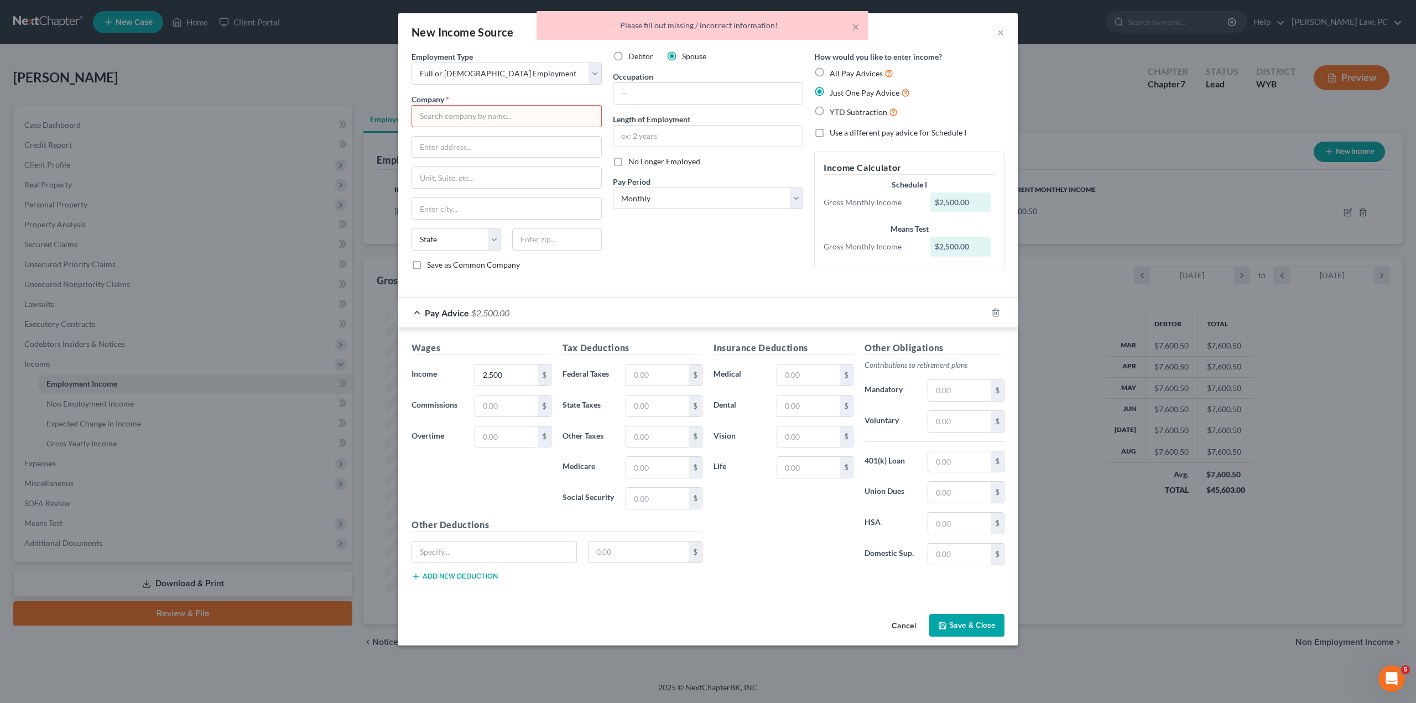
click at [486, 122] on input "text" at bounding box center [506, 116] width 190 height 22
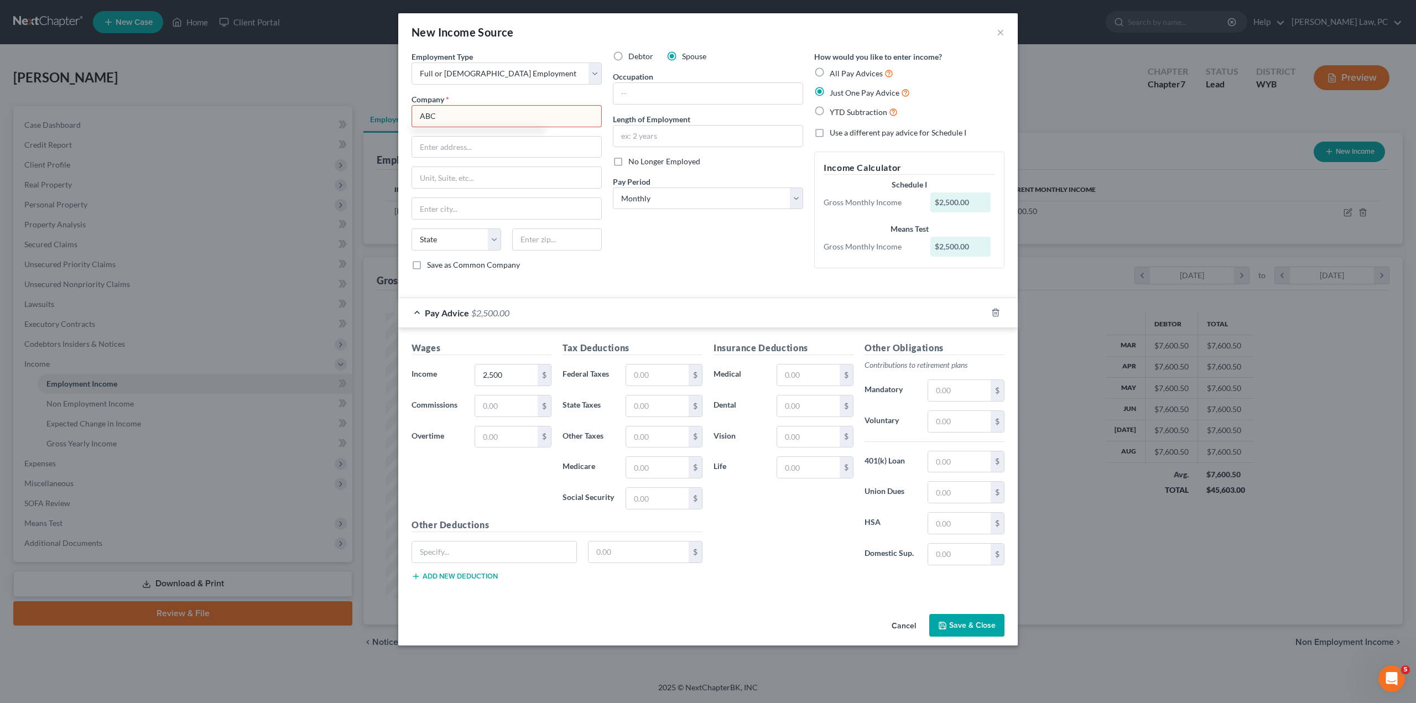
type input "ABC"
click at [971, 617] on button "Save & Close" at bounding box center [966, 625] width 75 height 23
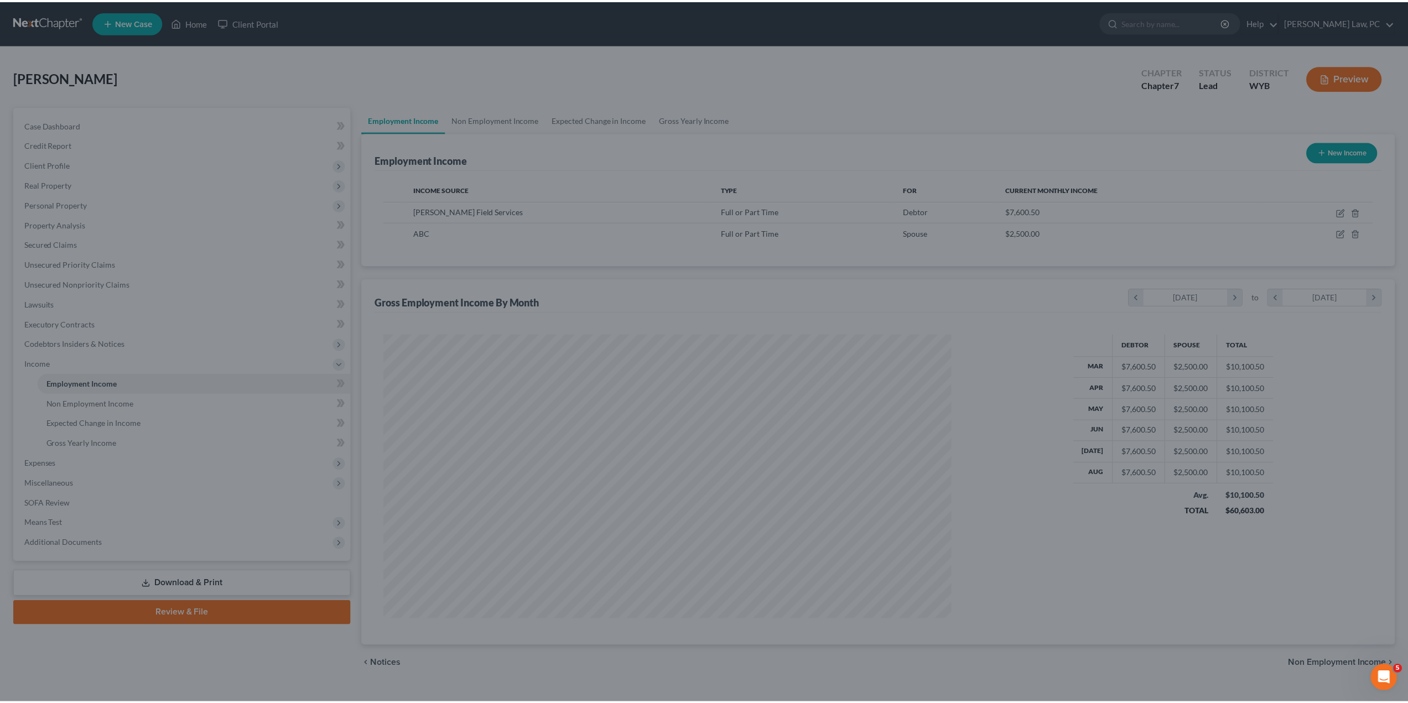
scroll to position [552764, 552459]
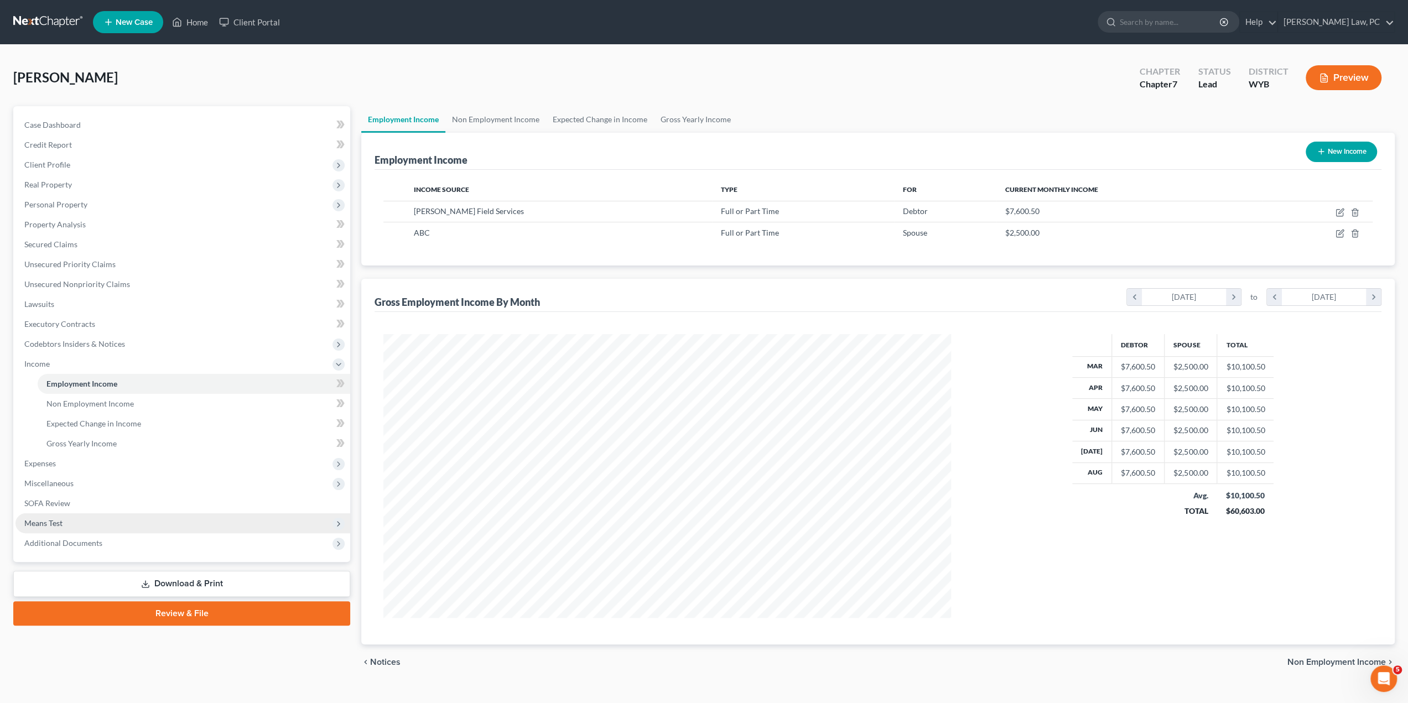
click at [81, 520] on span "Means Test" at bounding box center [182, 523] width 335 height 20
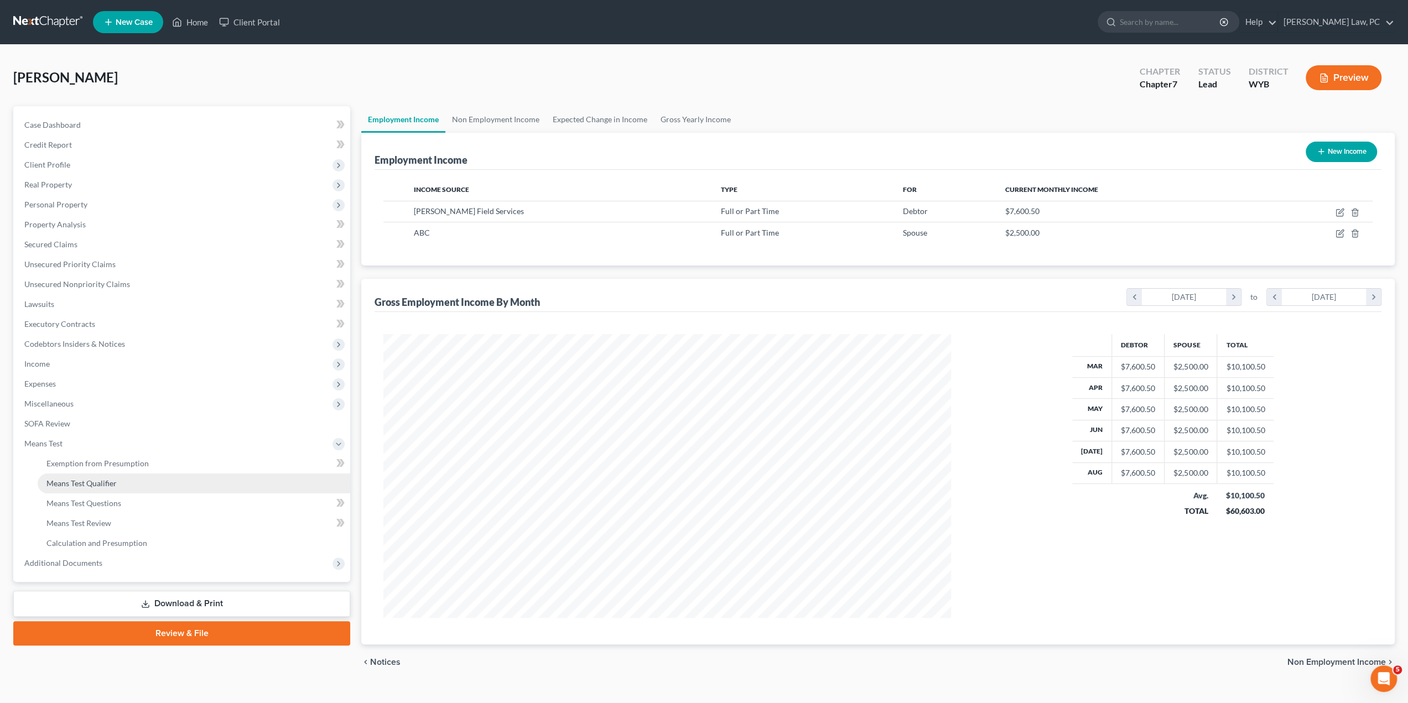
click at [126, 481] on link "Means Test Qualifier" at bounding box center [194, 483] width 312 height 20
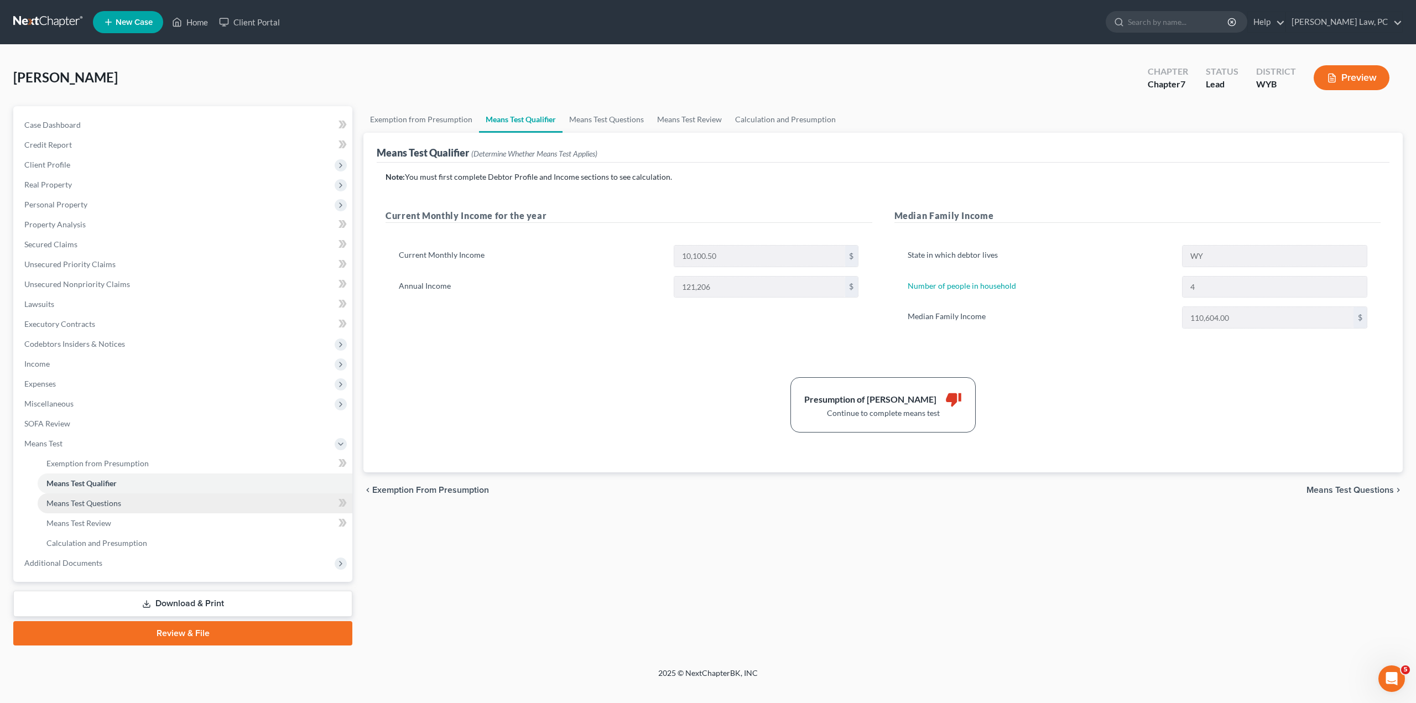
click at [118, 504] on span "Means Test Questions" at bounding box center [83, 502] width 75 height 9
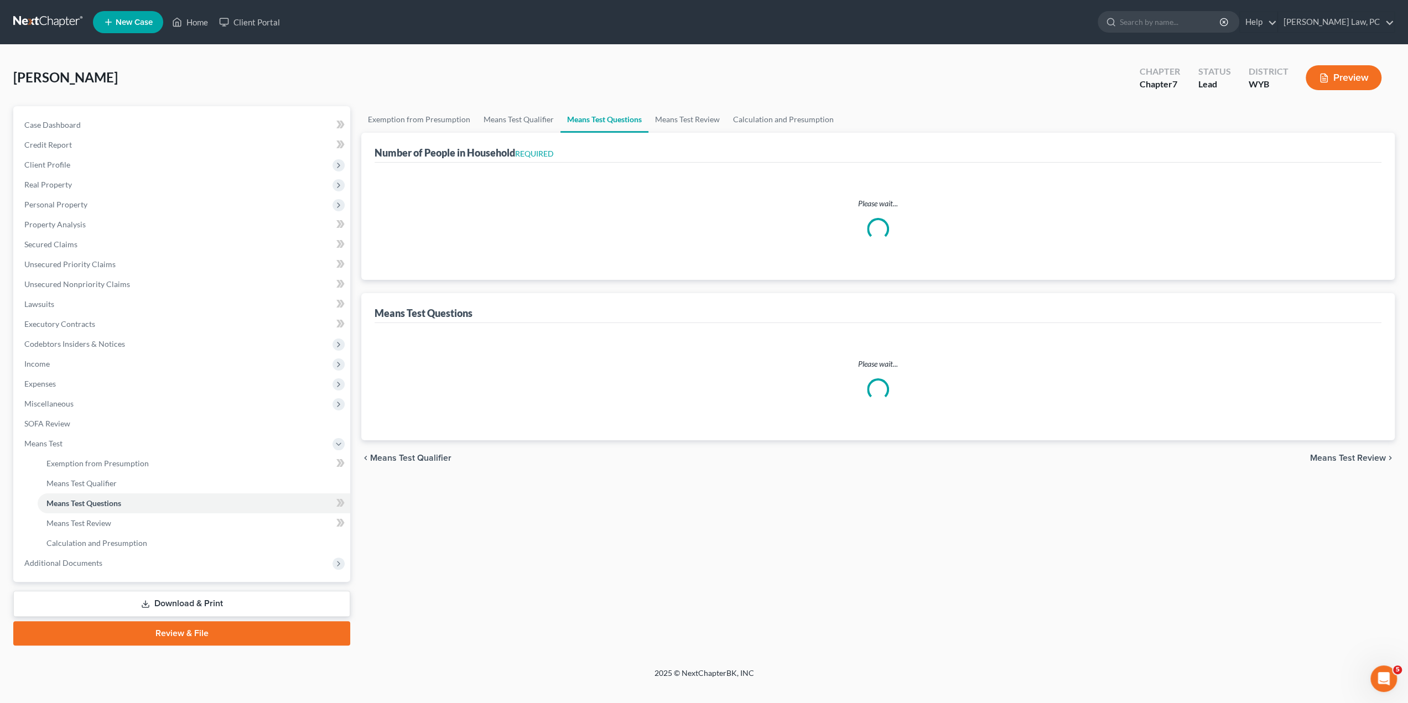
select select "0"
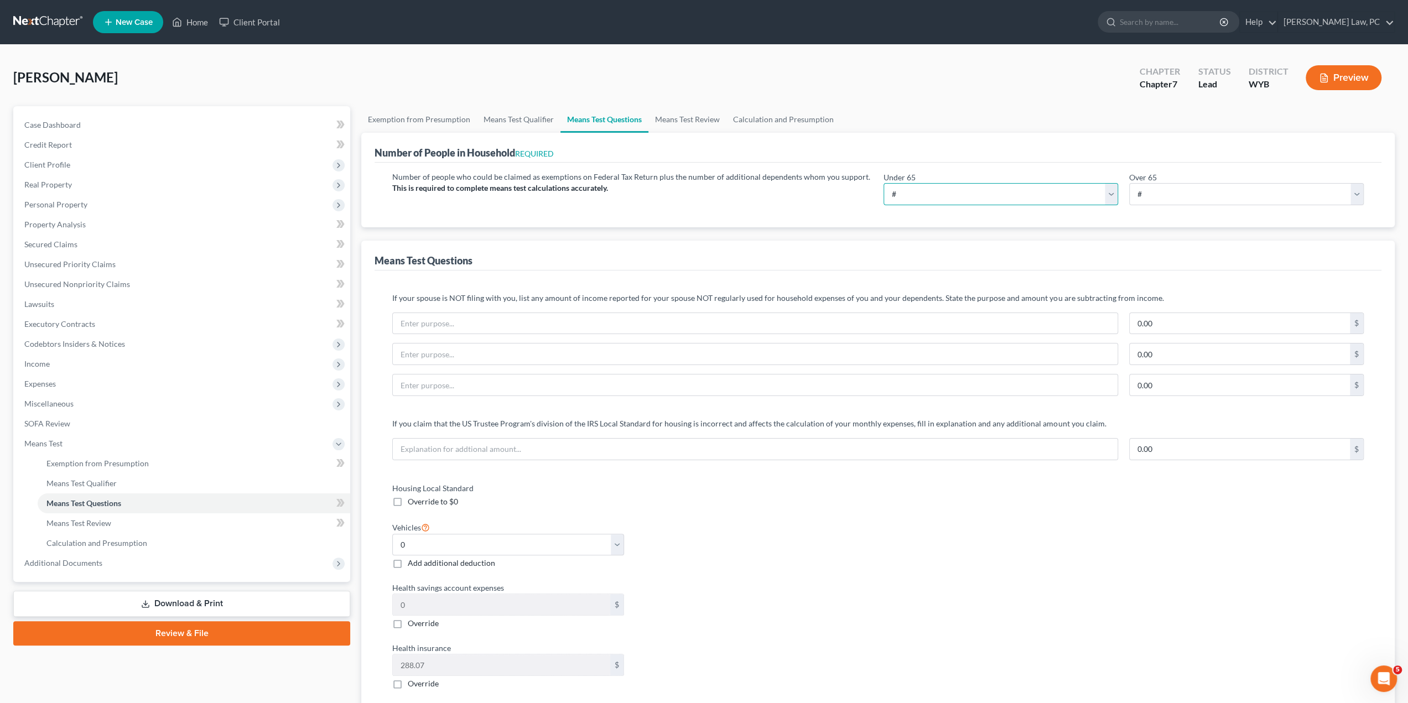
click at [913, 198] on select "# 0 1 2 3 4 5 6 7 8 9 10" at bounding box center [1000, 194] width 234 height 22
select select "4"
click at [883, 183] on select "# 0 1 2 3 4 5 6 7 8 9 10" at bounding box center [1000, 194] width 234 height 22
click at [761, 117] on link "Calculation and Presumption" at bounding box center [783, 119] width 114 height 27
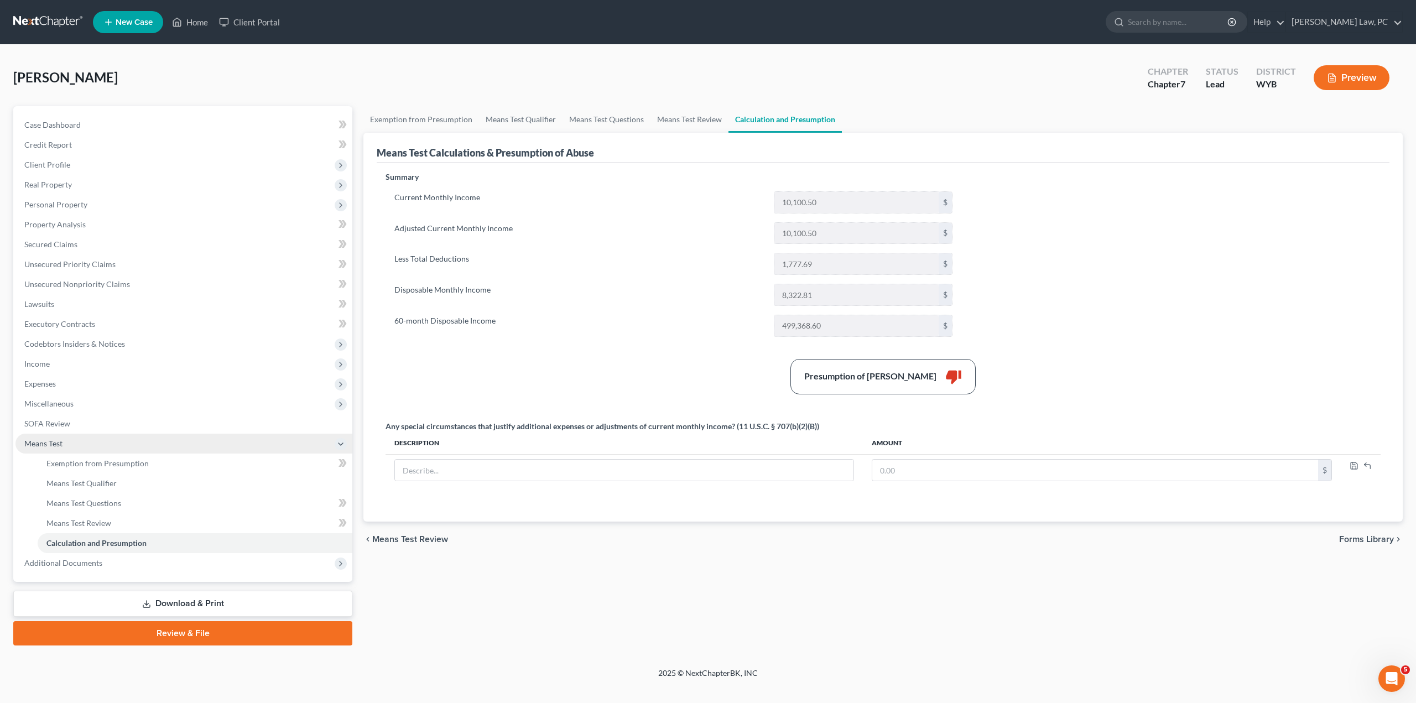
click at [340, 445] on icon at bounding box center [340, 444] width 9 height 9
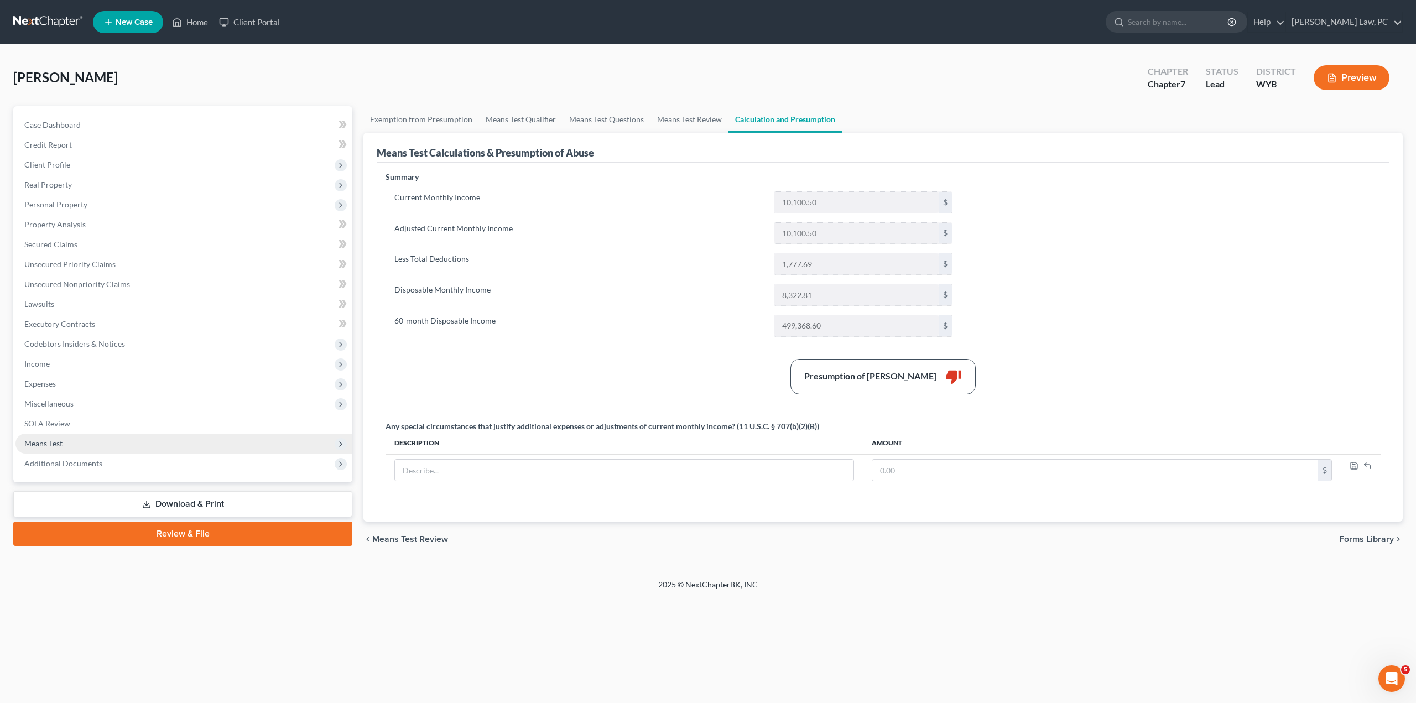
click at [141, 536] on link "Review & File" at bounding box center [182, 534] width 339 height 24
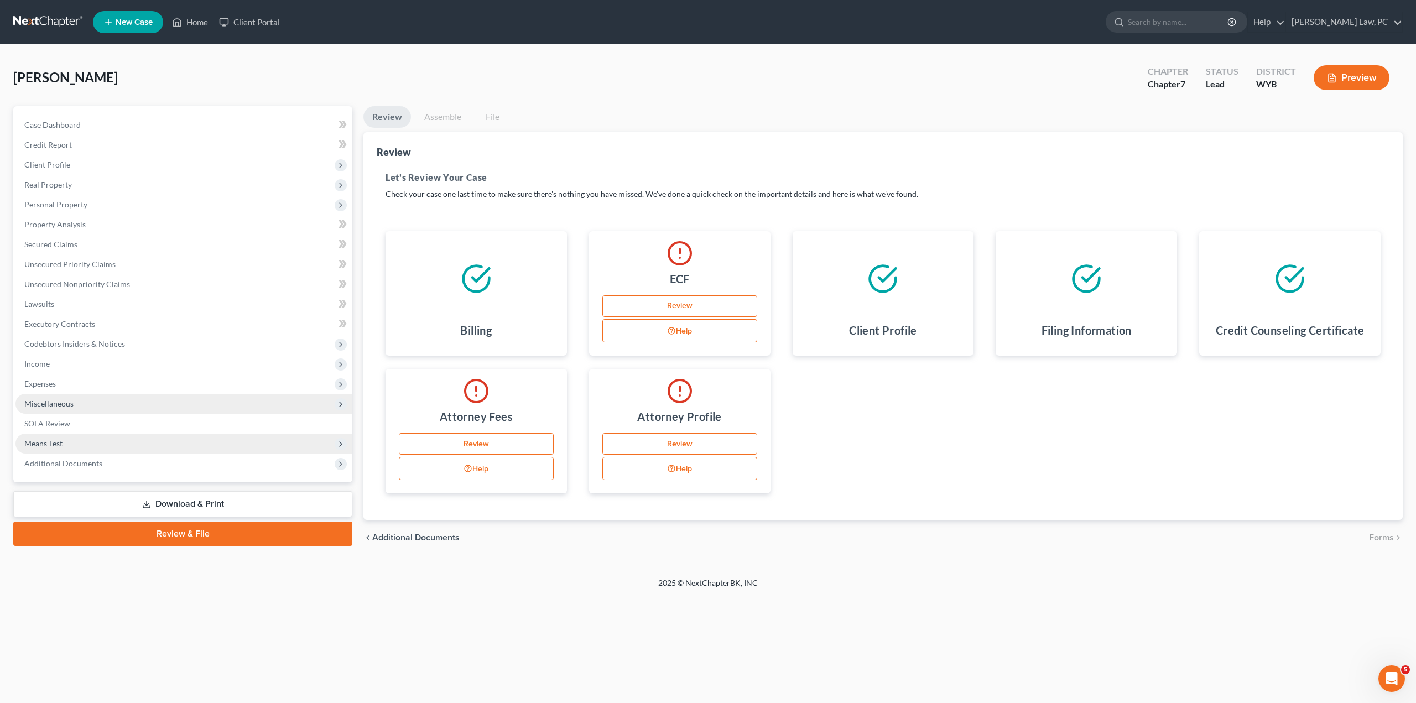
click at [50, 402] on span "Miscellaneous" at bounding box center [48, 403] width 49 height 9
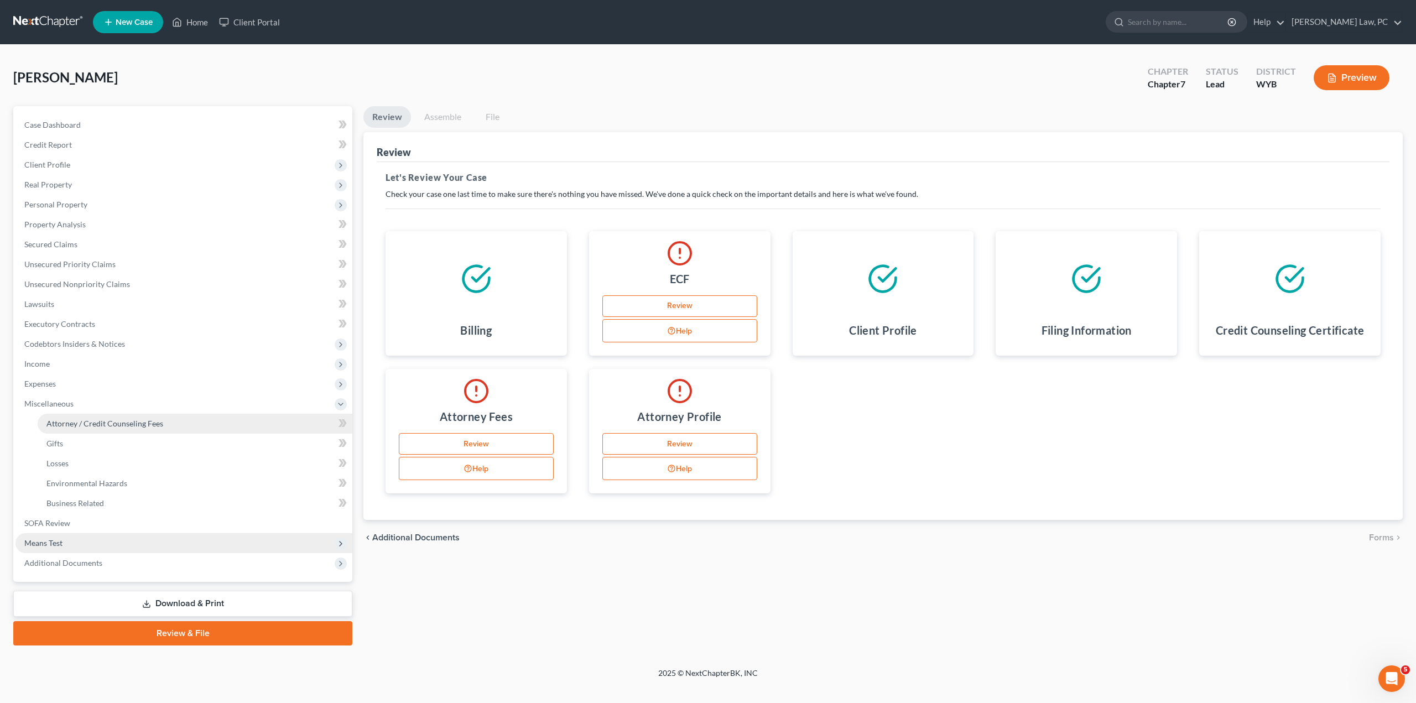
click at [96, 426] on span "Attorney / Credit Counseling Fees" at bounding box center [104, 423] width 117 height 9
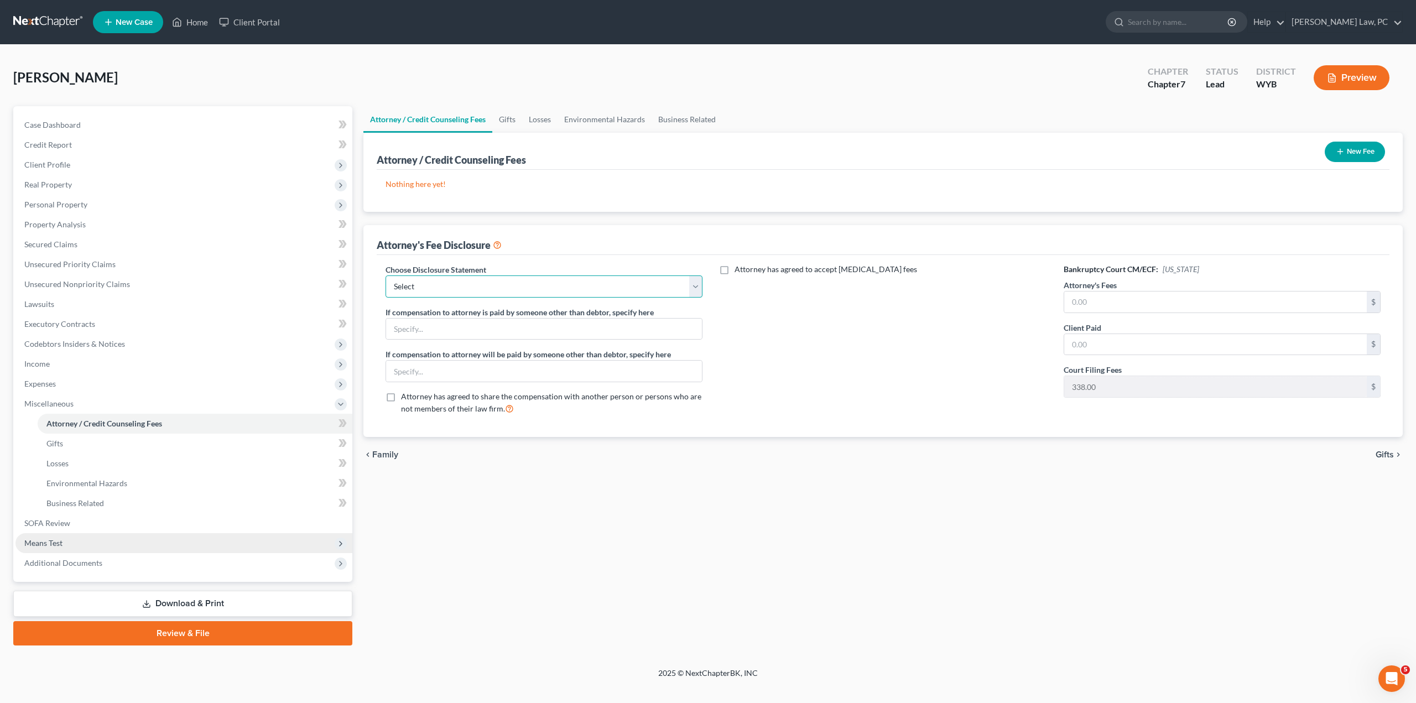
click at [501, 295] on select "Select Fee Disclosure" at bounding box center [543, 286] width 317 height 22
select select "0"
click at [385, 275] on select "Select Fee Disclosure" at bounding box center [543, 286] width 317 height 22
click at [1118, 304] on input "text" at bounding box center [1215, 301] width 303 height 21
type input "2,162"
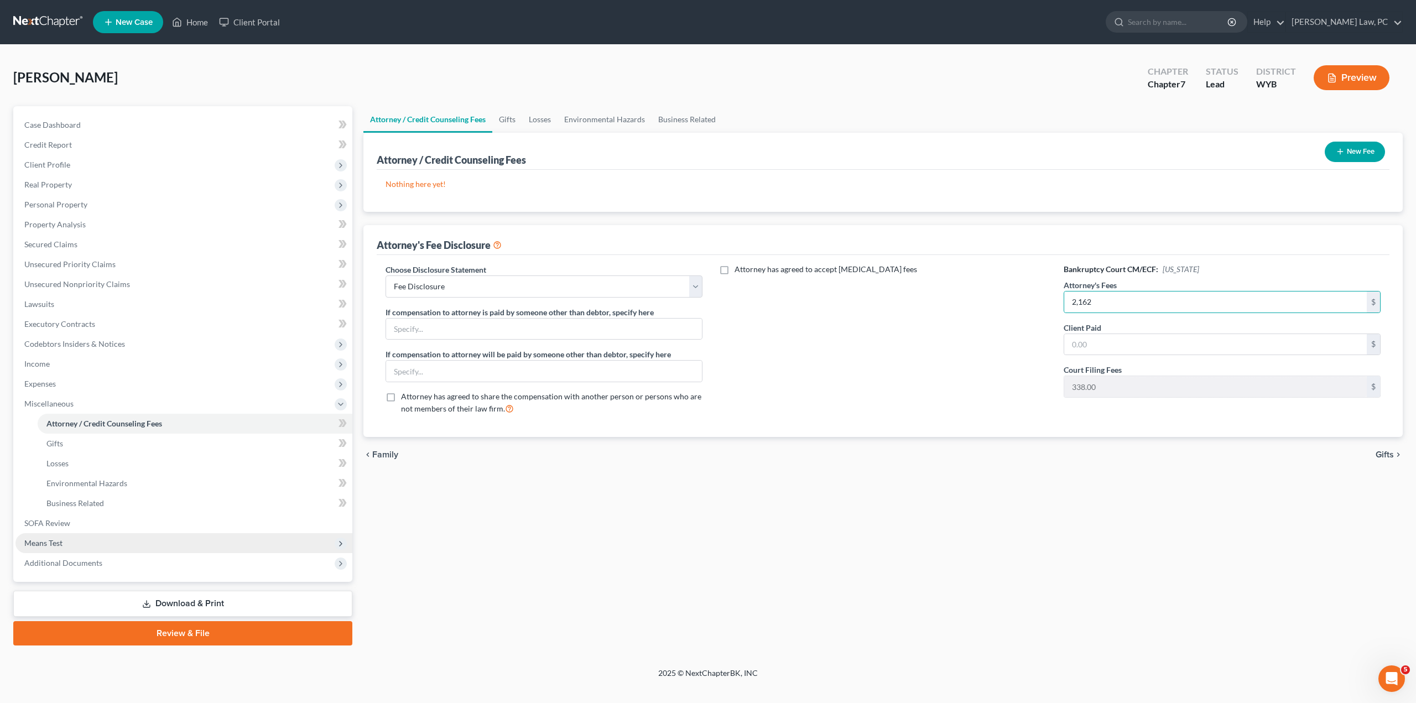
click at [1358, 148] on button "New Fee" at bounding box center [1355, 152] width 60 height 20
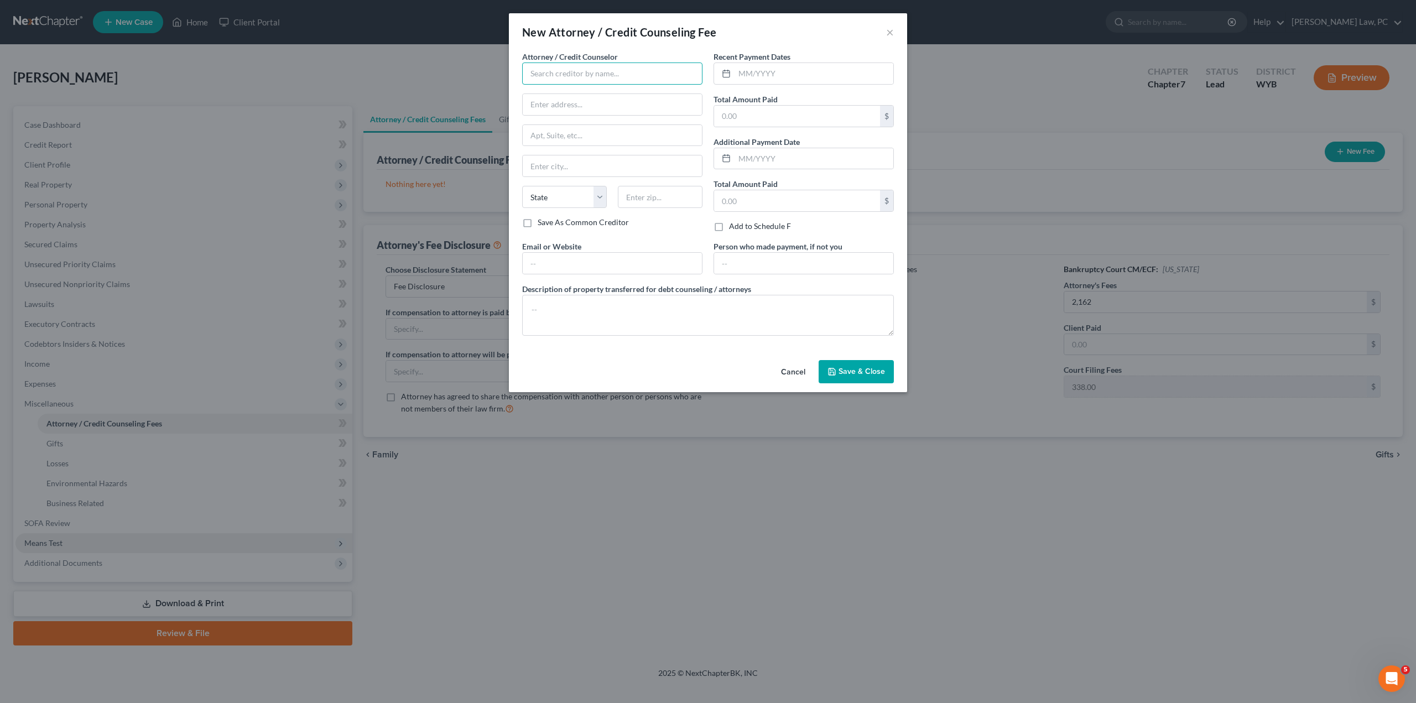
click at [605, 69] on input "text" at bounding box center [612, 73] width 180 height 22
type input "A"
type input "307 Law Office"
type input "[STREET_ADDRESS][PERSON_NAME]"
type input "[PERSON_NAME]"
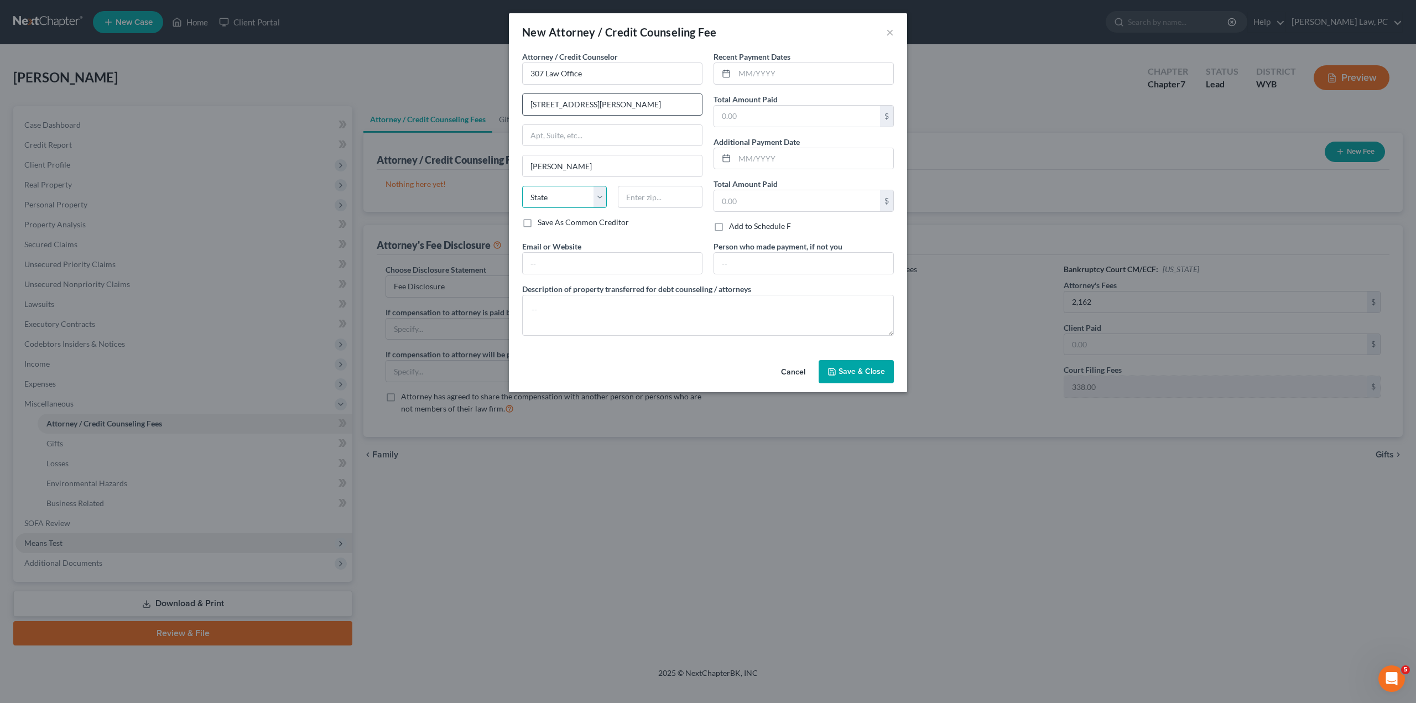
select select "53"
type input "82716"
click at [753, 122] on input "text" at bounding box center [797, 116] width 166 height 21
type input "2,500"
click at [858, 370] on span "Save & Close" at bounding box center [861, 371] width 46 height 9
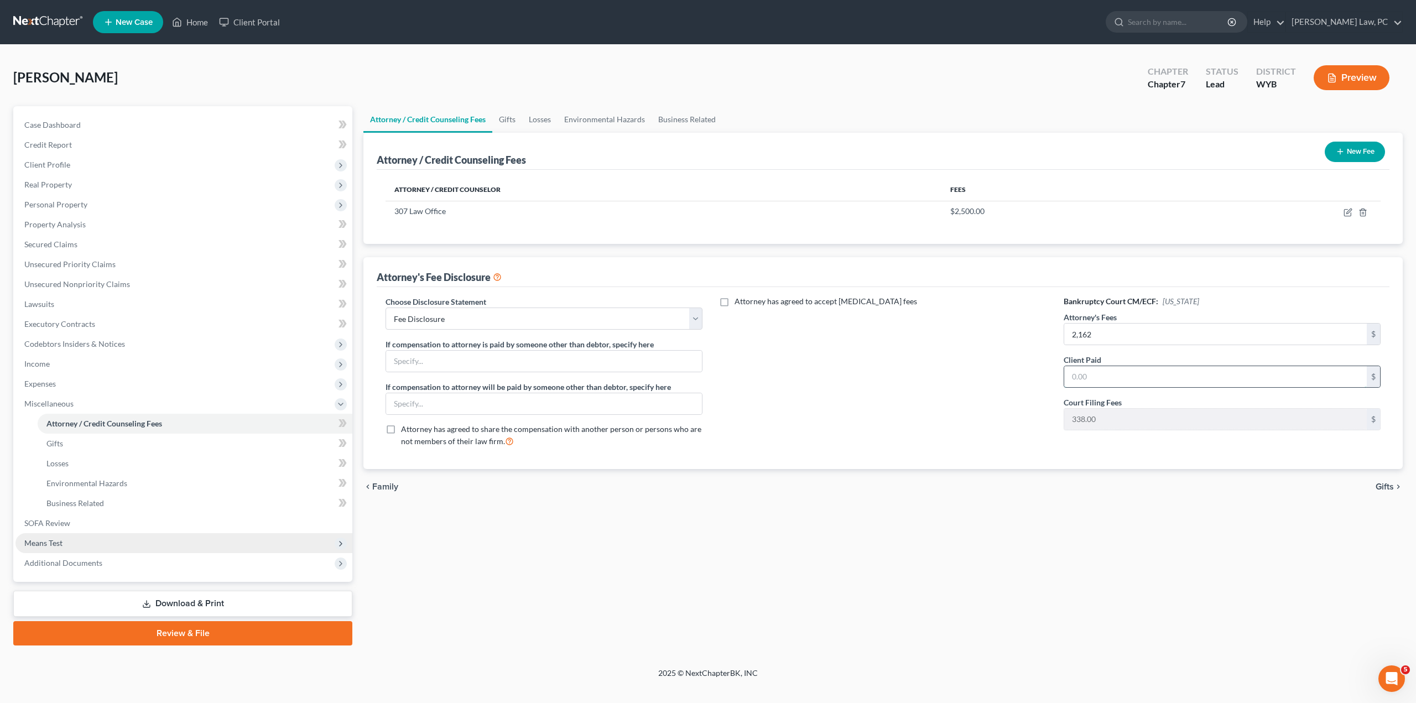
click at [1084, 368] on input "text" at bounding box center [1215, 376] width 303 height 21
type input "2,500"
click at [153, 637] on link "Review & File" at bounding box center [182, 633] width 339 height 24
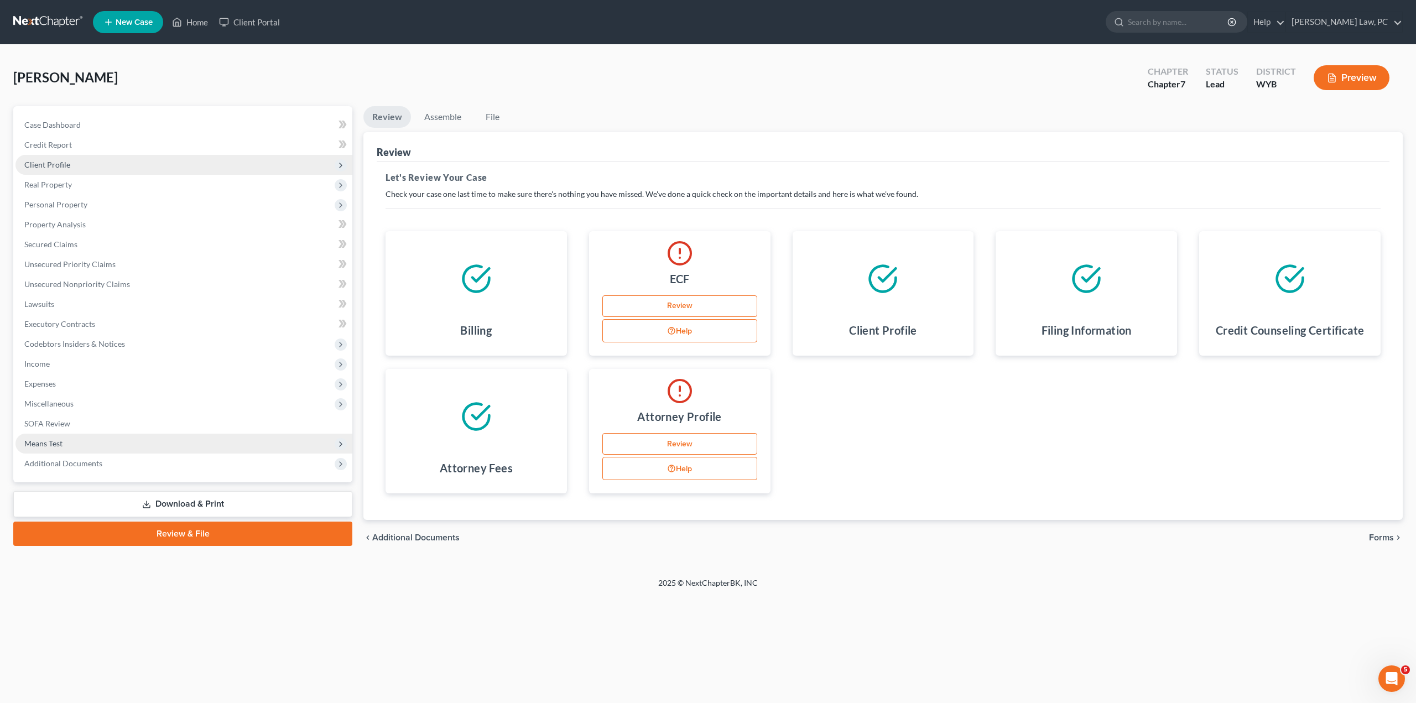
click at [57, 157] on span "Client Profile" at bounding box center [183, 165] width 337 height 20
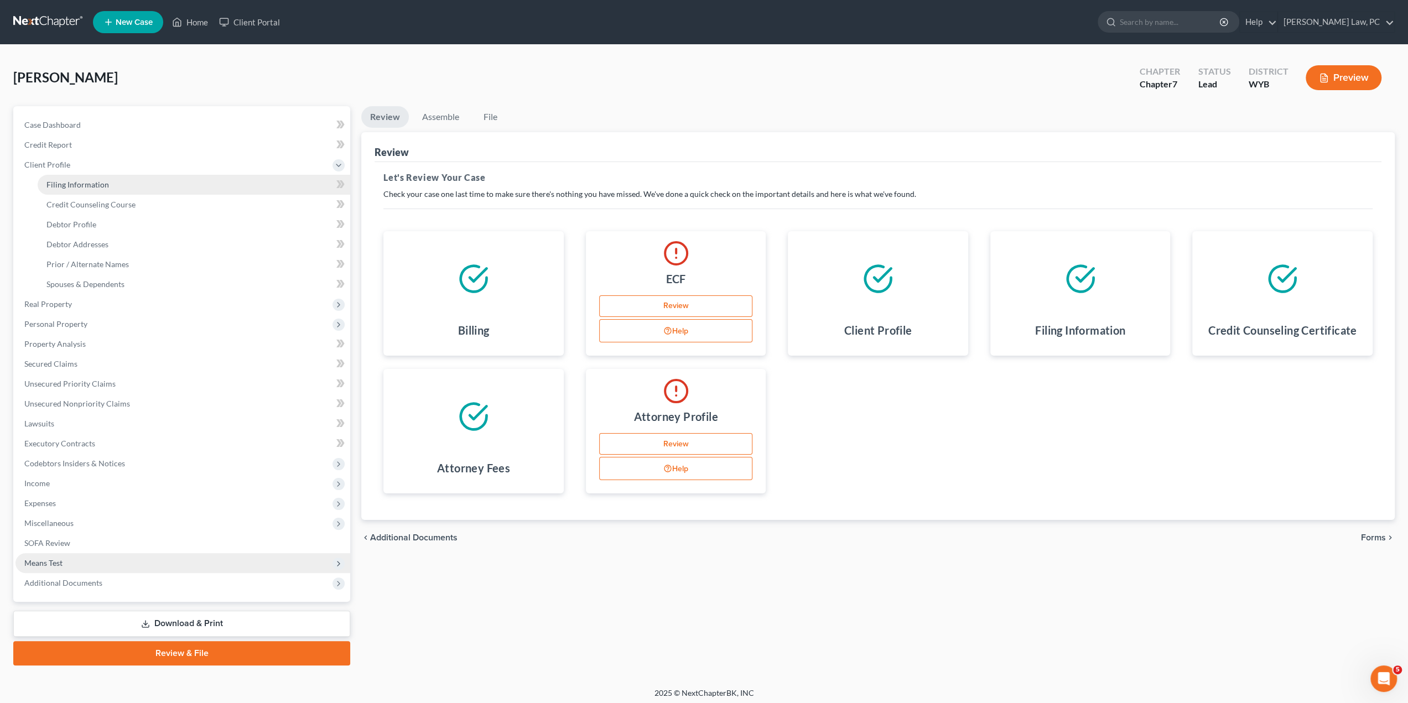
click at [83, 187] on span "Filing Information" at bounding box center [77, 184] width 62 height 9
select select "1"
select select "0"
select select "92"
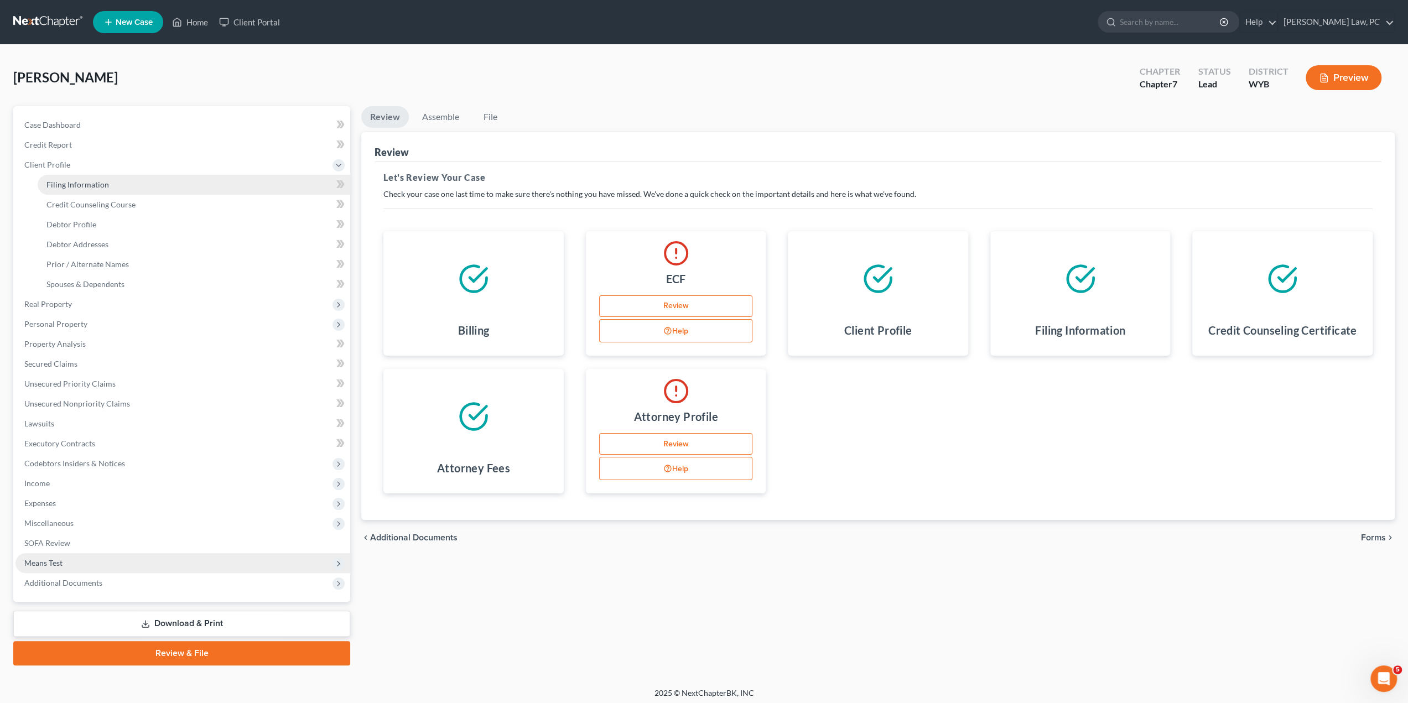
select select "1"
select select "53"
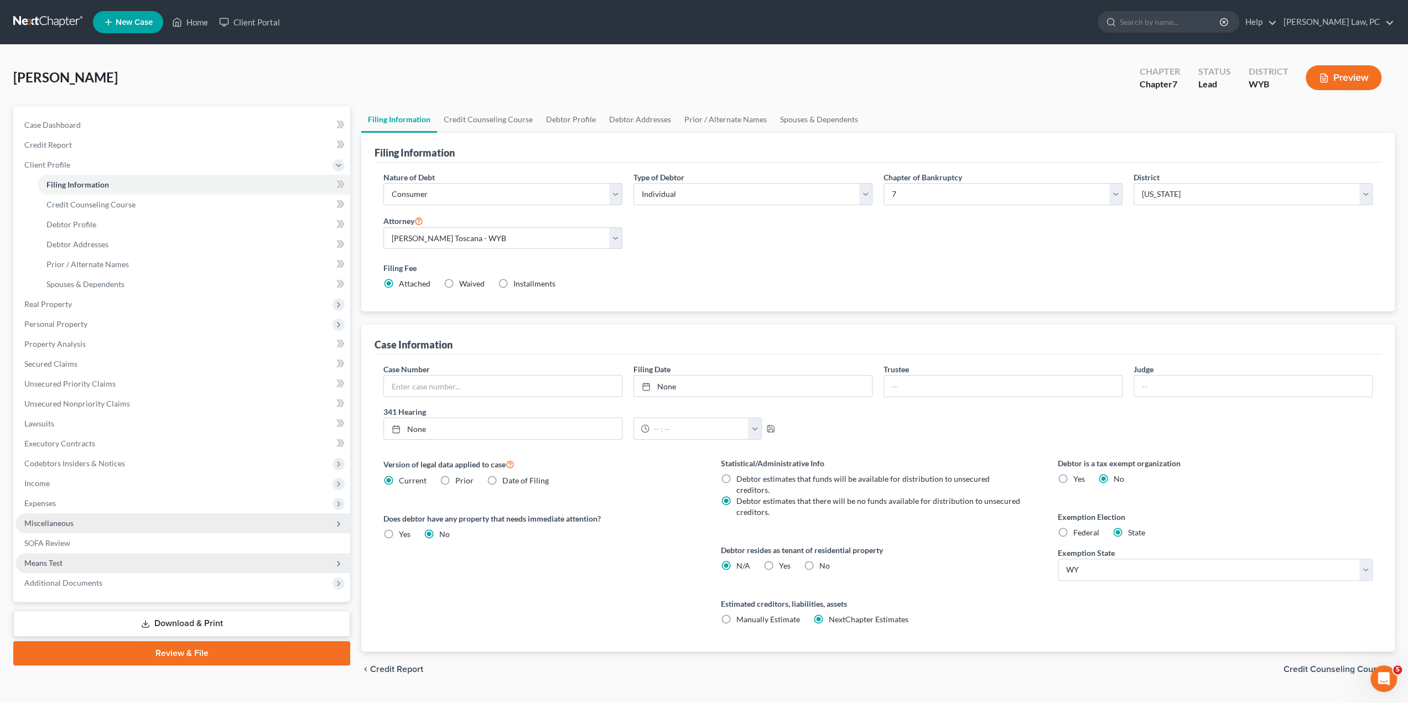
click at [44, 528] on span "Miscellaneous" at bounding box center [182, 523] width 335 height 20
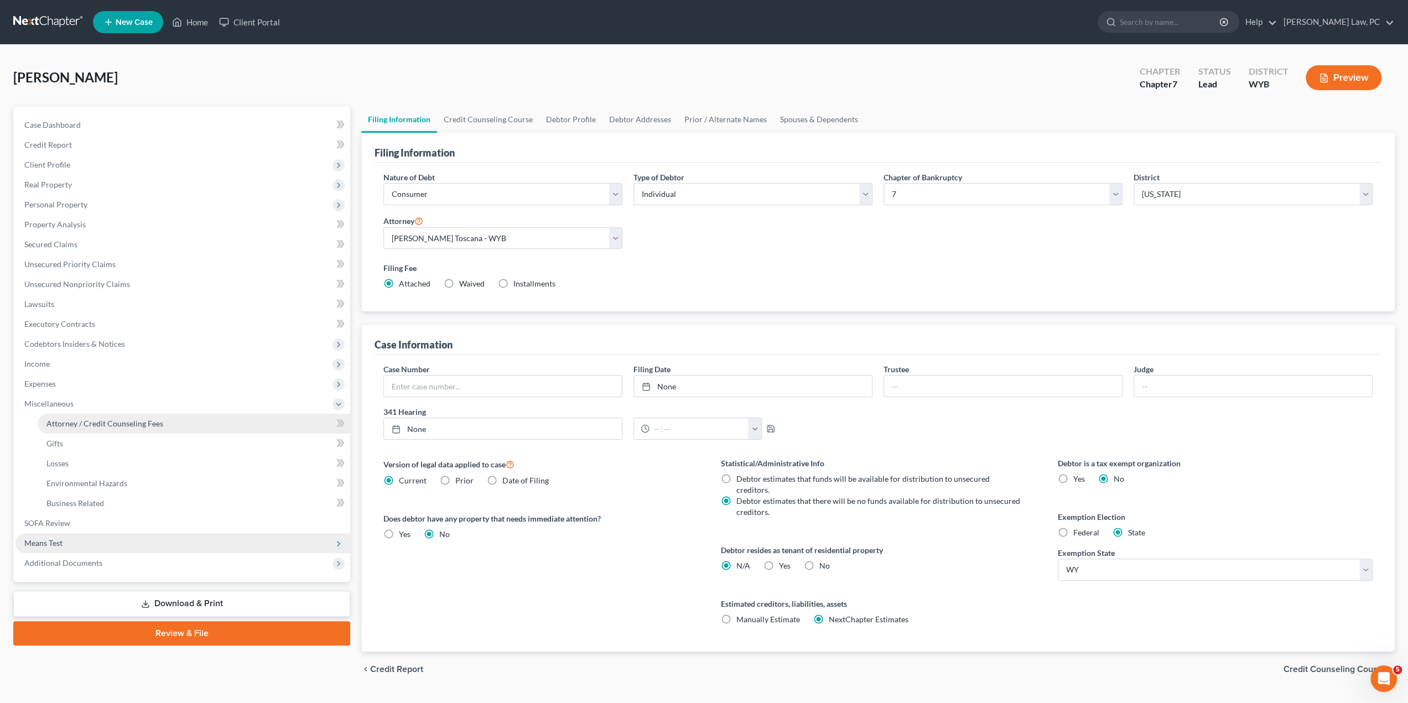
click at [115, 417] on link "Attorney / Credit Counseling Fees" at bounding box center [194, 424] width 312 height 20
select select "0"
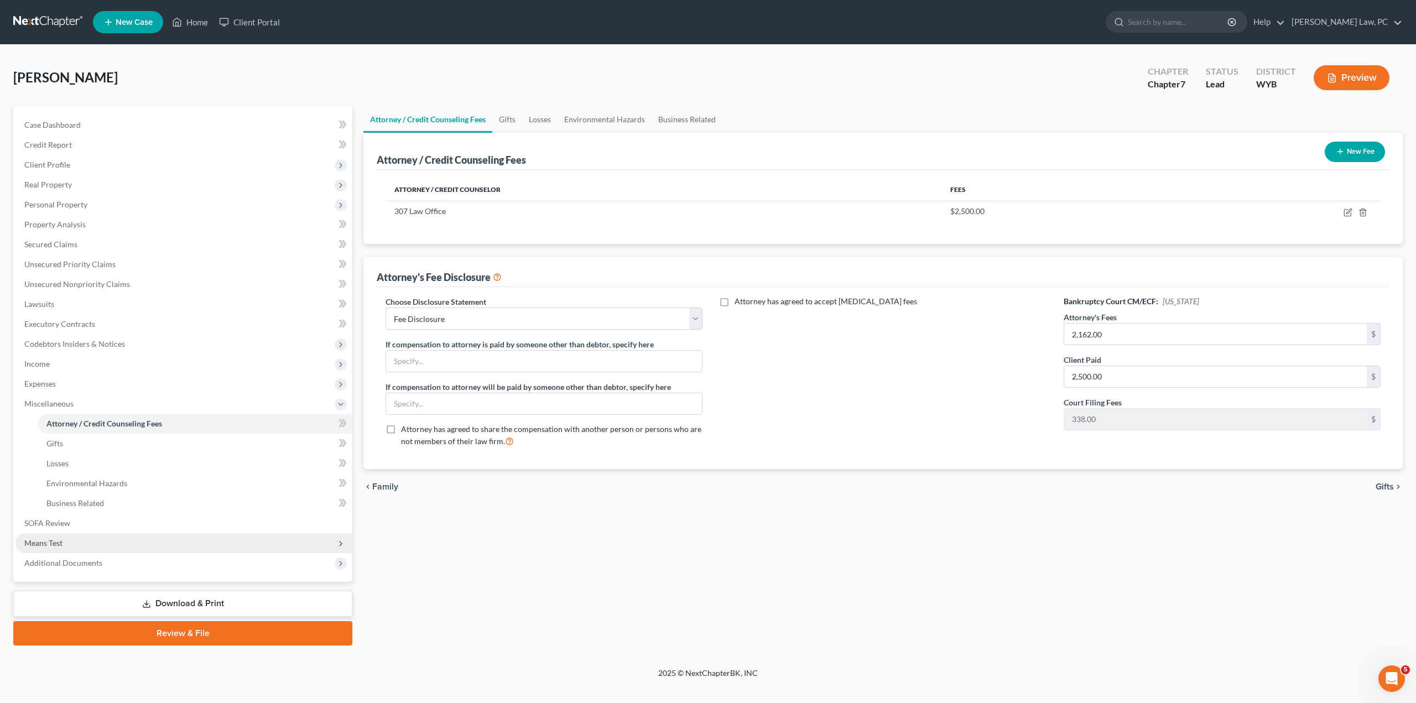
click at [157, 637] on link "Review & File" at bounding box center [182, 633] width 339 height 24
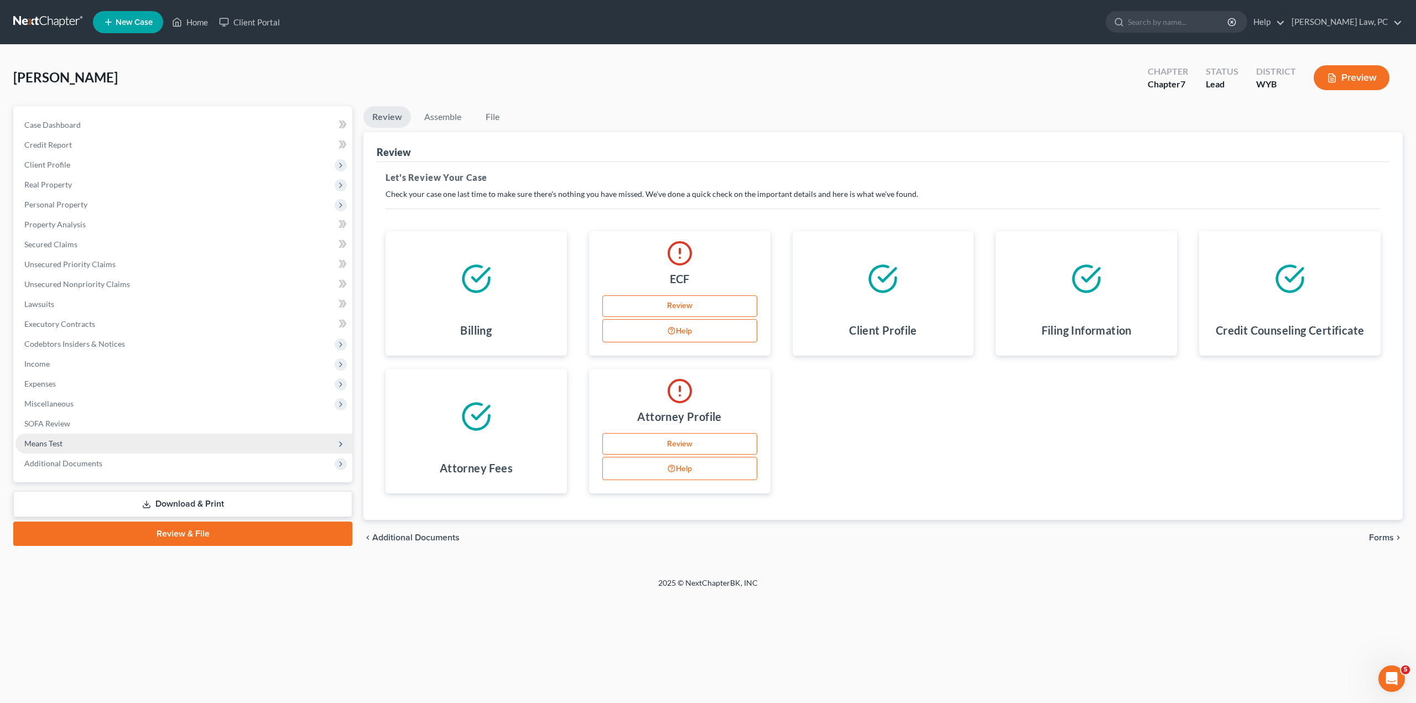
click at [666, 442] on link "Review" at bounding box center [679, 444] width 155 height 22
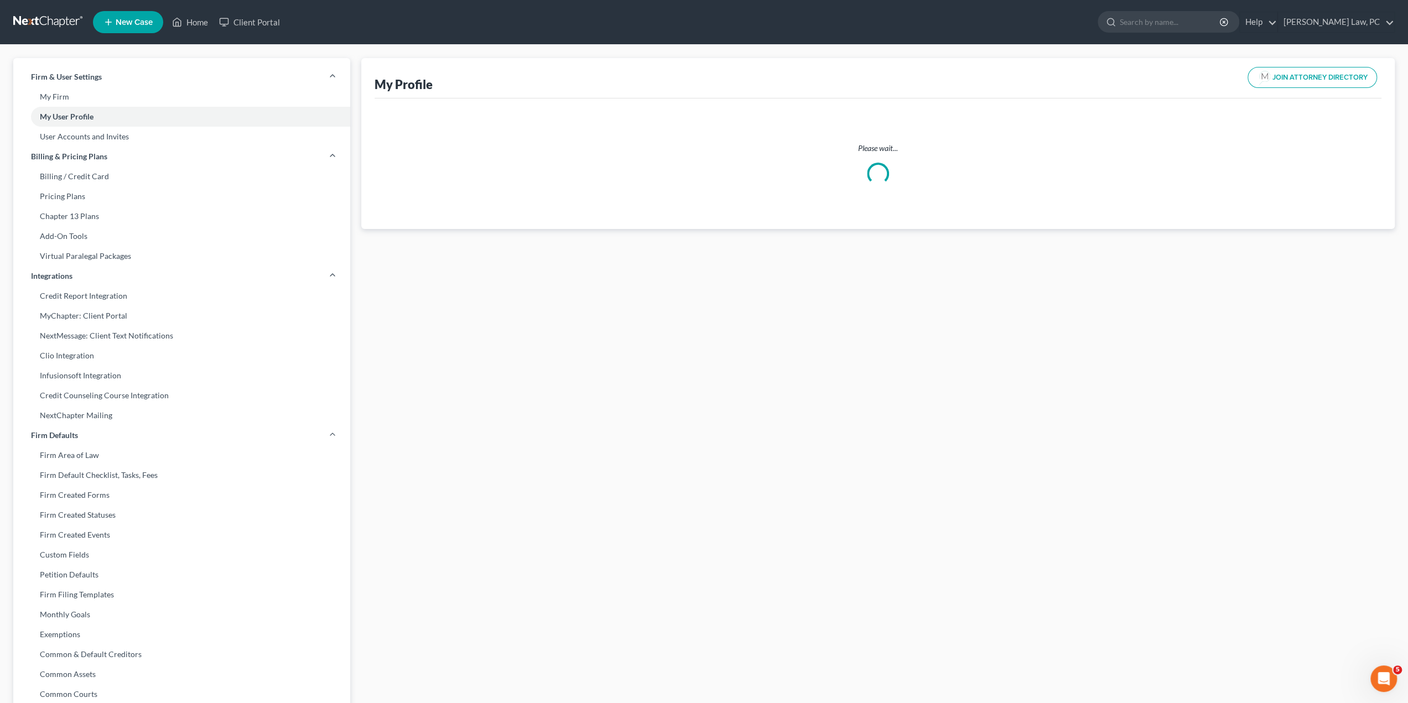
select select "53"
select select "92"
select select "attorney"
select select "0"
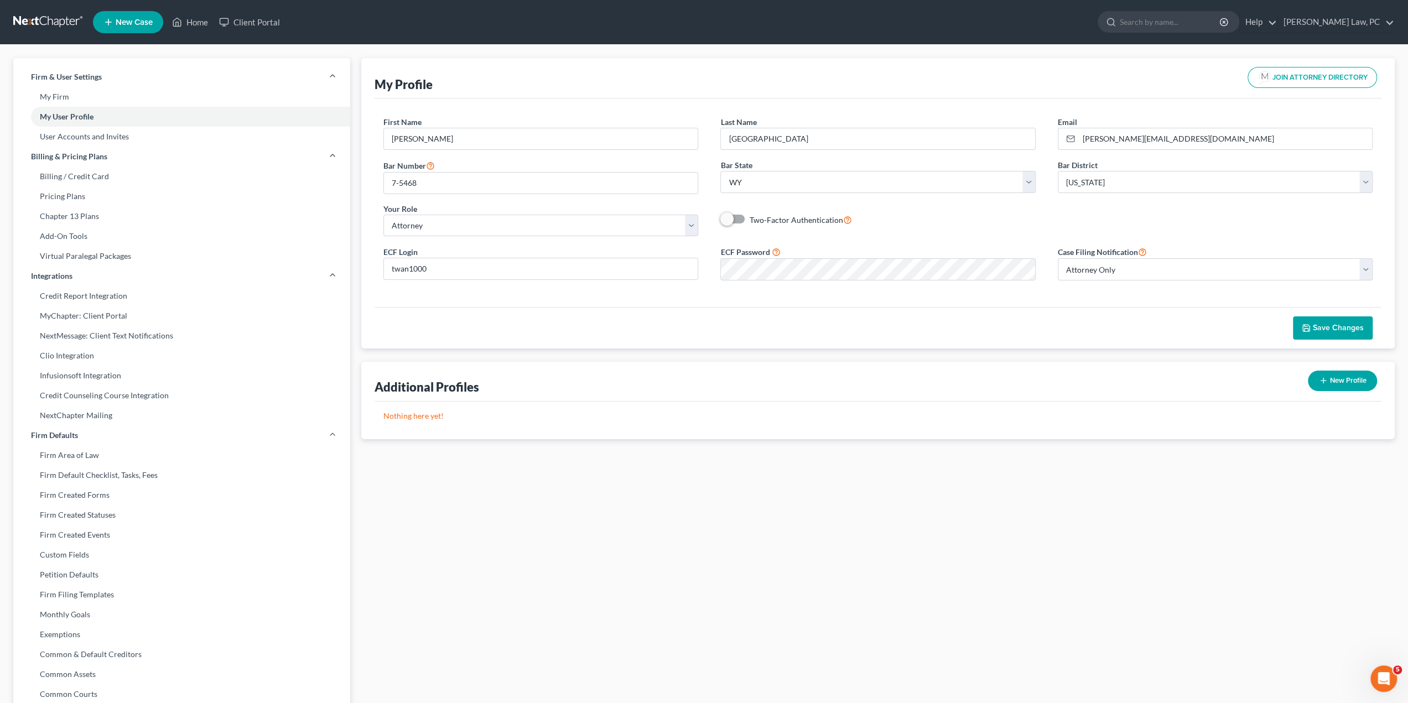
click at [743, 216] on span at bounding box center [733, 218] width 27 height 13
click at [749, 216] on label "Two-Factor Authentication" at bounding box center [800, 219] width 102 height 13
click at [753, 216] on input "Two-Factor Authentication" at bounding box center [756, 216] width 7 height 7
checkbox input "true"
click at [1330, 327] on span "Save Changes" at bounding box center [1337, 327] width 51 height 9
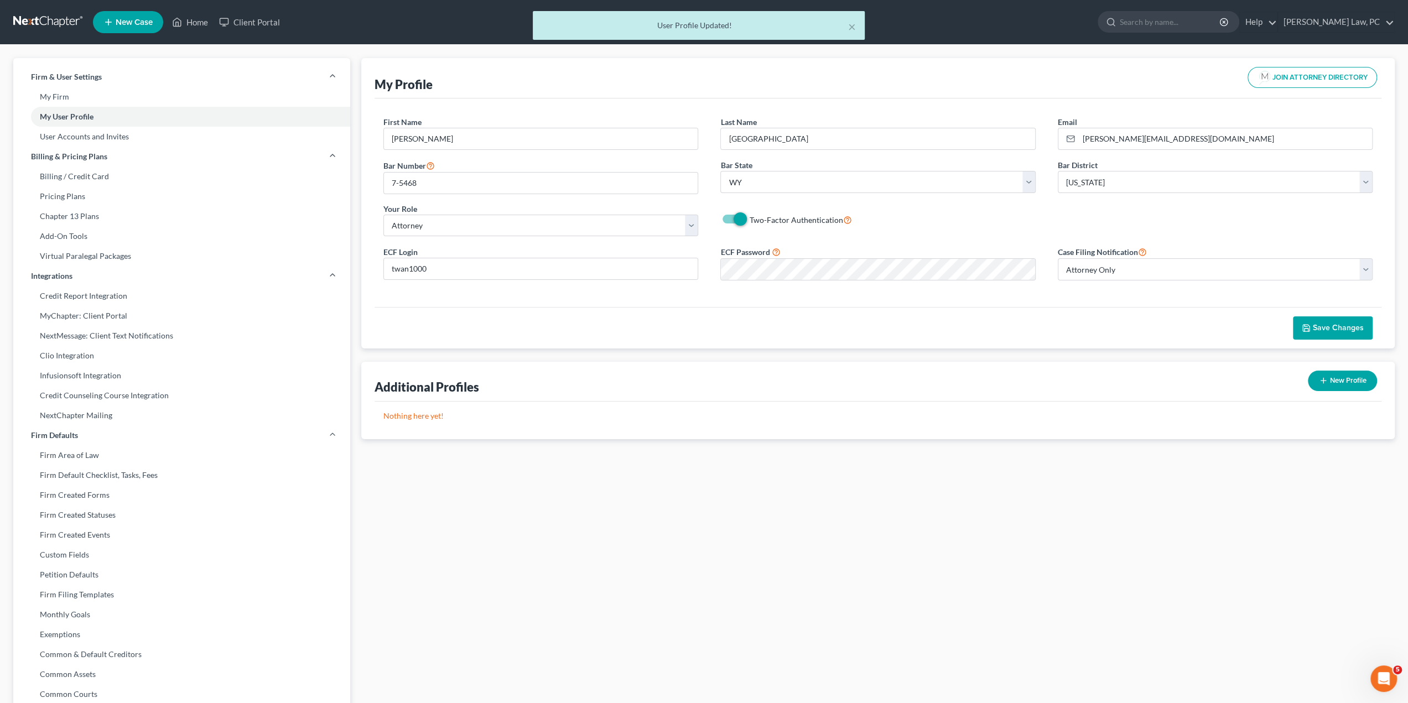
click at [49, 18] on div "× User Profile Updated!" at bounding box center [698, 28] width 1408 height 34
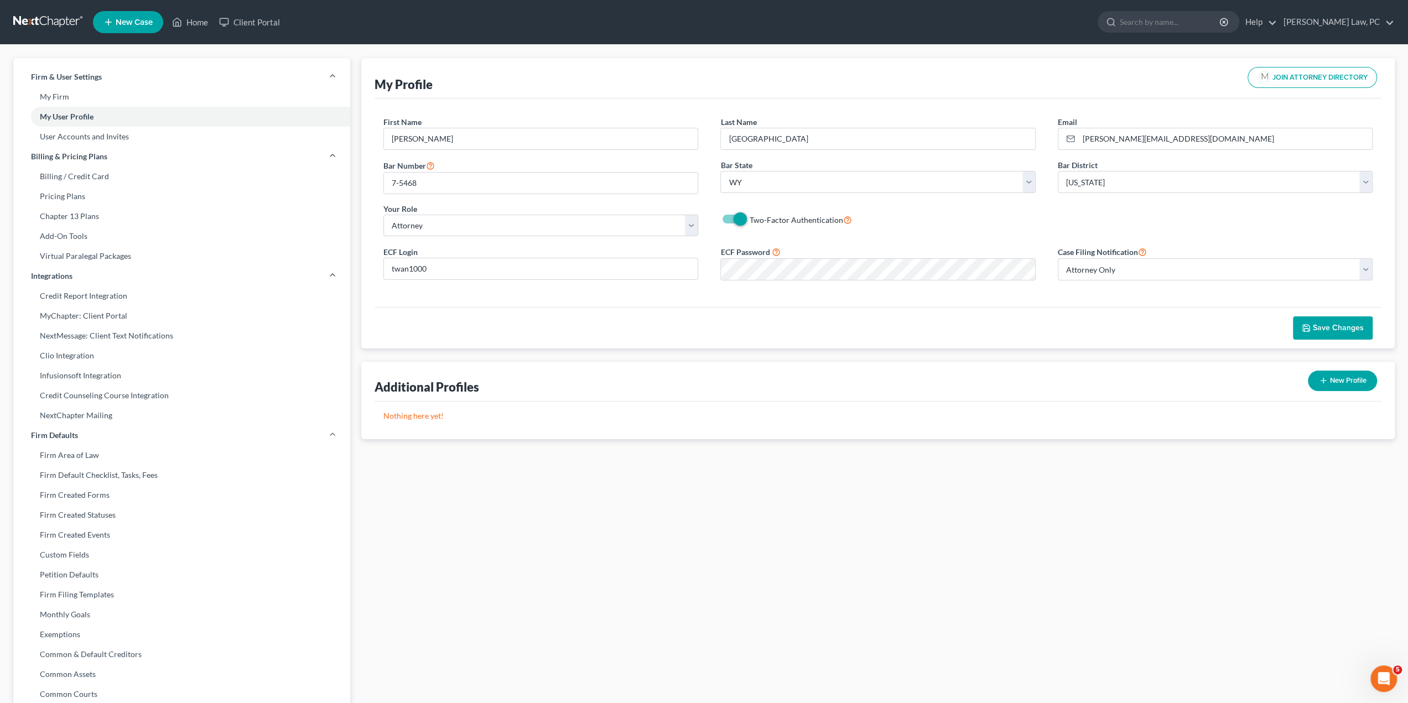
click at [48, 22] on link at bounding box center [48, 22] width 71 height 20
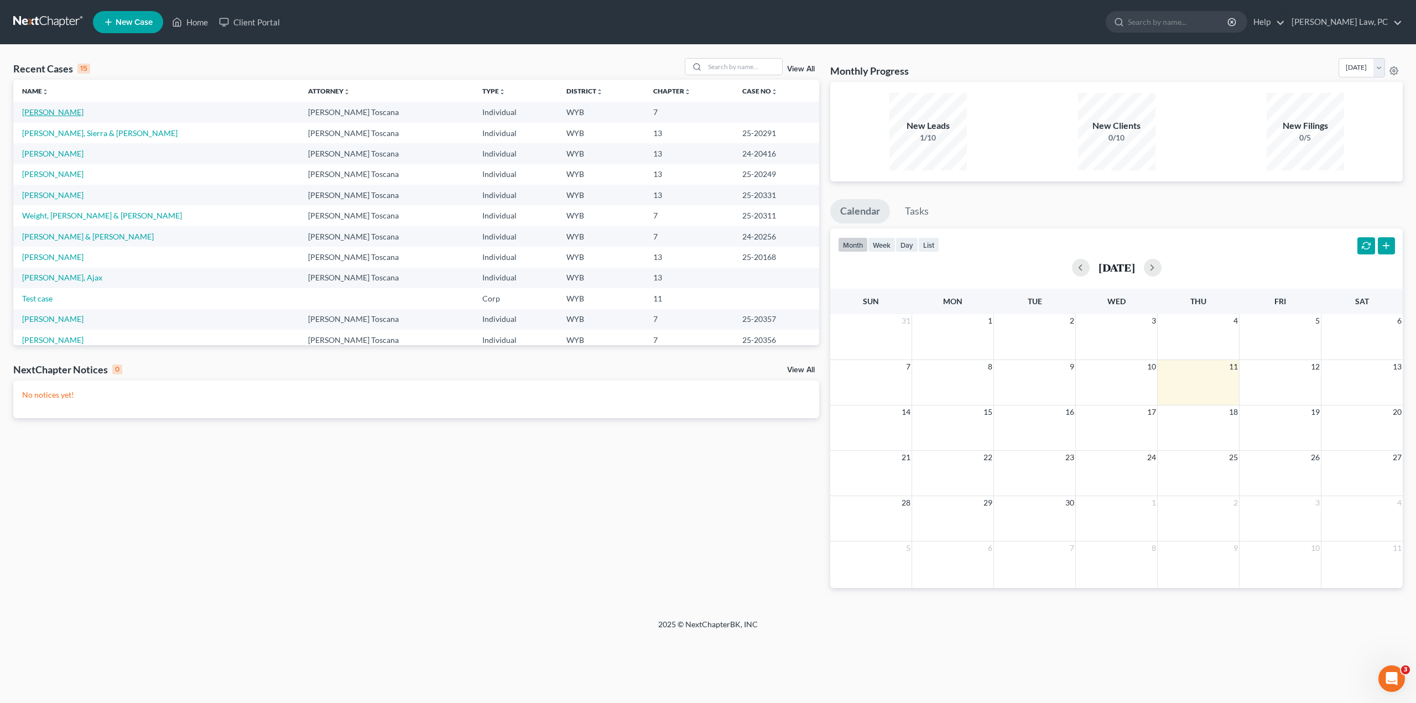
click at [43, 113] on link "[PERSON_NAME]" at bounding box center [52, 111] width 61 height 9
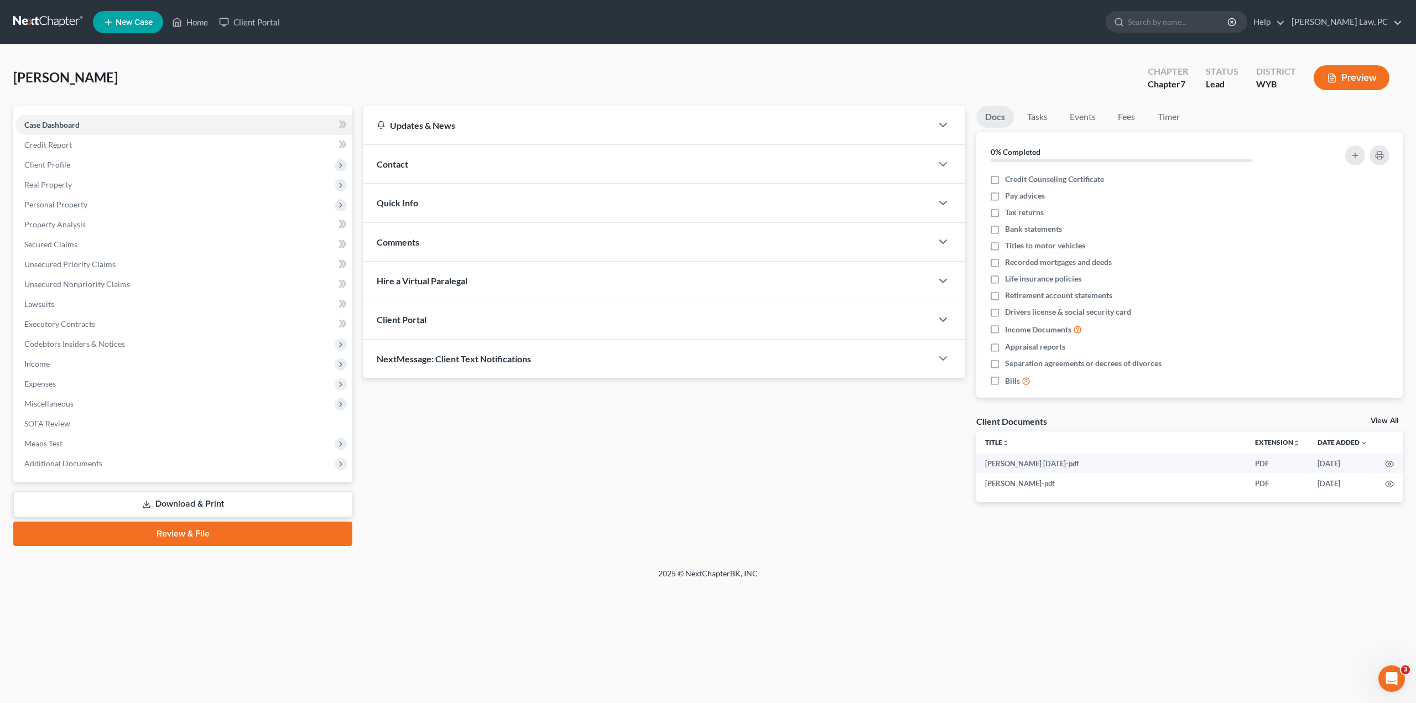
click at [153, 533] on link "Review & File" at bounding box center [182, 534] width 339 height 24
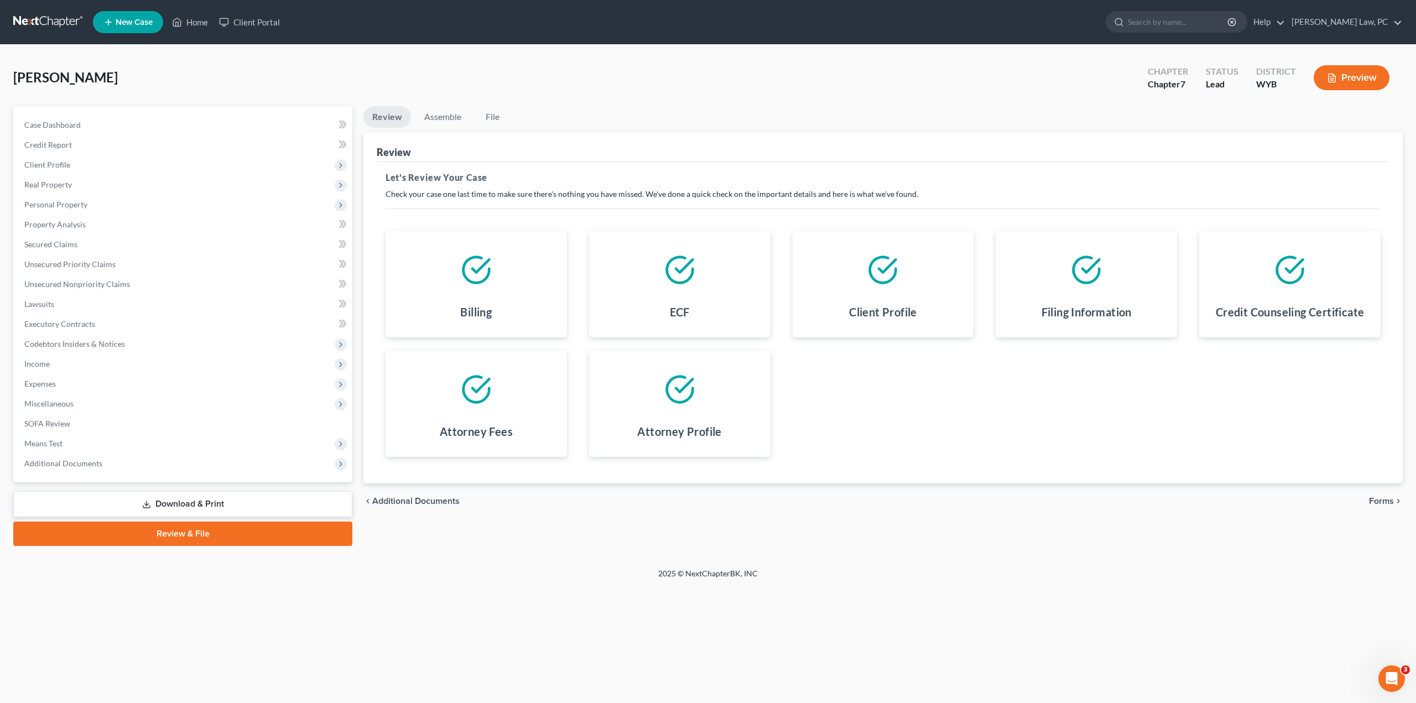
click at [1373, 499] on span "Forms" at bounding box center [1381, 501] width 25 height 9
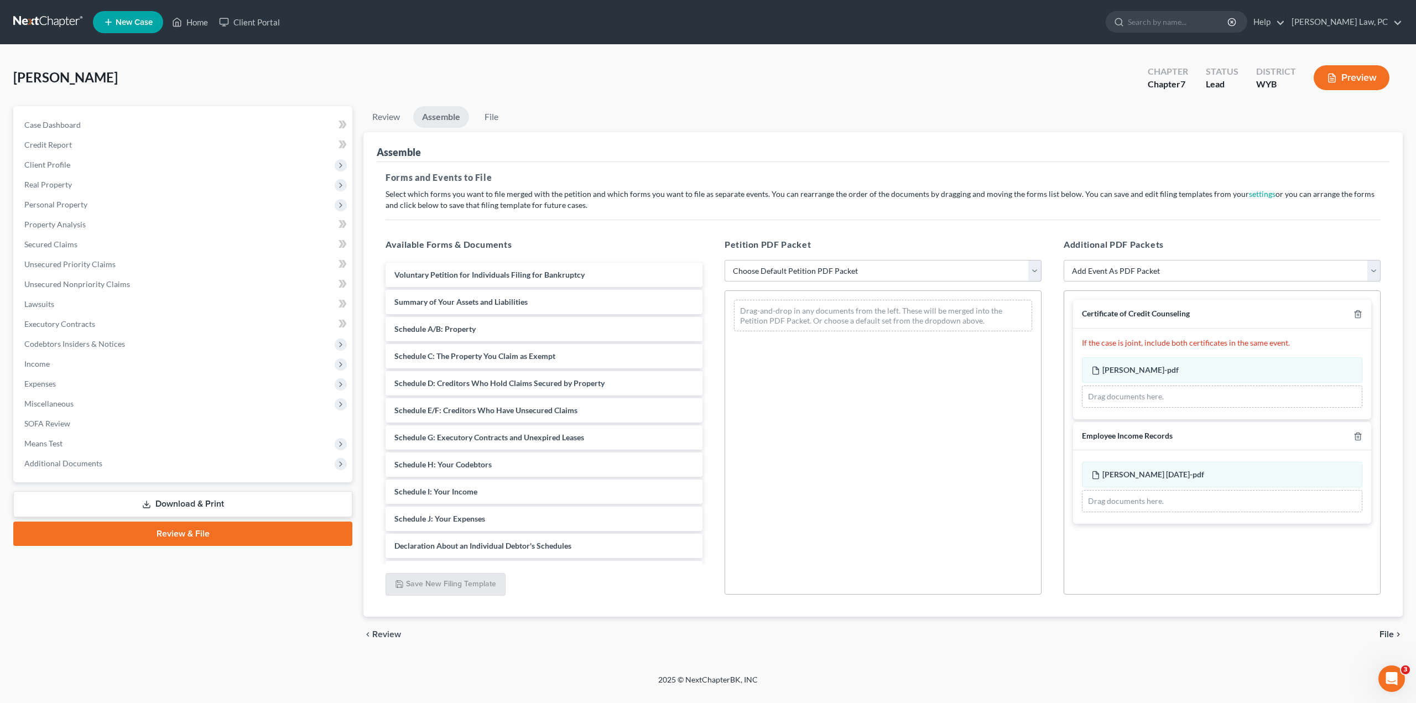
click at [751, 267] on select "Choose Default Petition PDF Packet Complete Bankruptcy Petition (all forms and …" at bounding box center [882, 271] width 317 height 22
select select "1"
click at [724, 260] on select "Choose Default Petition PDF Packet Complete Bankruptcy Petition (all forms and …" at bounding box center [882, 271] width 317 height 22
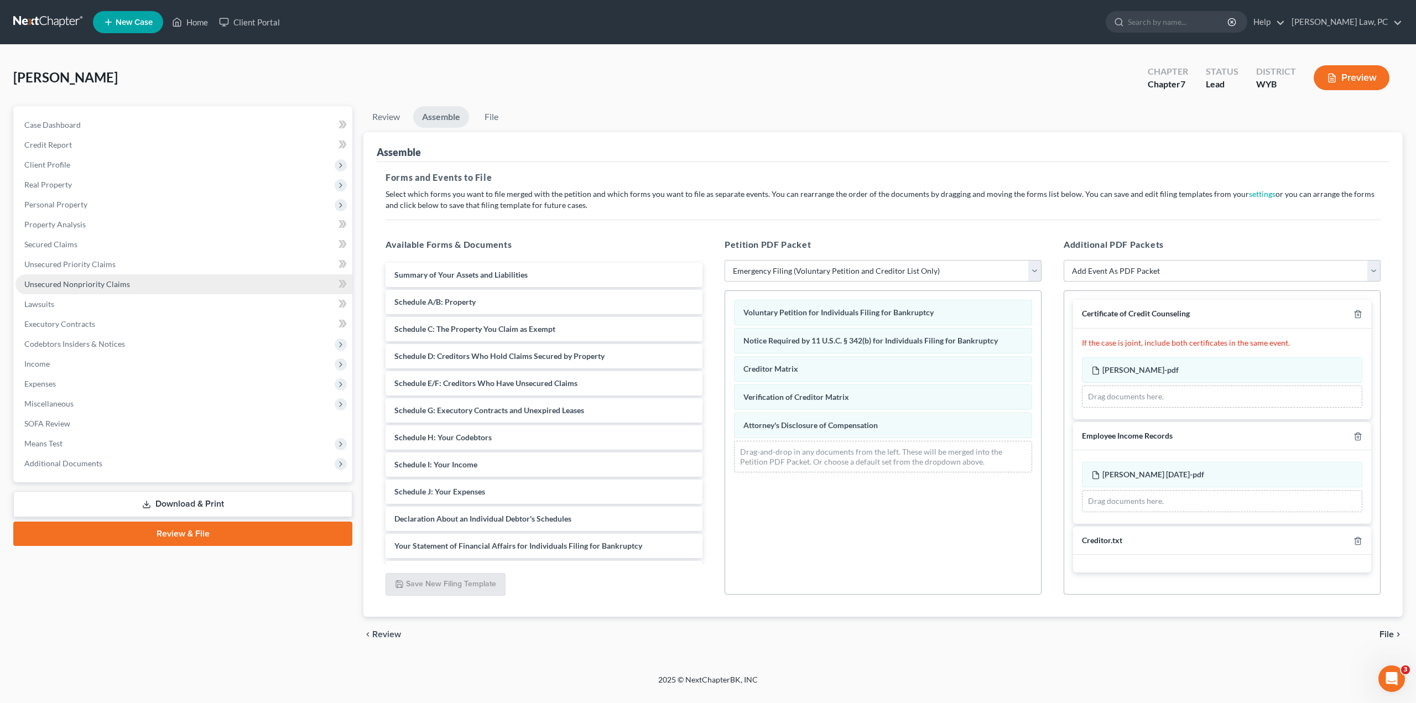
click at [58, 286] on span "Unsecured Nonpriority Claims" at bounding box center [77, 283] width 106 height 9
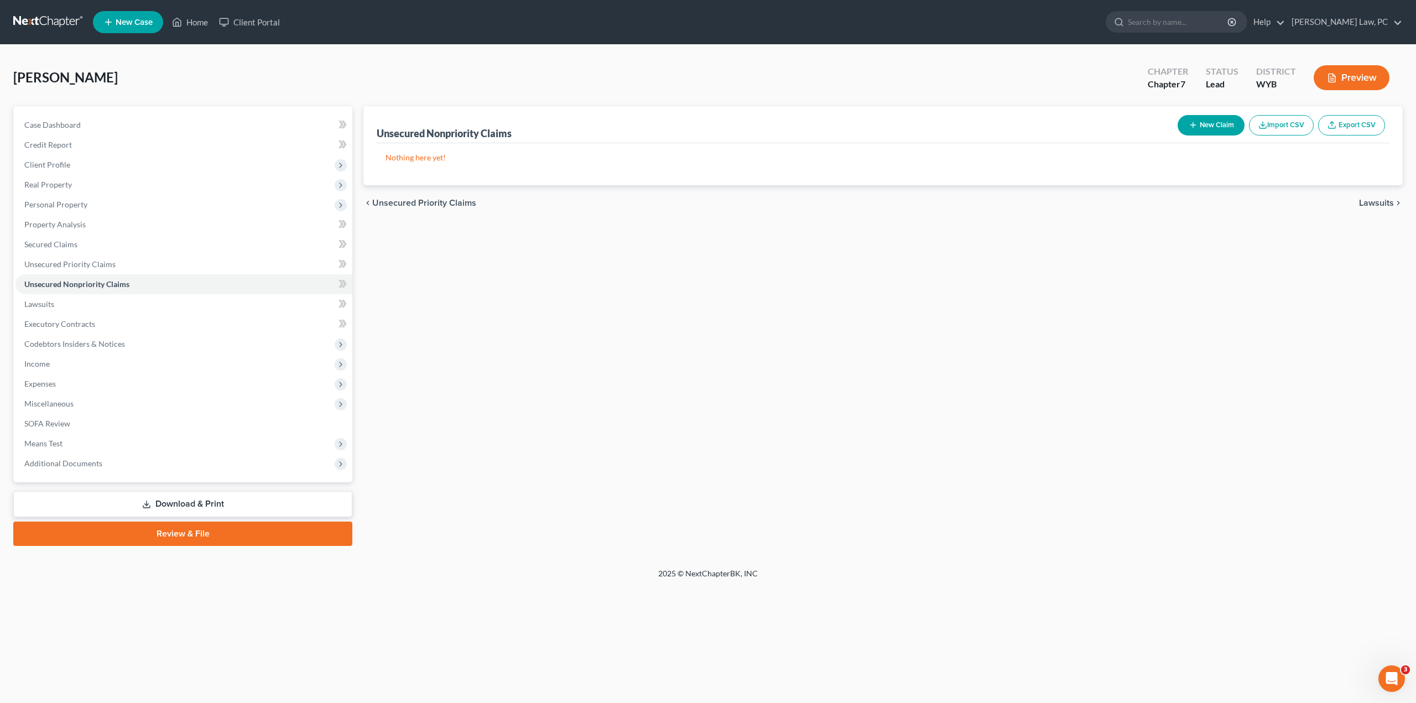
click at [1204, 124] on button "New Claim" at bounding box center [1210, 125] width 67 height 20
select select "0"
